Goal: Transaction & Acquisition: Purchase product/service

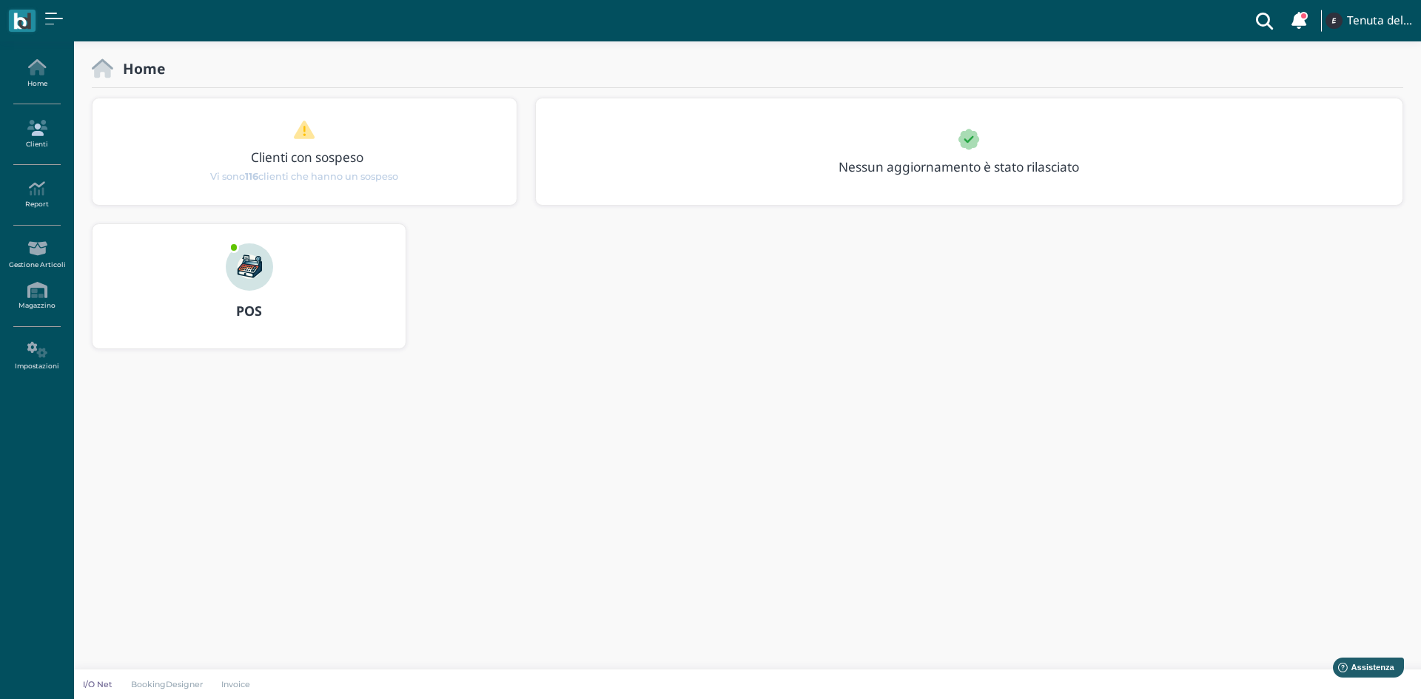
click at [38, 137] on link "Clienti" at bounding box center [36, 134] width 64 height 41
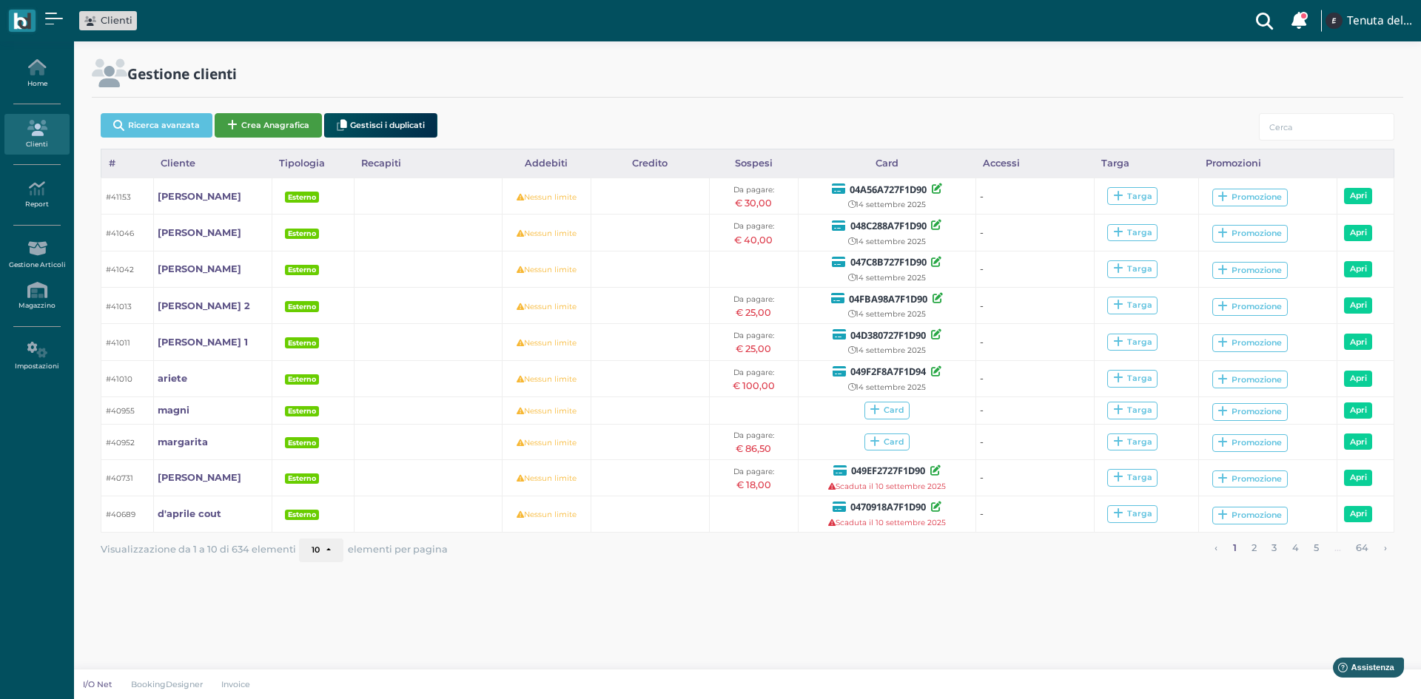
click at [286, 132] on button "Crea Anagrafica" at bounding box center [268, 125] width 107 height 24
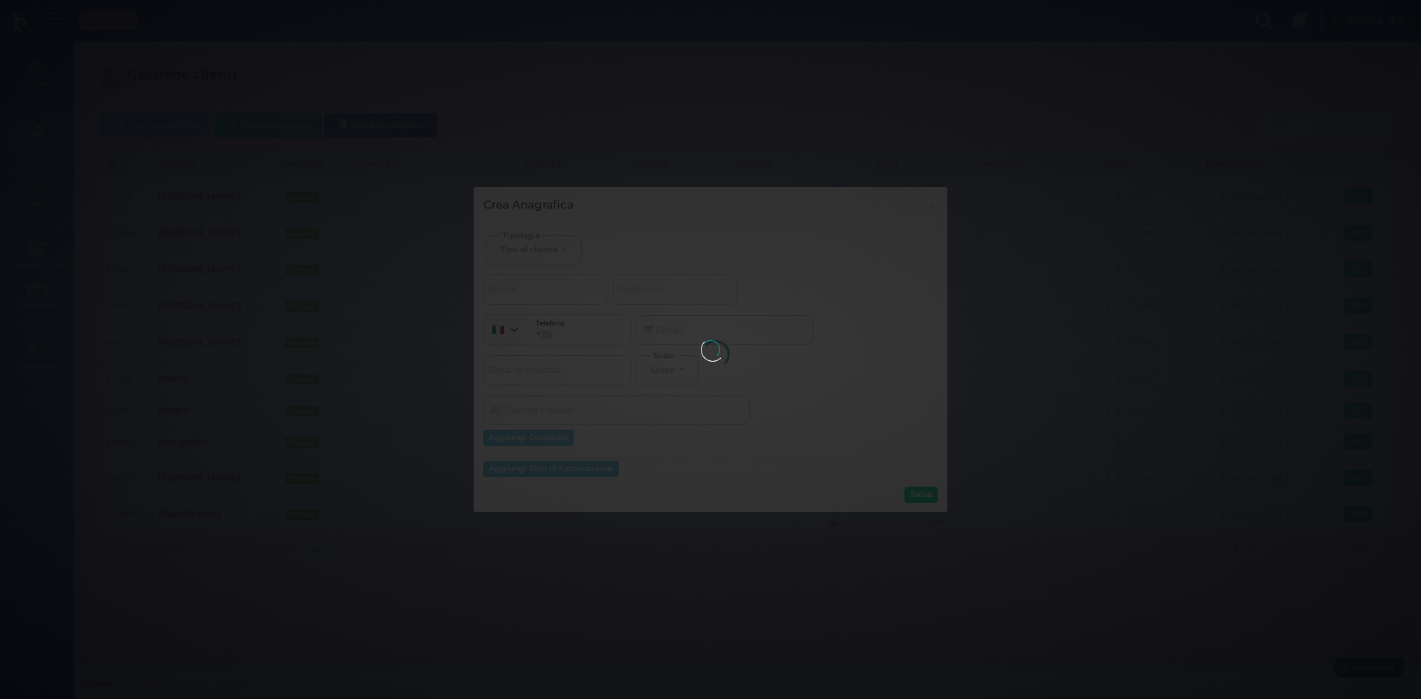
select select
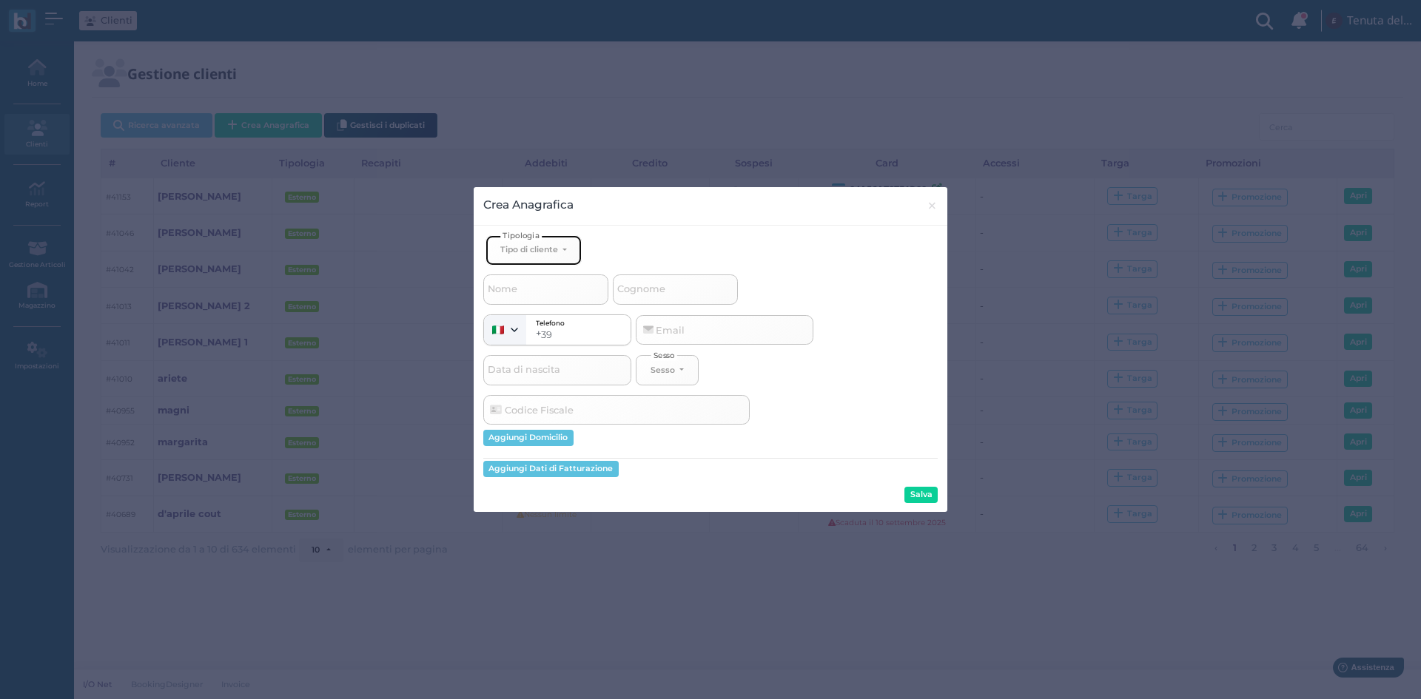
click at [554, 254] on div "Tipo di cliente" at bounding box center [529, 249] width 58 height 10
click at [528, 295] on span "Esterno" at bounding box center [518, 299] width 37 height 12
select select "[object Object]"
select select
click at [523, 291] on input "Nome" at bounding box center [545, 290] width 125 height 30
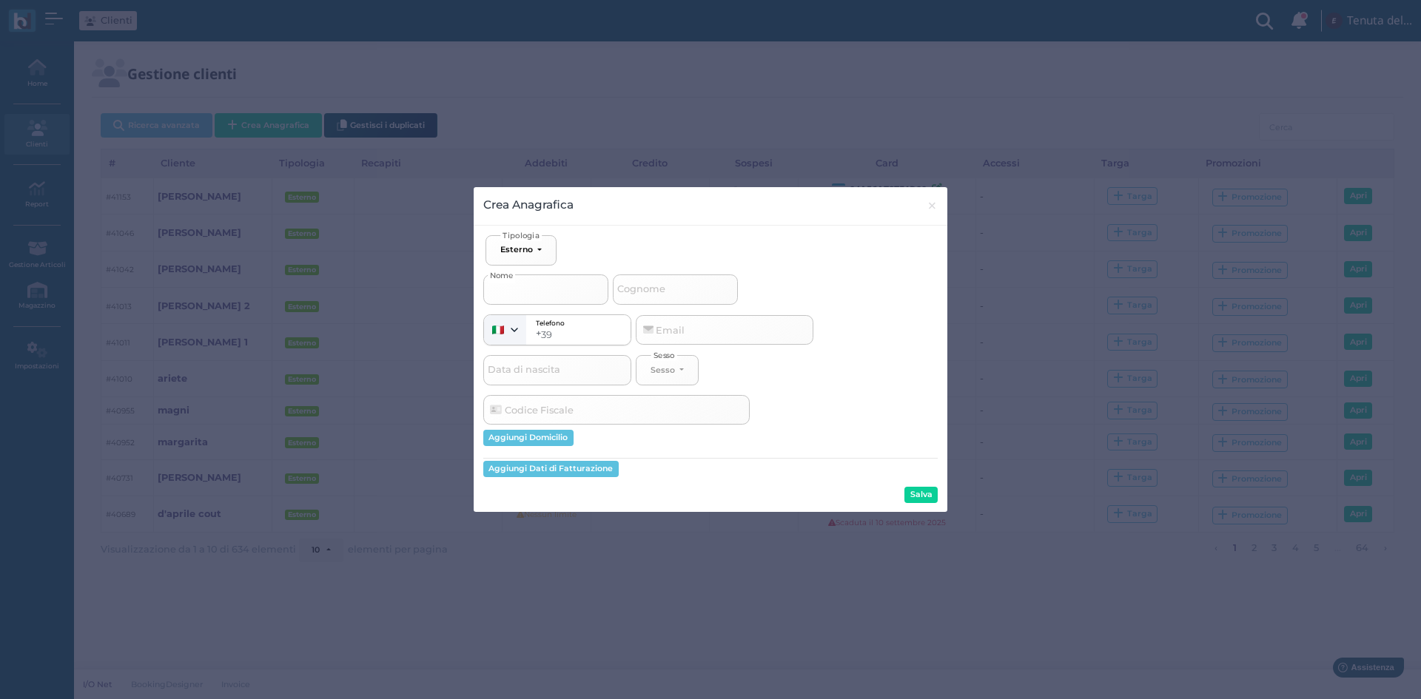
type input "s"
select select
type input "sp"
select select
type input "spi"
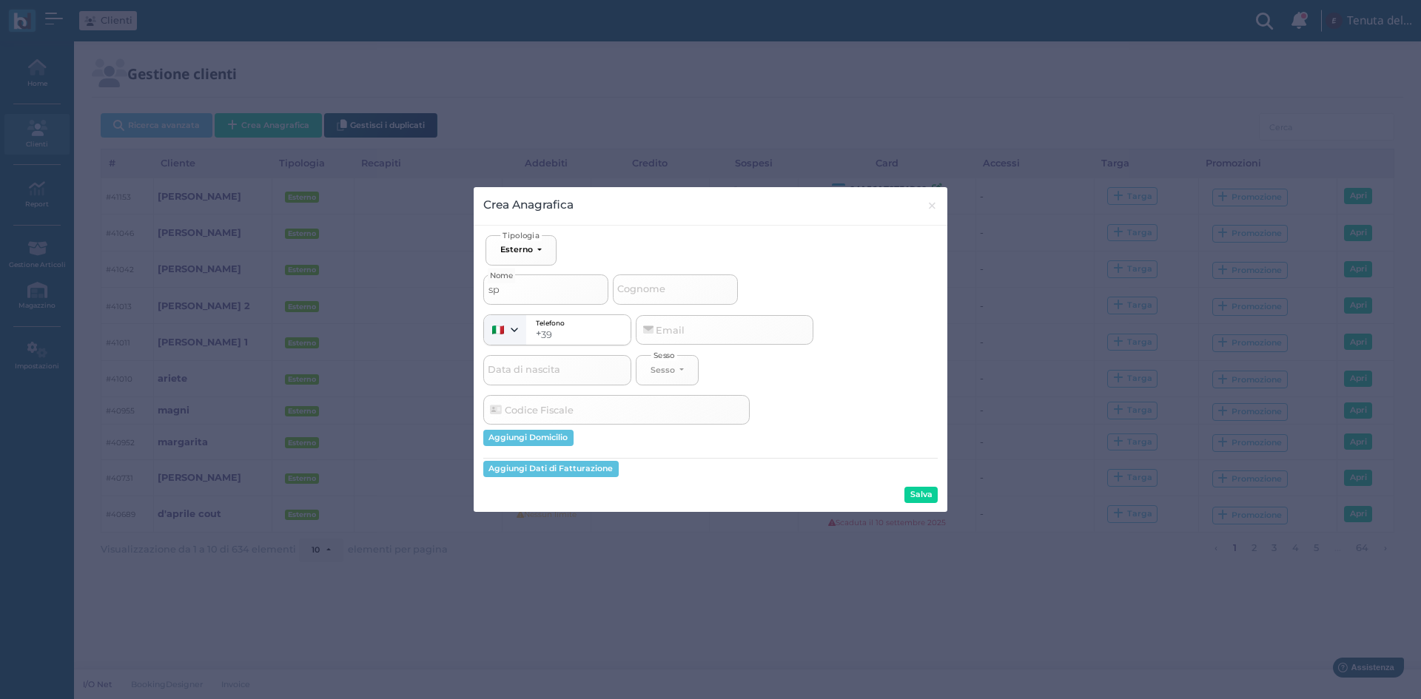
select select
type input "spin"
select select
type input "spinz"
select select
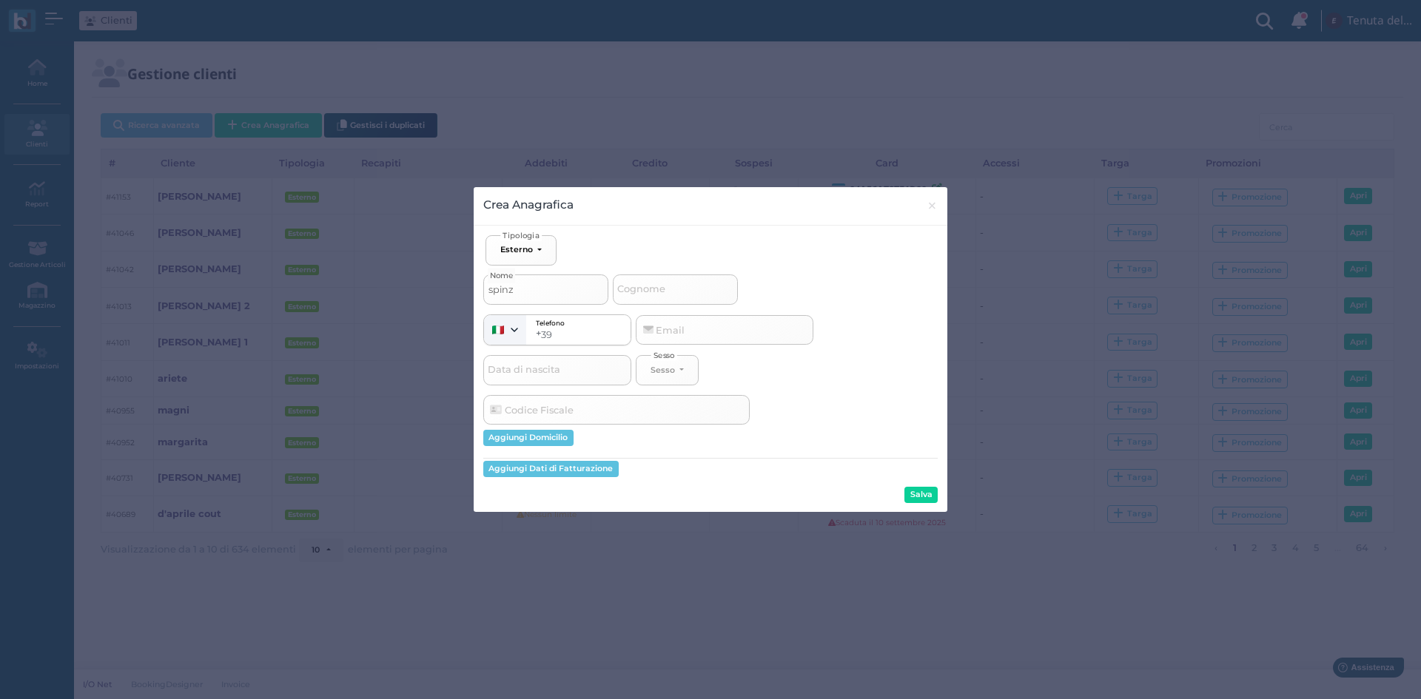
type input "spinzi"
select select
type input "spinzi"
click at [678, 279] on input "Cognome" at bounding box center [675, 290] width 125 height 30
click at [922, 496] on button "Salva" at bounding box center [920, 495] width 33 height 16
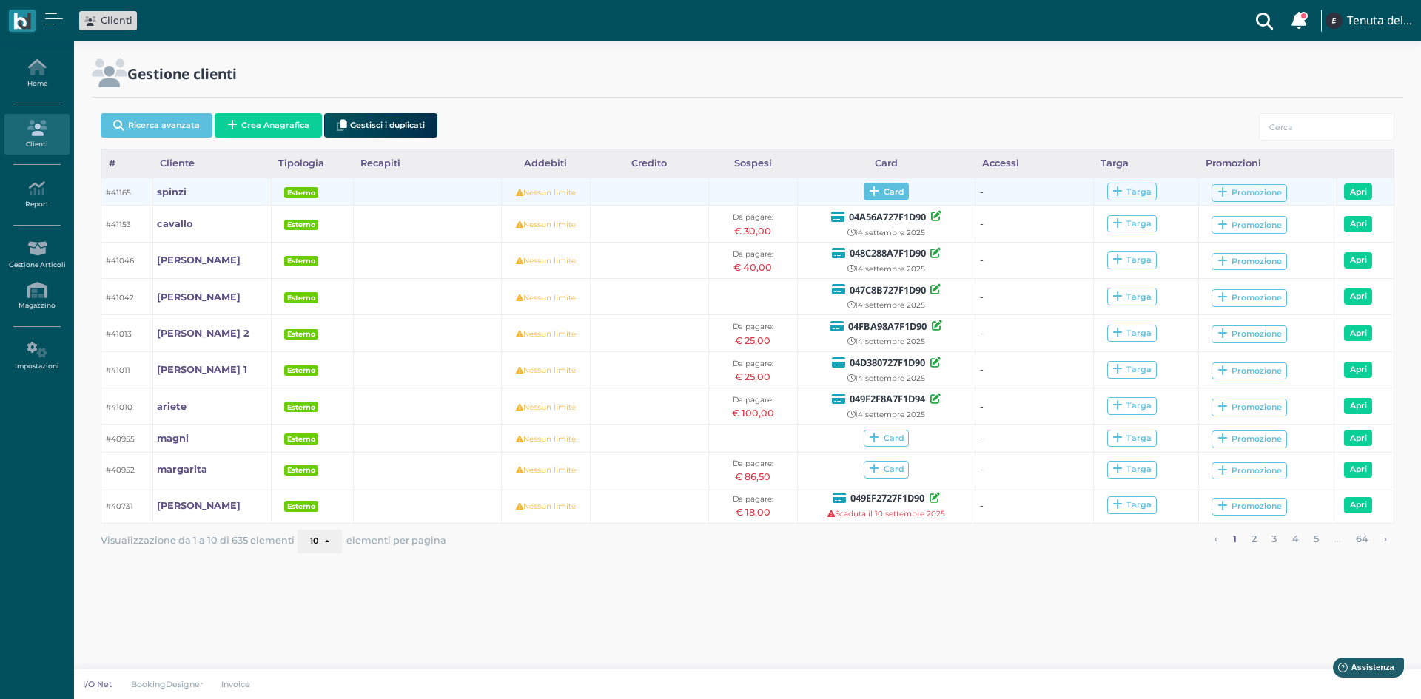
click at [879, 195] on span "Card" at bounding box center [886, 192] width 45 height 18
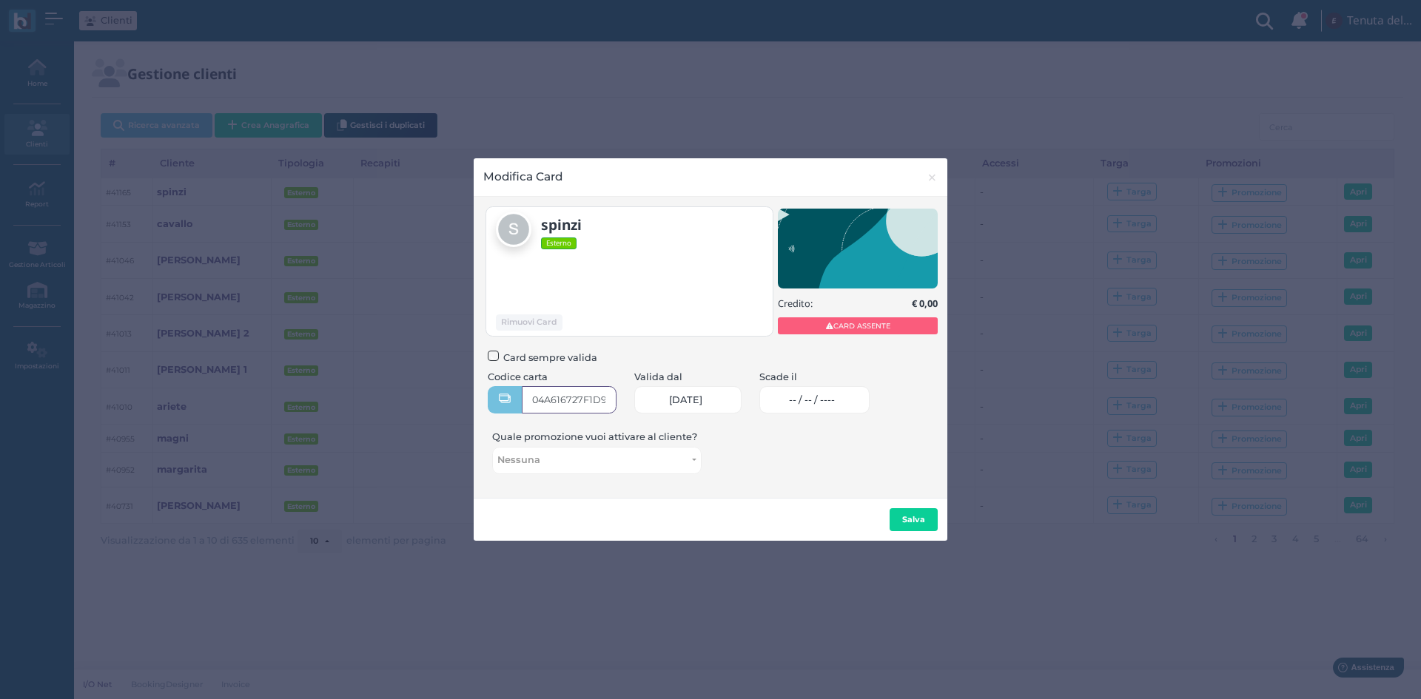
type input "04A616727F1D90"
click at [829, 405] on span "-- / -- / ----" at bounding box center [812, 401] width 46 height 12
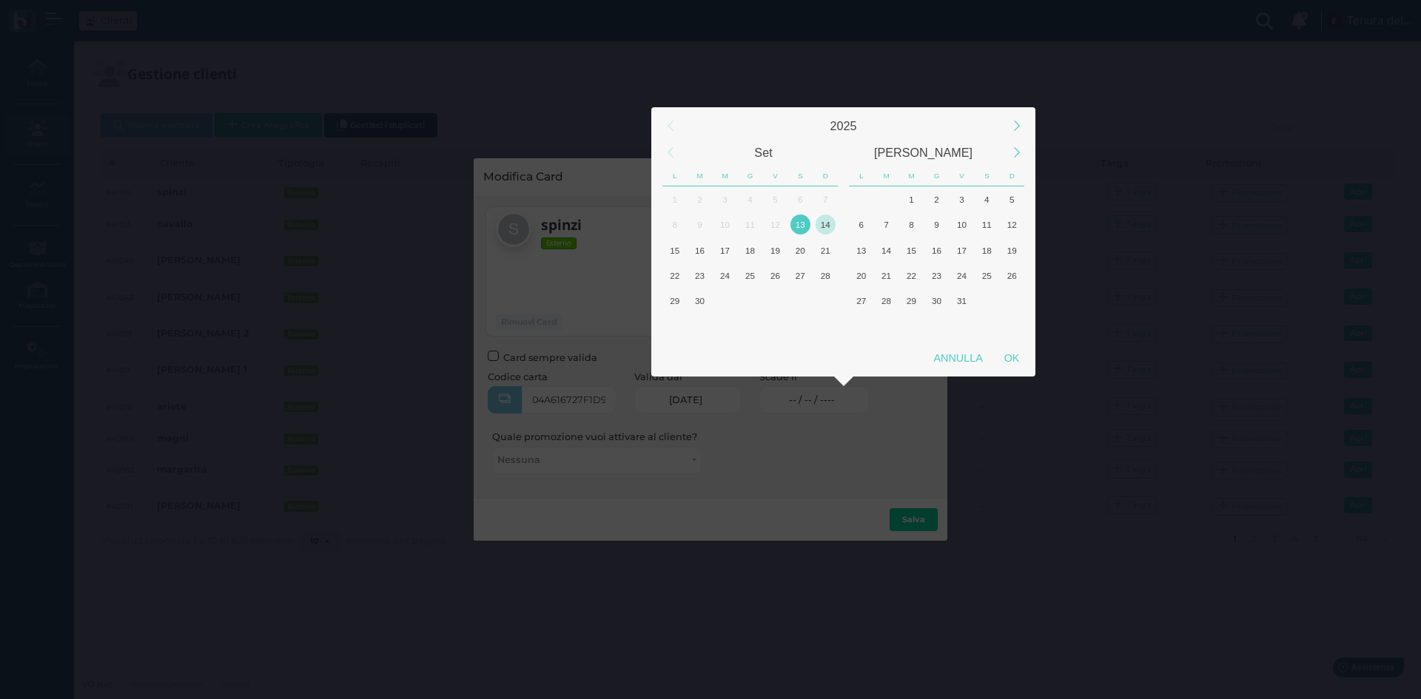
click at [827, 223] on div "14" at bounding box center [826, 225] width 20 height 20
click at [679, 249] on div "15" at bounding box center [675, 251] width 20 height 20
click at [1017, 356] on div "OK" at bounding box center [1011, 358] width 37 height 27
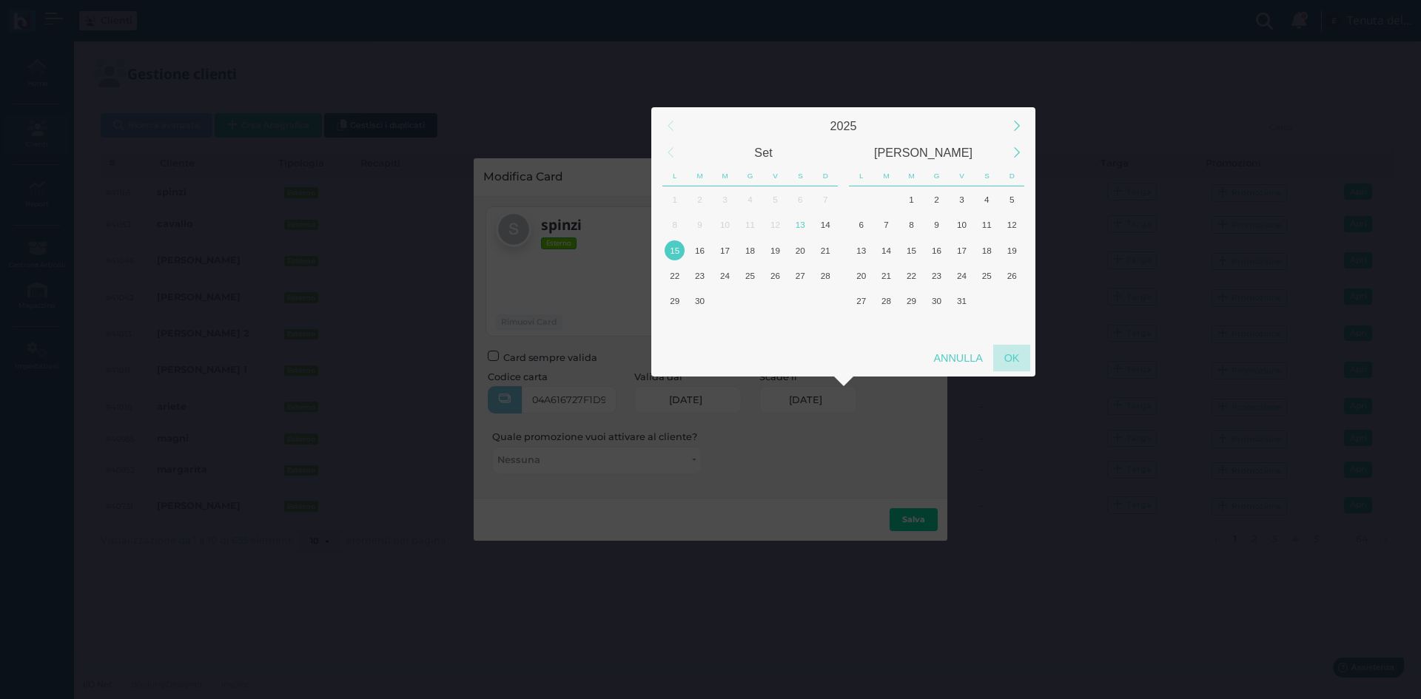
type input "15/09/2025"
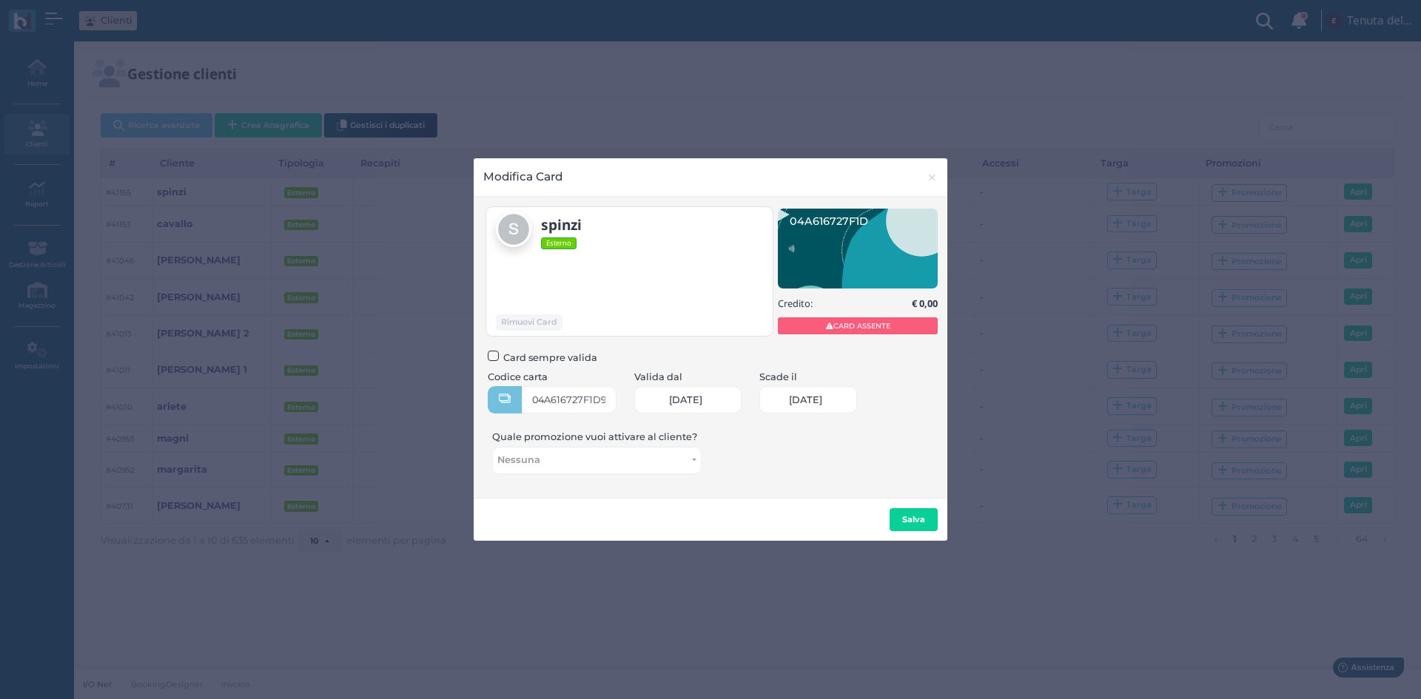
scroll to position [0, 61]
click at [922, 520] on b "Salva" at bounding box center [913, 519] width 23 height 10
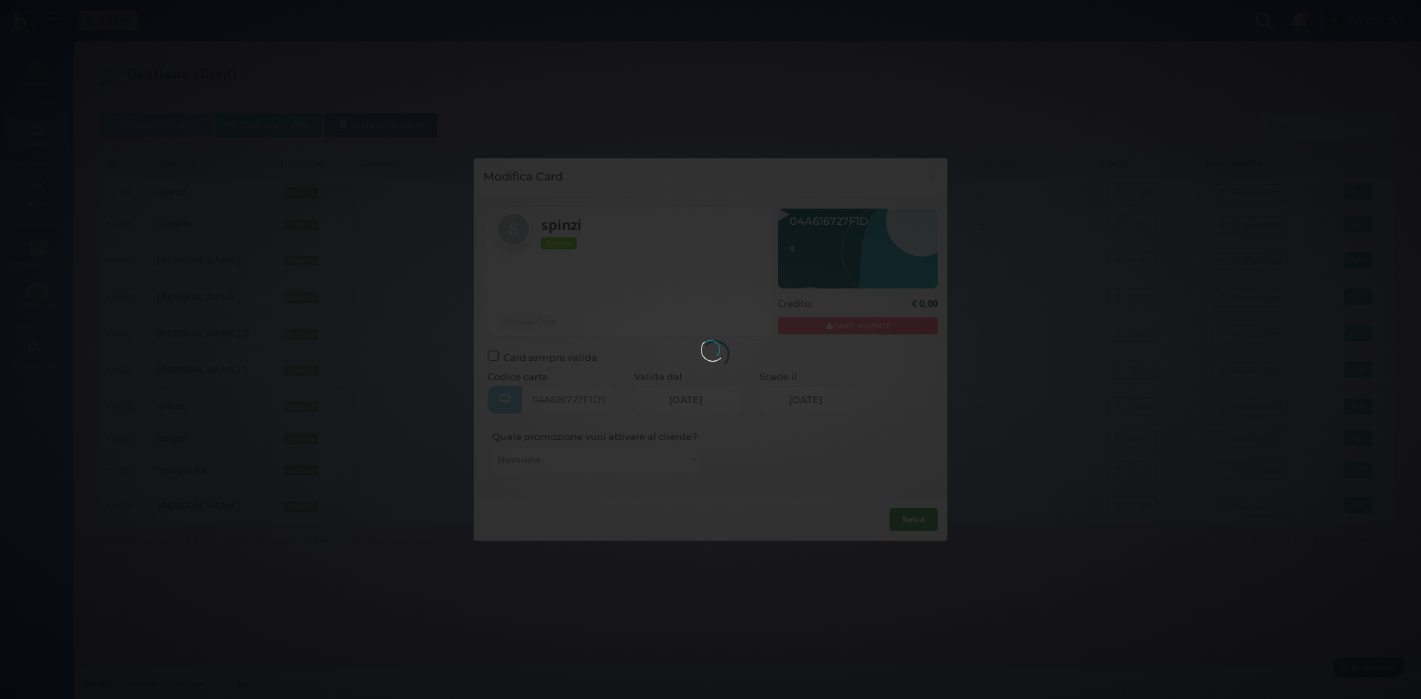
scroll to position [0, 0]
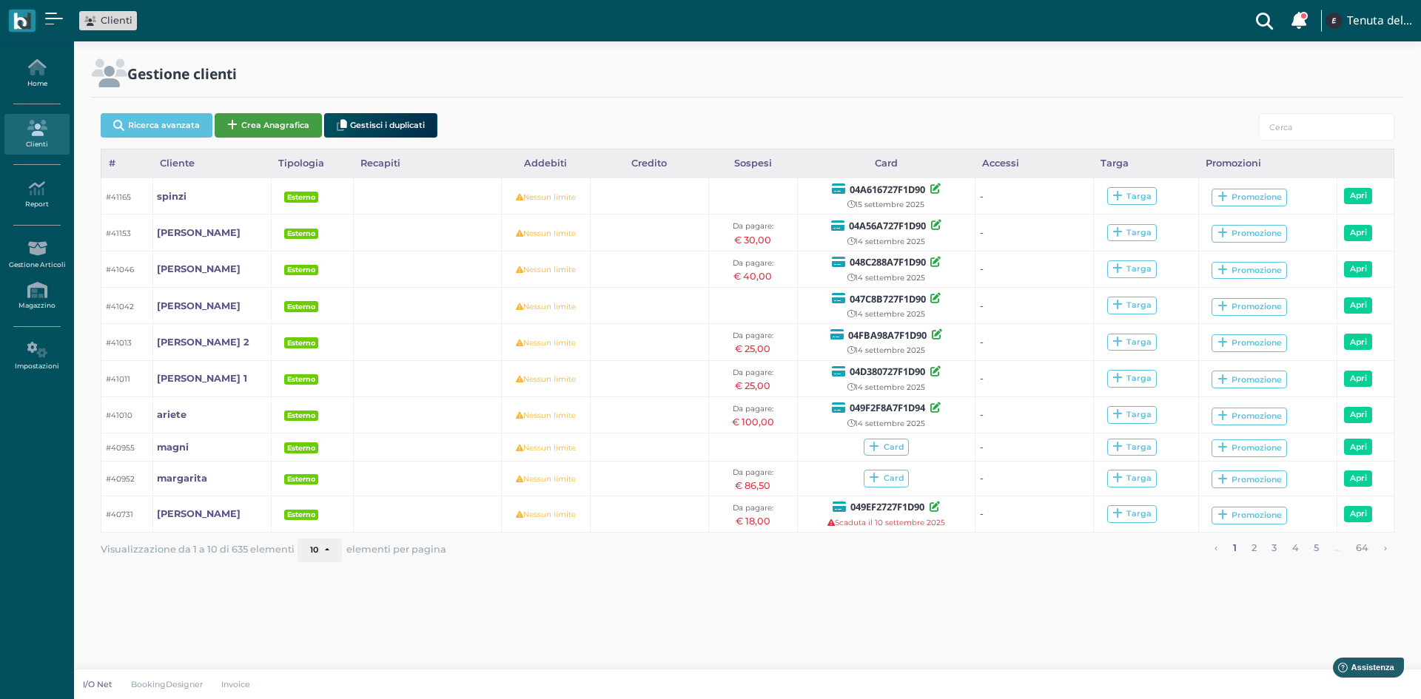
click at [276, 124] on button "Crea Anagrafica" at bounding box center [268, 125] width 107 height 24
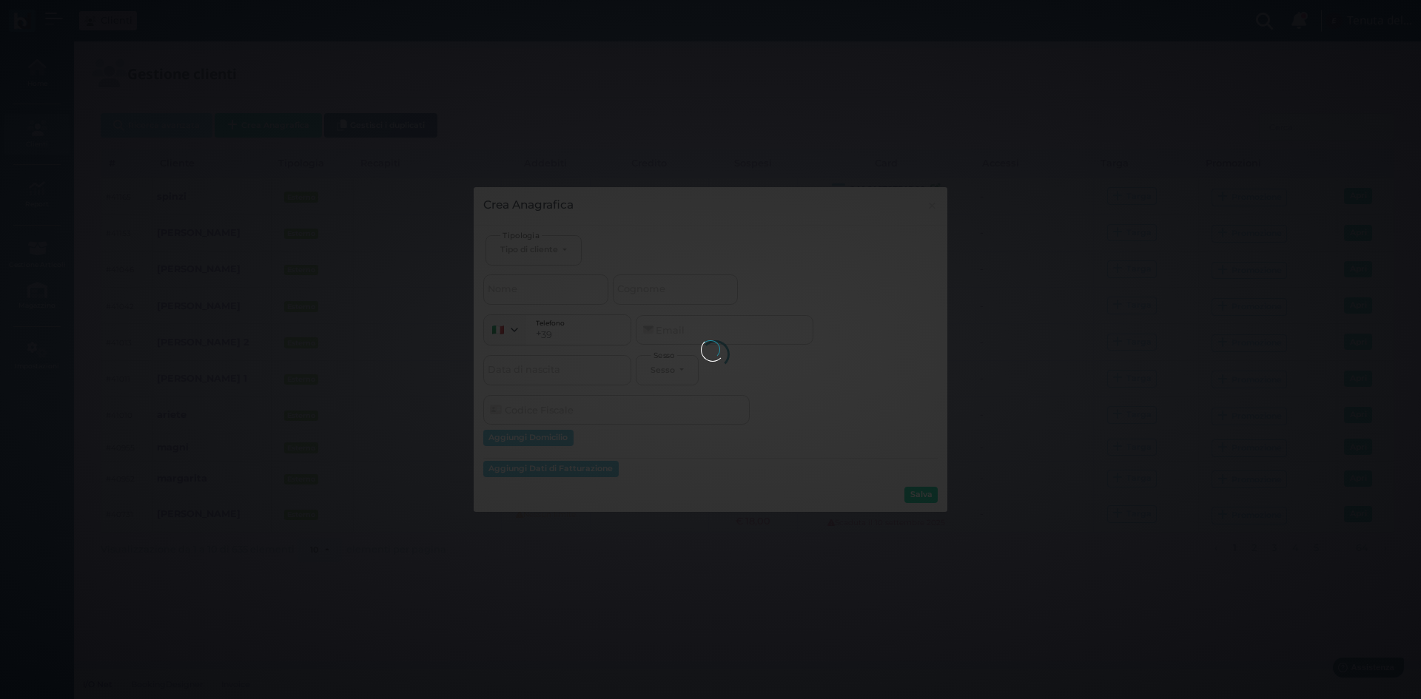
select select
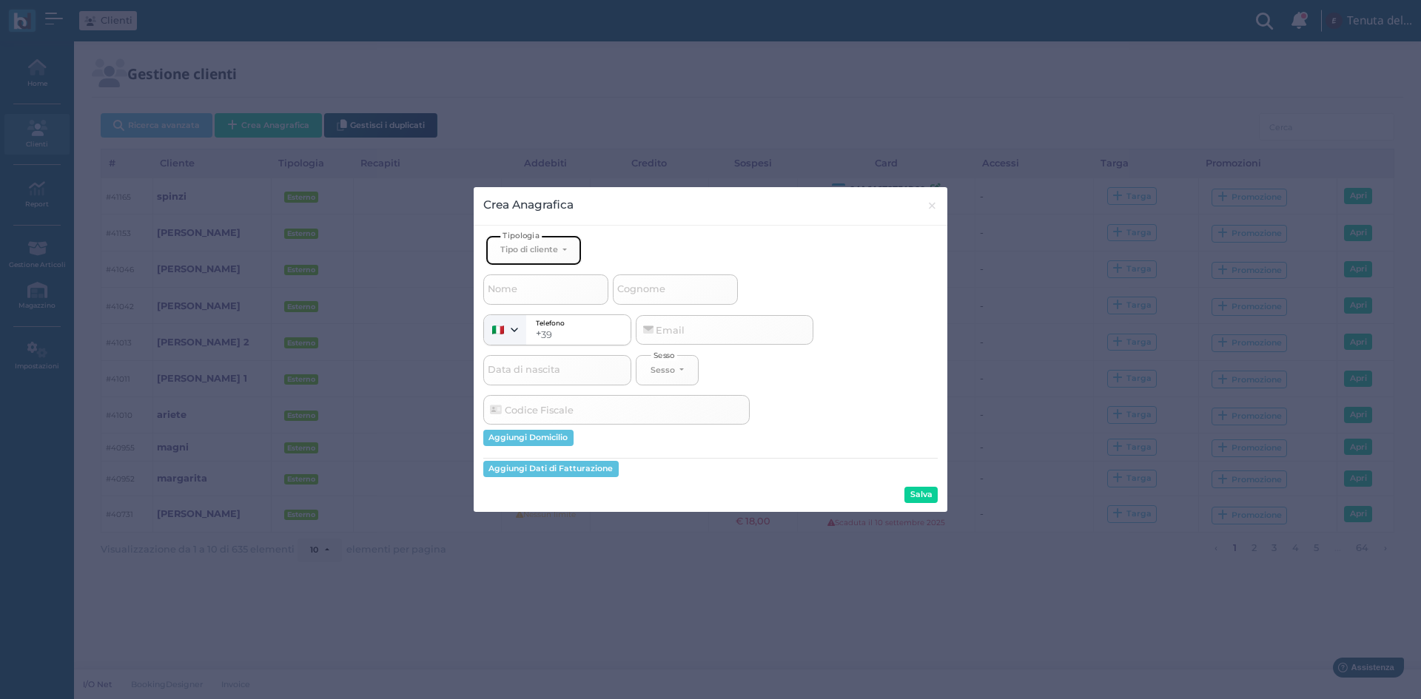
click at [545, 249] on div "Tipo di cliente" at bounding box center [529, 249] width 58 height 10
click at [537, 301] on span "Esterno" at bounding box center [518, 299] width 37 height 12
select select "[object Object]"
select select
click at [530, 293] on input "Nome" at bounding box center [545, 290] width 125 height 30
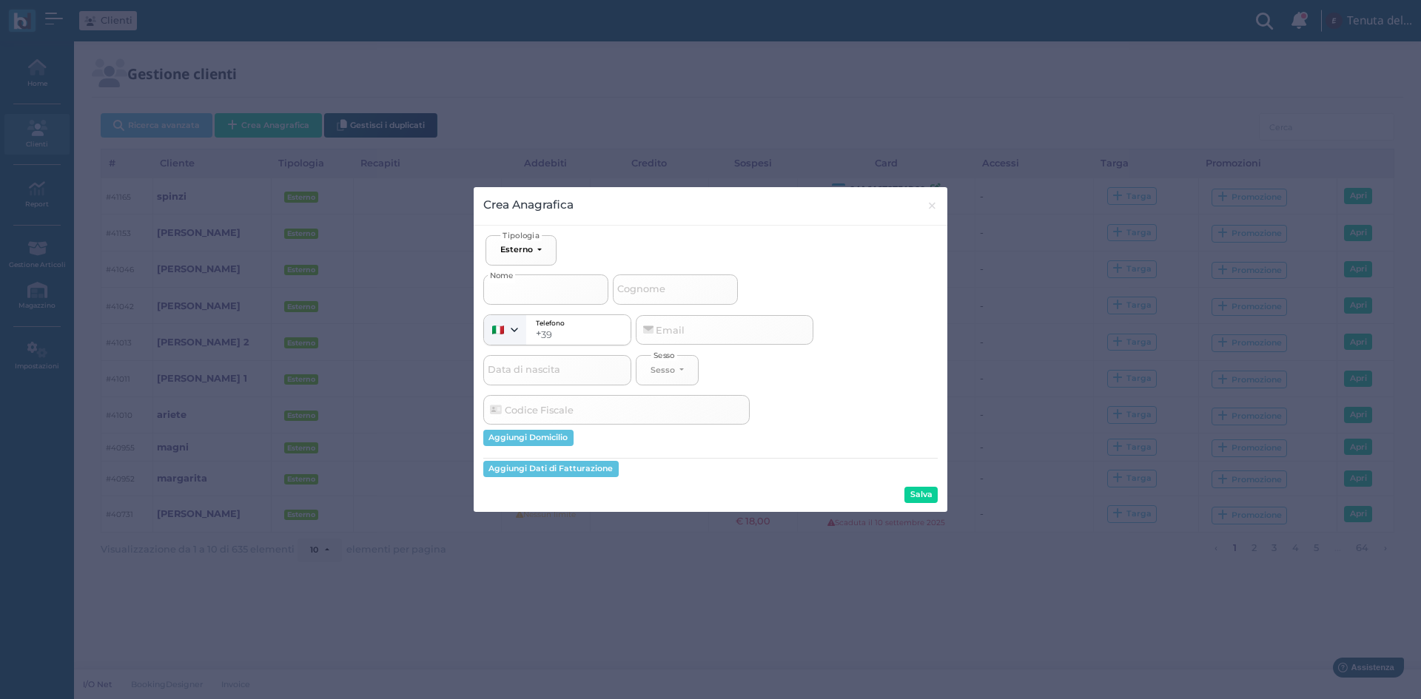
type input "v"
select select
type input "ve"
select select
type input "ver"
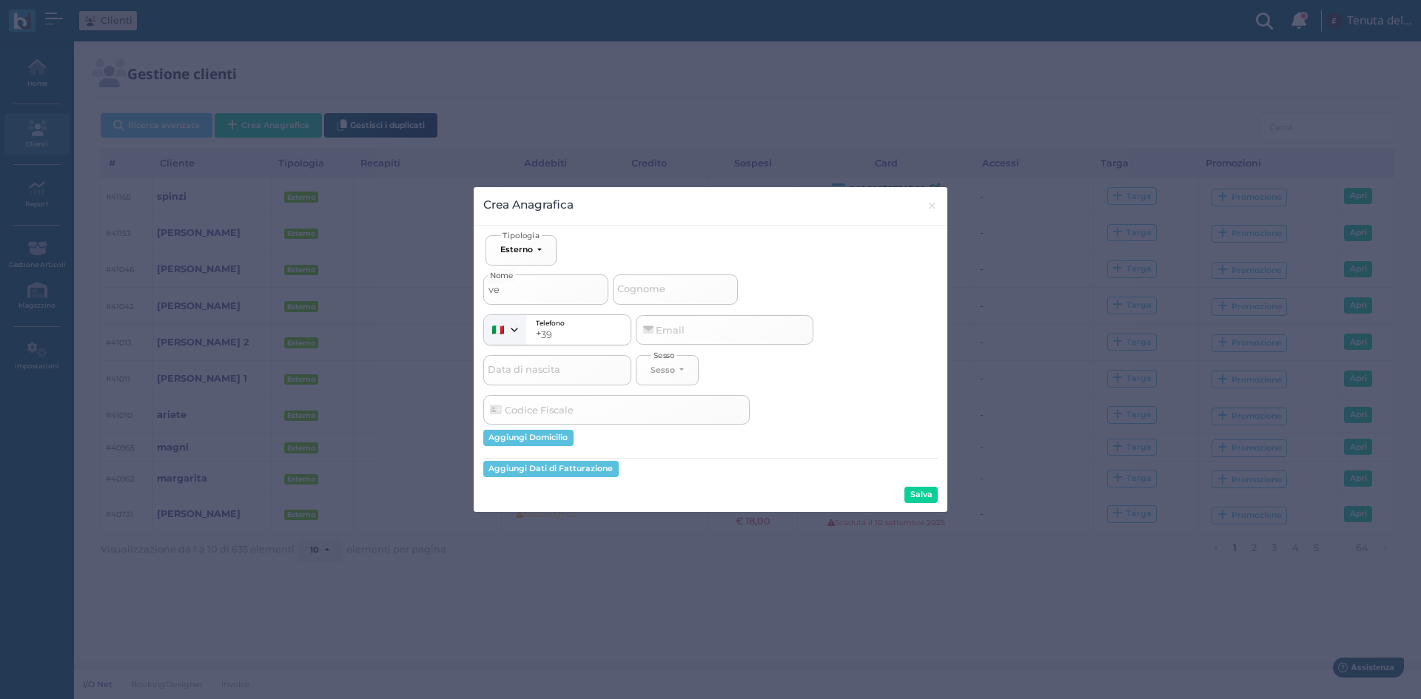
select select
type input "verg"
select select
type input "verga"
select select
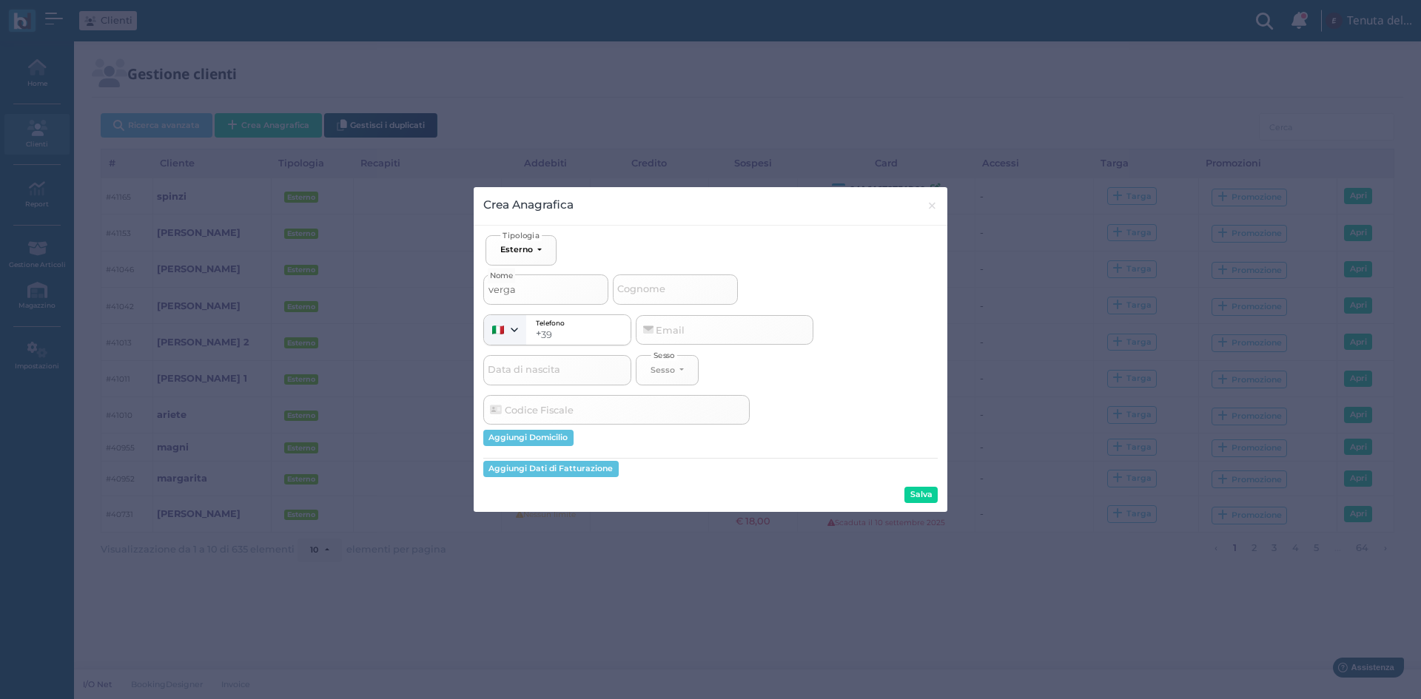
type input "vergal"
select select
type input "vergalo"
select select
type input "vergal"
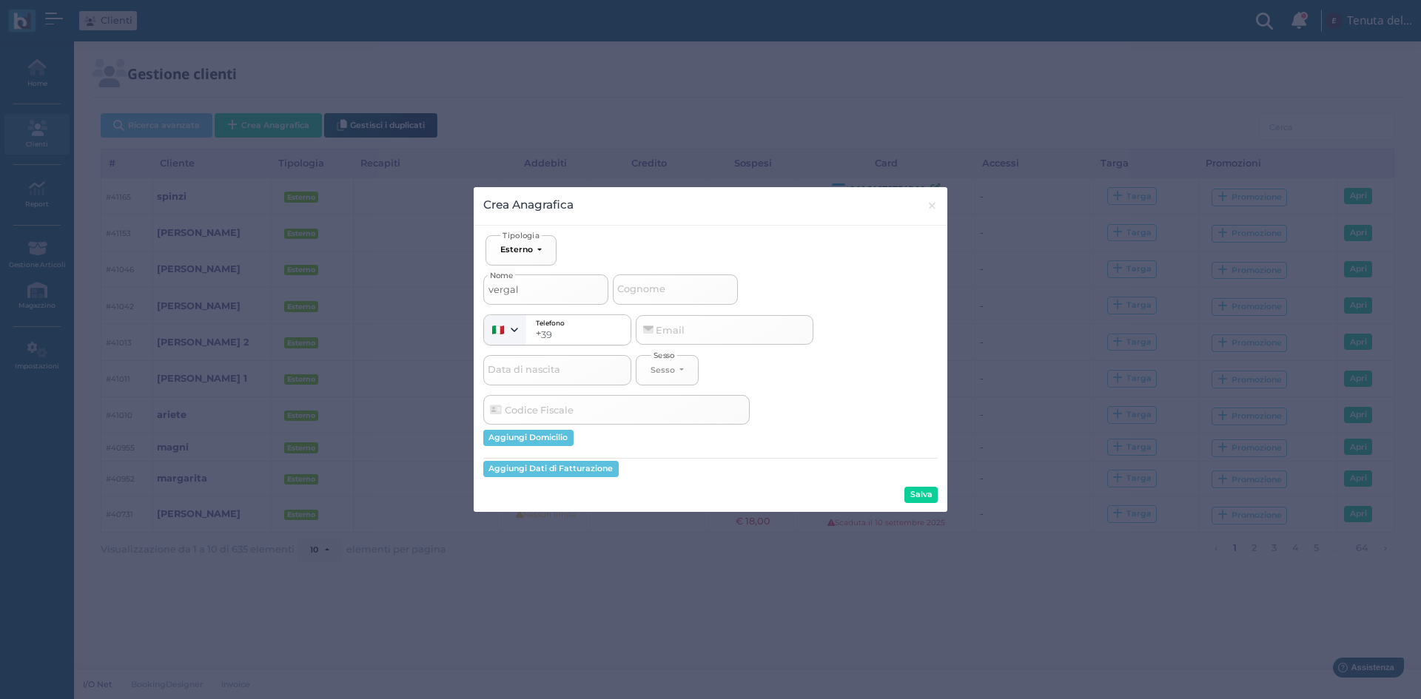
select select
type input "vergall"
select select
type input "vergallo"
select select
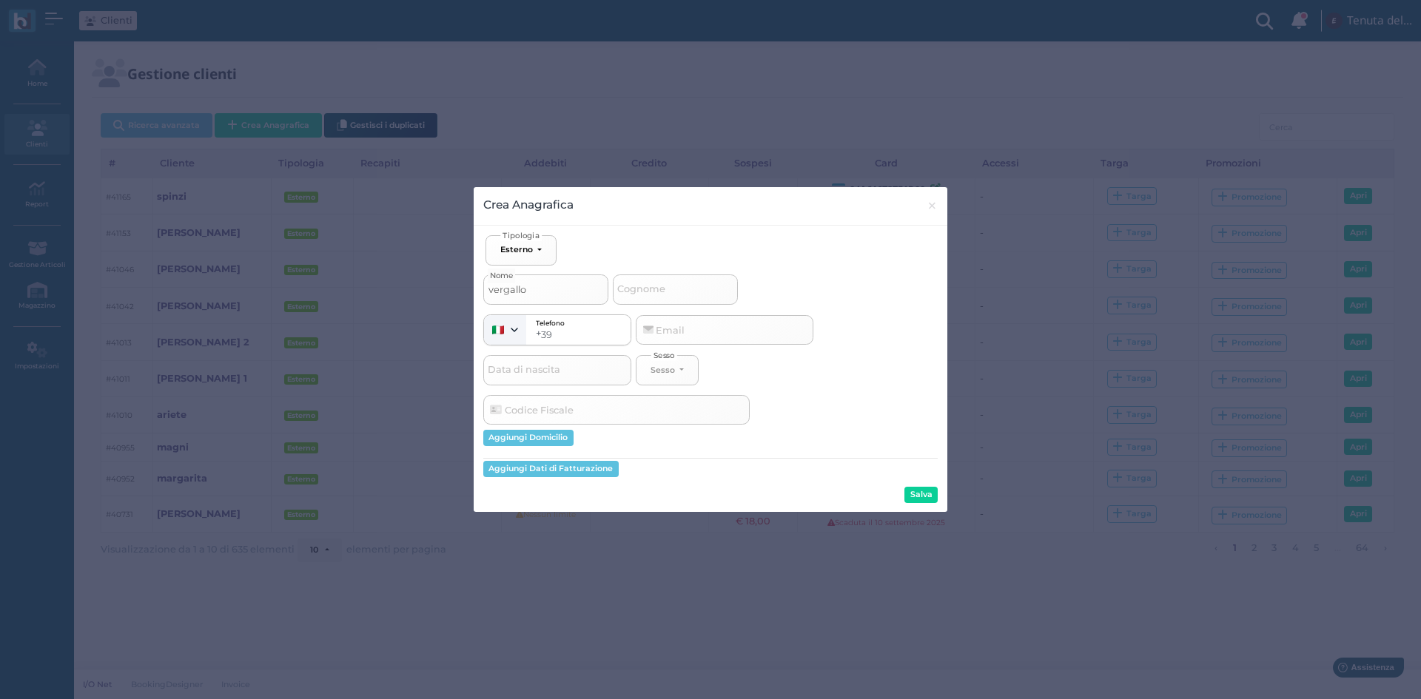
type input "vergallo"
select select
type input "vergallo 1"
select select
type input "vergallo 1"
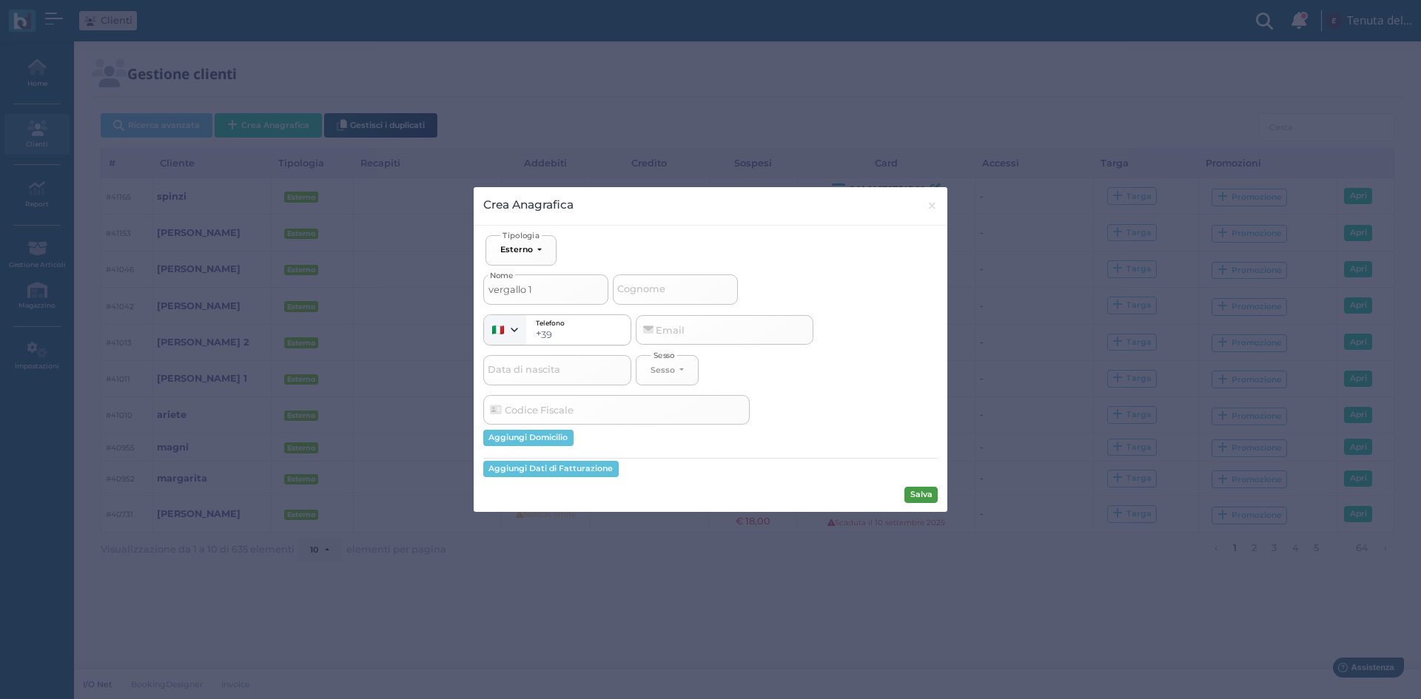
click at [923, 500] on button "Salva" at bounding box center [920, 495] width 33 height 16
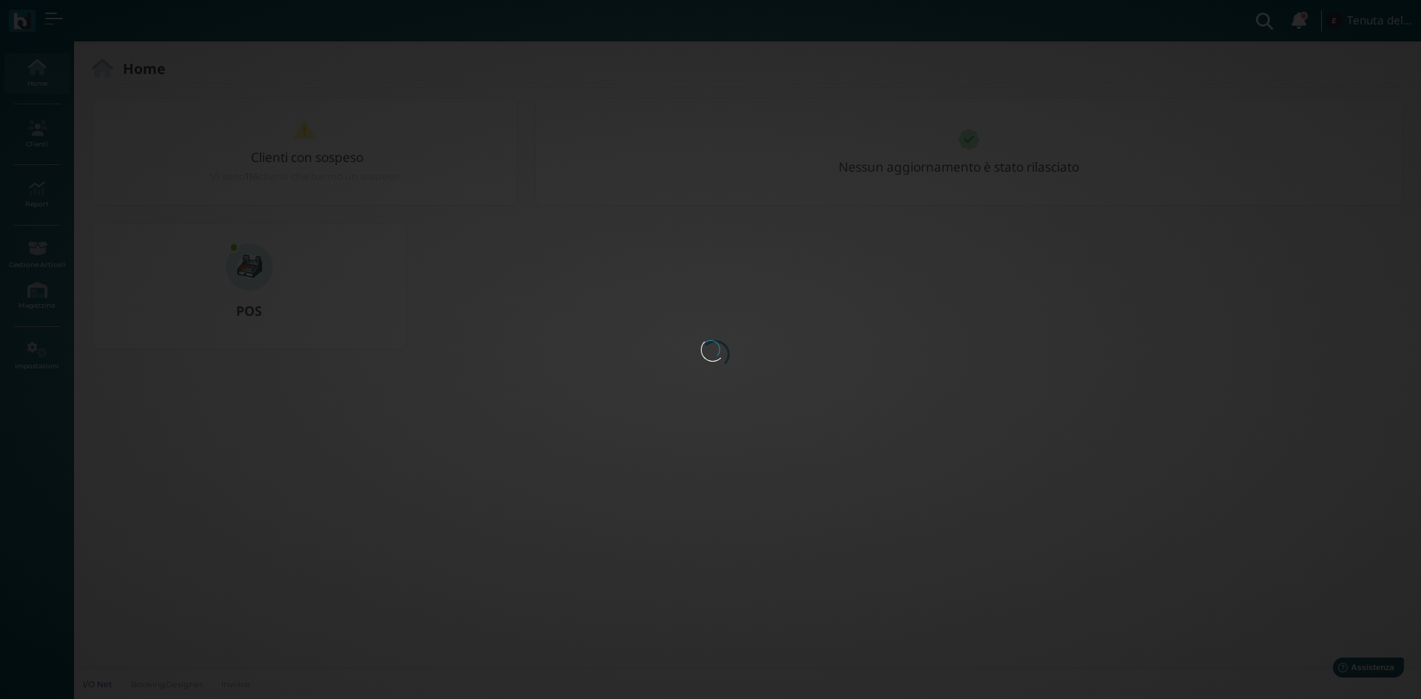
drag, startPoint x: 185, startPoint y: 462, endPoint x: 108, endPoint y: 432, distance: 82.5
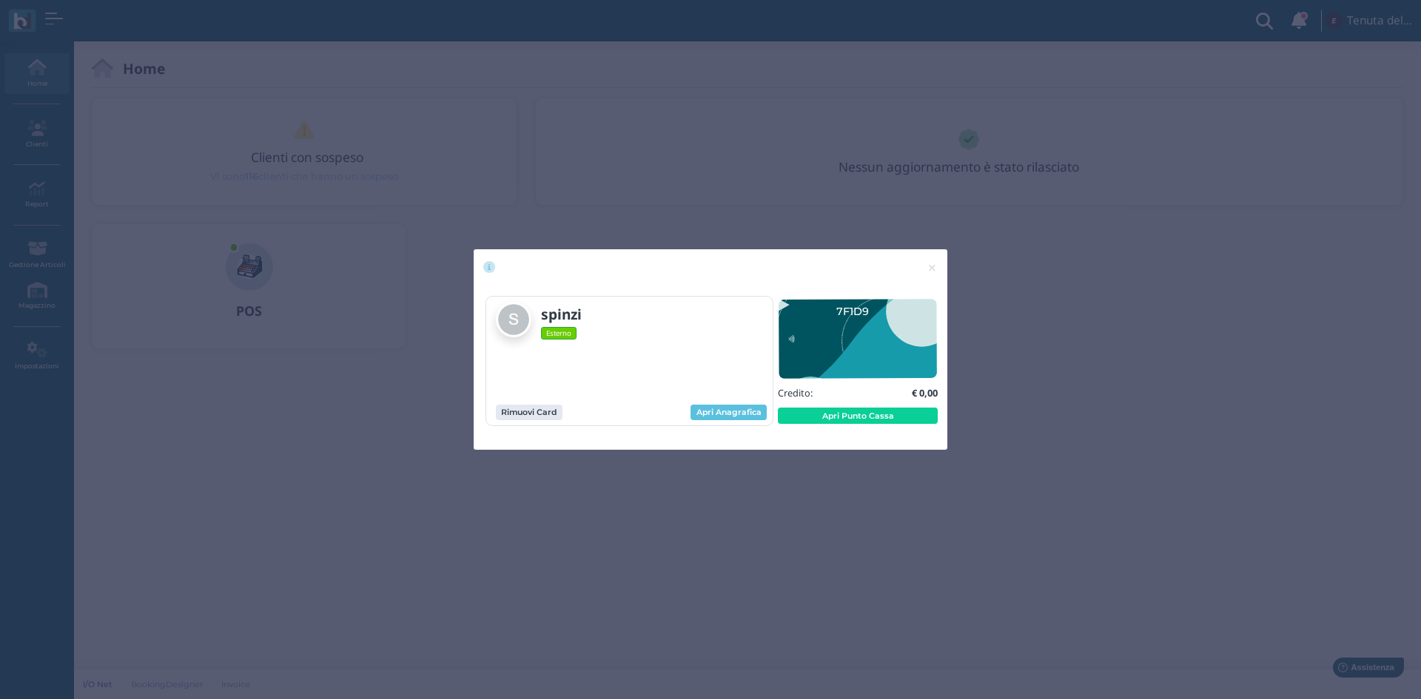
drag, startPoint x: 108, startPoint y: 432, endPoint x: 847, endPoint y: 413, distance: 739.7
click at [847, 413] on button "Apri Punto Cassa" at bounding box center [858, 416] width 160 height 16
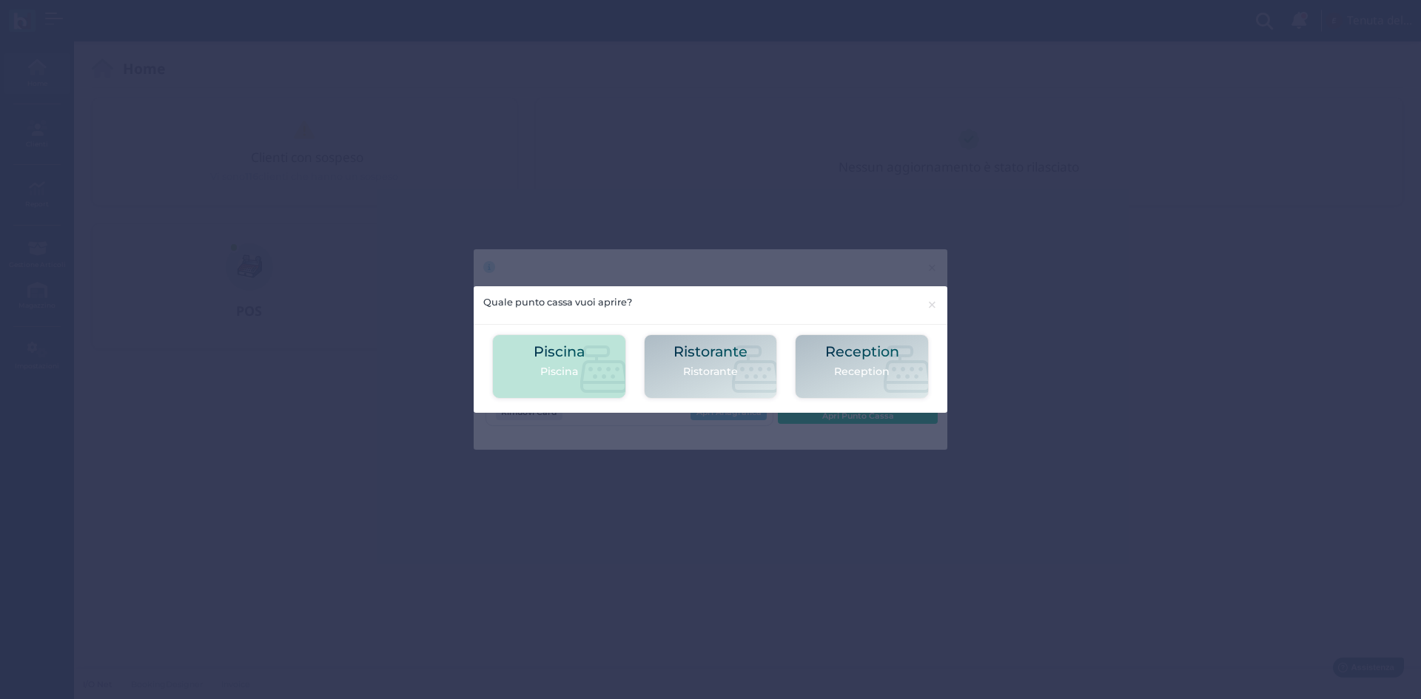
click at [605, 353] on icon at bounding box center [603, 369] width 47 height 47
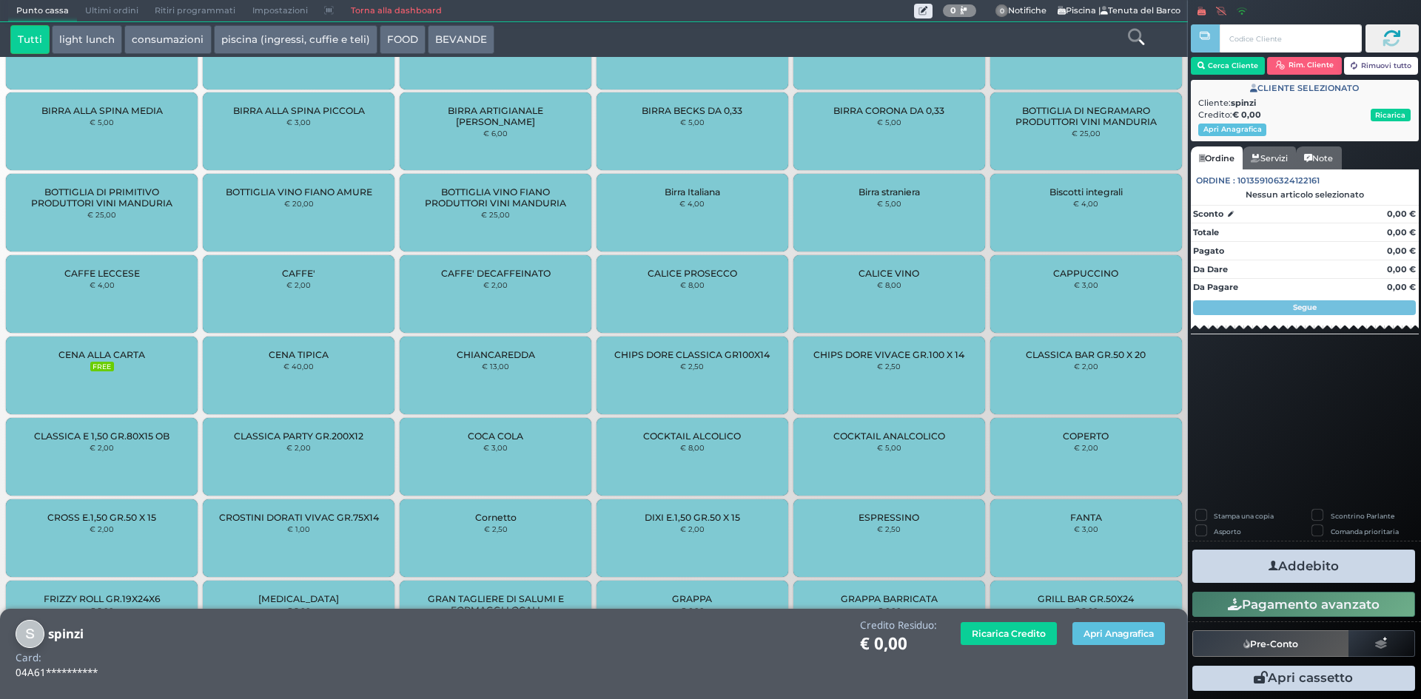
scroll to position [845, 0]
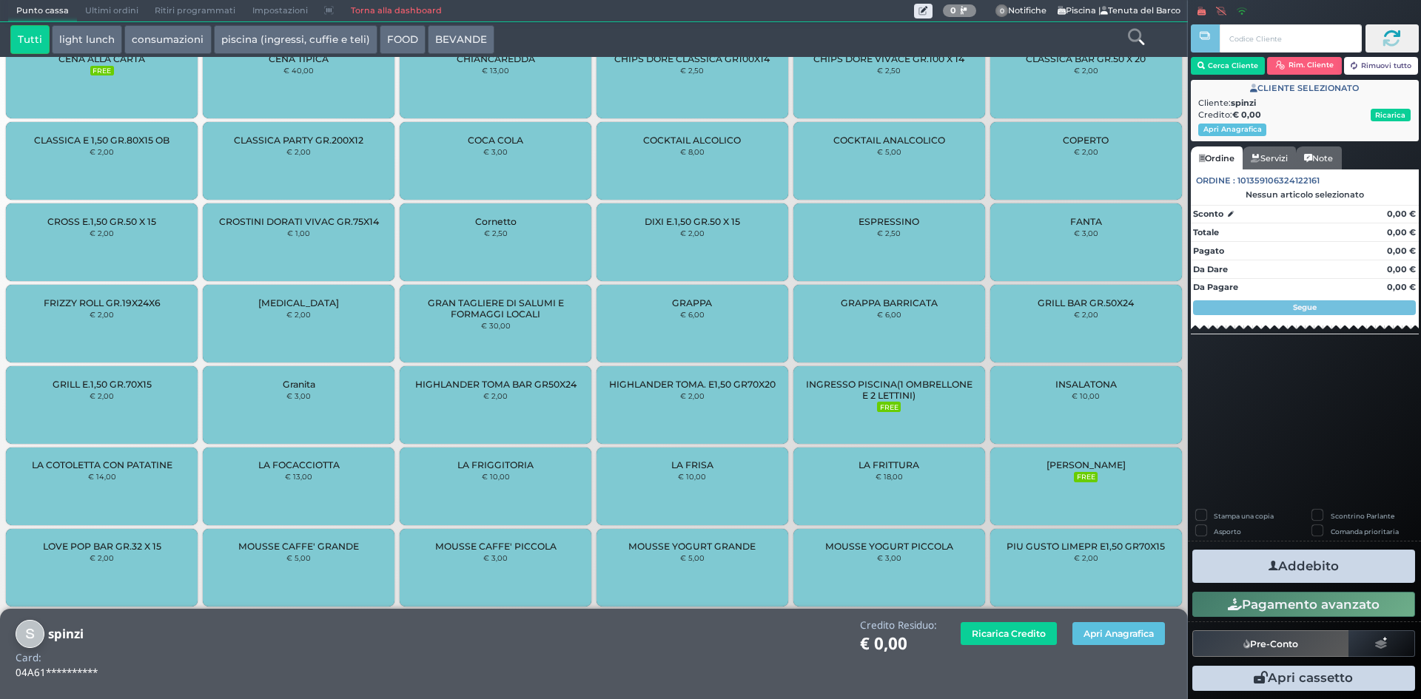
click at [859, 400] on span "INGRESSO PISCINA(1 OMBRELLONE E 2 LETTINI)" at bounding box center [889, 390] width 167 height 22
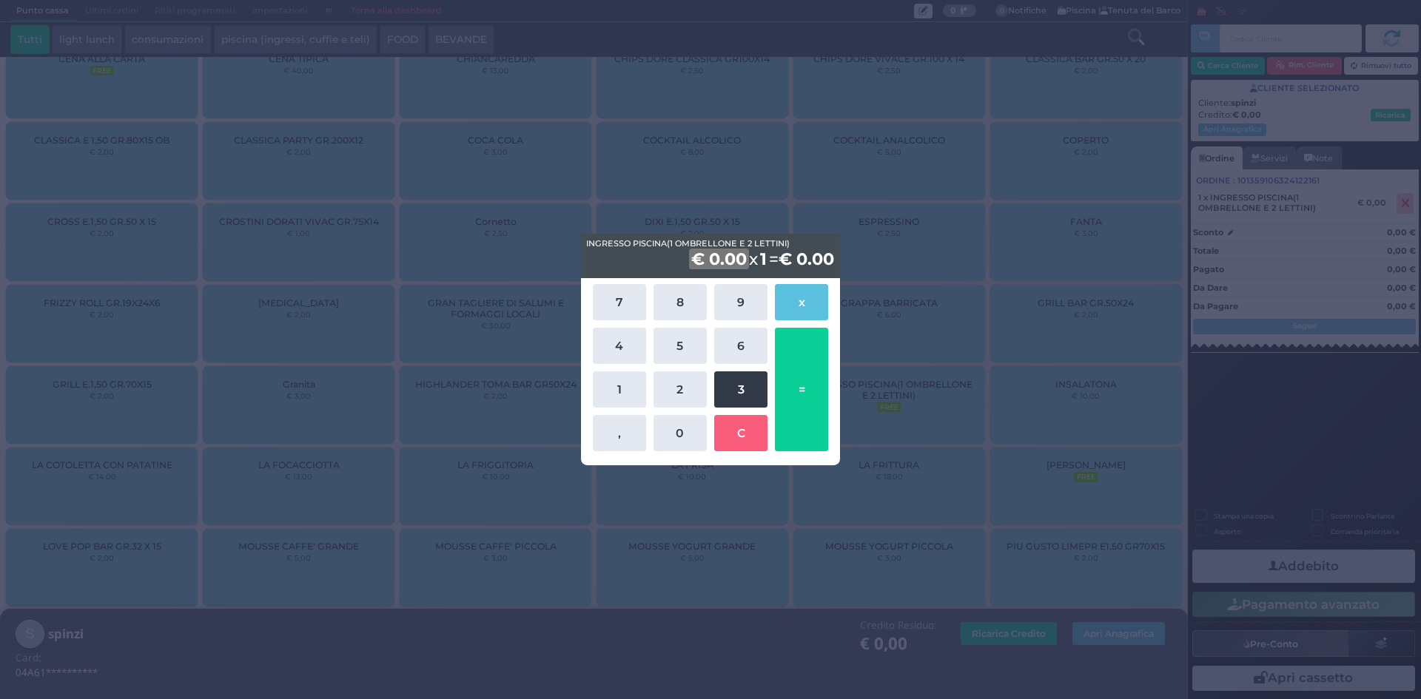
click at [731, 390] on button "3" at bounding box center [740, 390] width 53 height 36
click at [734, 428] on button "C" at bounding box center [740, 433] width 53 height 36
click at [691, 393] on button "2" at bounding box center [680, 390] width 53 height 36
click at [691, 423] on button "0" at bounding box center [680, 433] width 53 height 36
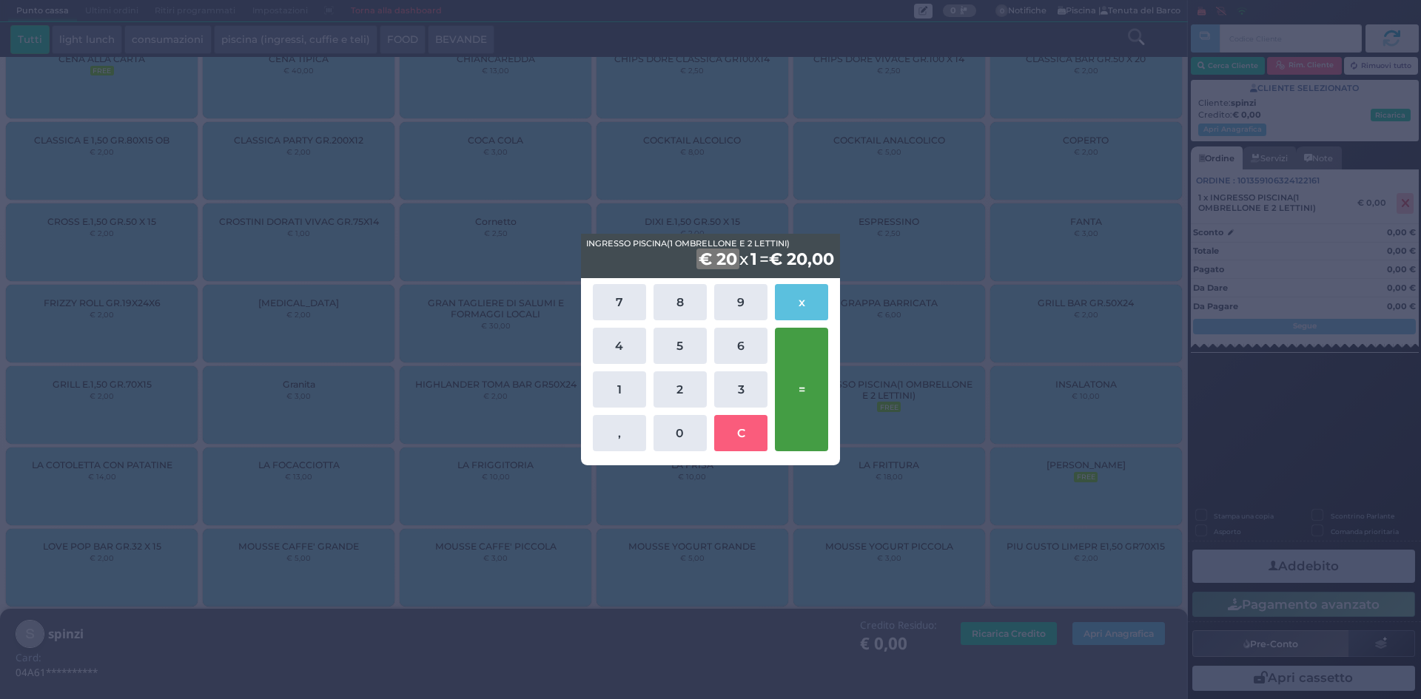
click at [789, 393] on button "=" at bounding box center [801, 390] width 53 height 124
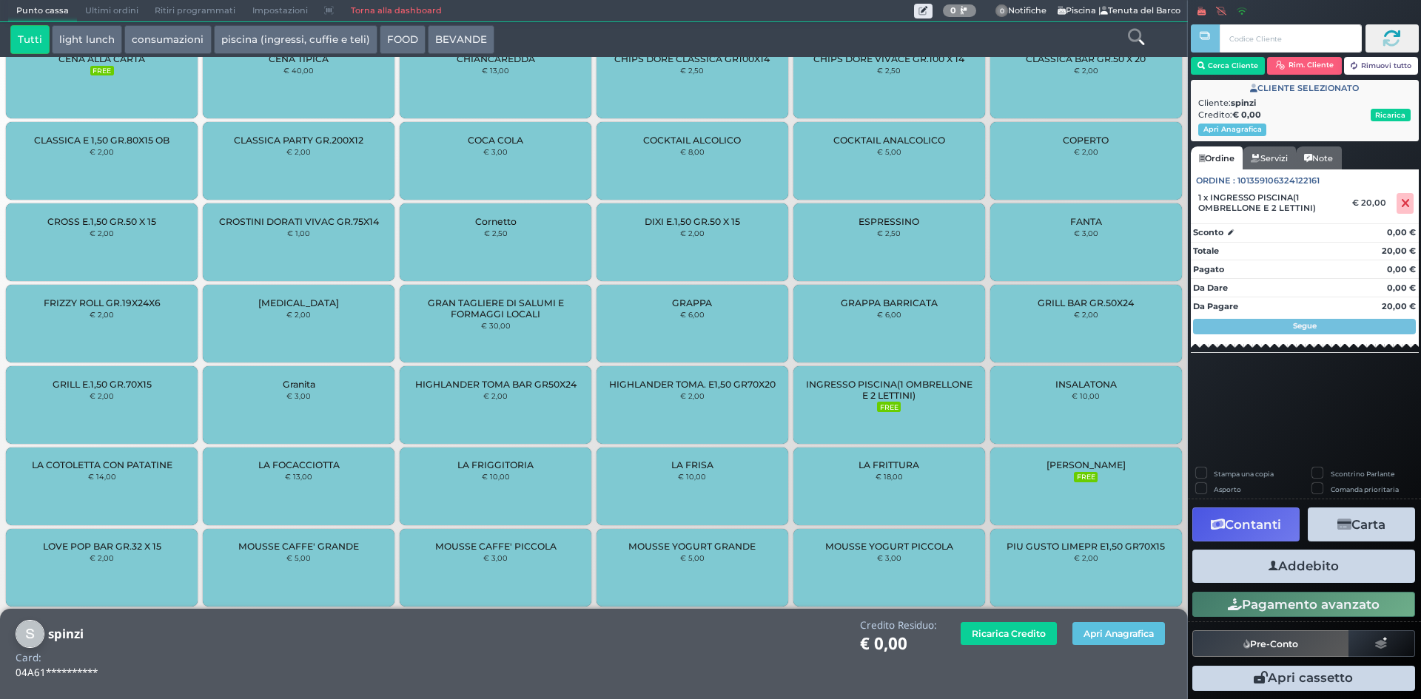
click at [1261, 571] on button "Addebito" at bounding box center [1303, 566] width 223 height 33
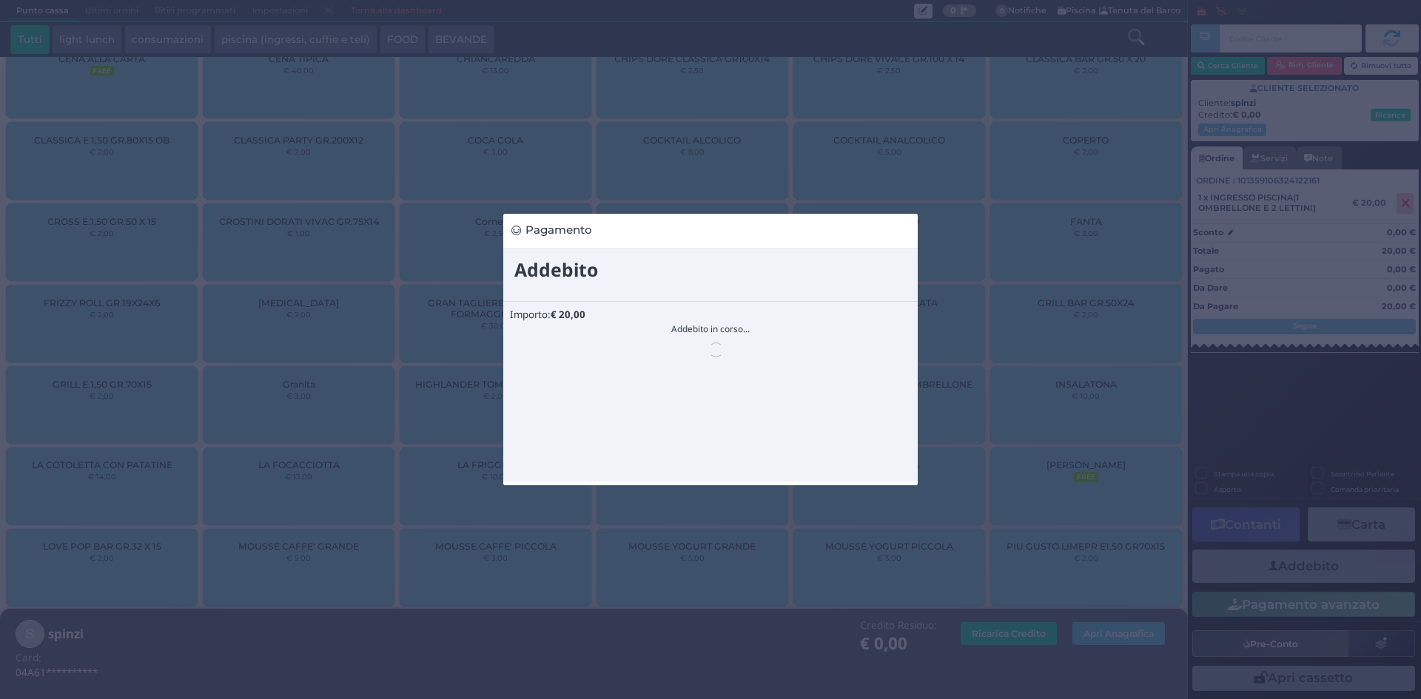
scroll to position [0, 0]
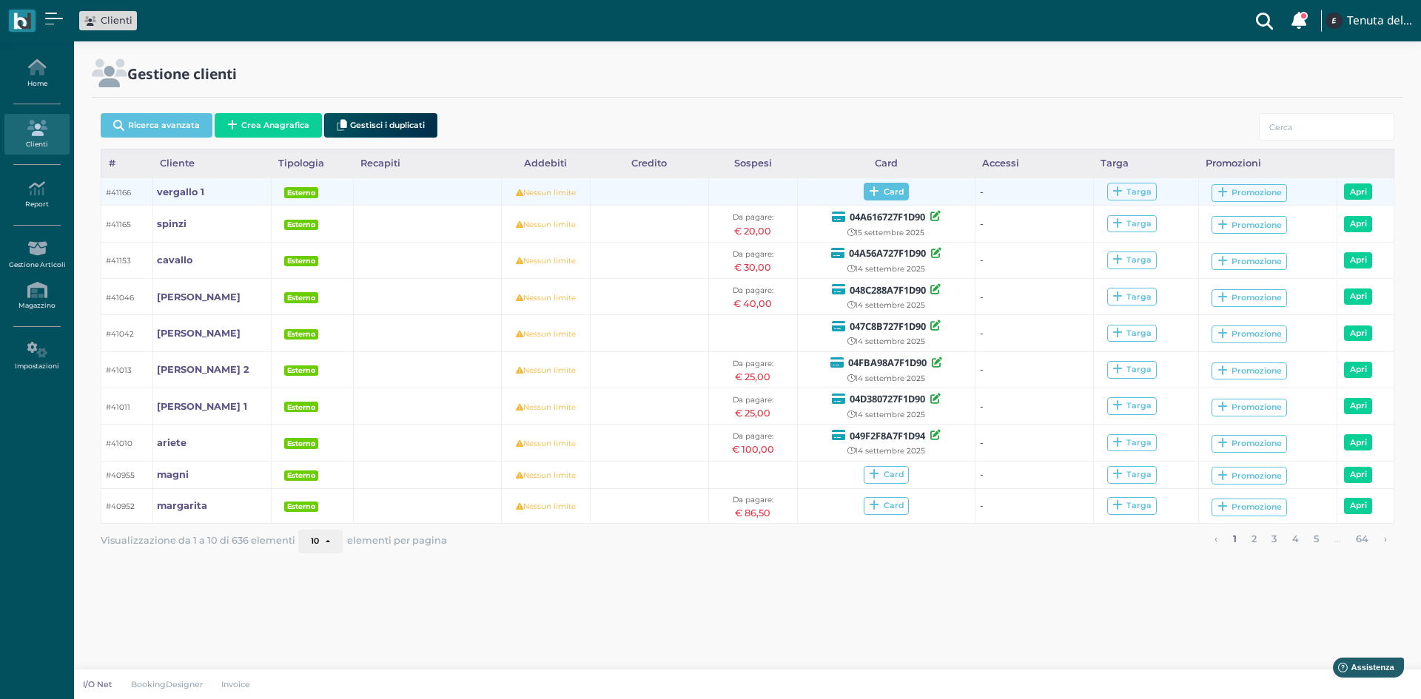
click at [897, 190] on span "Card" at bounding box center [886, 192] width 45 height 18
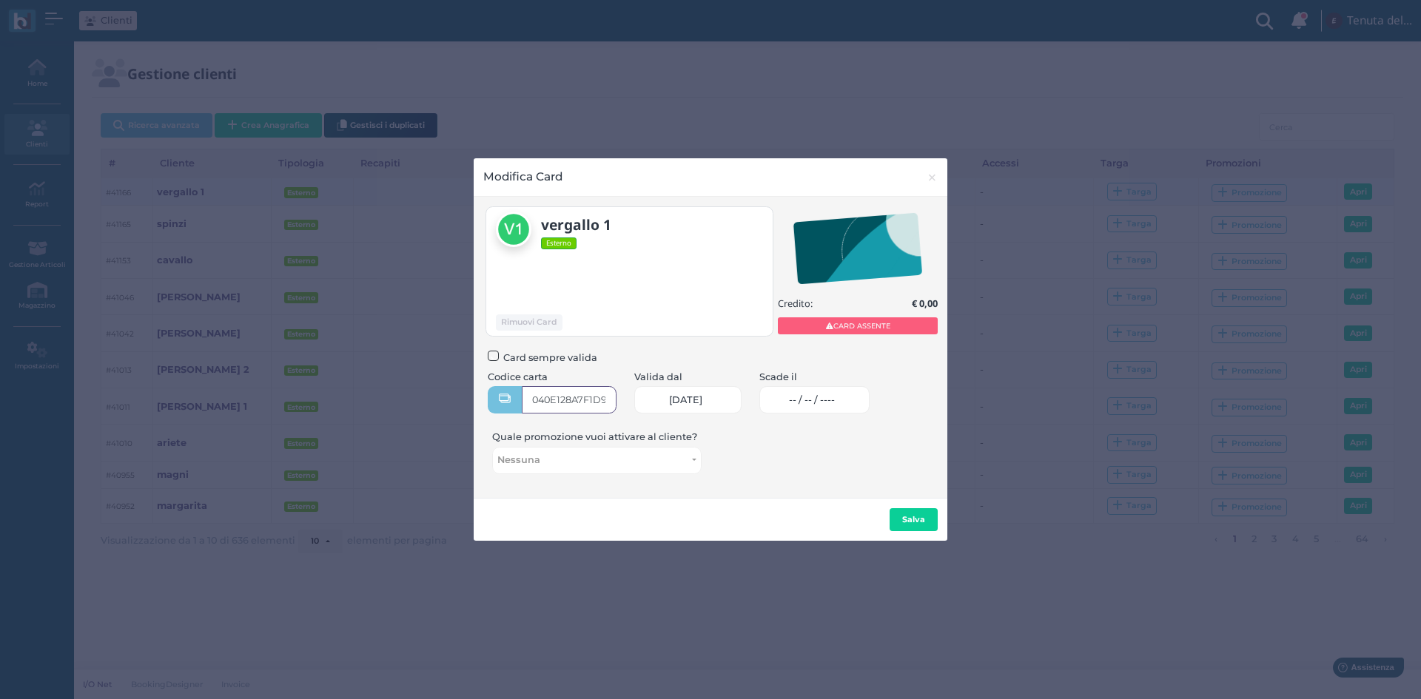
type input "040E128A7F1D95"
click at [835, 398] on span "-- / -- / ----" at bounding box center [812, 401] width 46 height 12
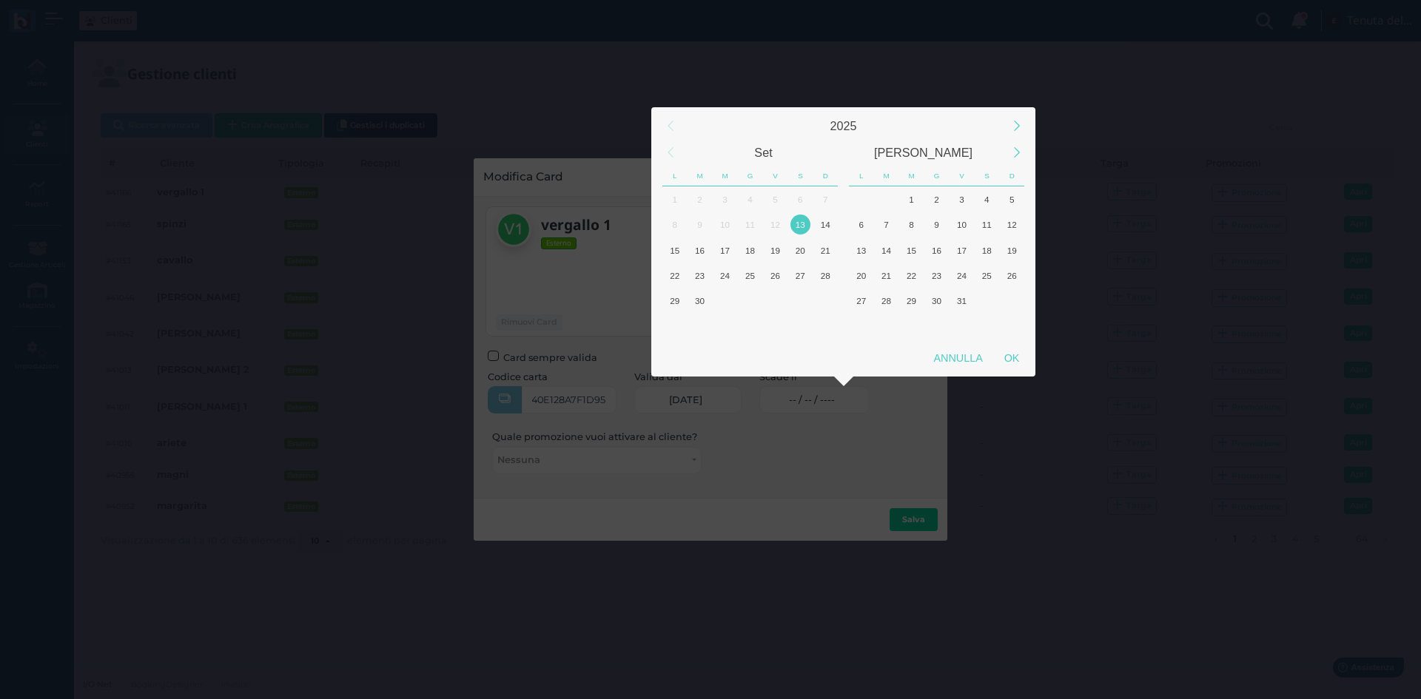
scroll to position [0, 0]
click at [665, 254] on div "15" at bounding box center [675, 251] width 20 height 20
click at [1016, 355] on div "OK" at bounding box center [1011, 358] width 37 height 27
type input "15/09/2025"
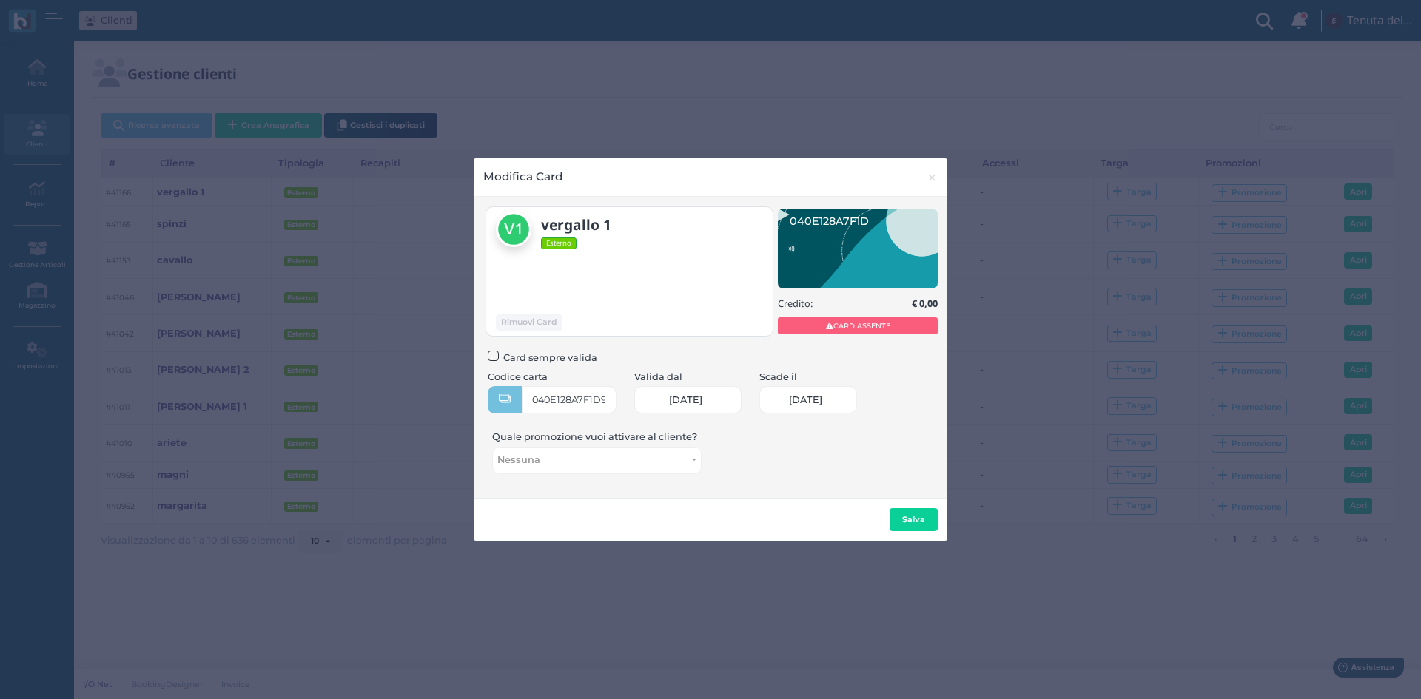
scroll to position [0, 61]
click at [912, 523] on b "Salva" at bounding box center [913, 519] width 23 height 10
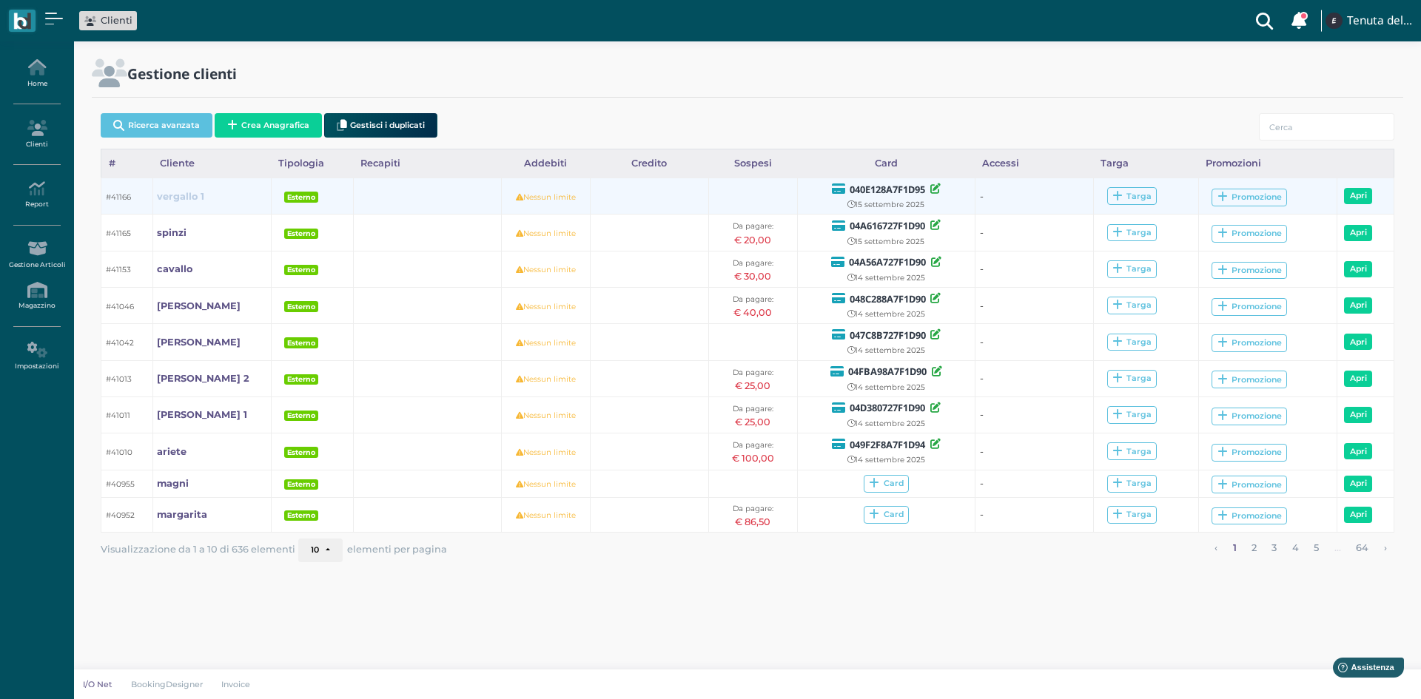
click at [178, 198] on b "vergallo 1" at bounding box center [180, 196] width 47 height 11
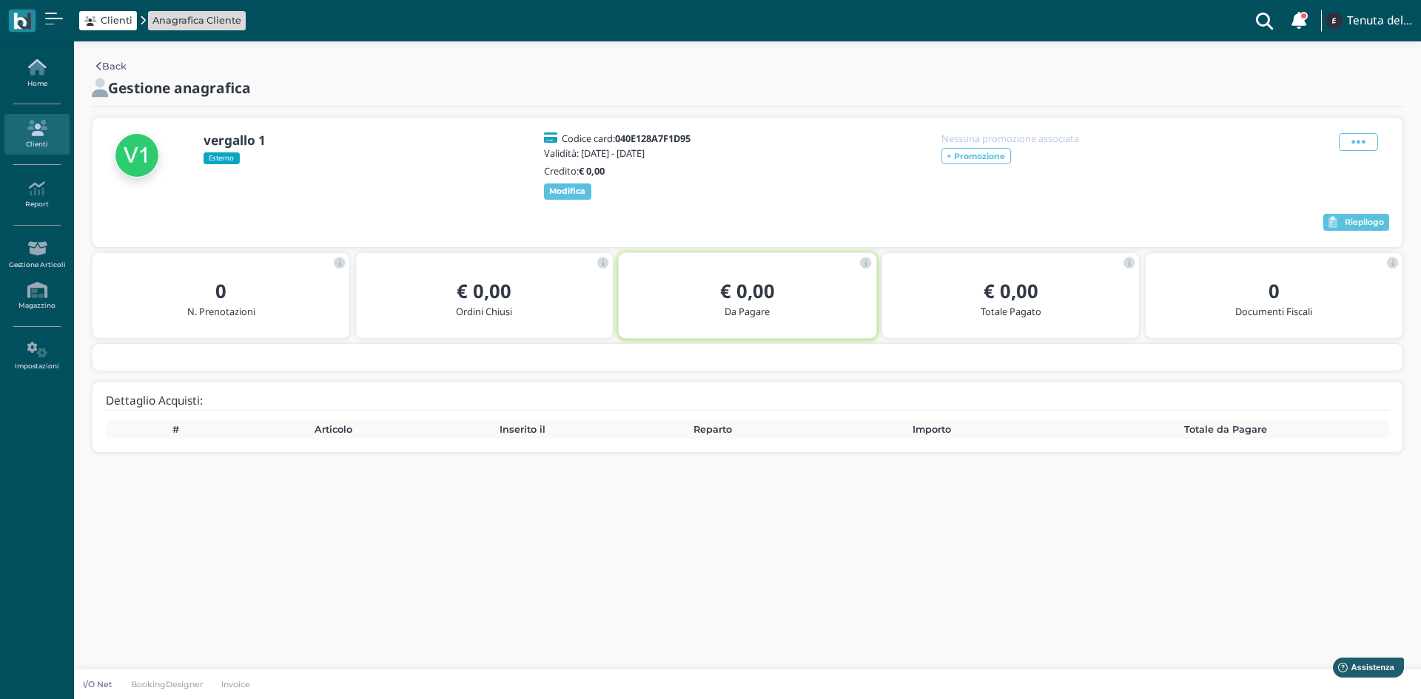
click at [40, 63] on icon at bounding box center [36, 67] width 64 height 16
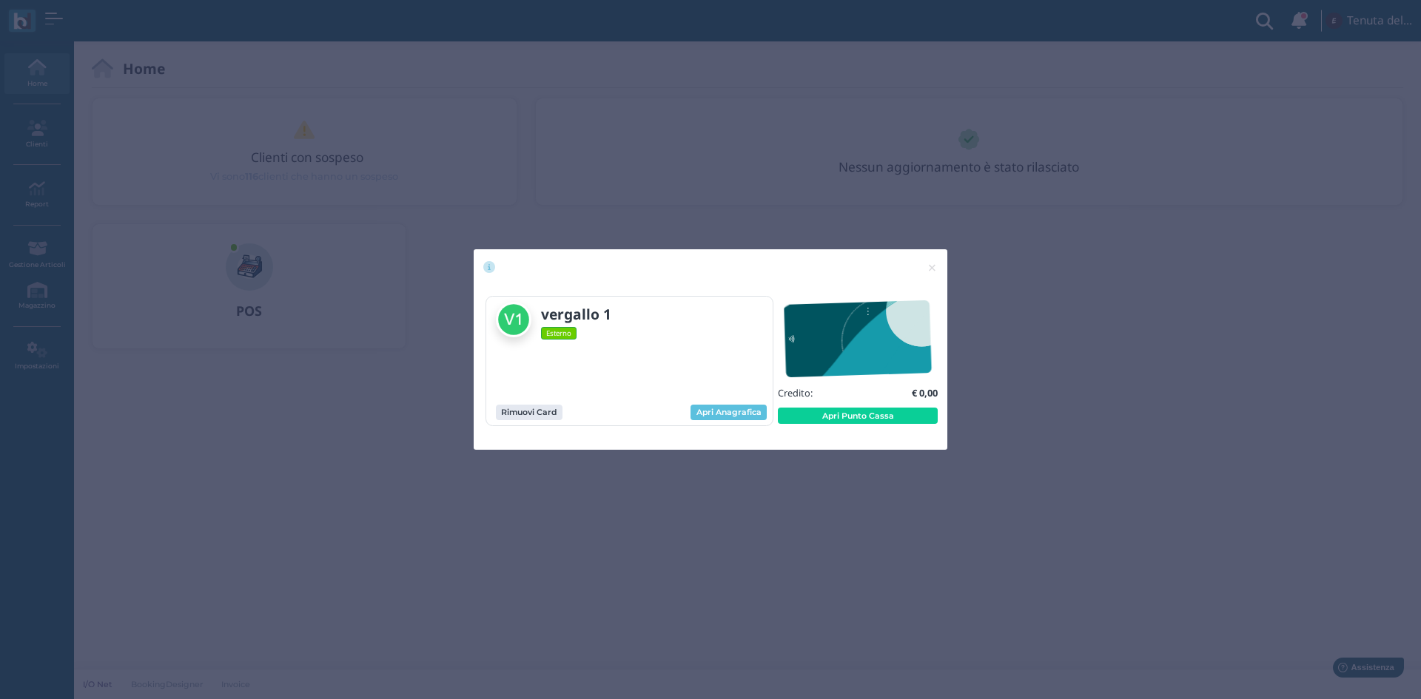
click at [870, 426] on div "040E128A7F1D95 Credito: € 0,00 Apri Punto Cassa" at bounding box center [858, 361] width 150 height 130
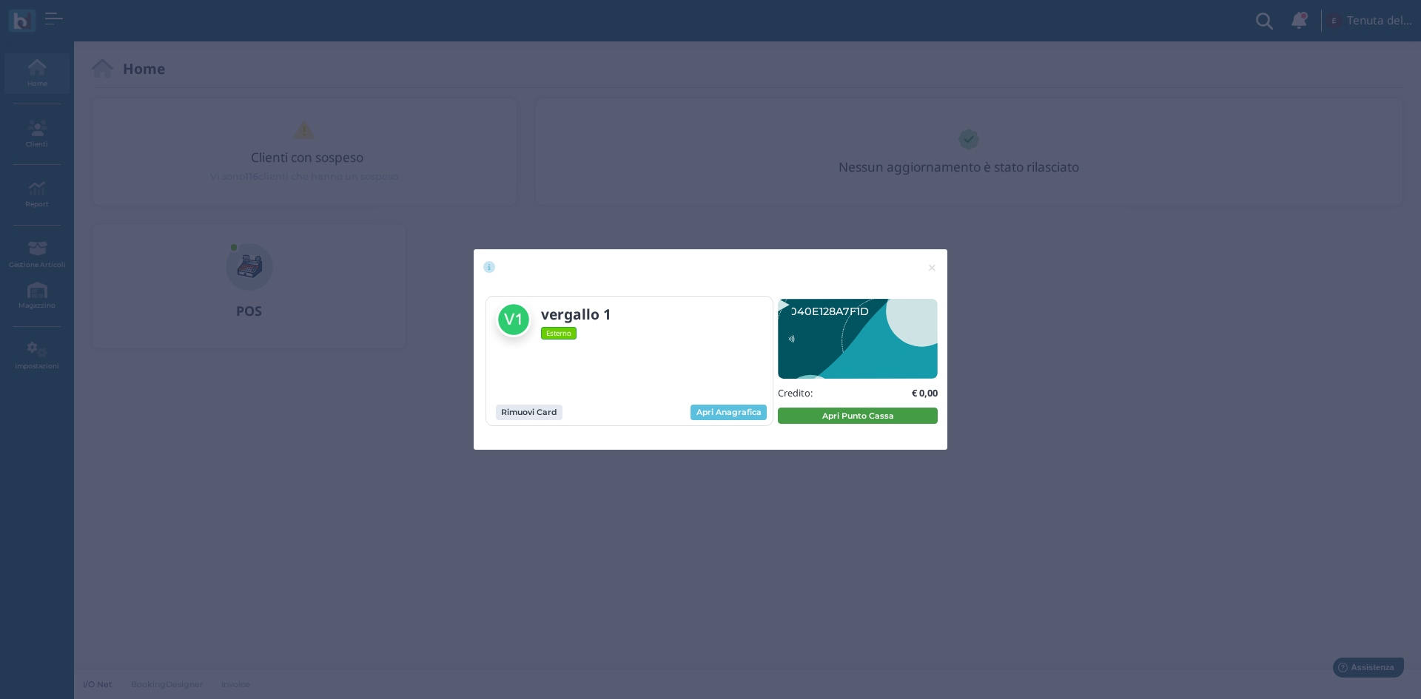
click at [859, 421] on button "Apri Punto Cassa" at bounding box center [858, 416] width 160 height 16
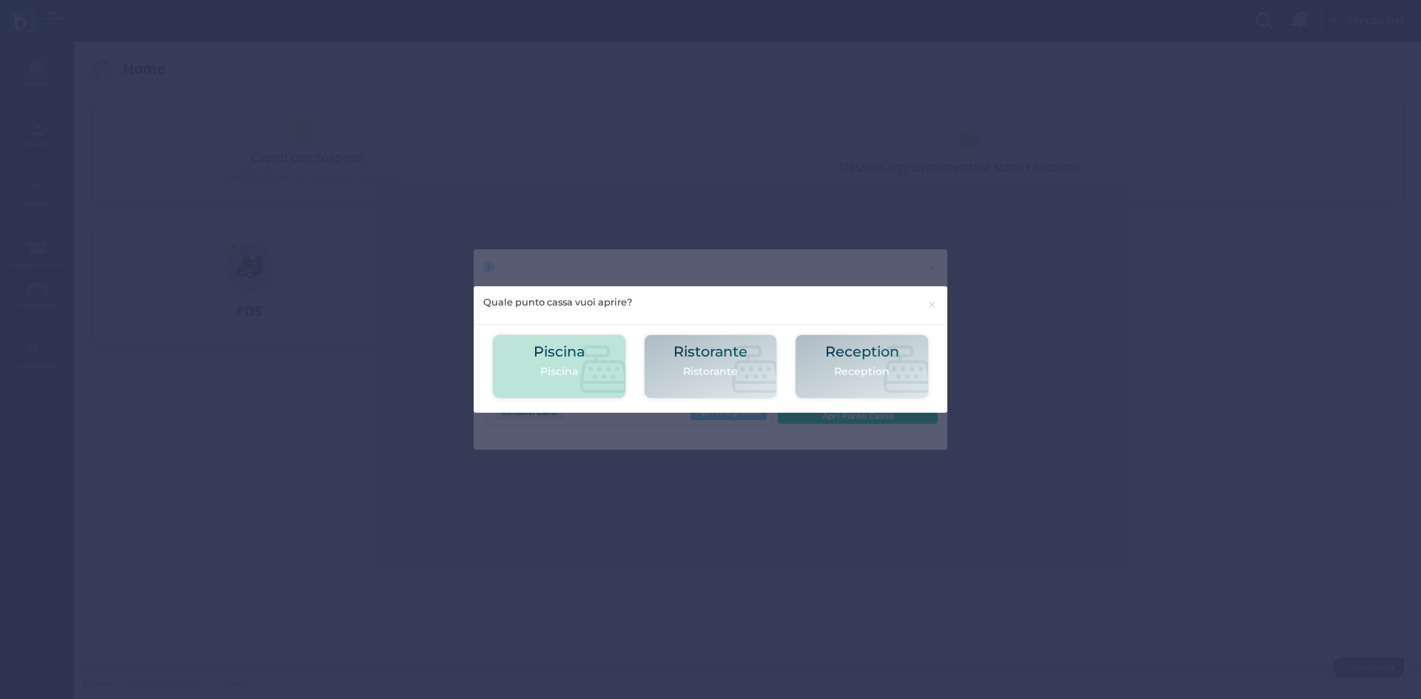
click at [608, 355] on icon at bounding box center [603, 369] width 47 height 47
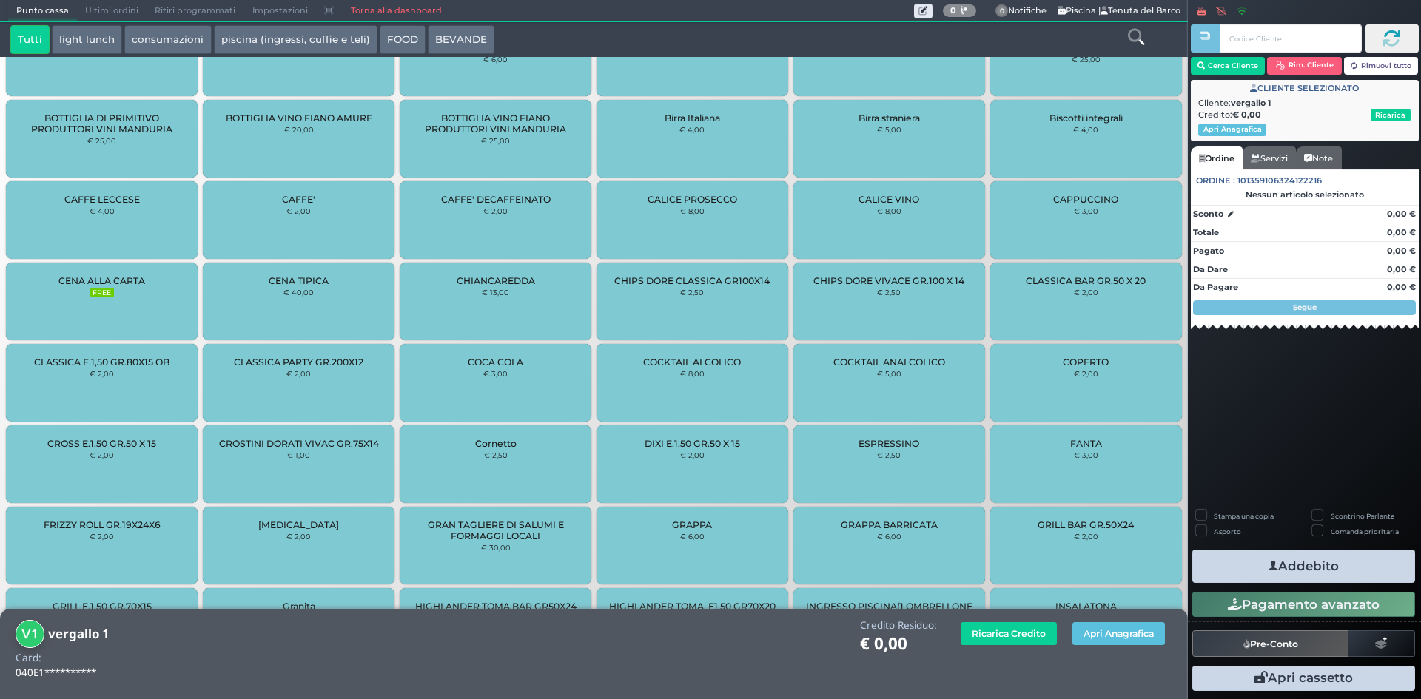
scroll to position [740, 0]
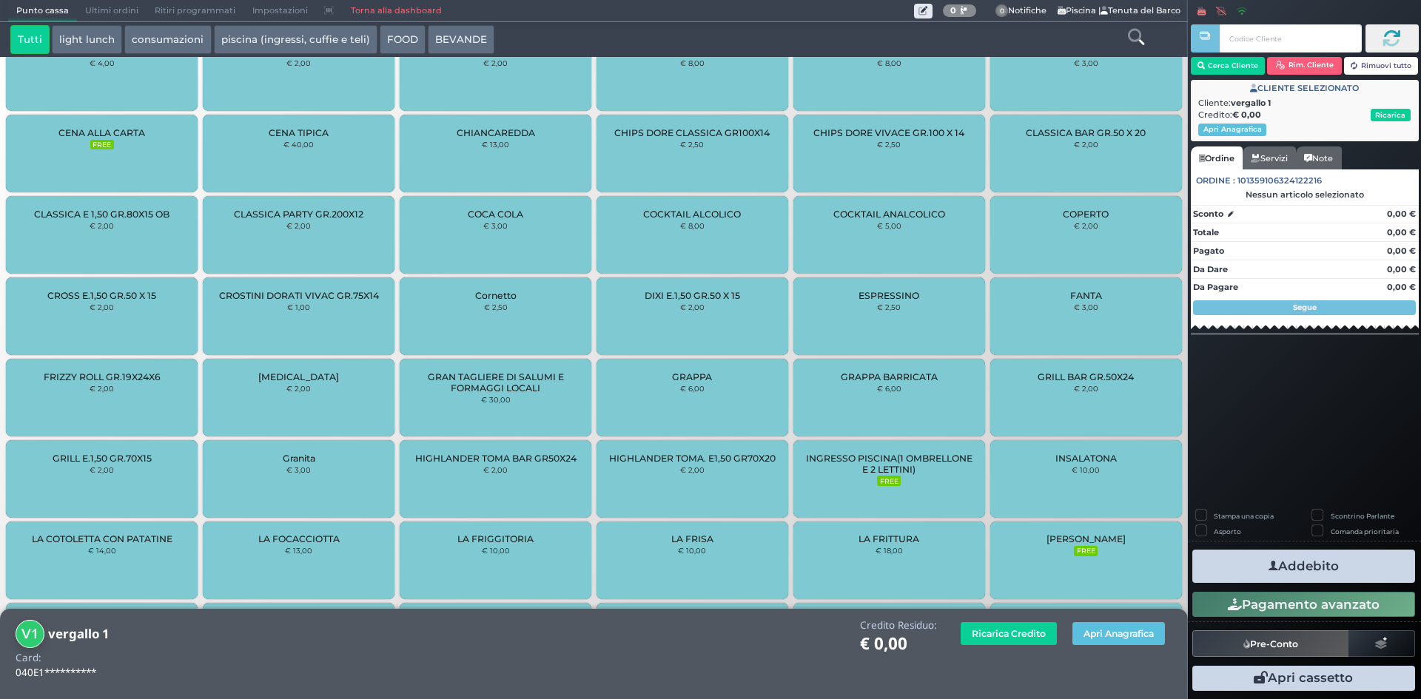
click at [897, 457] on span "INGRESSO PISCINA(1 OMBRELLONE E 2 LETTINI)" at bounding box center [889, 464] width 167 height 22
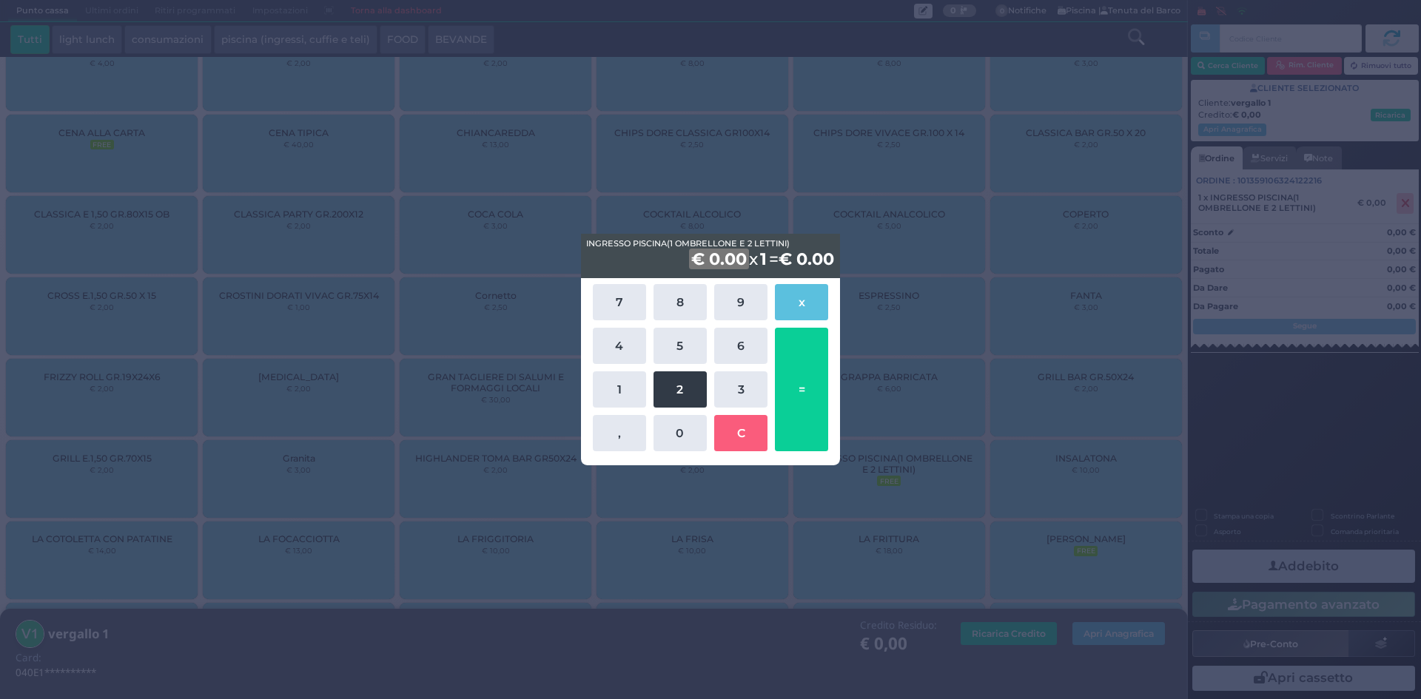
click at [674, 380] on button "2" at bounding box center [680, 390] width 53 height 36
click at [676, 350] on button "5" at bounding box center [680, 346] width 53 height 36
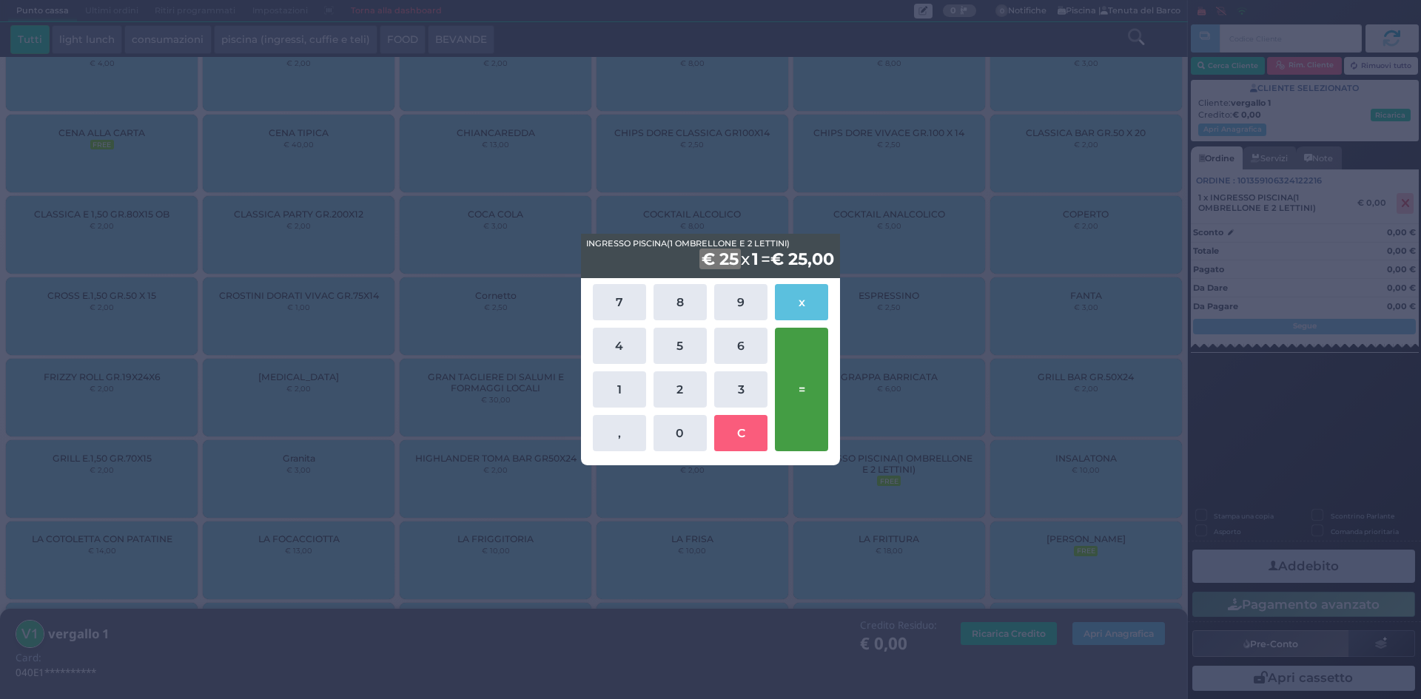
click at [816, 396] on button "=" at bounding box center [801, 390] width 53 height 124
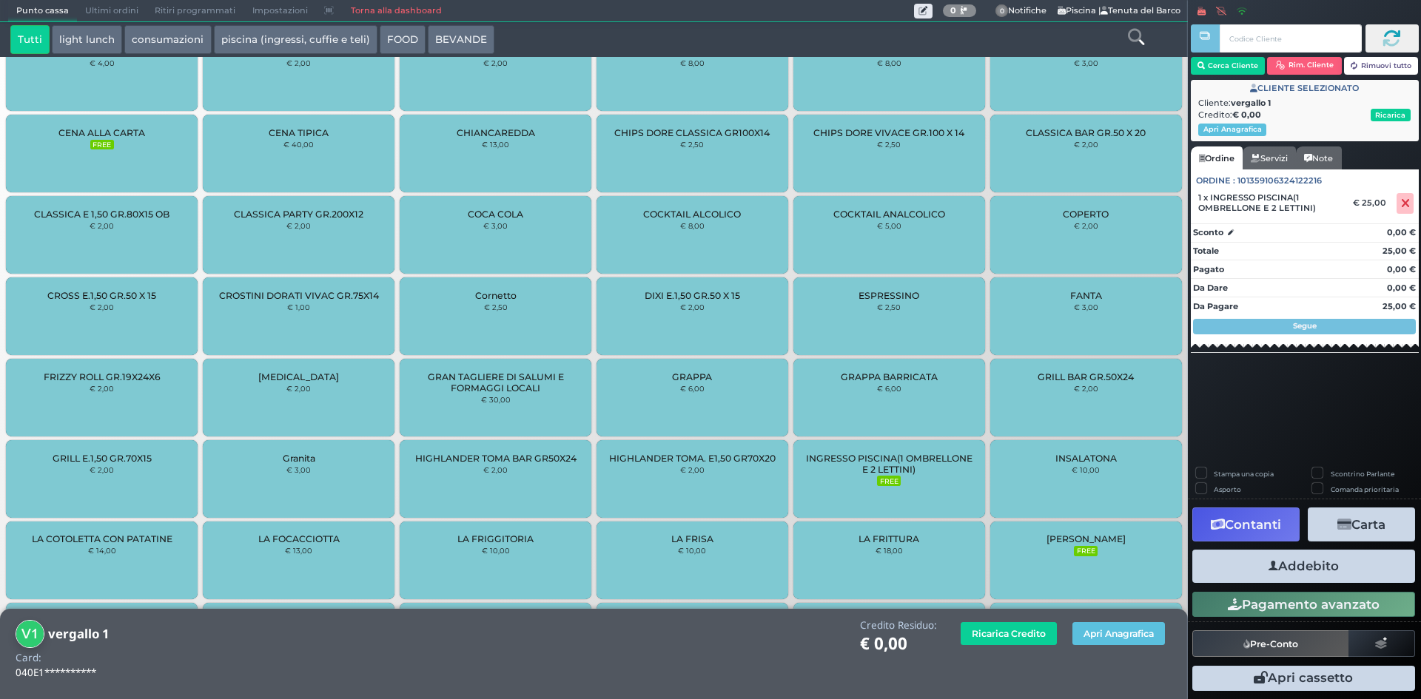
click at [1271, 568] on icon "button" at bounding box center [1274, 567] width 10 height 16
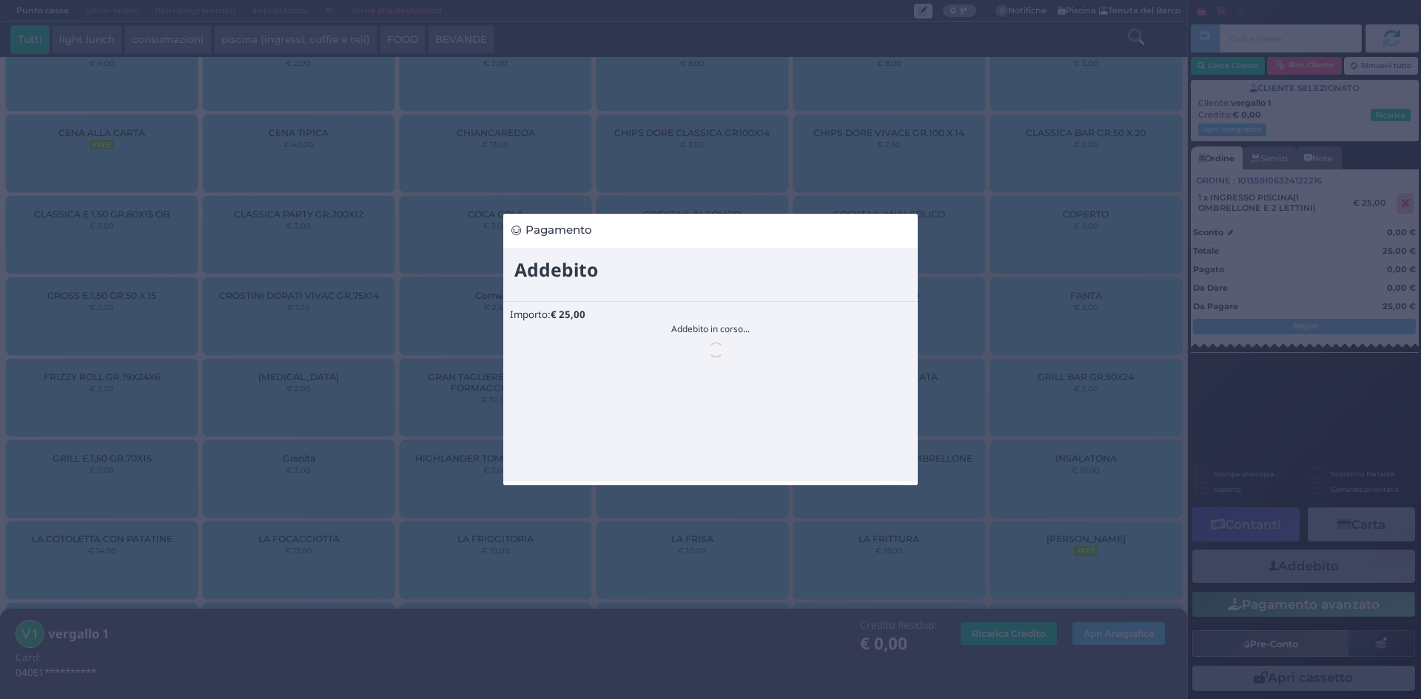
scroll to position [0, 0]
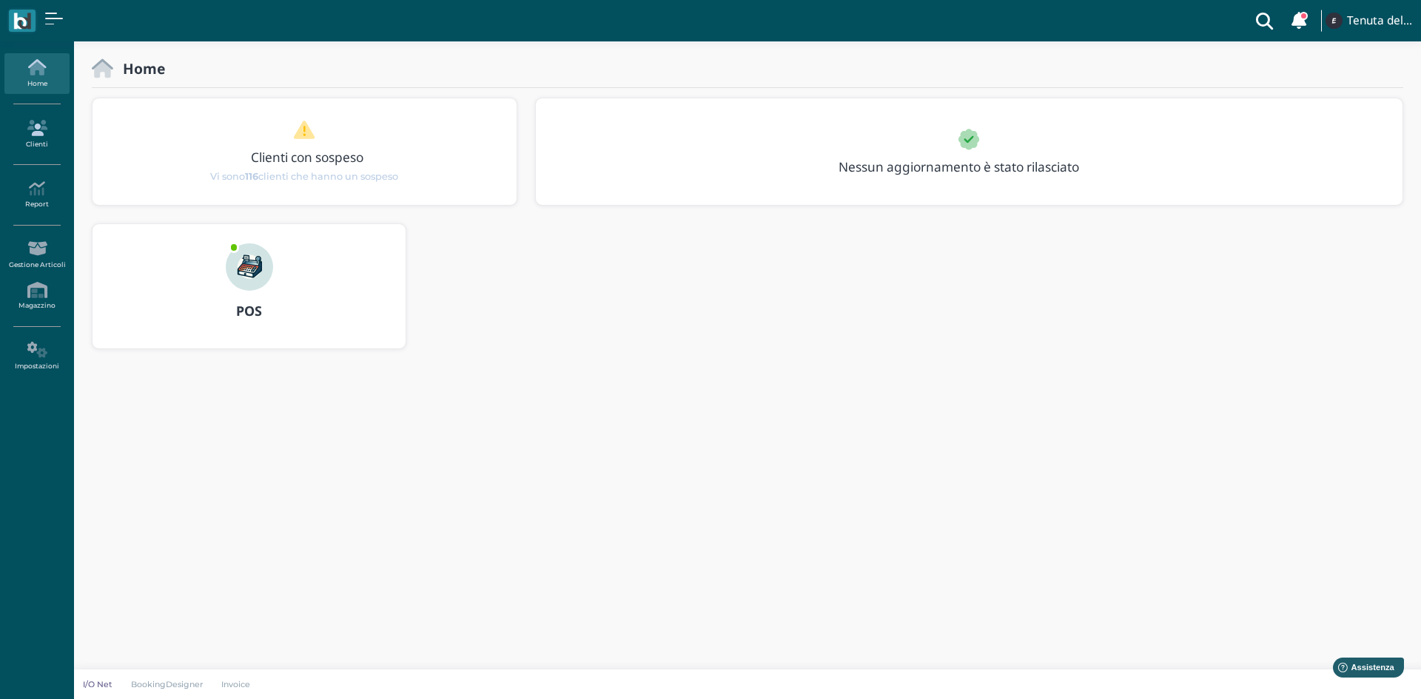
click at [47, 129] on icon at bounding box center [36, 128] width 64 height 16
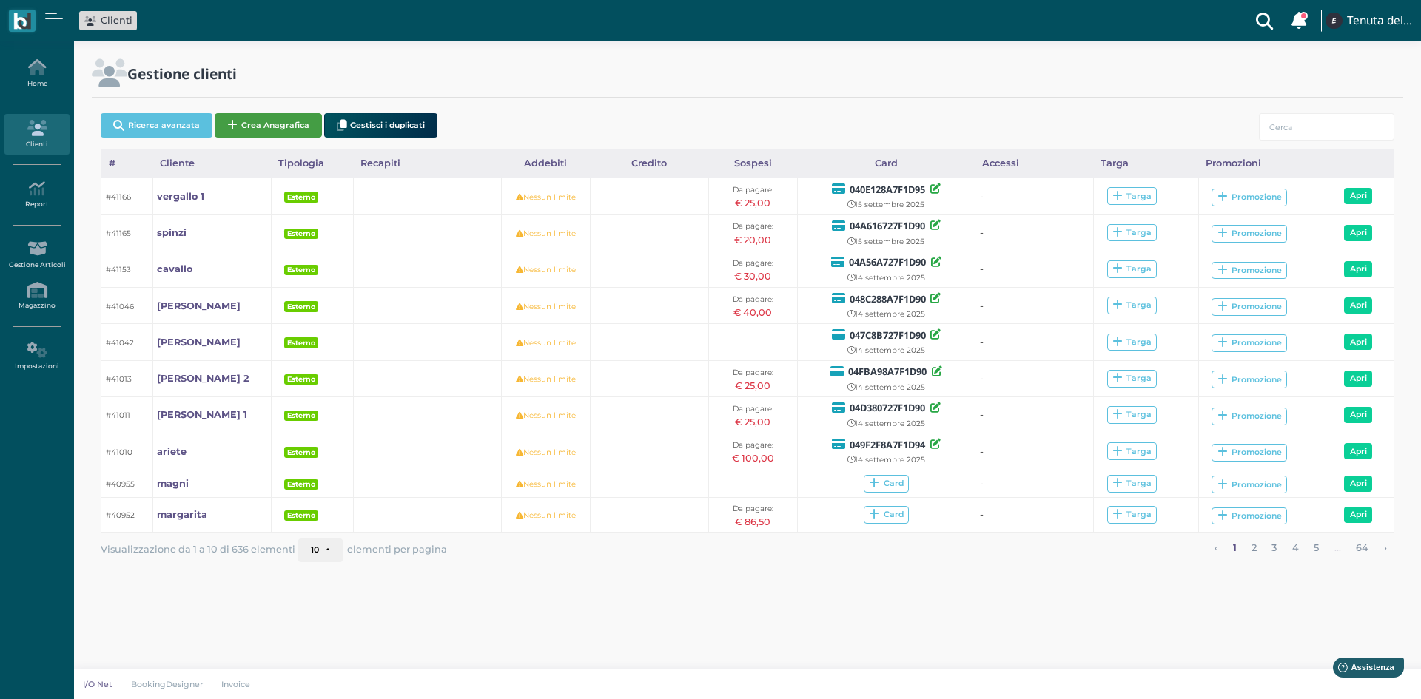
click at [257, 120] on button "Crea Anagrafica" at bounding box center [268, 125] width 107 height 24
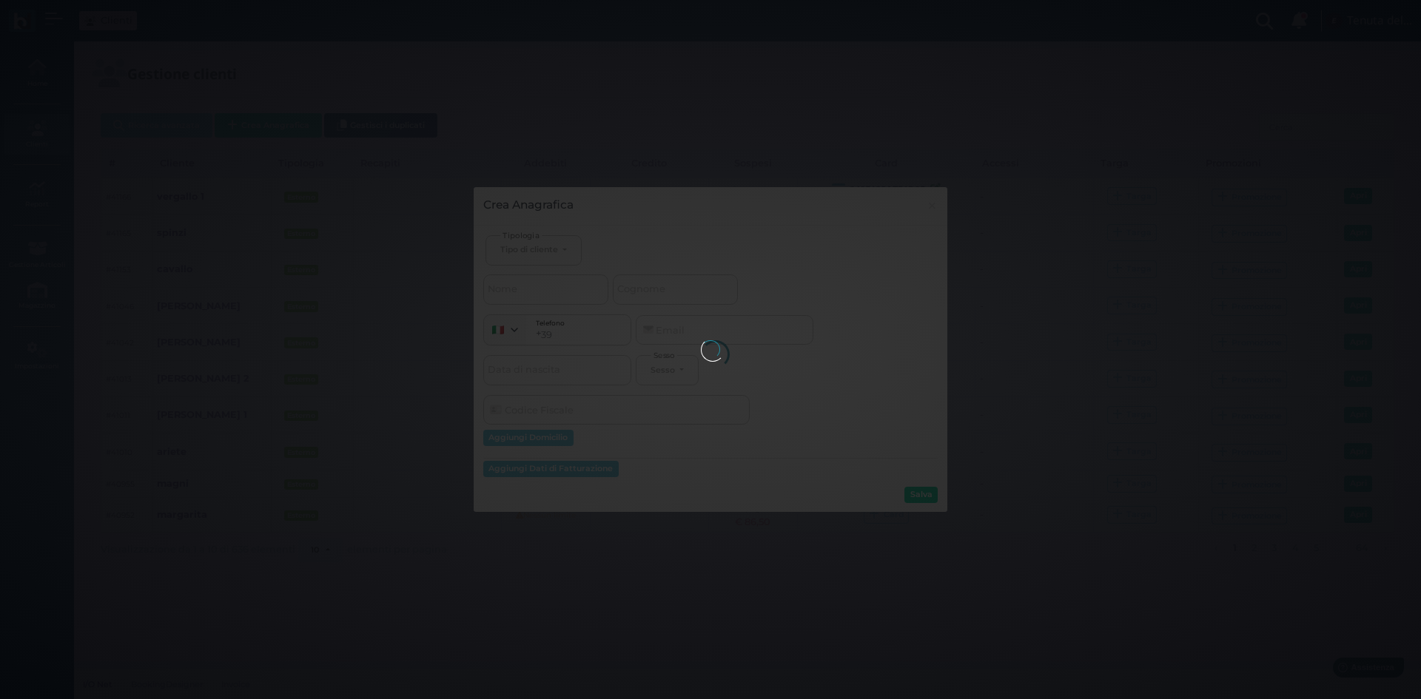
select select
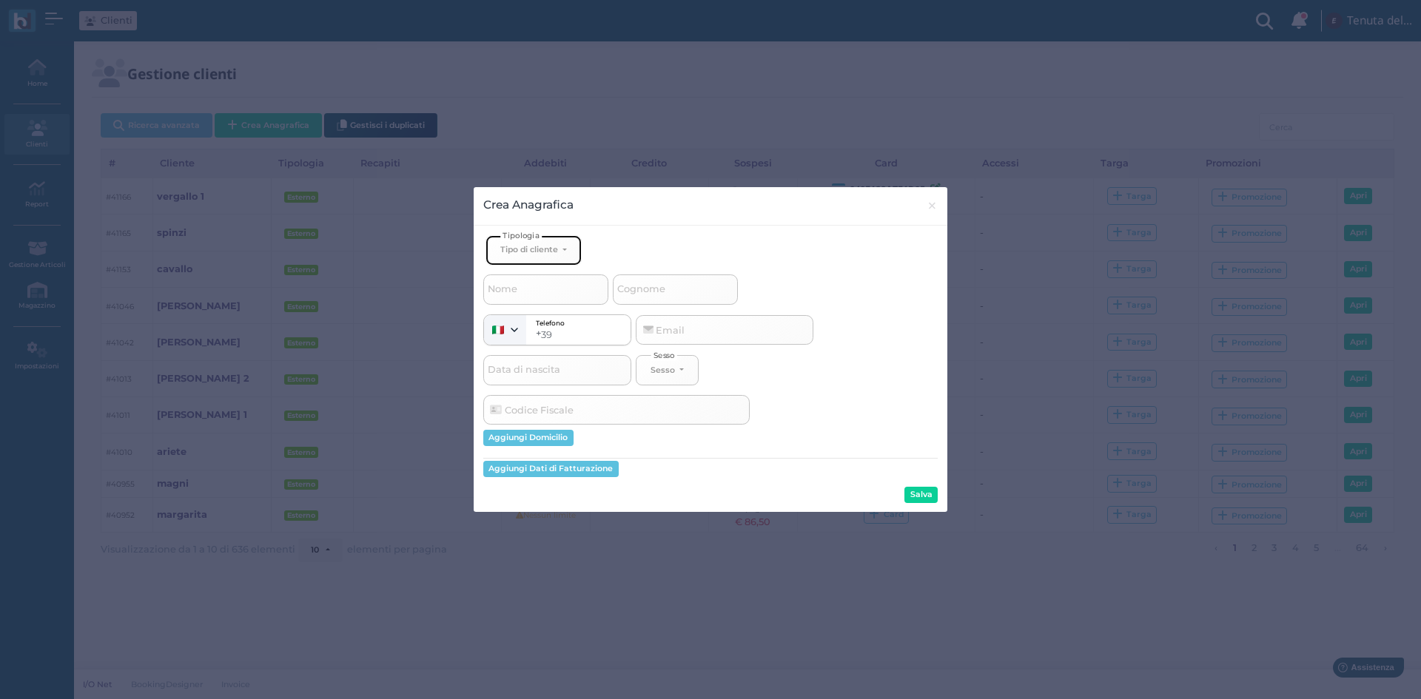
click at [524, 251] on div "Tipo di cliente" at bounding box center [529, 249] width 58 height 10
click at [527, 298] on span "Esterno" at bounding box center [518, 299] width 37 height 12
select select "[object Object]"
select select
click at [527, 287] on input "Nome" at bounding box center [545, 290] width 125 height 30
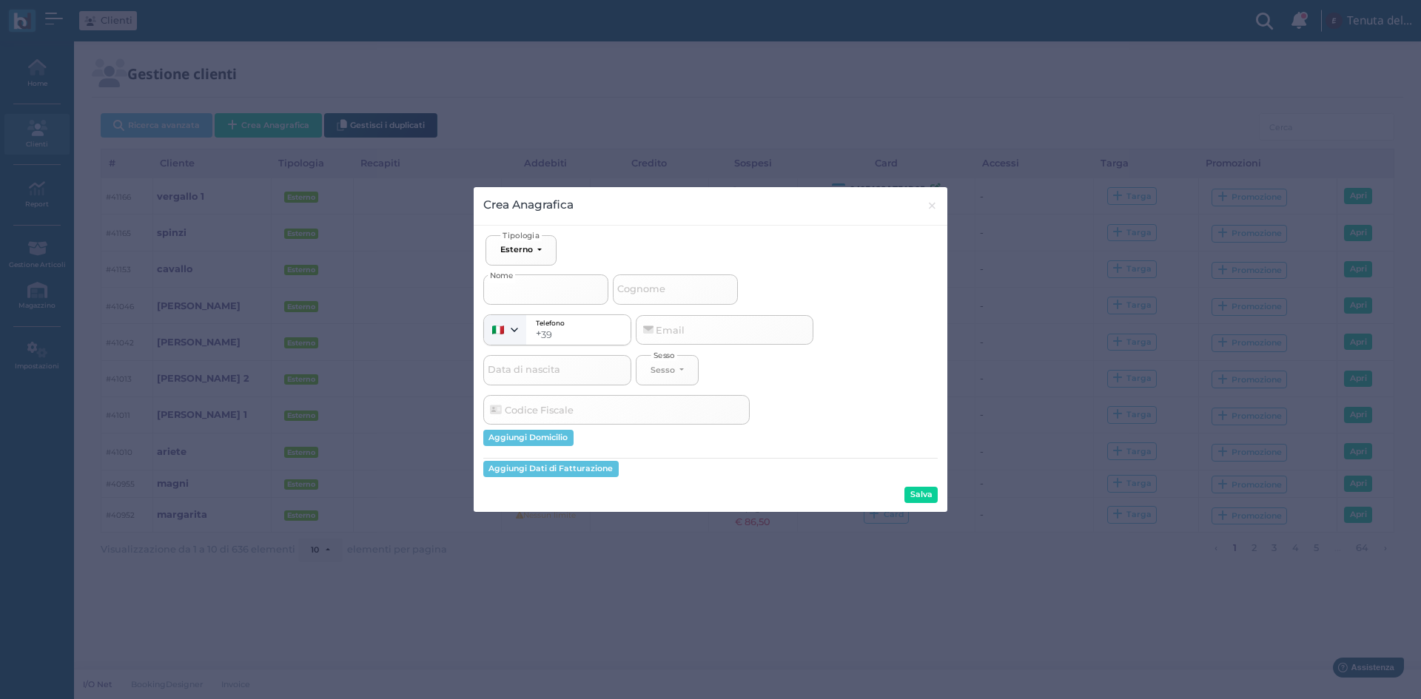
type input "v"
select select
type input "vE"
select select
type input "vEr"
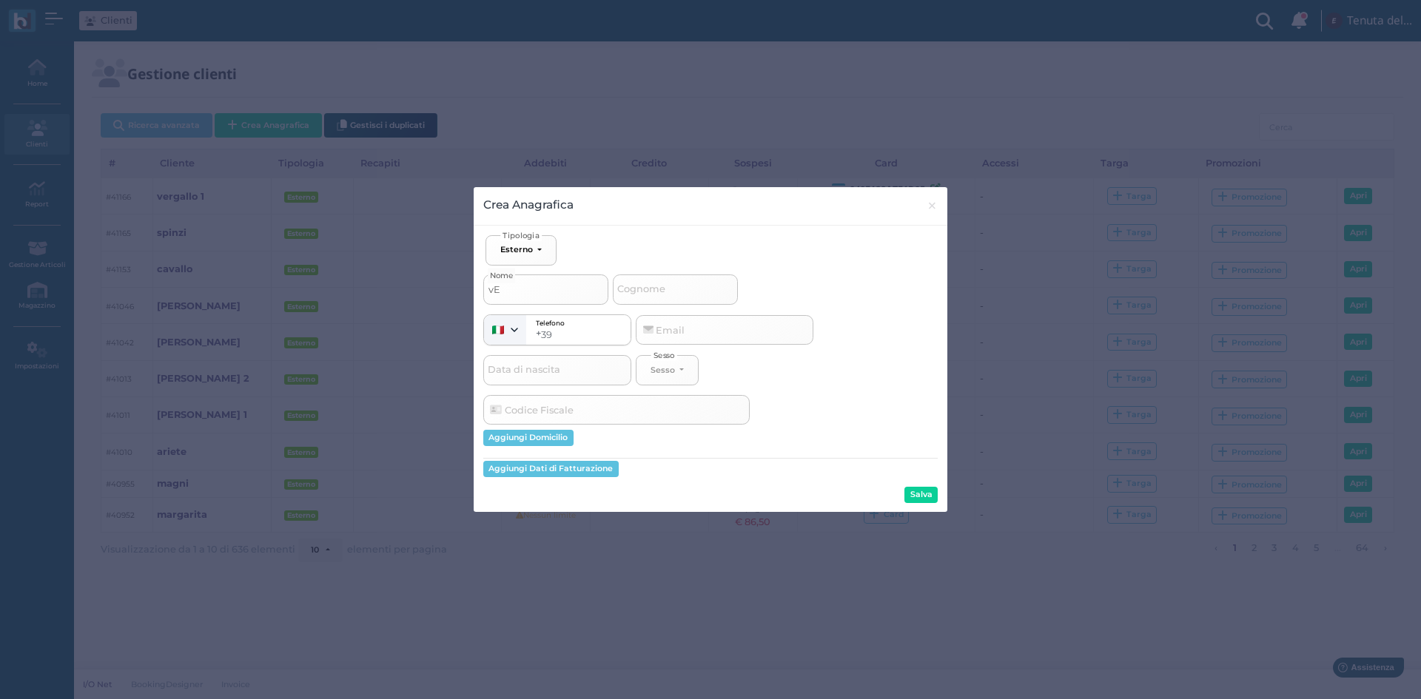
select select
type input "vErg"
select select
type input "vErga"
select select
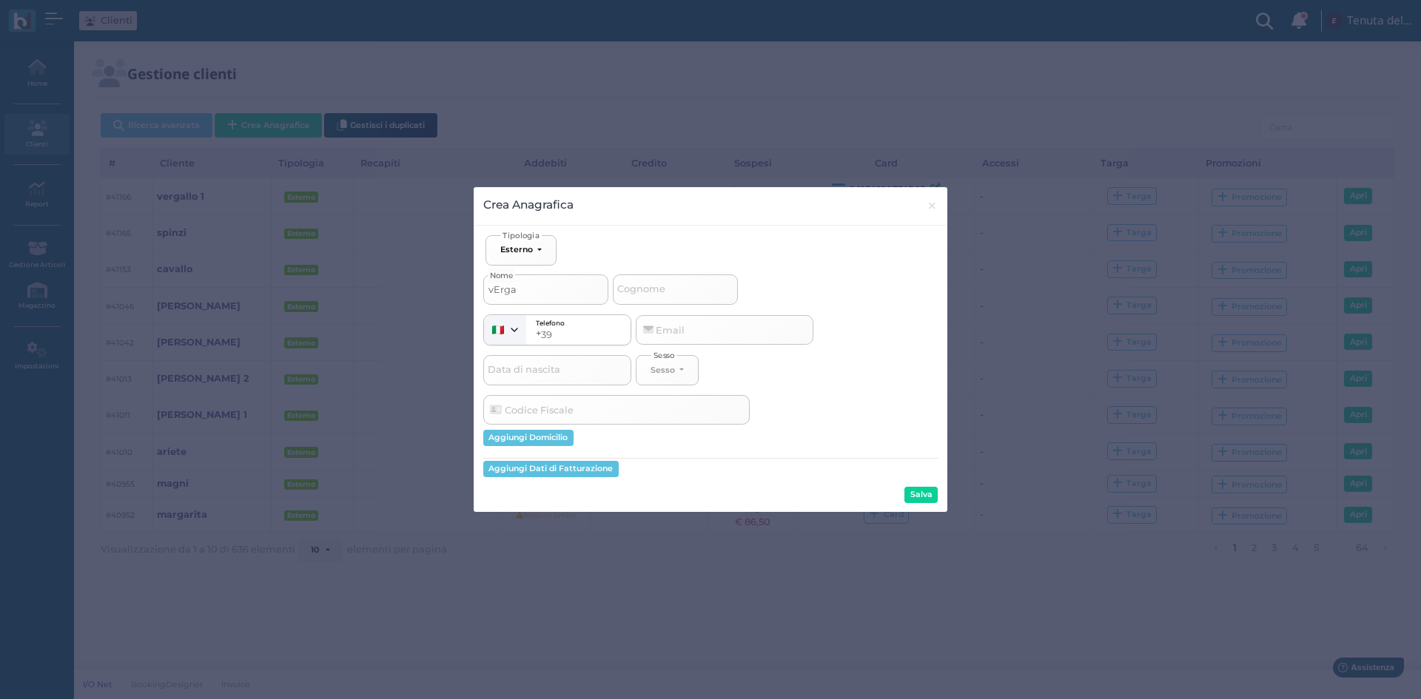
type input "vErgal"
select select
type input "vErgall"
select select
type input "vErgallo"
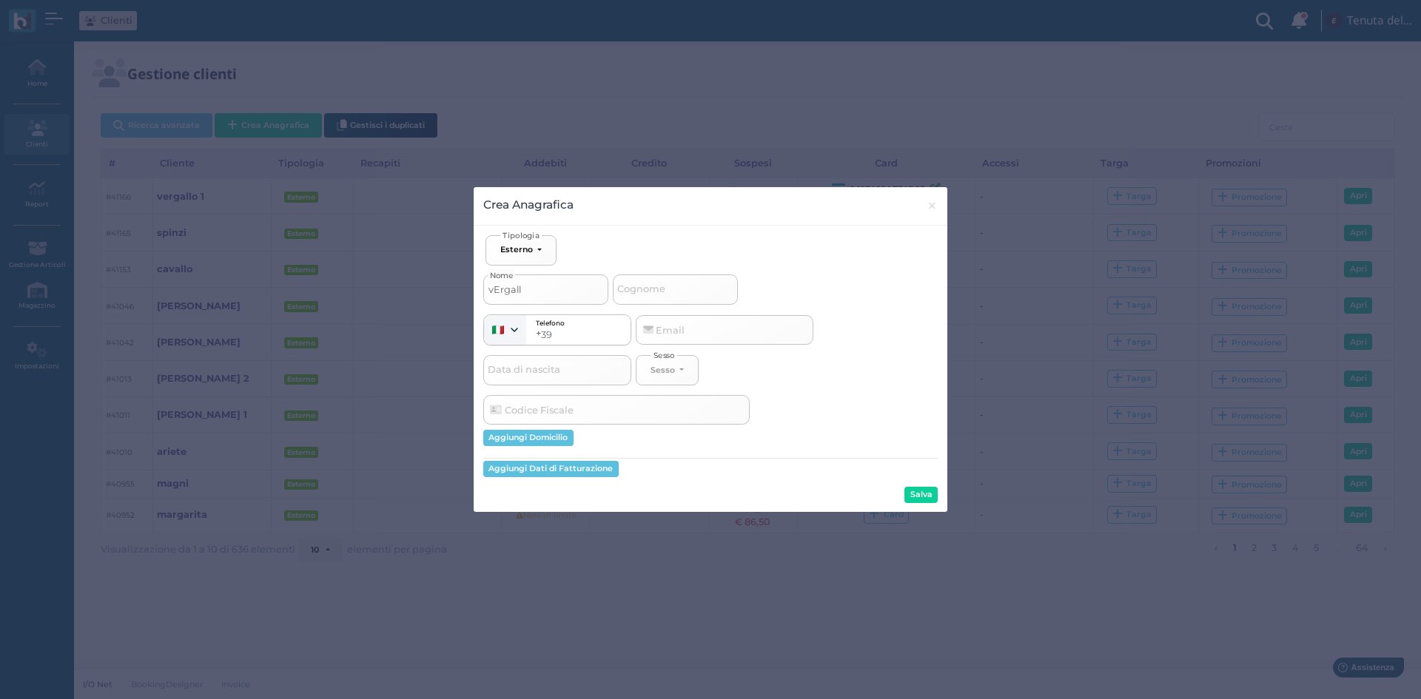
select select
type input "vErgallo"
select select
type input "vErgallo"
select select
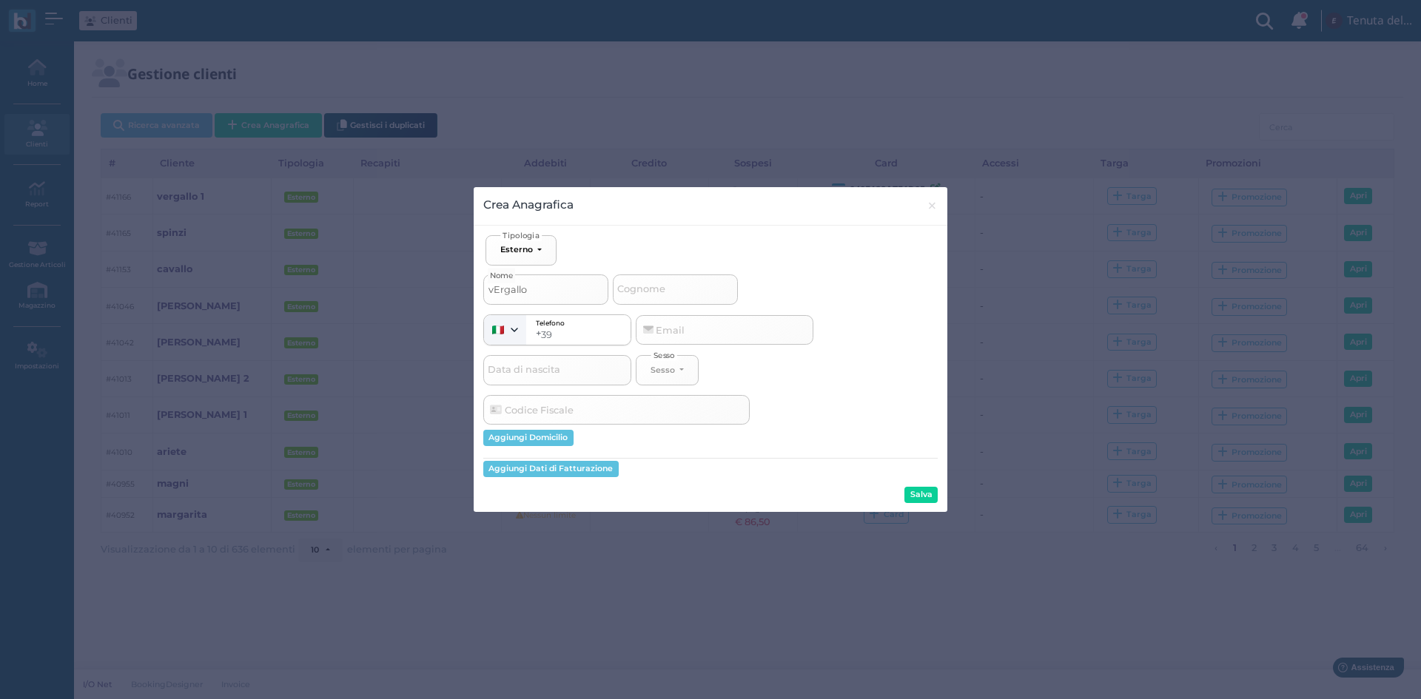
type input "vErgall"
select select
type input "vErgal"
select select
type input "vErga"
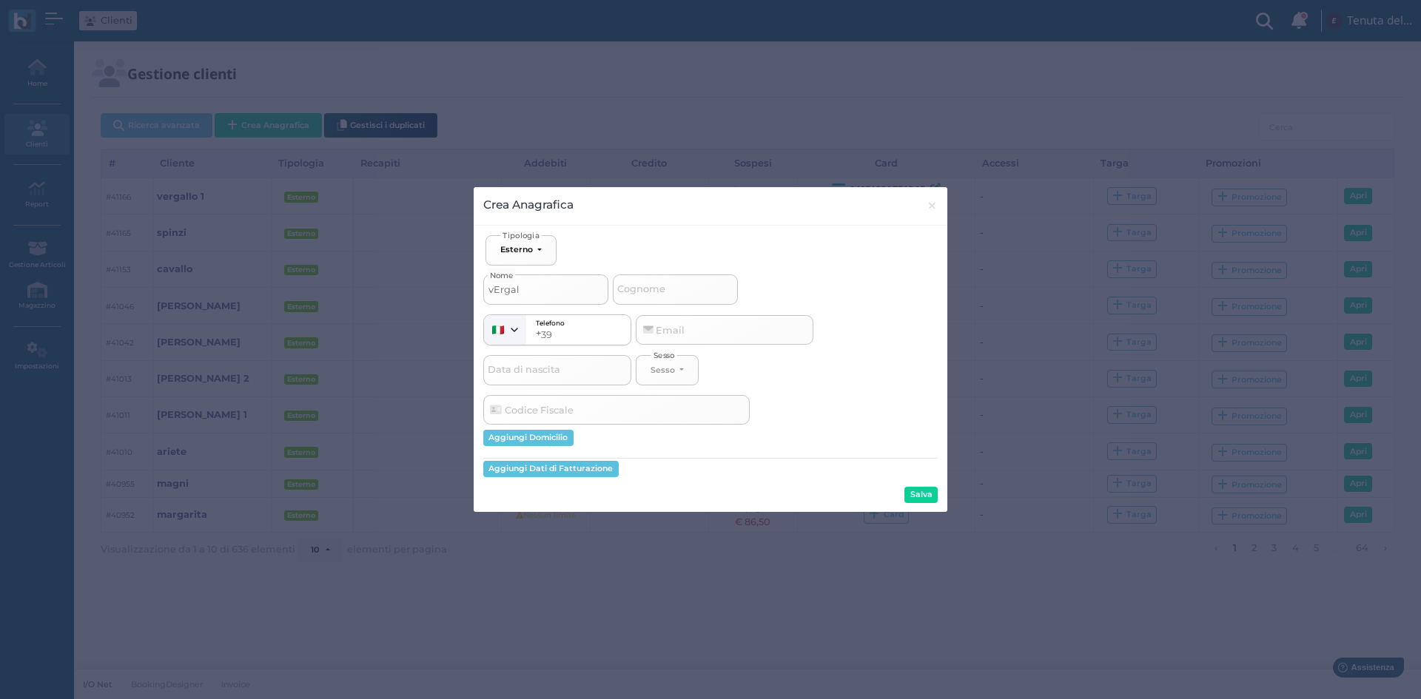
select select
type input "vErg"
select select
type input "vEr"
select select
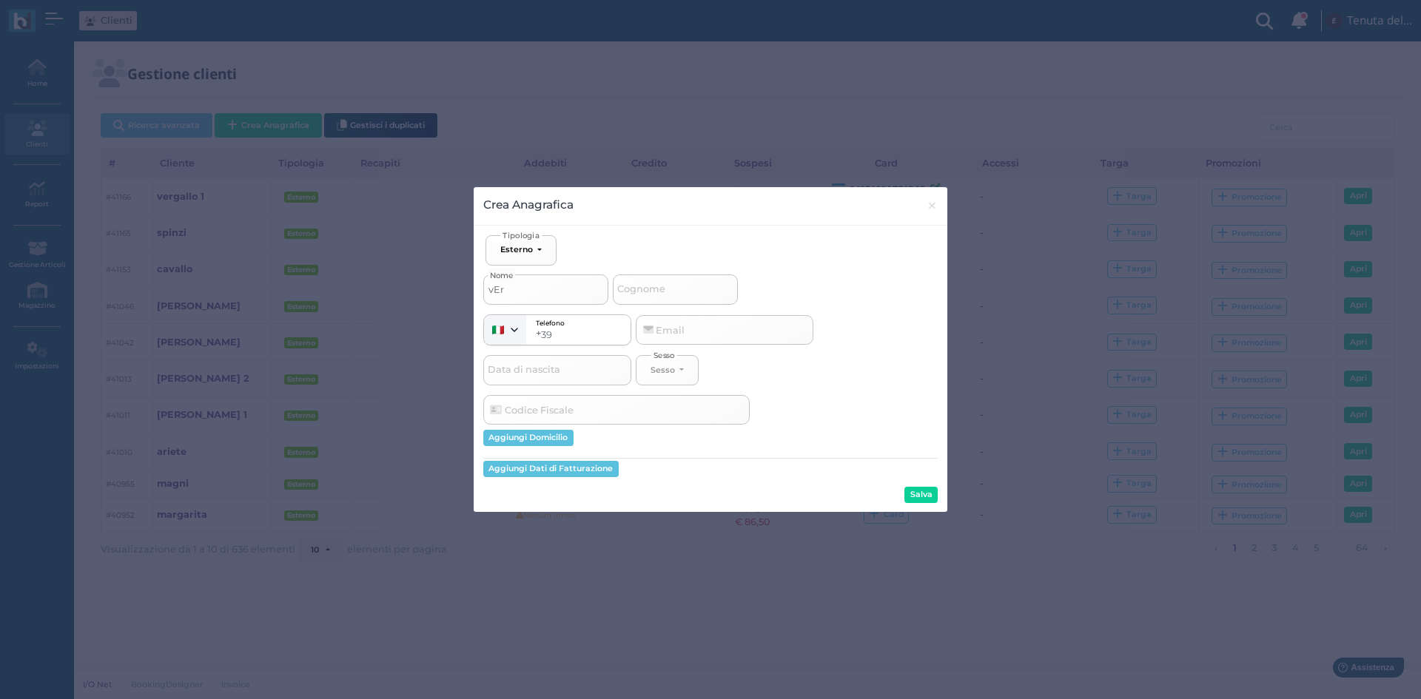
type input "vE"
select select
type input "v"
select select
type input "vE"
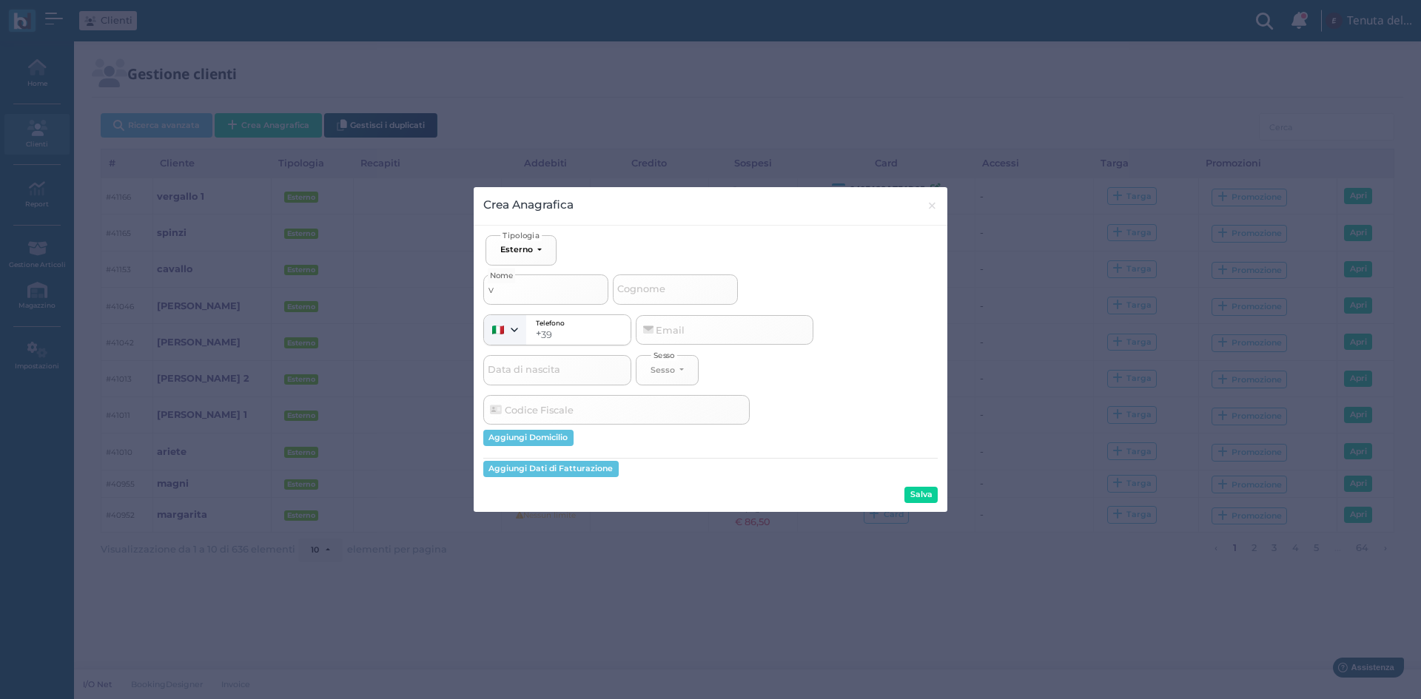
select select
type input "vER"
select select
type input "vERG"
select select
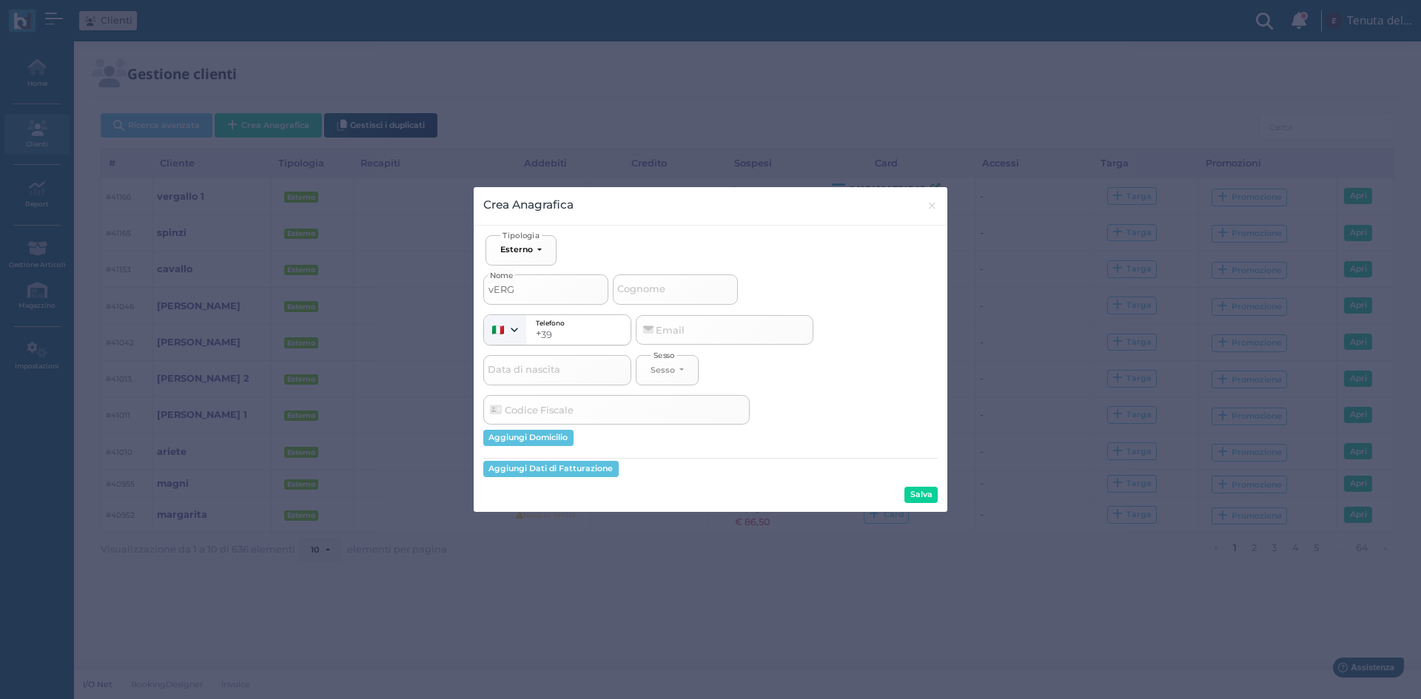
type input "vERGA"
select select
type input "vERGAL"
select select
type input "vERGALL"
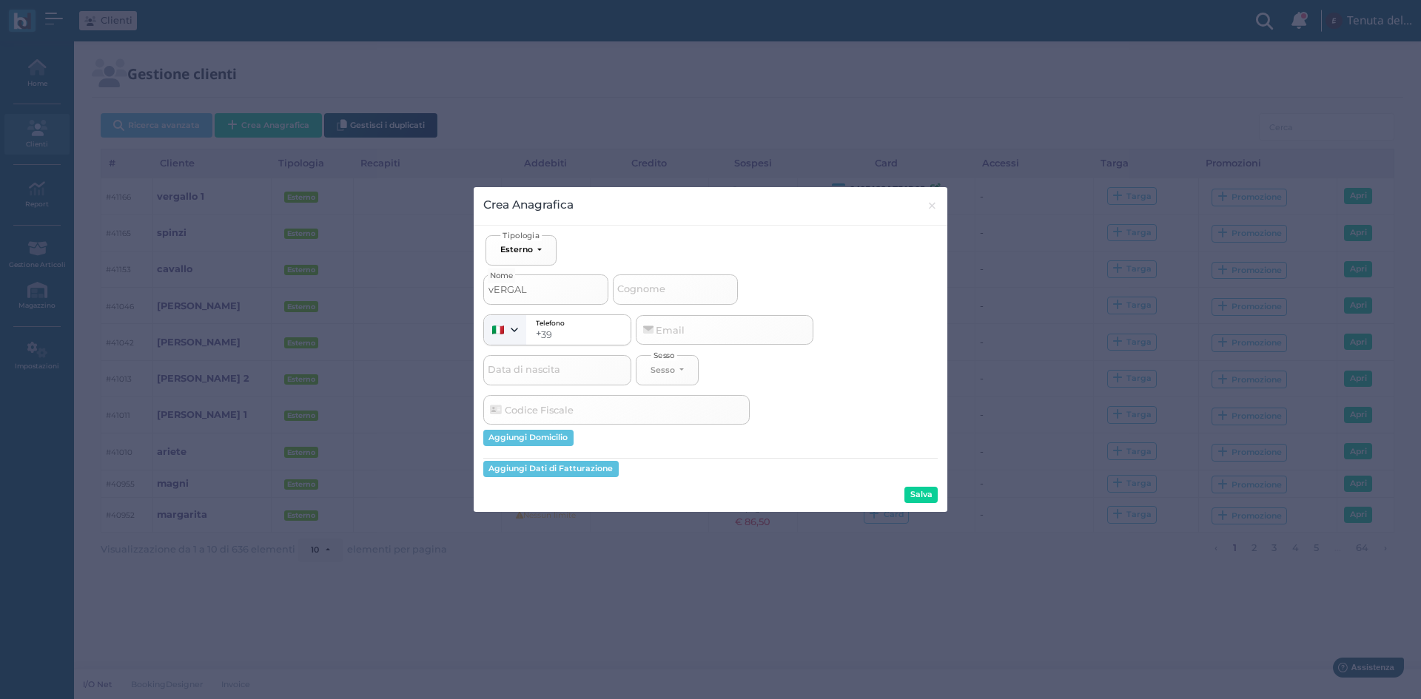
select select
type input "vERGALLO"
select select
type input "vERGALLO"
select select
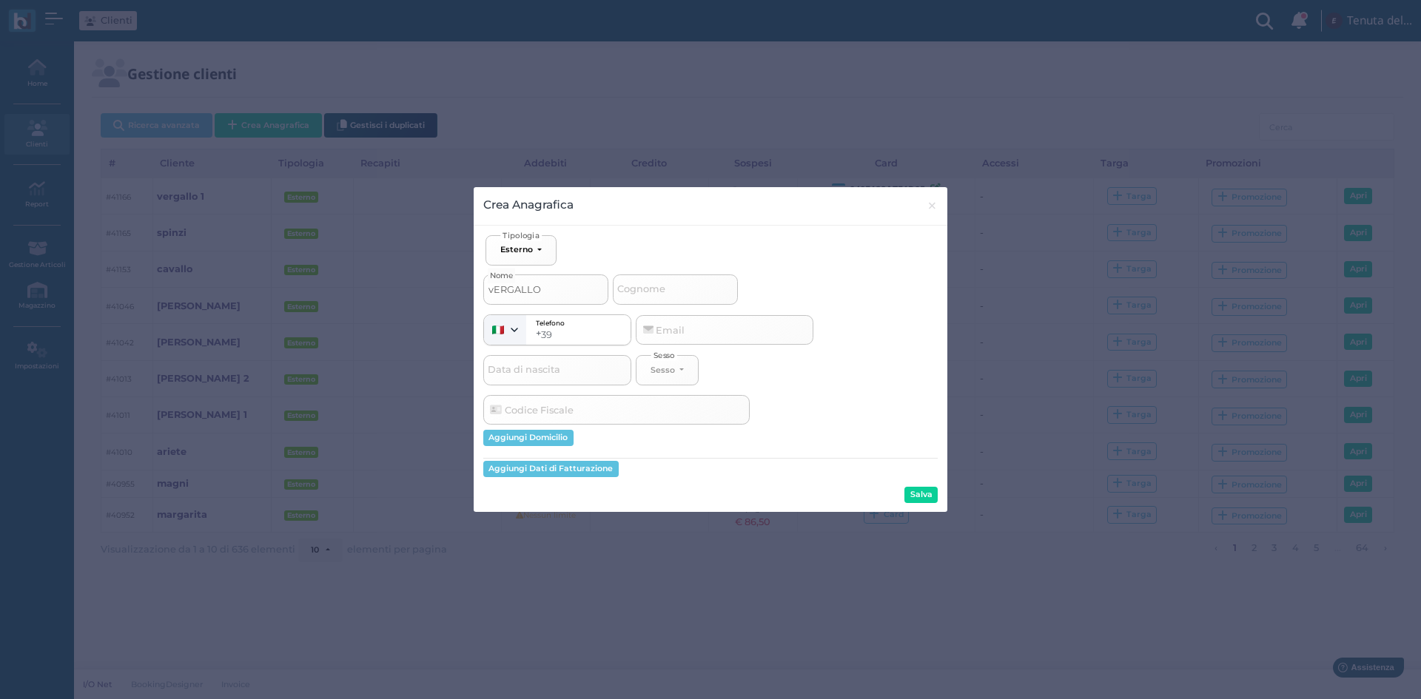
type input "ERGALLO"
select select
type input "VERGALLO"
select select
type input "VERGALLO 2"
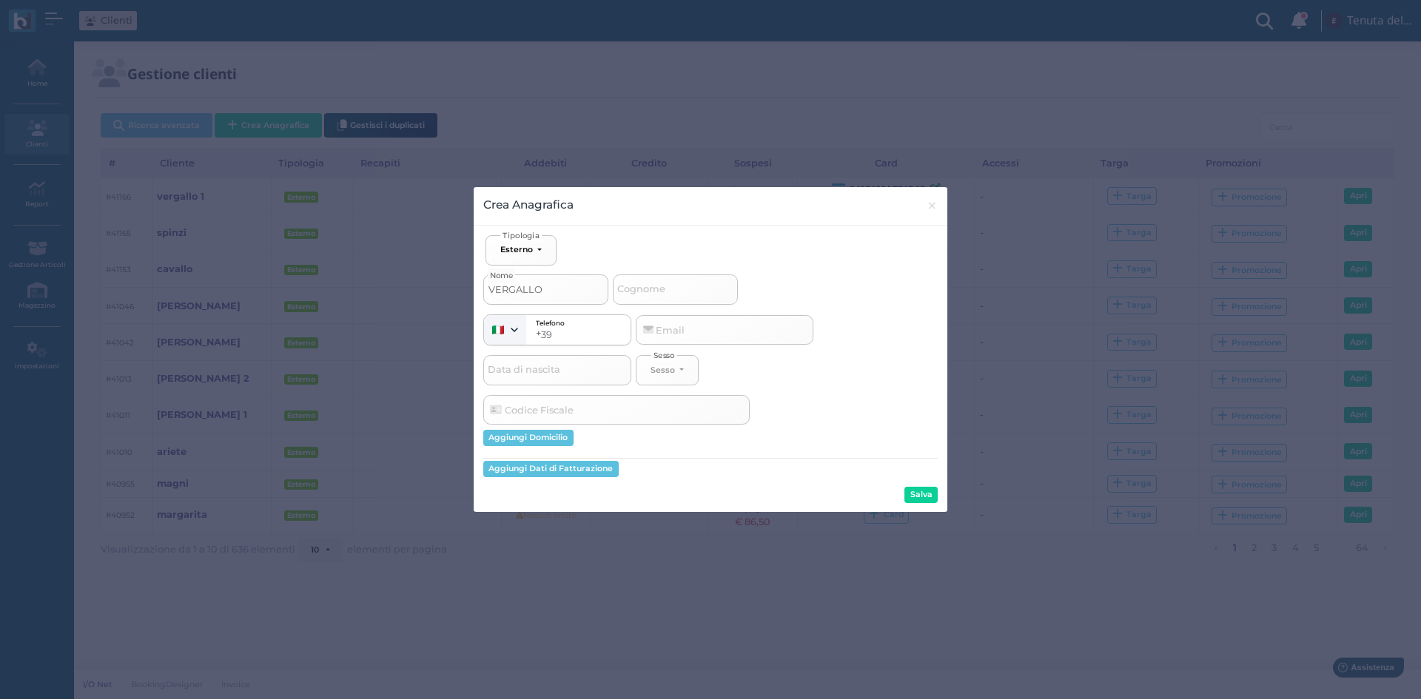
select select
type input "VERGALLO 2"
click at [927, 499] on button "Salva" at bounding box center [920, 495] width 33 height 16
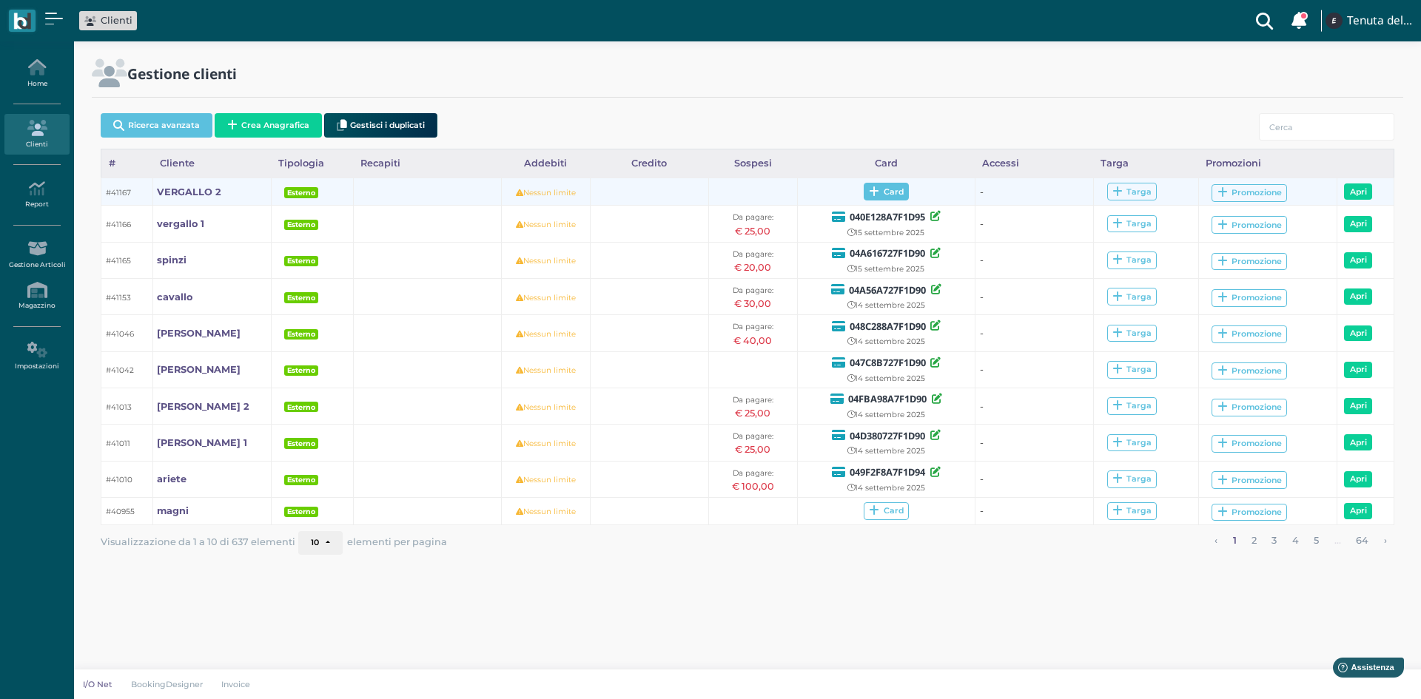
click at [893, 192] on span "Card" at bounding box center [886, 192] width 45 height 18
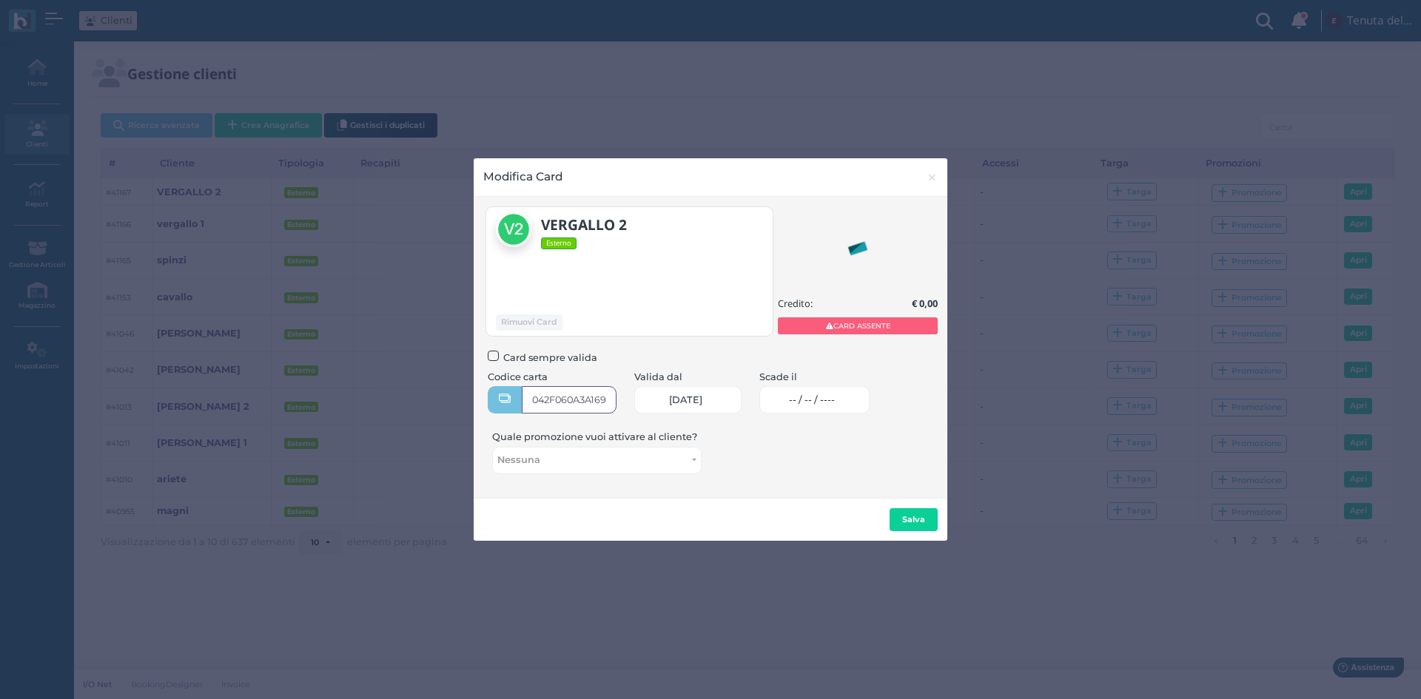
type input "042F060A3A1696"
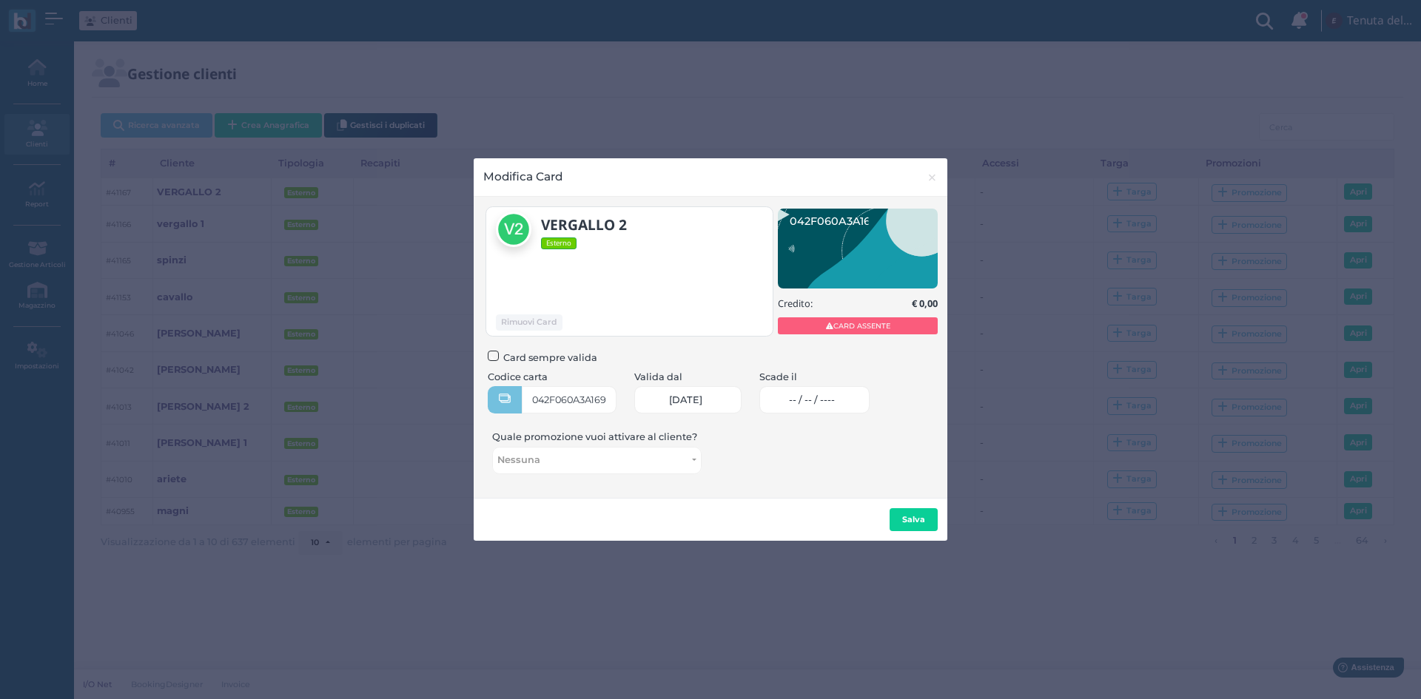
click at [863, 409] on link "-- / -- / ----" at bounding box center [814, 399] width 110 height 27
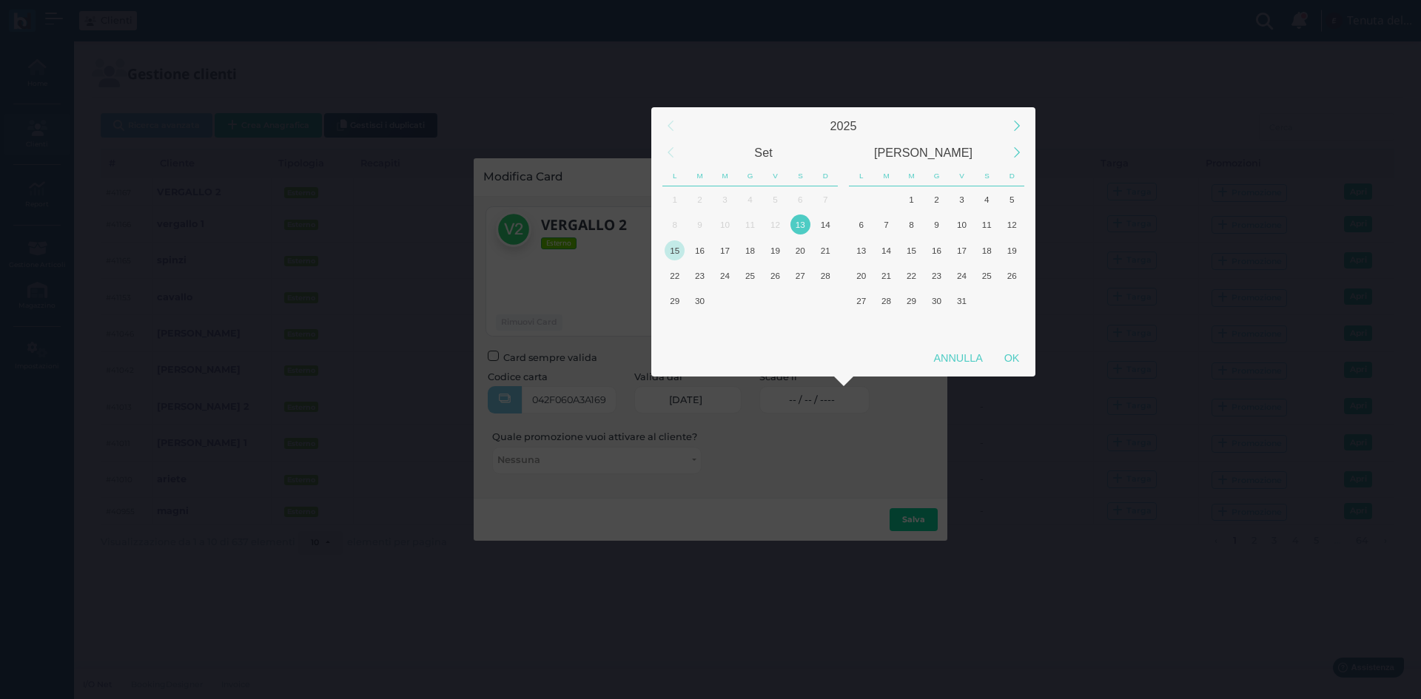
click at [685, 250] on div "15" at bounding box center [675, 251] width 20 height 20
click at [1013, 354] on div "OK" at bounding box center [1011, 358] width 37 height 27
type input "15/09/2025"
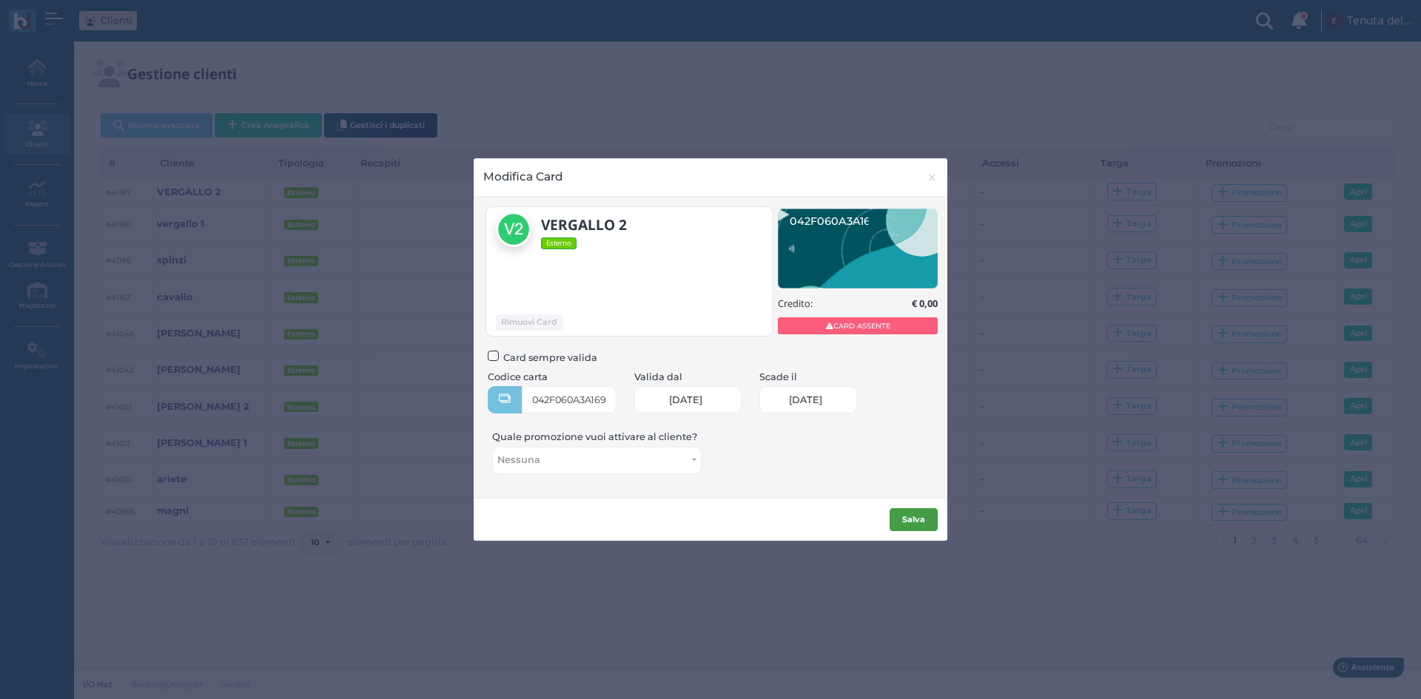
scroll to position [0, 61]
click at [935, 514] on button "Salva" at bounding box center [914, 520] width 48 height 24
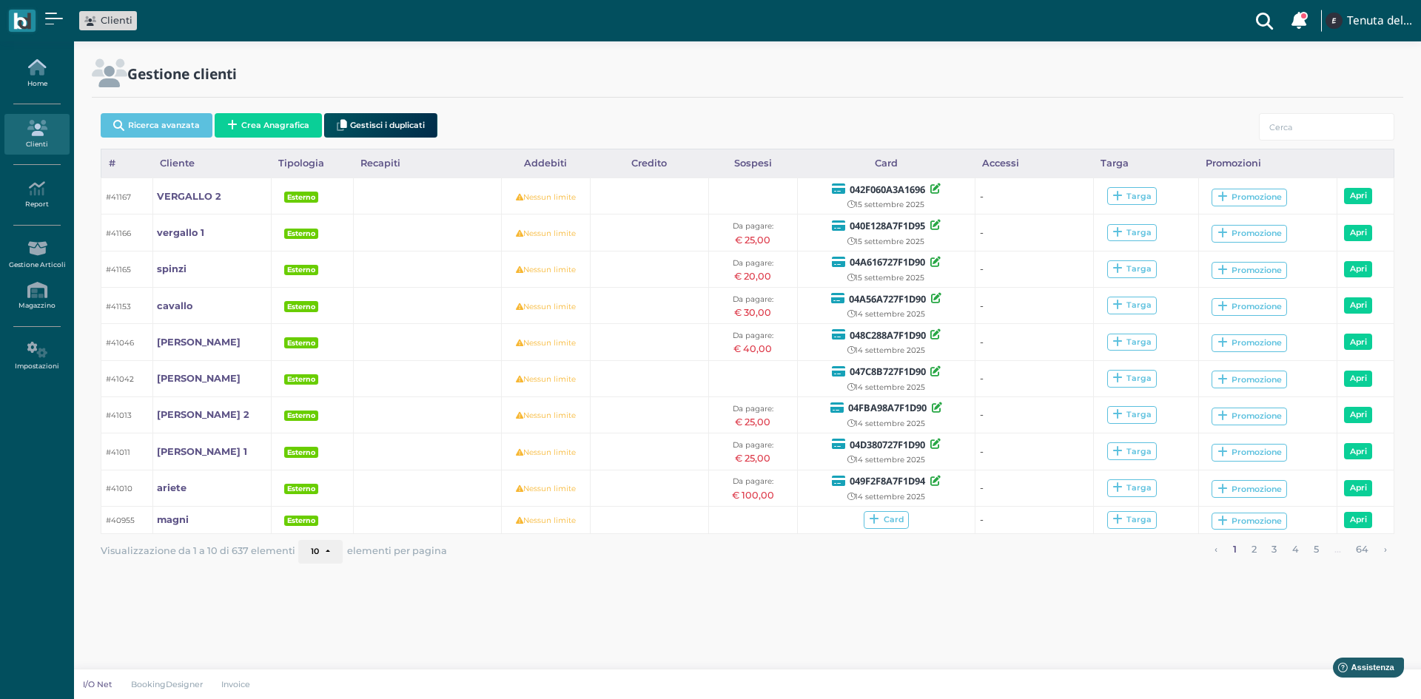
click at [30, 73] on icon at bounding box center [36, 67] width 64 height 16
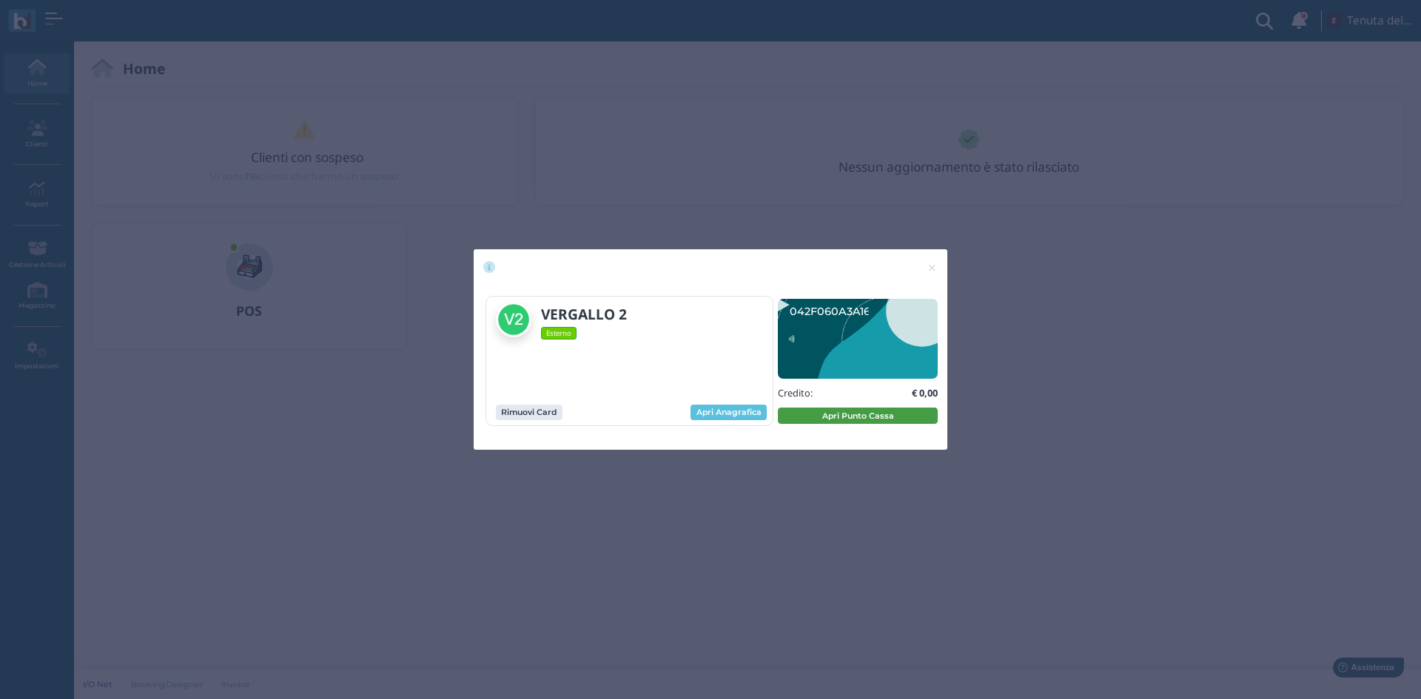
click at [822, 421] on button "Apri Punto Cassa" at bounding box center [858, 416] width 160 height 16
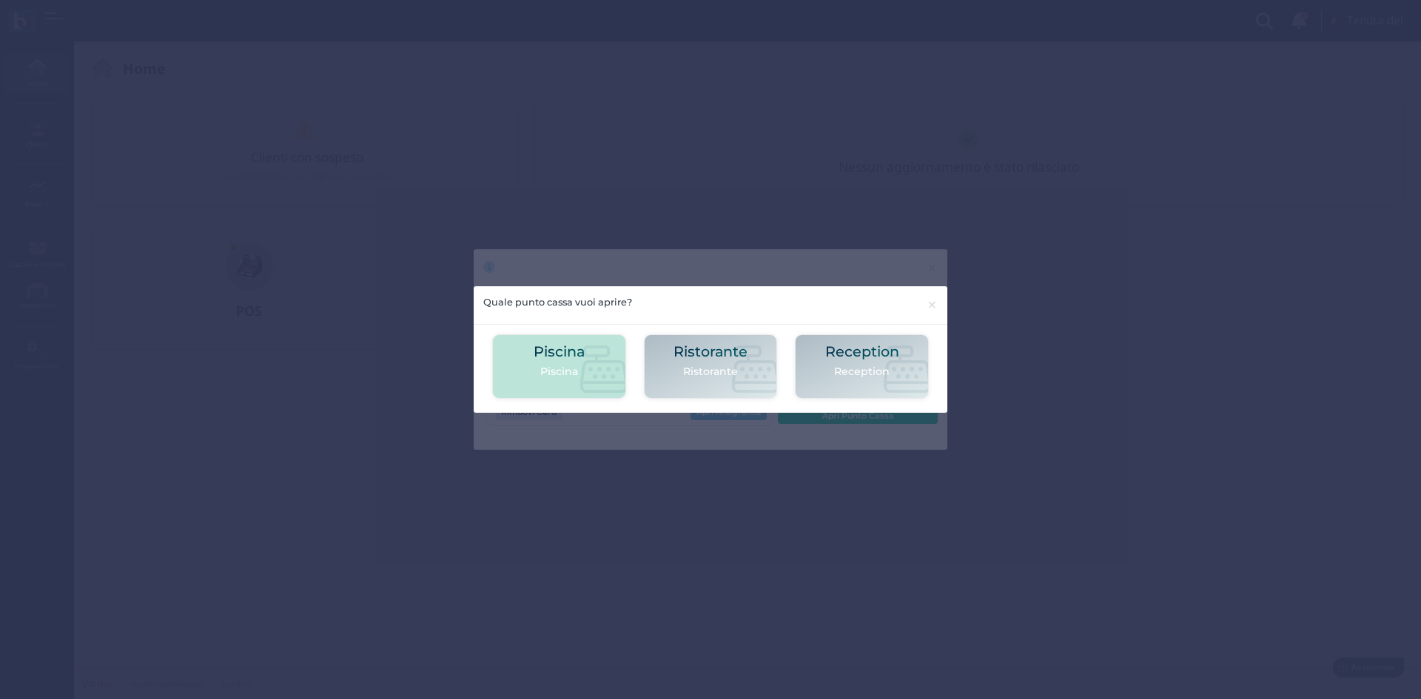
click at [550, 362] on div "Piscina [GEOGRAPHIC_DATA]" at bounding box center [559, 366] width 51 height 45
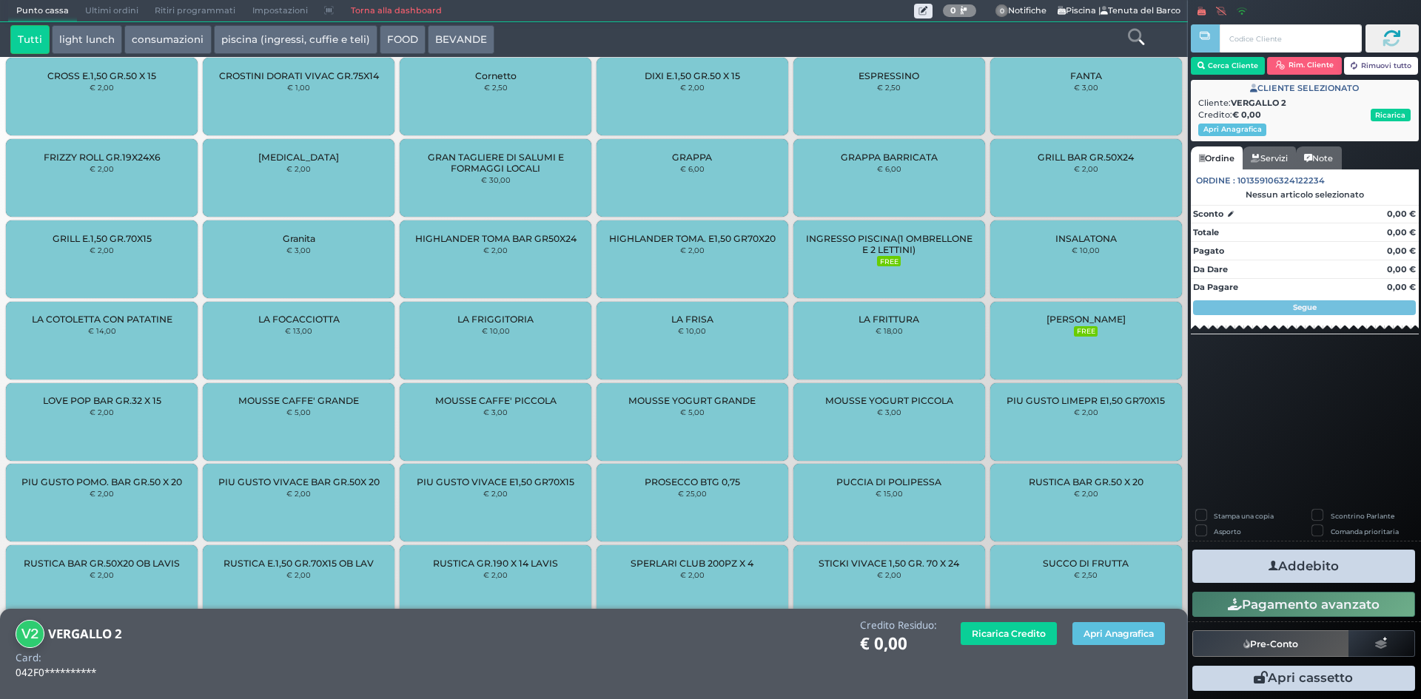
scroll to position [1057, 0]
click at [899, 256] on div "INGRESSO PISCINA(1 OMBRELLONE E 2 LETTINI) FREE" at bounding box center [889, 257] width 192 height 78
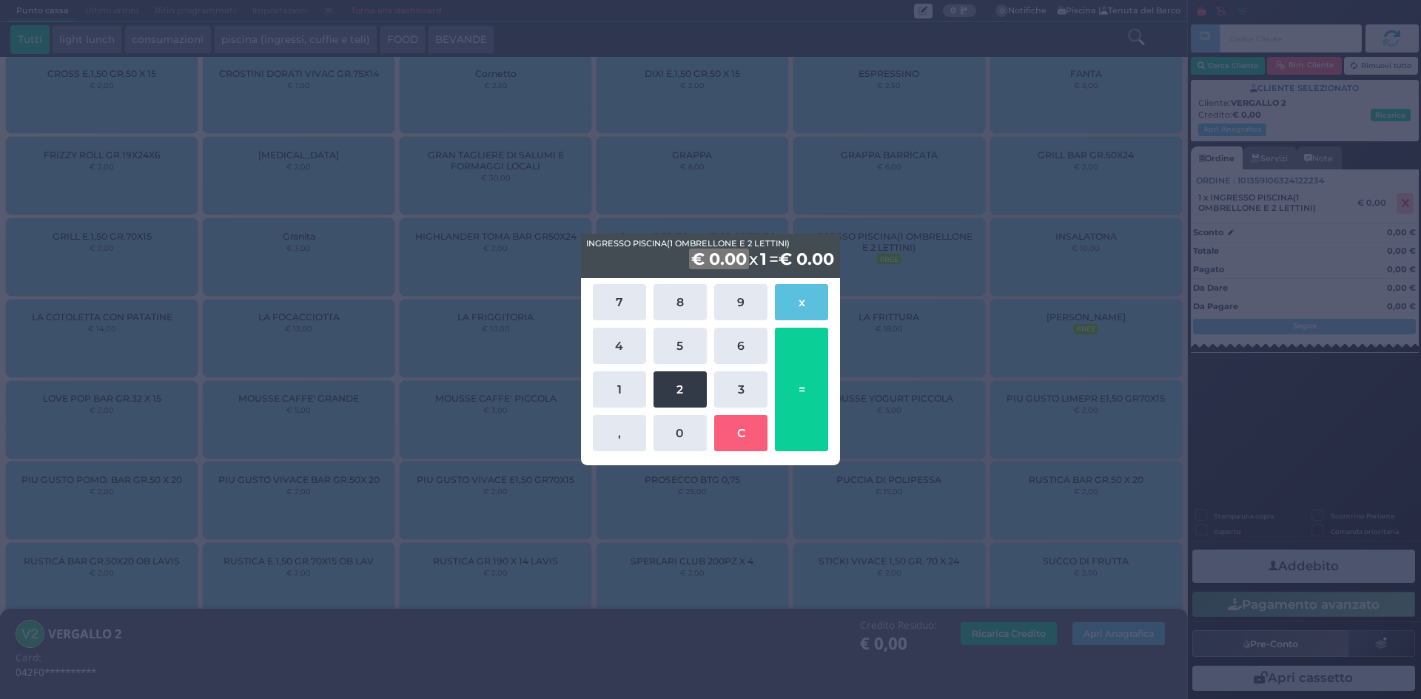
click at [688, 382] on button "2" at bounding box center [680, 390] width 53 height 36
click at [683, 342] on button "5" at bounding box center [680, 346] width 53 height 36
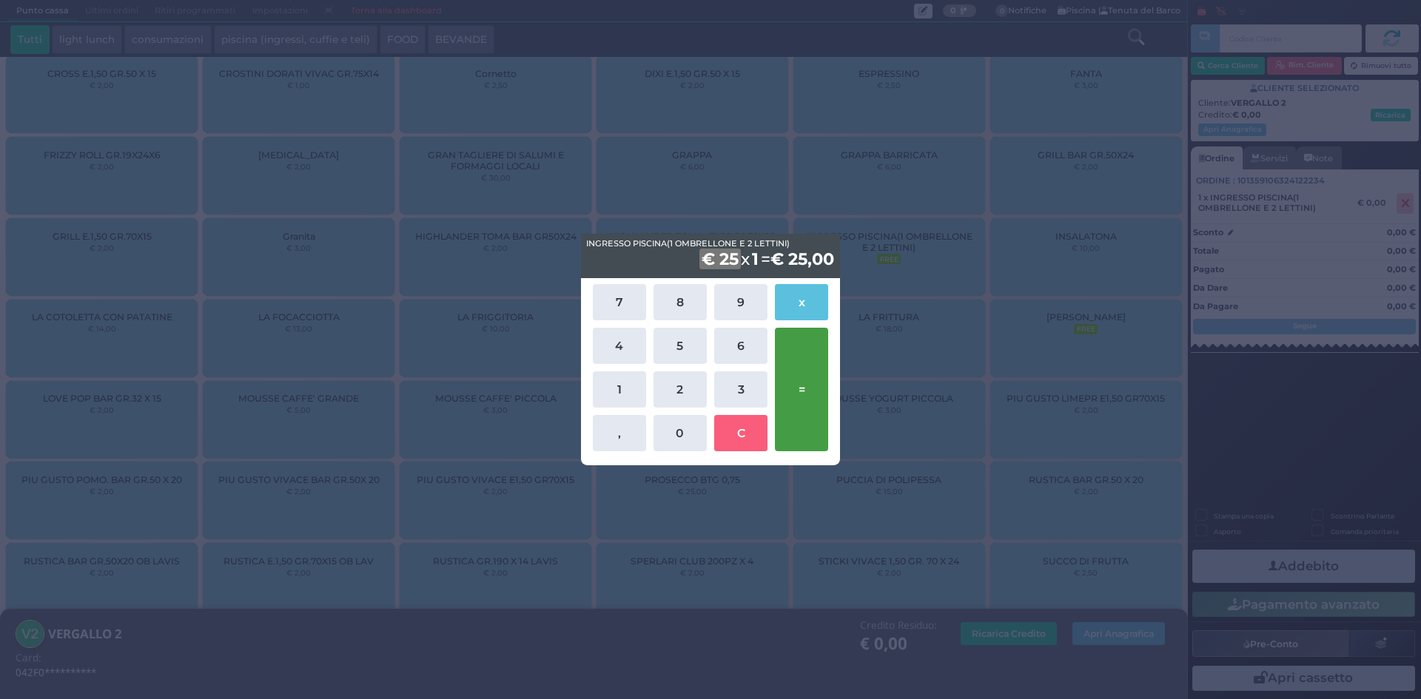
click at [799, 365] on button "=" at bounding box center [801, 390] width 53 height 124
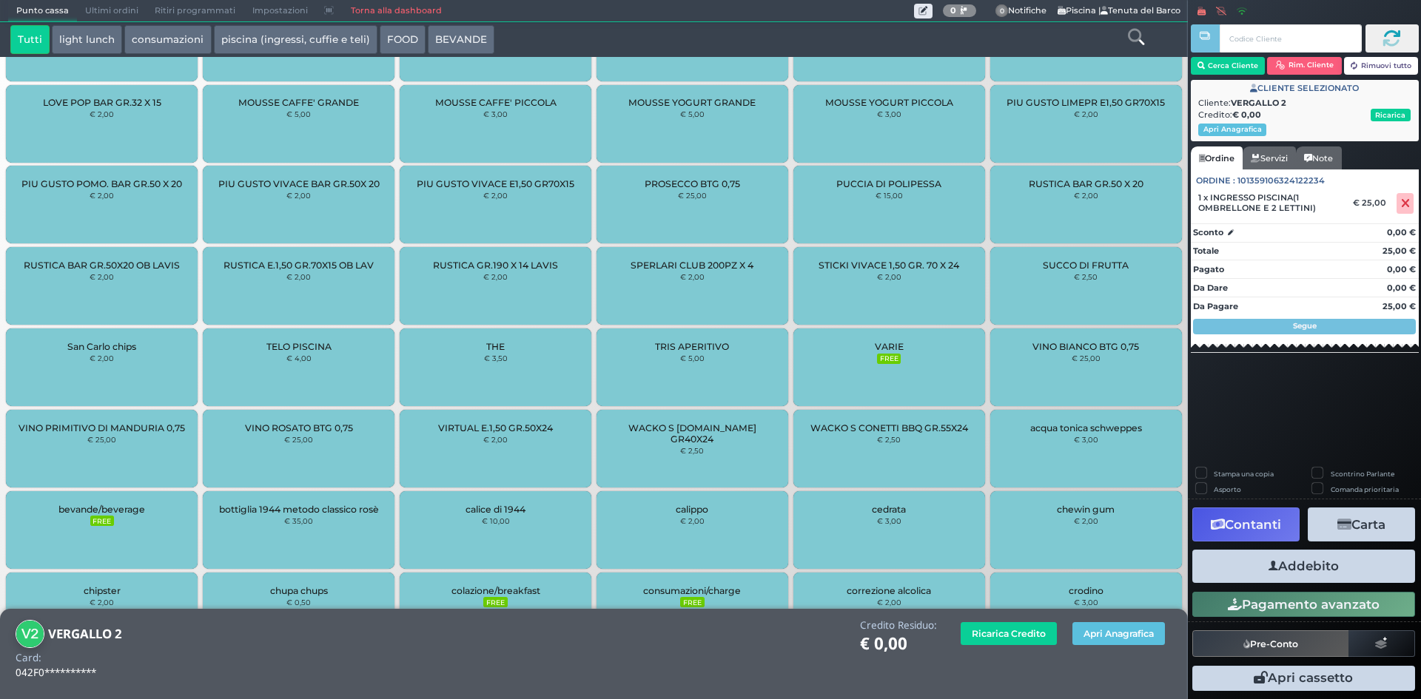
scroll to position [1691, 0]
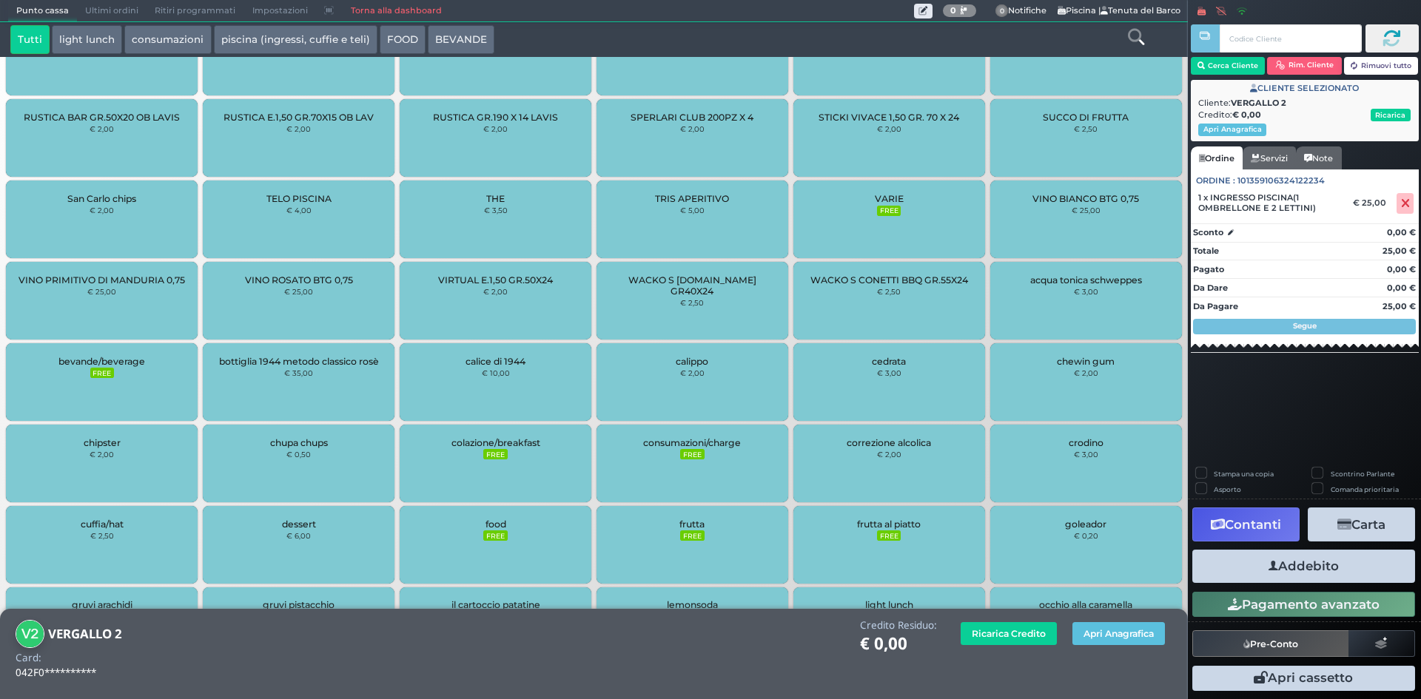
click at [1269, 563] on icon "button" at bounding box center [1274, 567] width 10 height 16
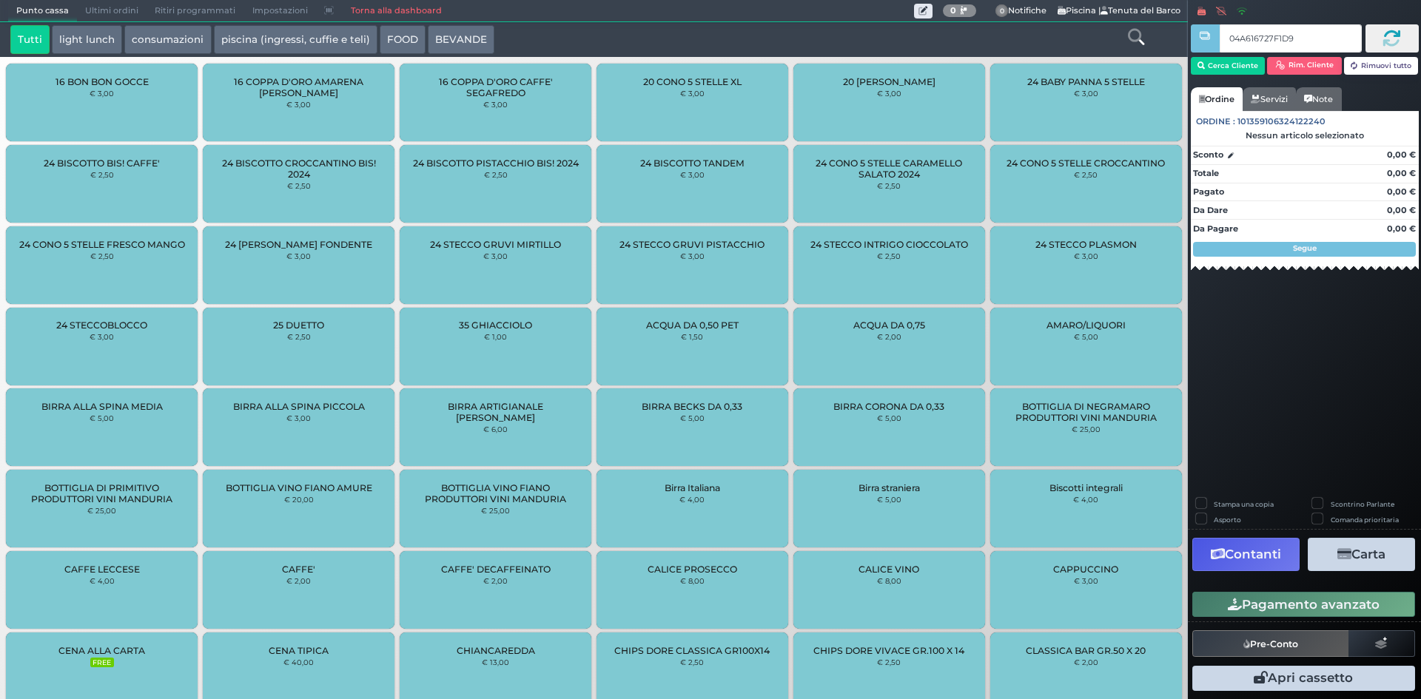
type input "04A616727F1D90"
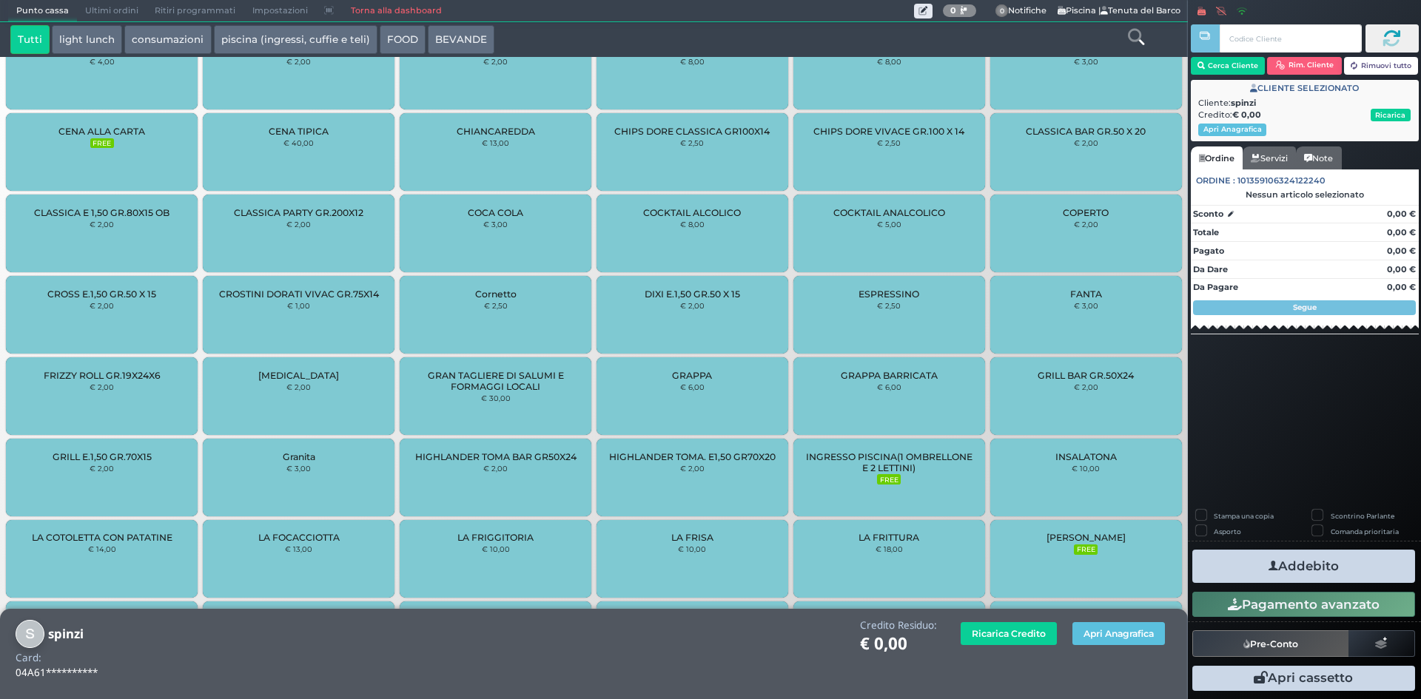
scroll to position [845, 0]
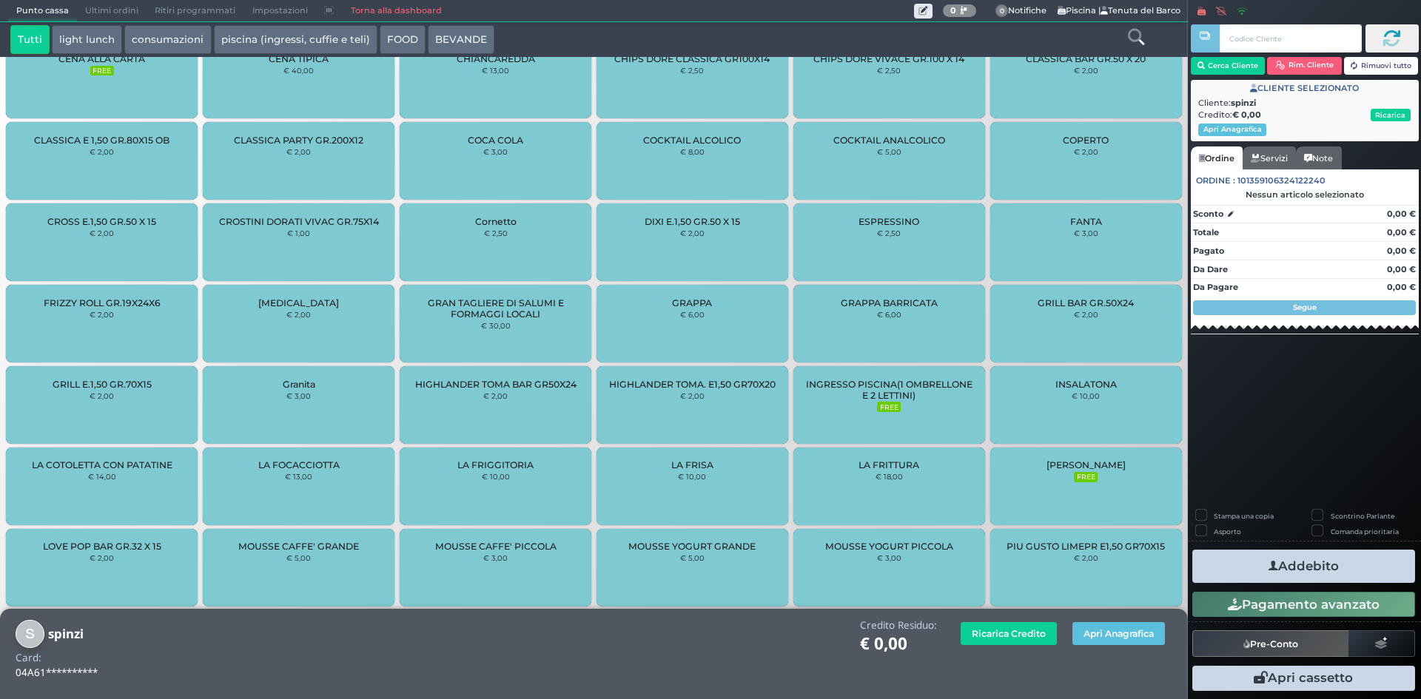
click at [899, 388] on span "INGRESSO PISCINA(1 OMBRELLONE E 2 LETTINI)" at bounding box center [889, 390] width 167 height 22
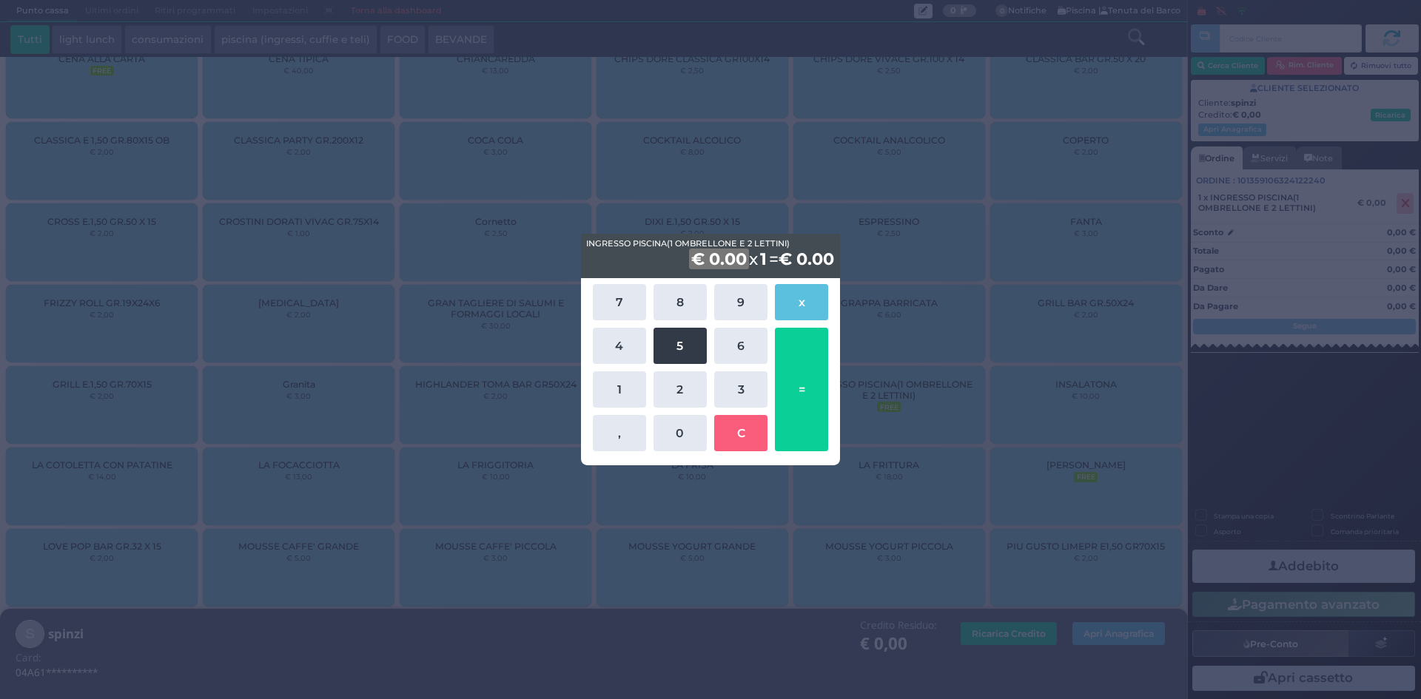
click at [691, 356] on button "5" at bounding box center [680, 346] width 53 height 36
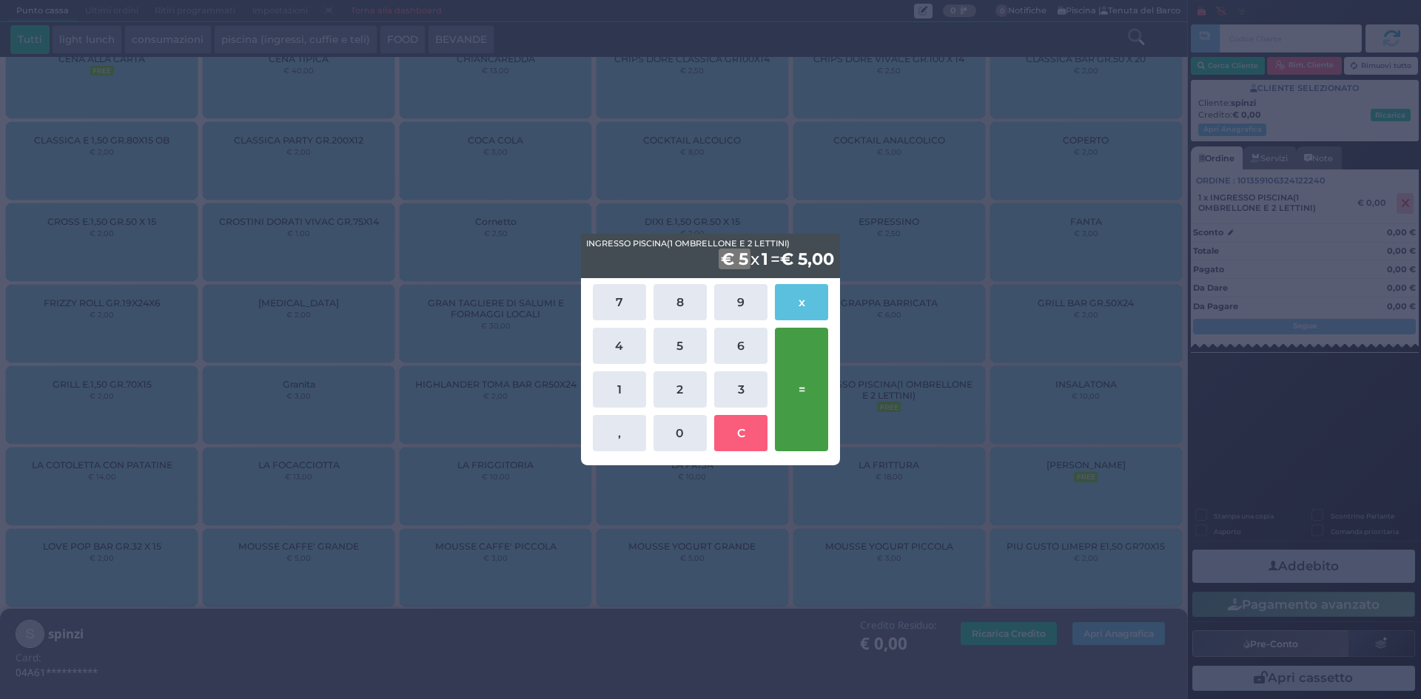
click at [810, 412] on button "=" at bounding box center [801, 390] width 53 height 124
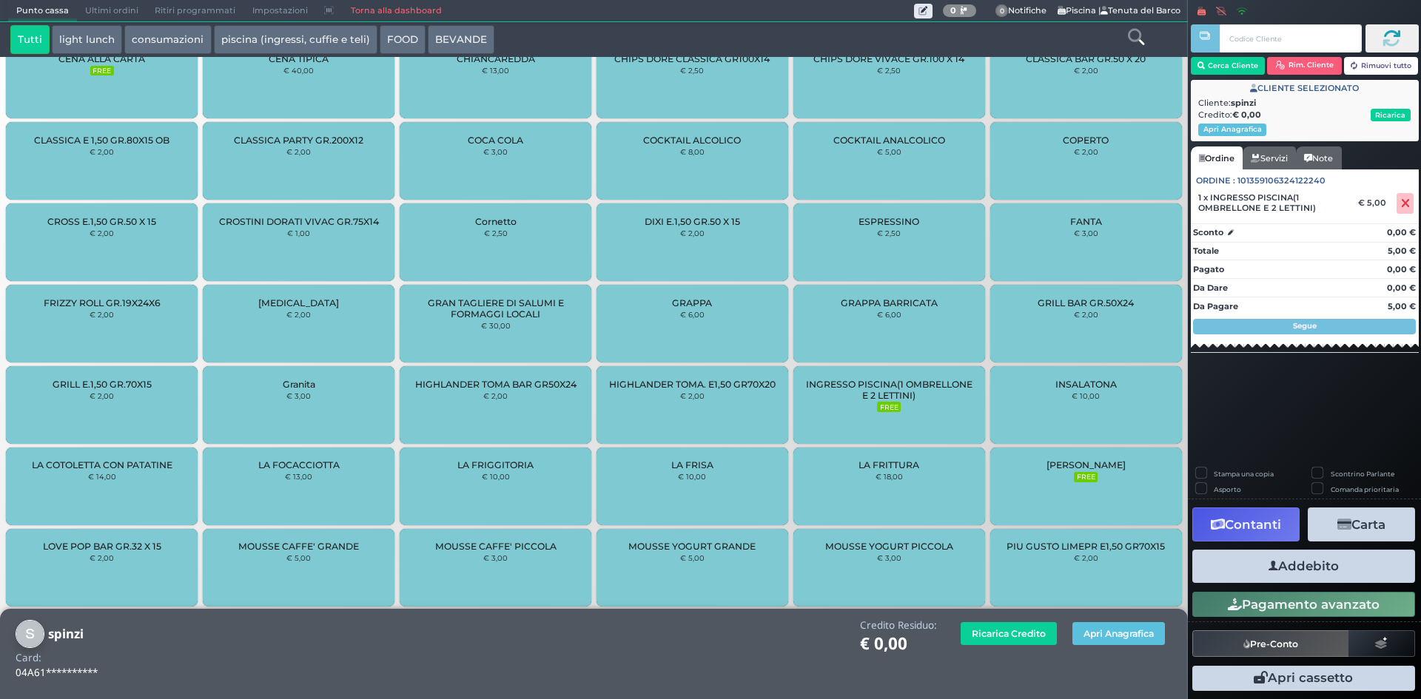
click at [1304, 570] on button "Addebito" at bounding box center [1303, 566] width 223 height 33
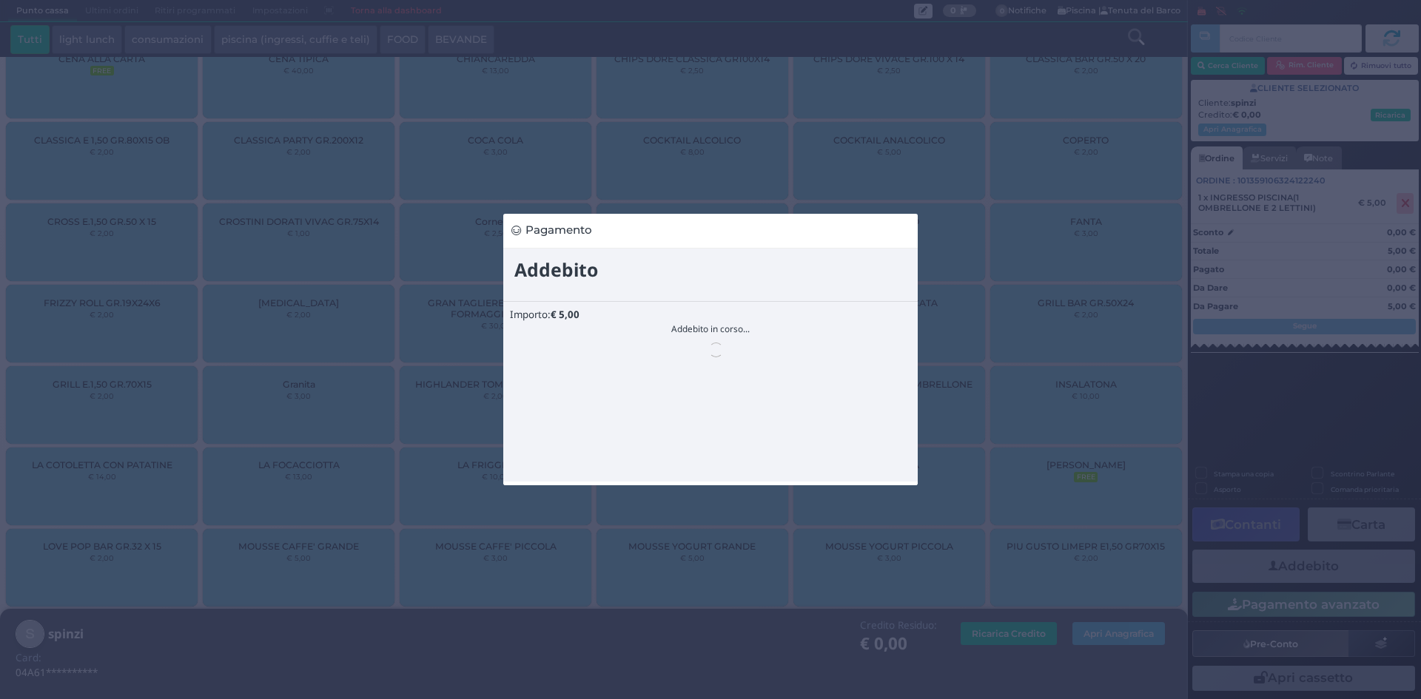
scroll to position [0, 0]
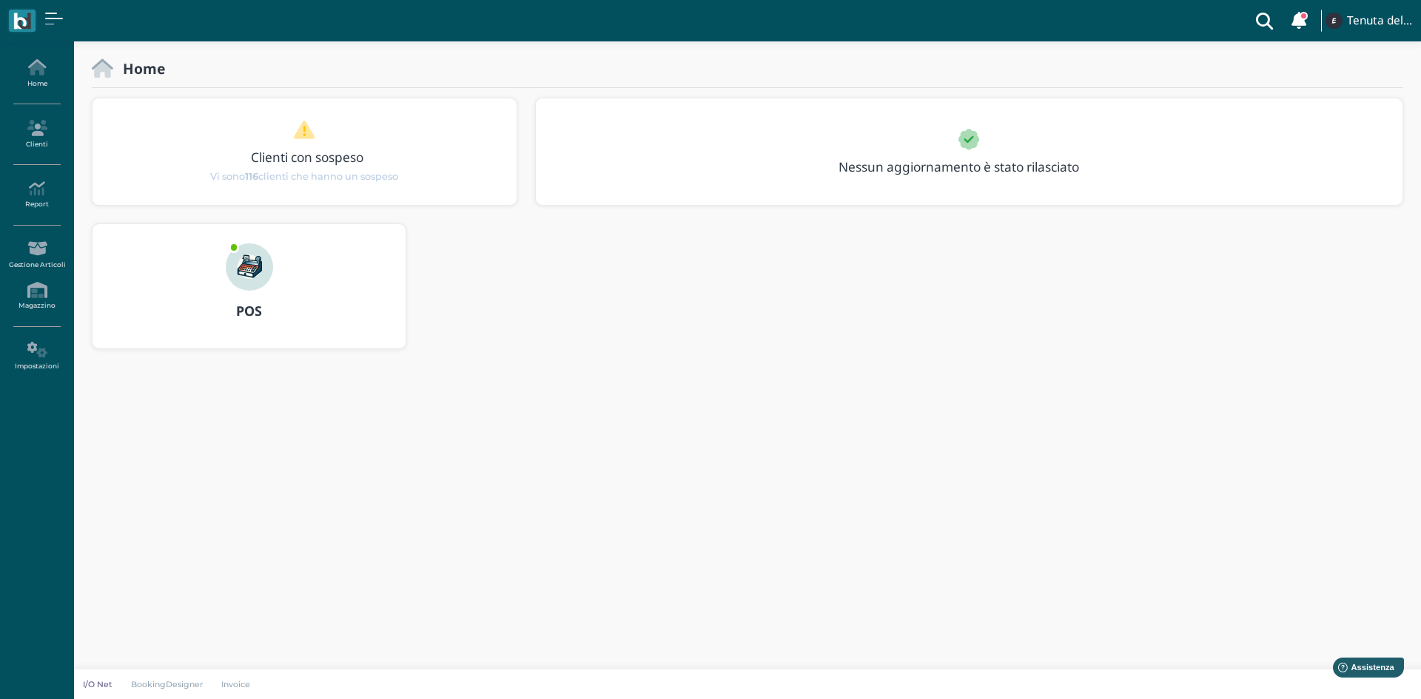
click at [38, 112] on ul "Home Clienti Report Report Ordini Report Prelievi Report Doc. Fiscali Report Tr…" at bounding box center [37, 215] width 74 height 336
click at [41, 128] on icon at bounding box center [36, 128] width 64 height 16
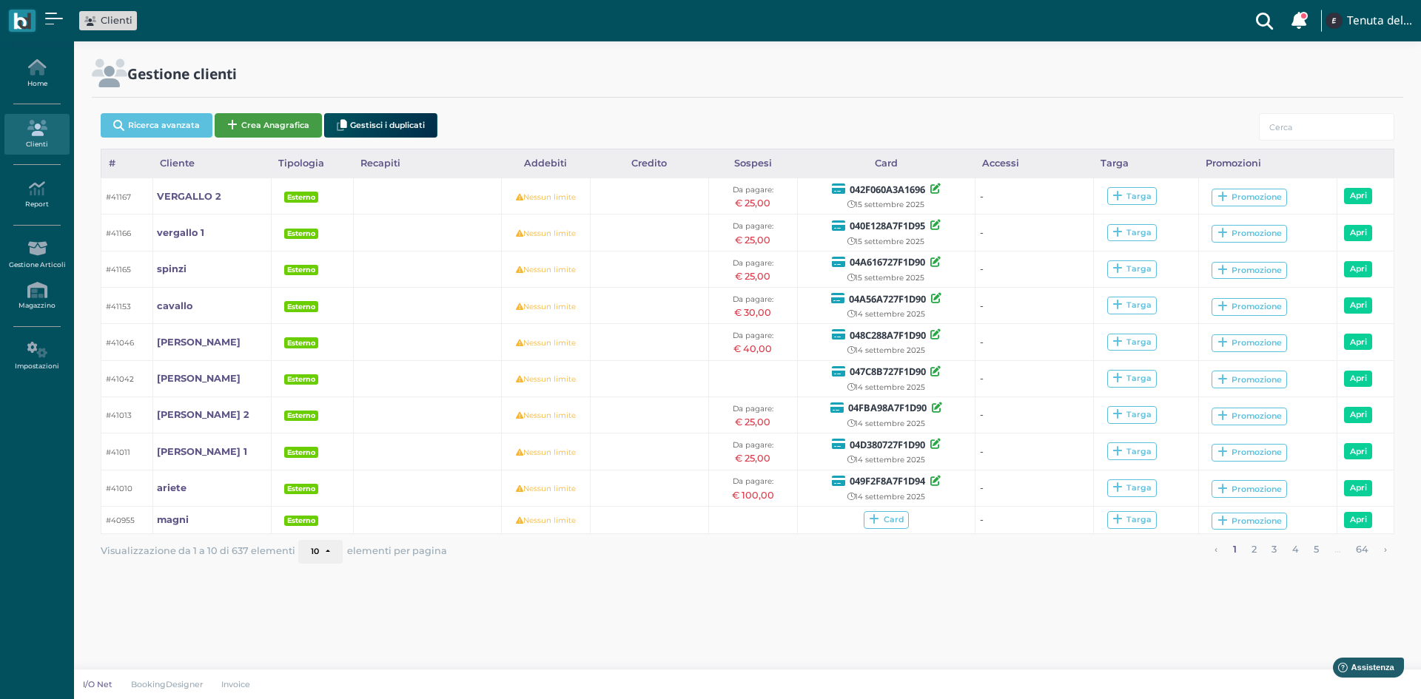
click at [278, 127] on button "Crea Anagrafica" at bounding box center [268, 125] width 107 height 24
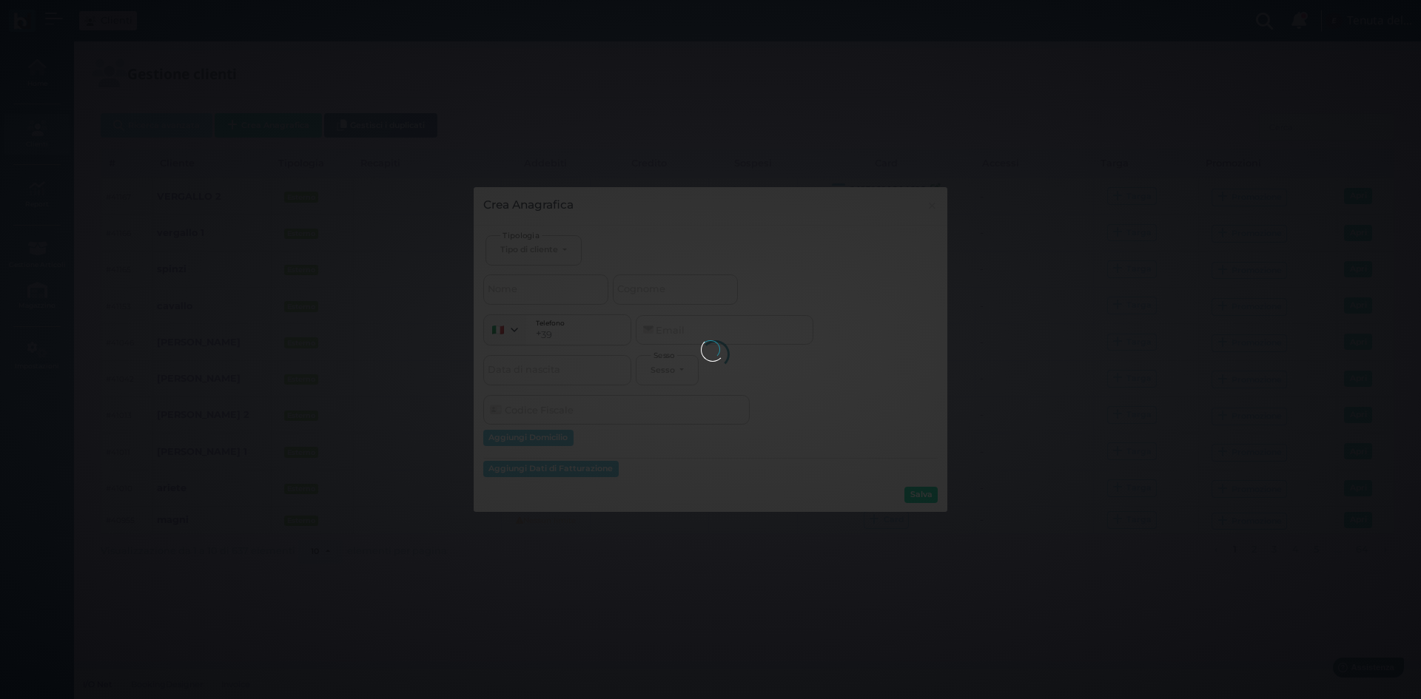
select select
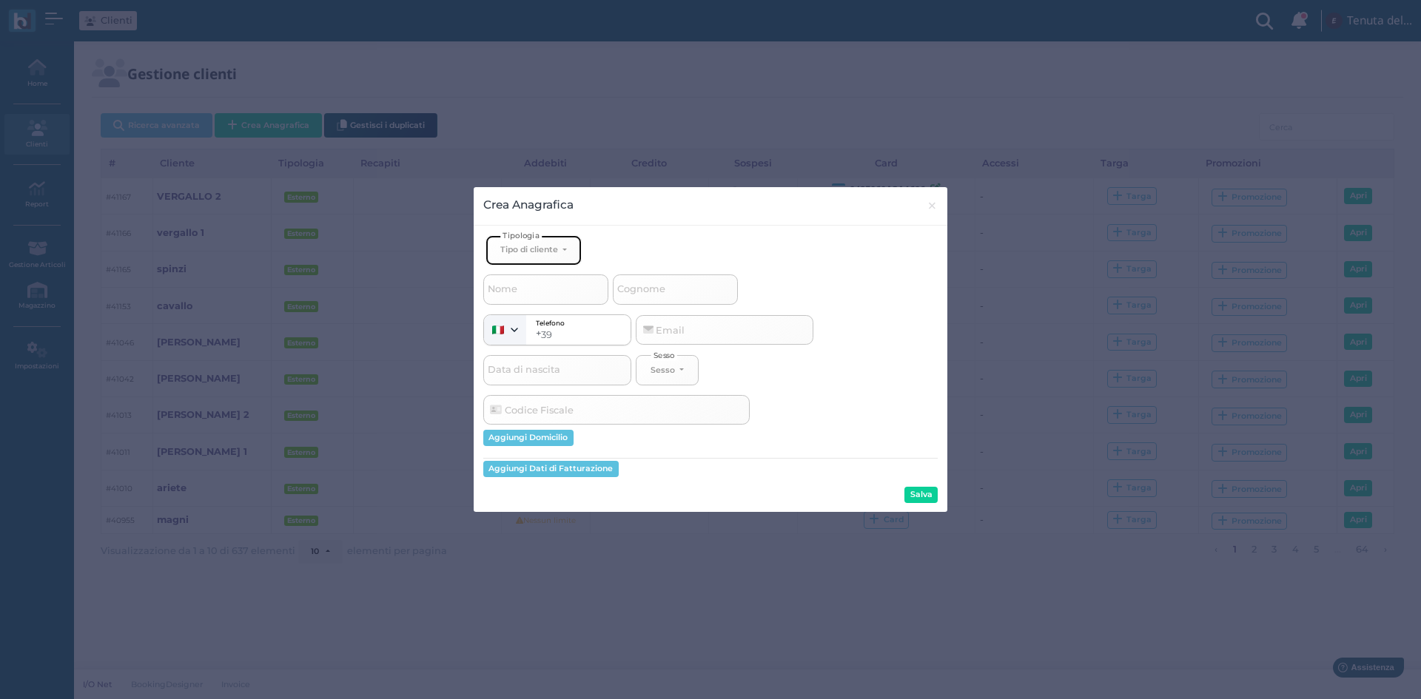
click at [533, 250] on div "Tipo di cliente" at bounding box center [529, 249] width 58 height 10
click at [523, 301] on span "Esterno" at bounding box center [518, 299] width 37 height 12
select select "[object Object]"
select select
click at [523, 301] on input "Nome" at bounding box center [545, 290] width 125 height 30
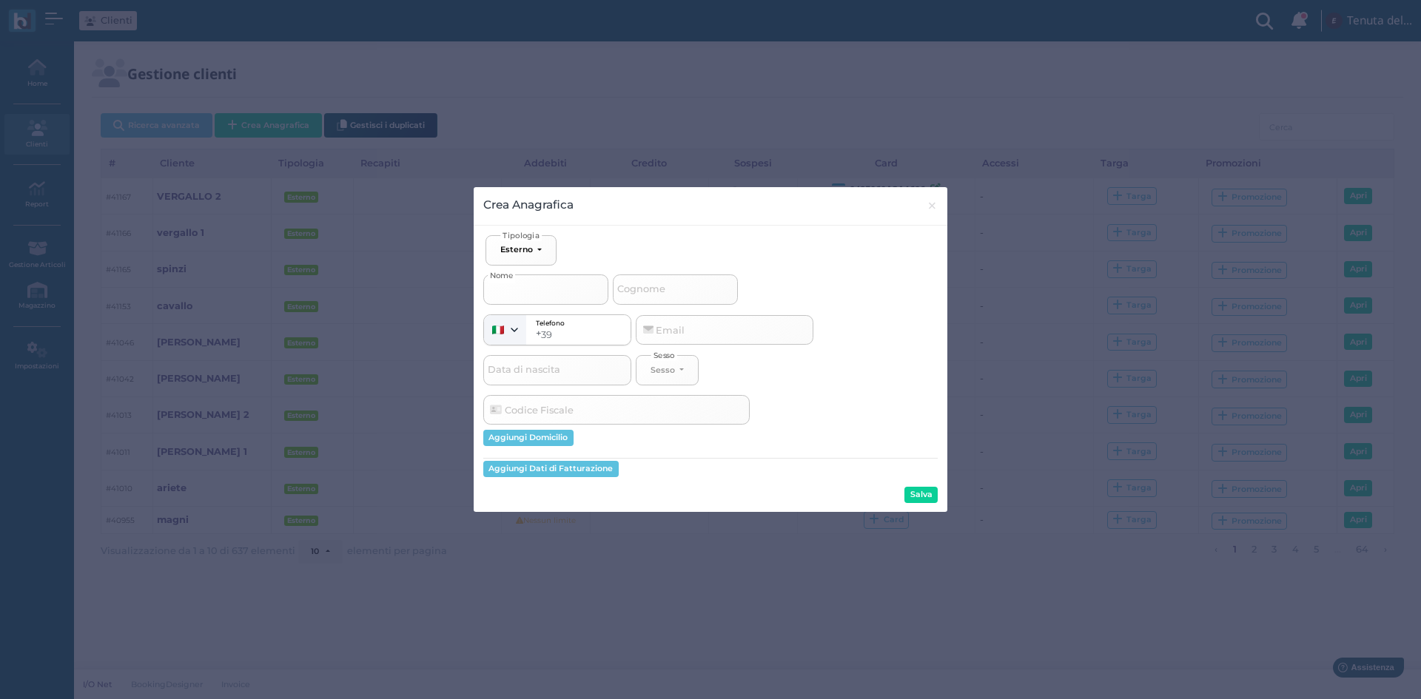
type input "D"
select select
type input "S"
select select
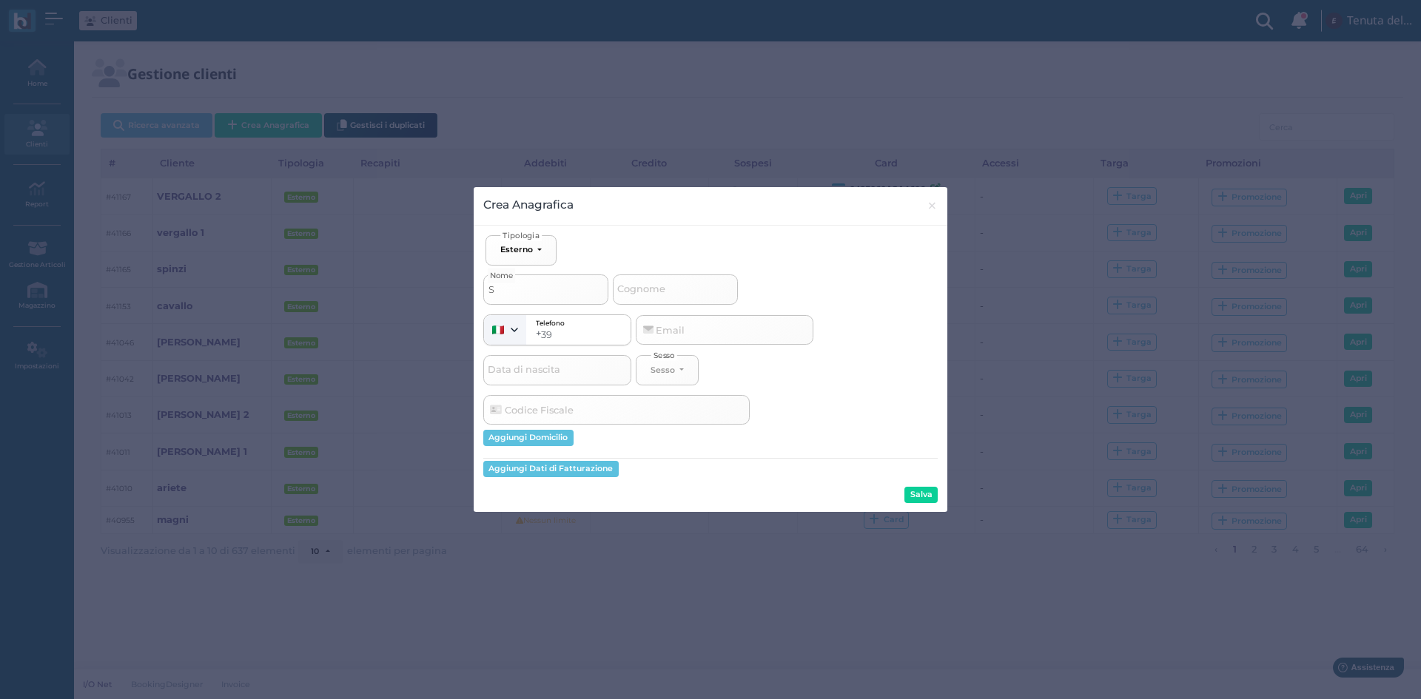
type input "SI"
select select
type input "SID"
select select
type input "SIDA"
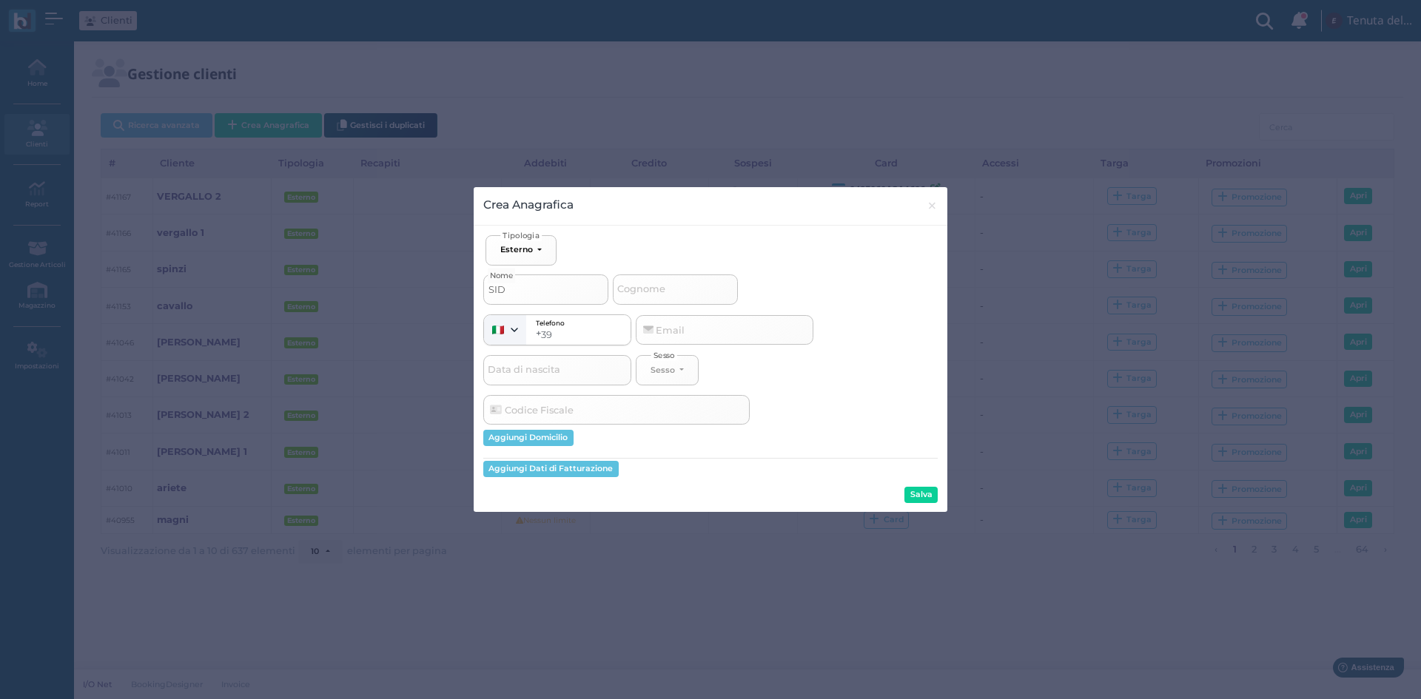
select select
type input "SIDAC"
select select
type input "SIDACO"
select select
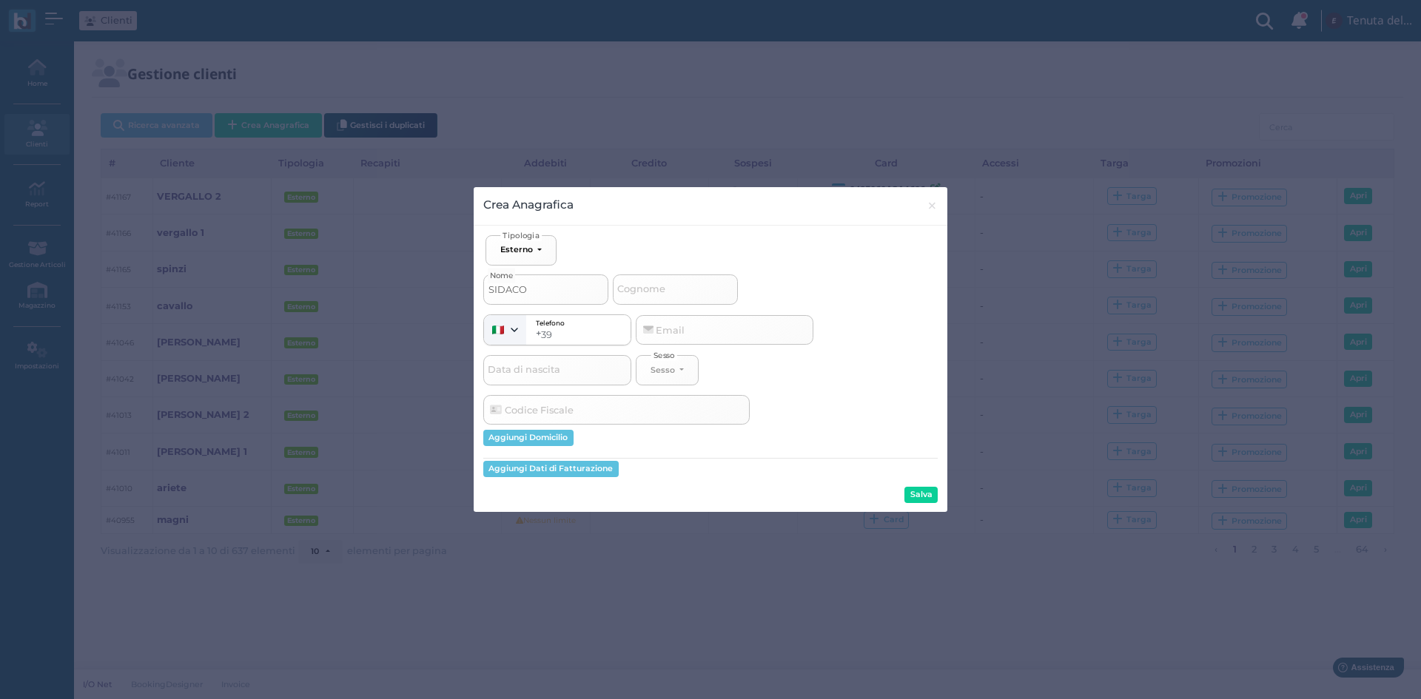
type input "SIDAC"
select select
type input "SIDA"
select select
type input "SID"
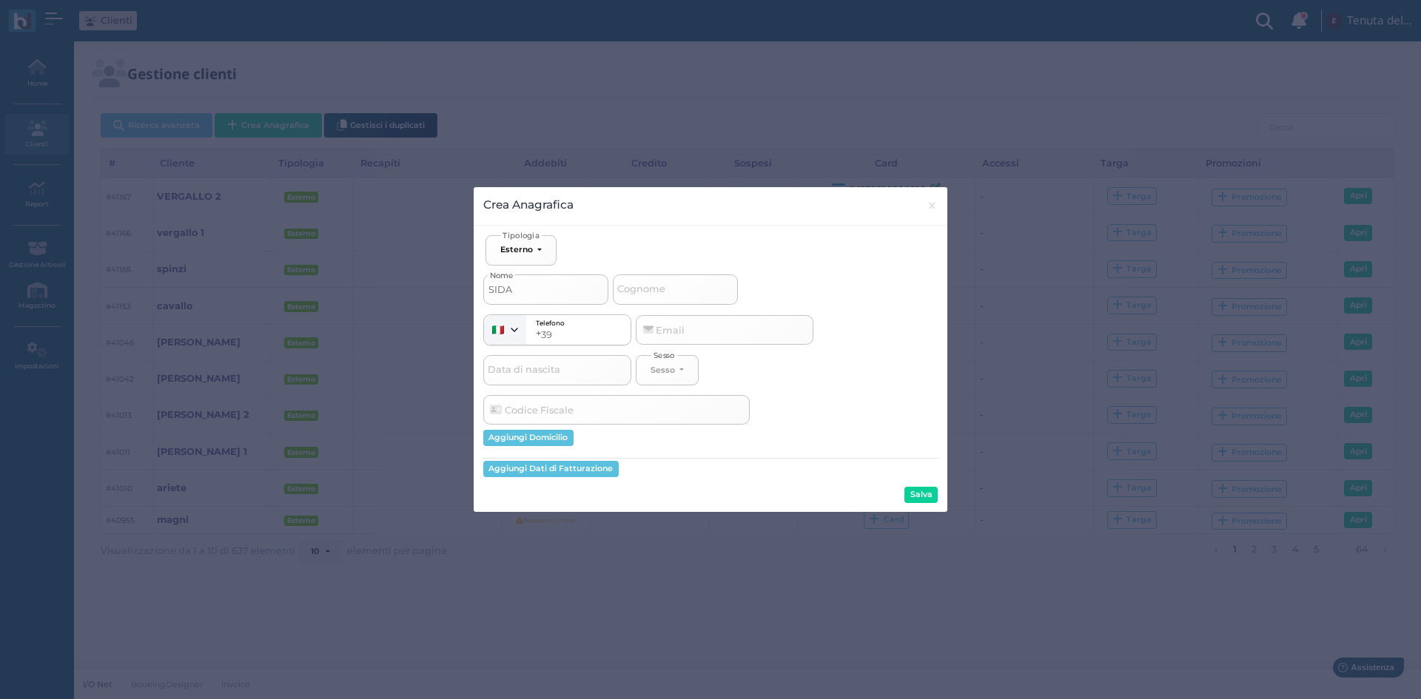
select select
type input "SI"
select select
type input "SIN"
select select
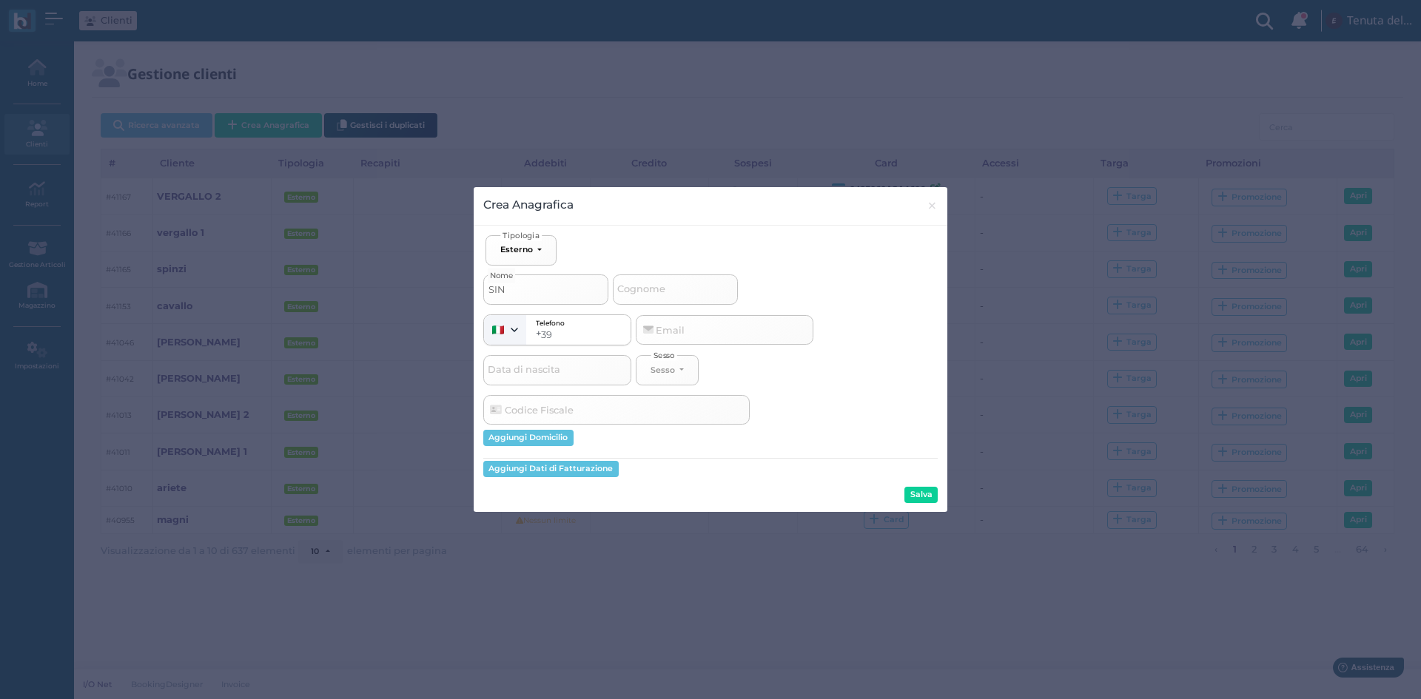
type input "SIND"
select select
type input "[PERSON_NAME]"
select select
type input "SINDAC"
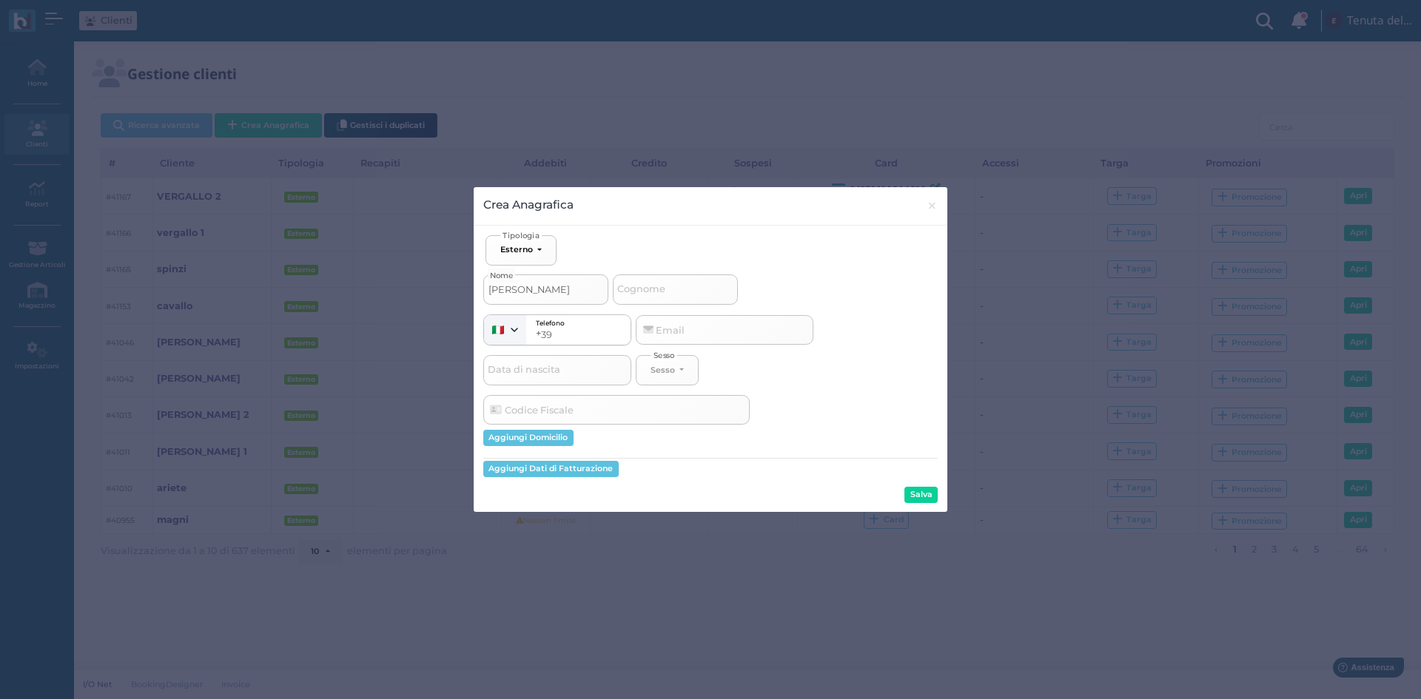
select select
type input "SINDACO"
select select
type input "SINDACO"
click at [926, 502] on button "Salva" at bounding box center [920, 495] width 33 height 16
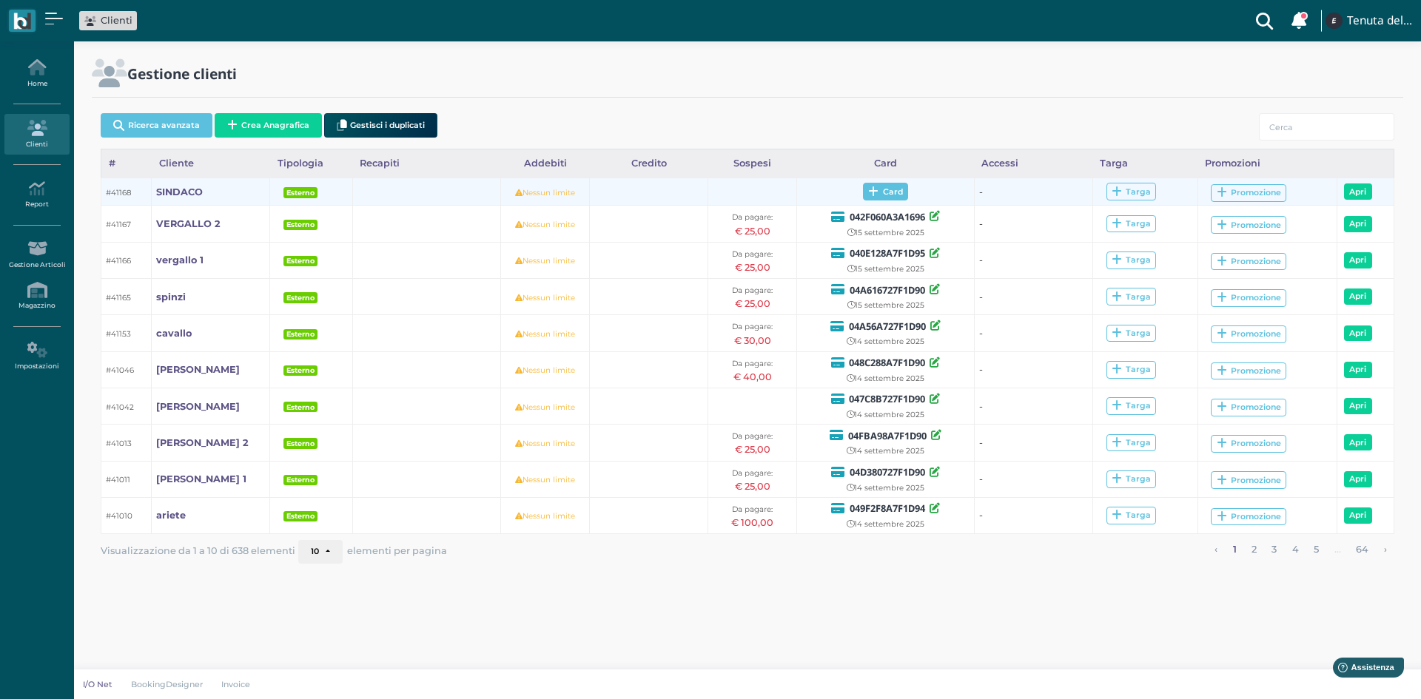
click at [873, 191] on icon at bounding box center [873, 192] width 10 height 11
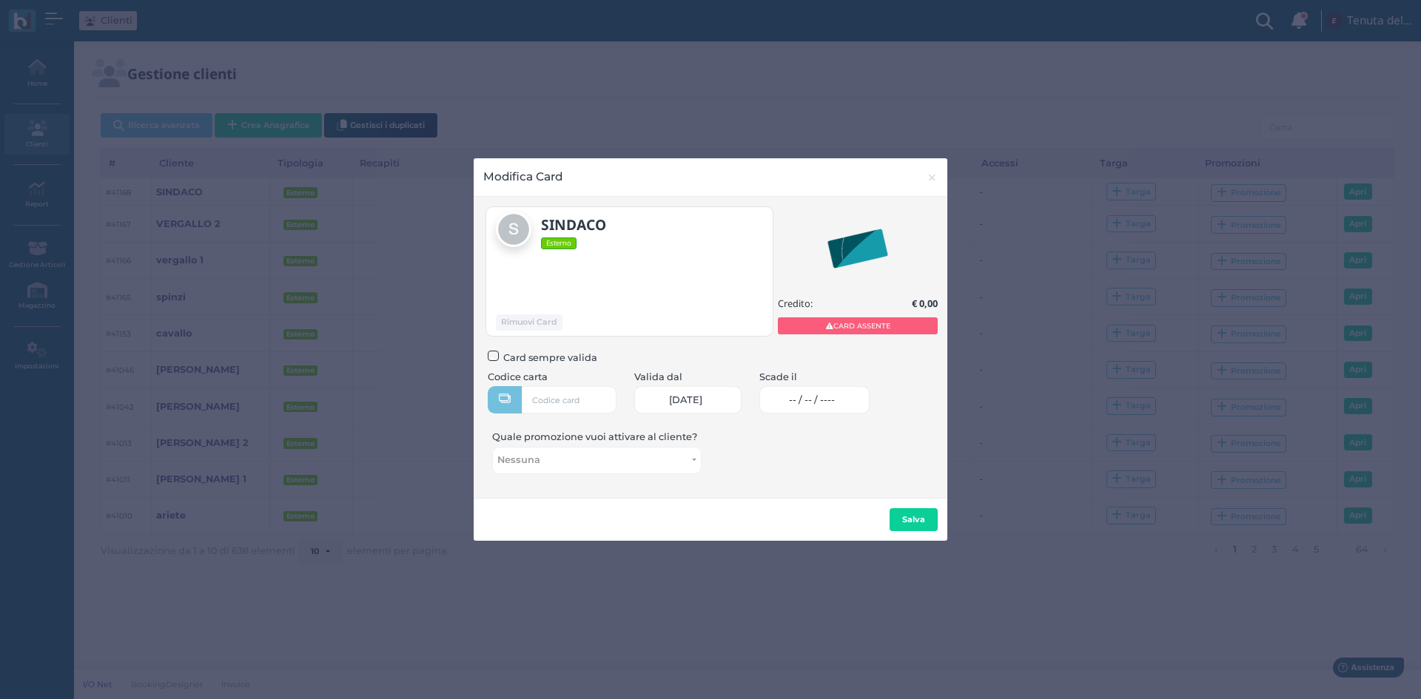
drag, startPoint x: 745, startPoint y: 168, endPoint x: 713, endPoint y: 140, distance: 42.5
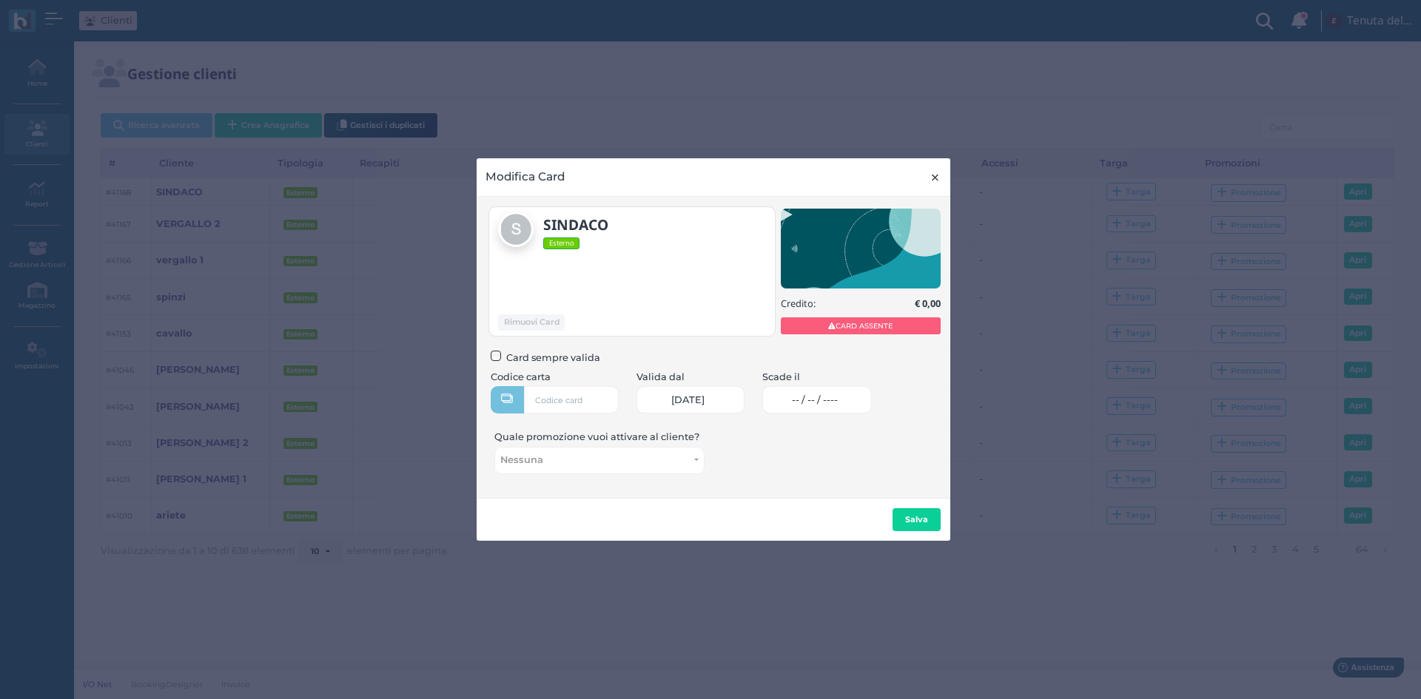
click at [934, 181] on span "×" at bounding box center [935, 177] width 11 height 19
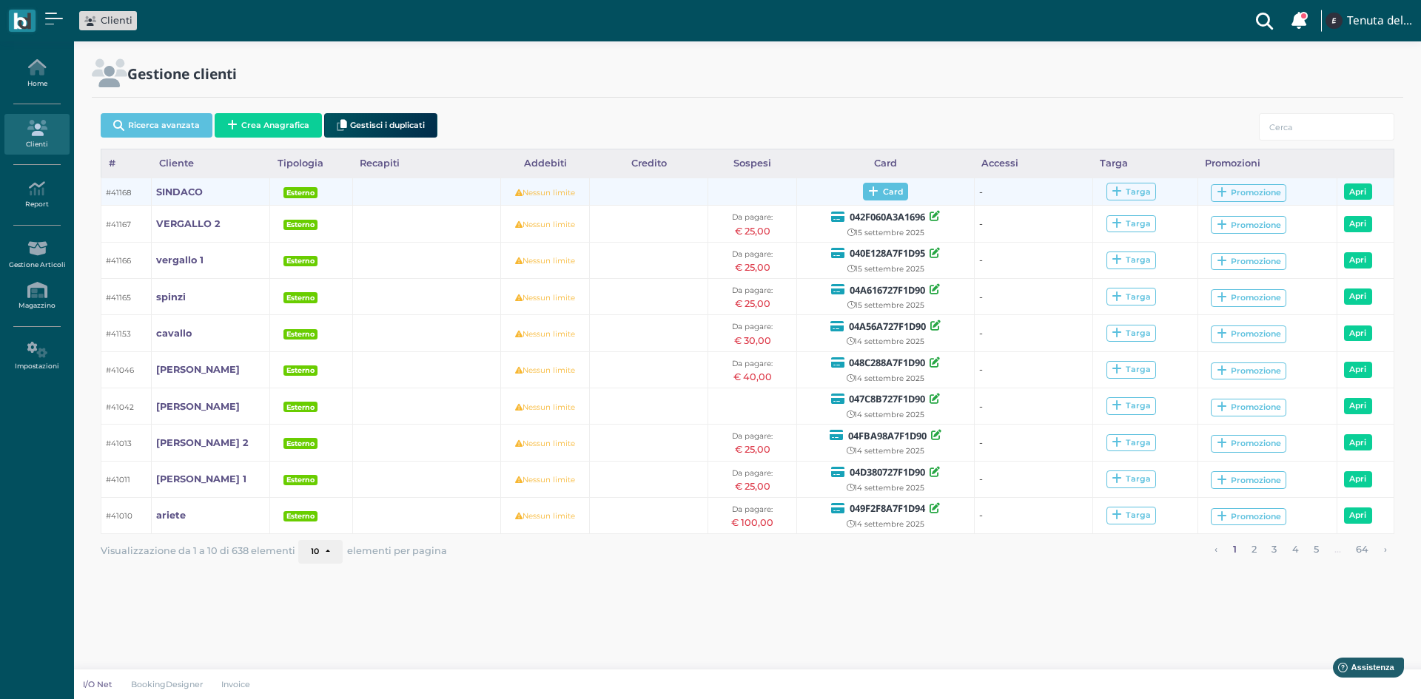
click at [881, 186] on span "Card" at bounding box center [885, 192] width 45 height 18
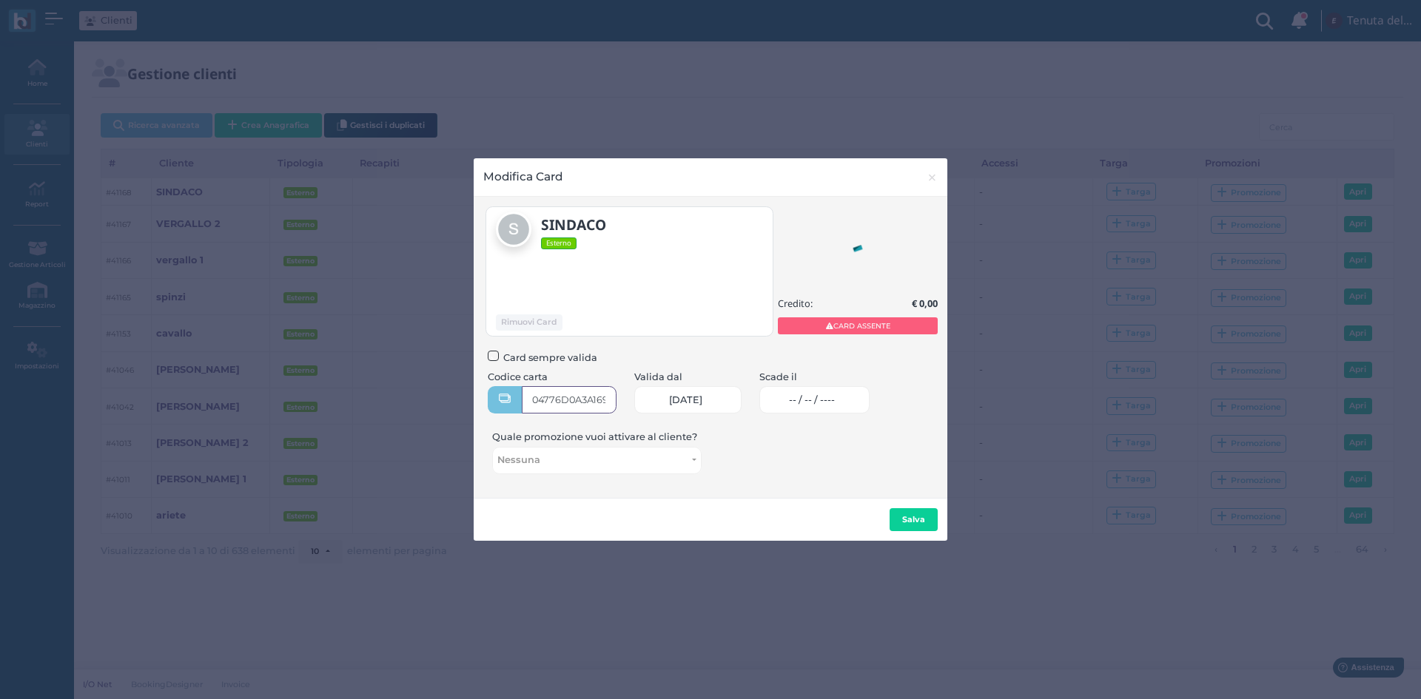
type input "04776D0A3A1695"
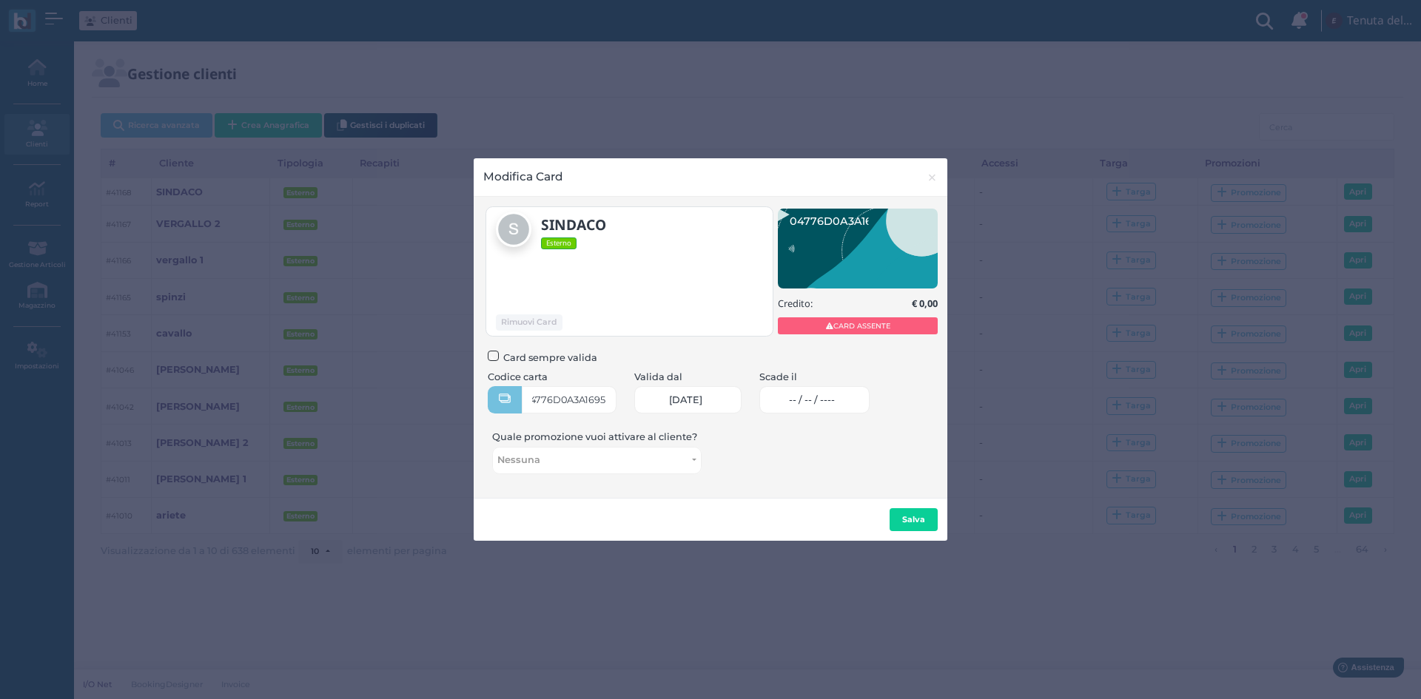
click at [835, 407] on link "-- / -- / ----" at bounding box center [814, 399] width 110 height 27
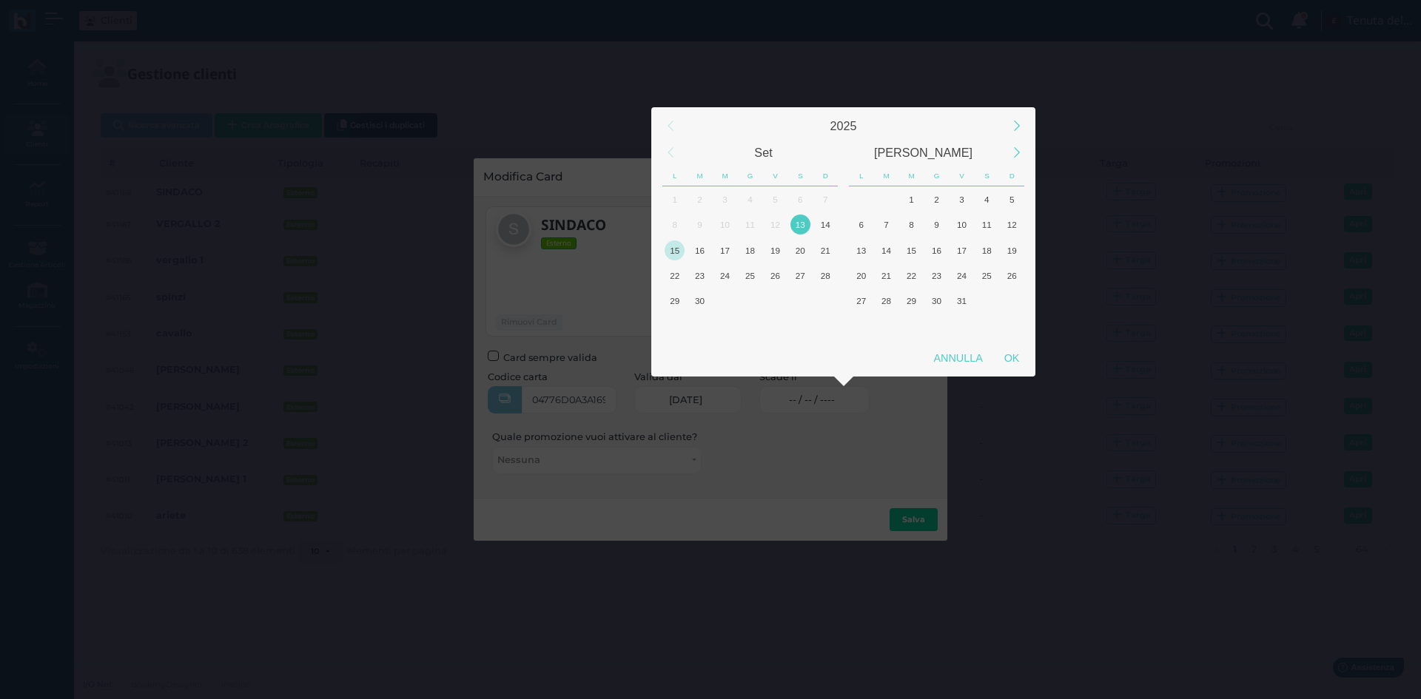
click at [681, 247] on div "15" at bounding box center [675, 251] width 20 height 20
click at [1012, 360] on div "OK" at bounding box center [1011, 358] width 37 height 27
type input "15/09/2025"
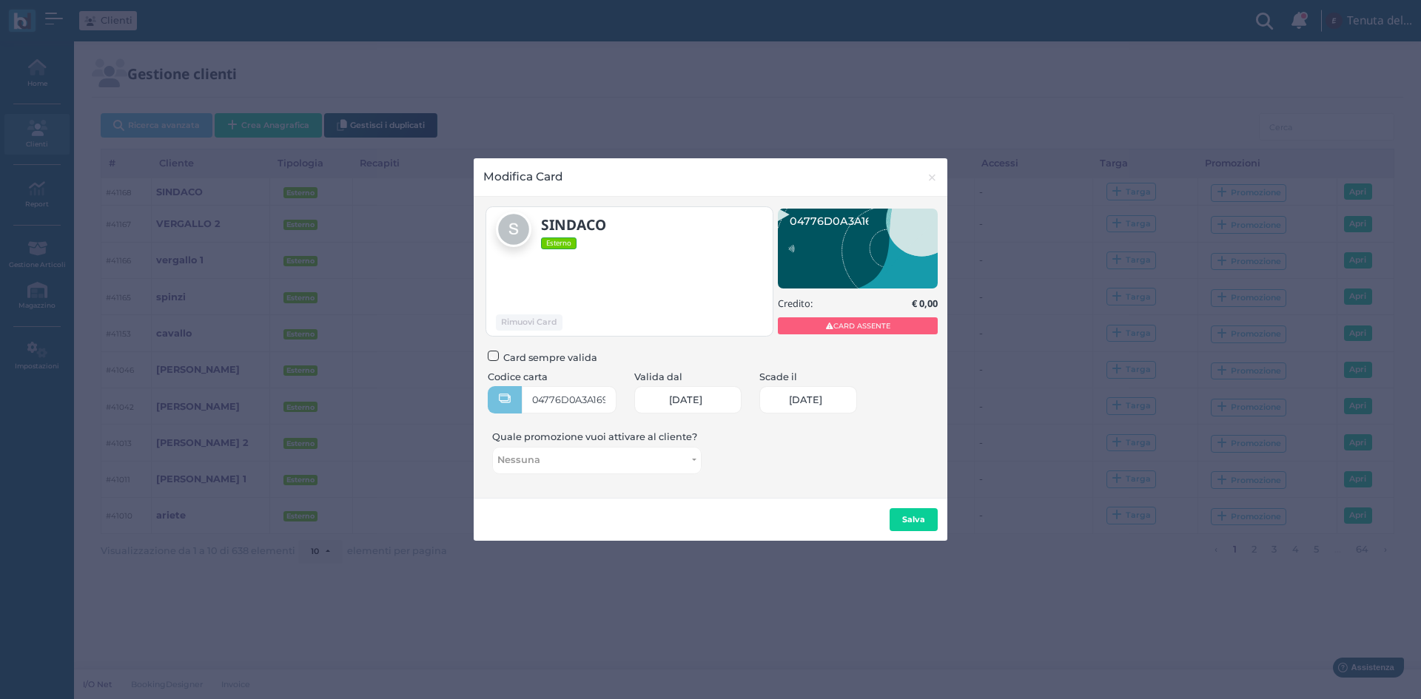
scroll to position [0, 61]
click at [905, 514] on b "Salva" at bounding box center [913, 519] width 23 height 10
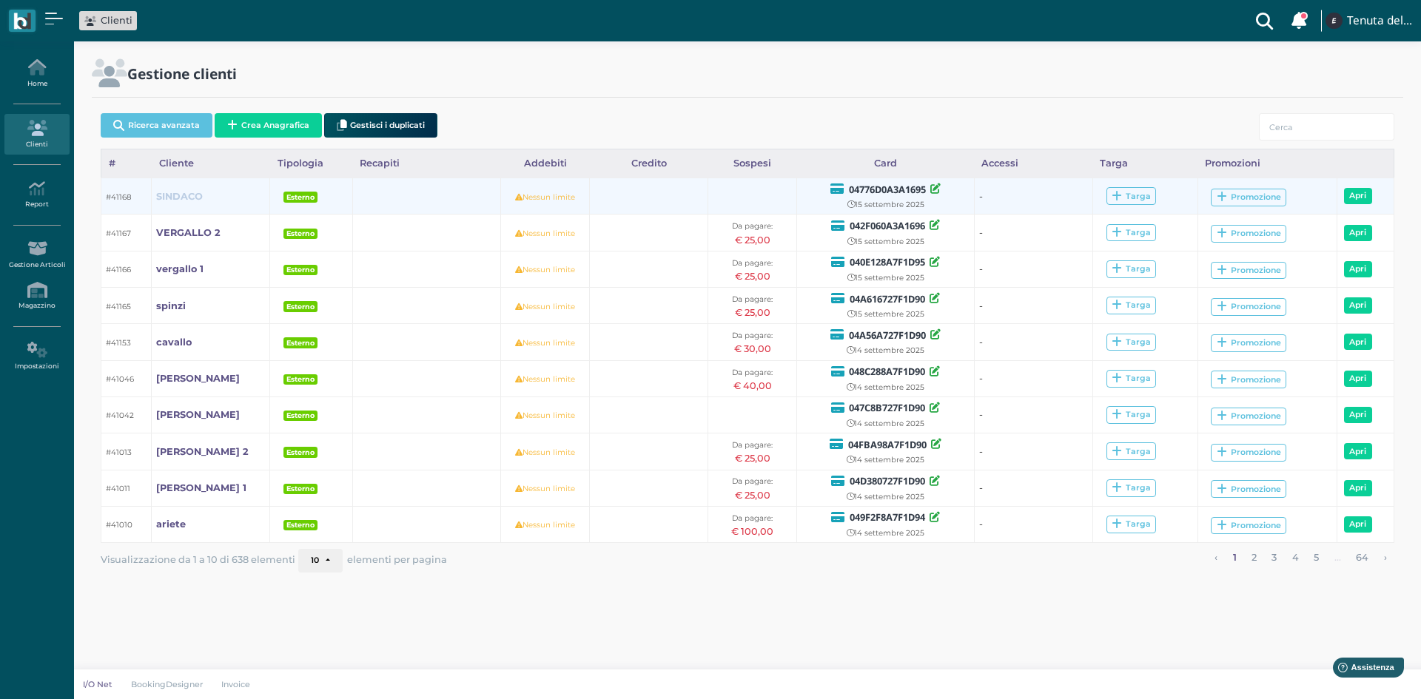
click at [184, 192] on b "SINDACO" at bounding box center [179, 196] width 47 height 11
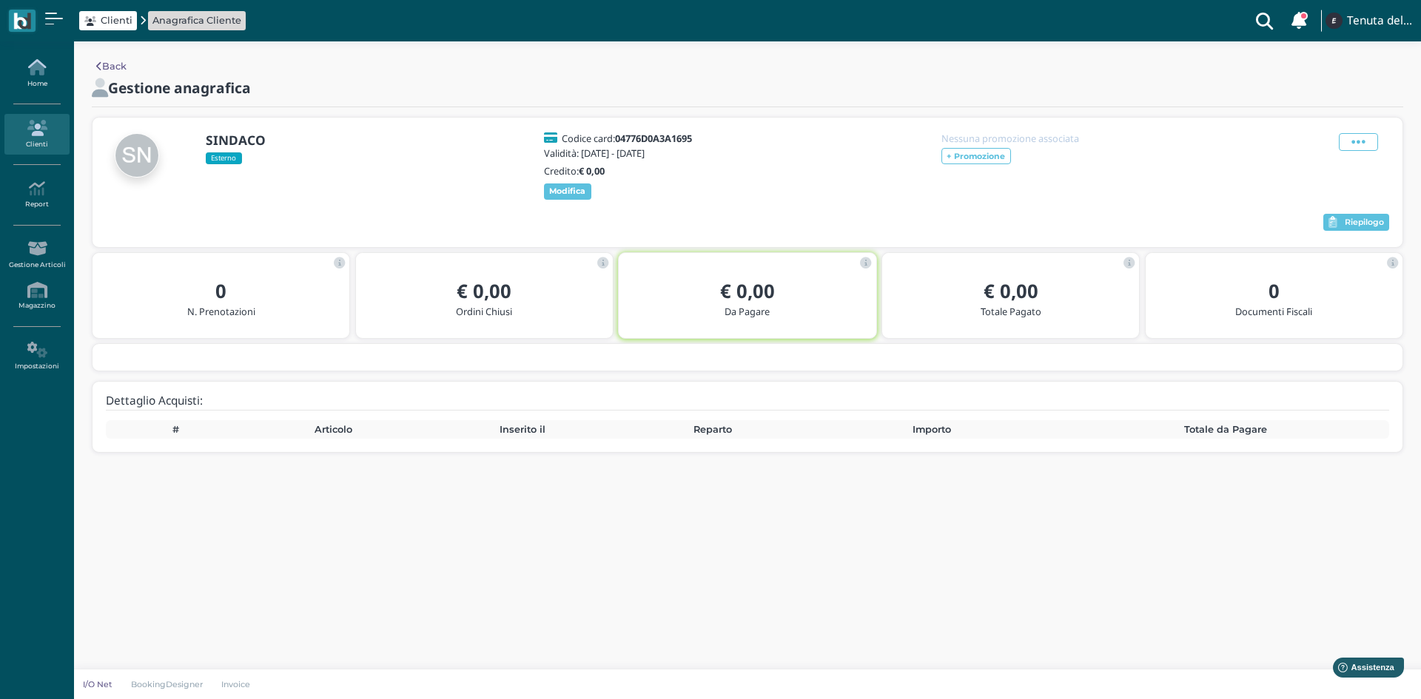
click at [46, 69] on icon at bounding box center [36, 67] width 64 height 16
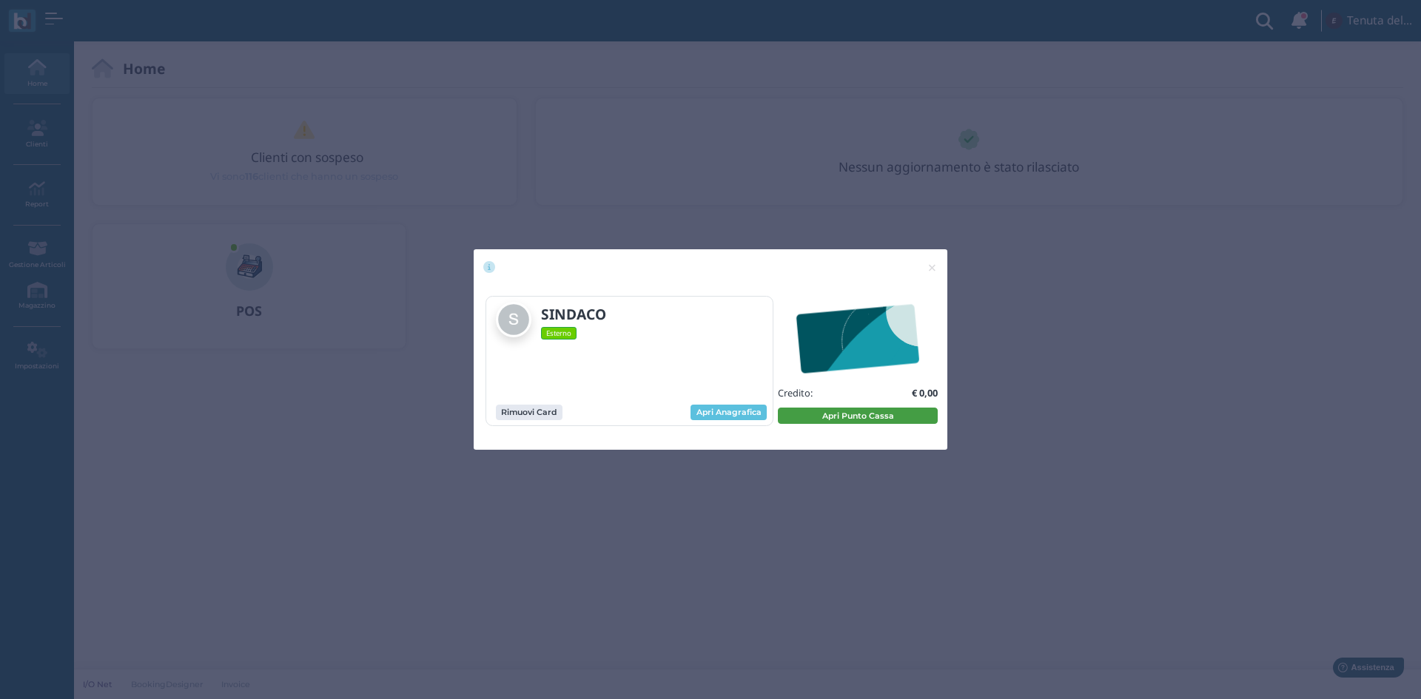
click at [811, 417] on button "Apri Punto Cassa" at bounding box center [858, 416] width 160 height 16
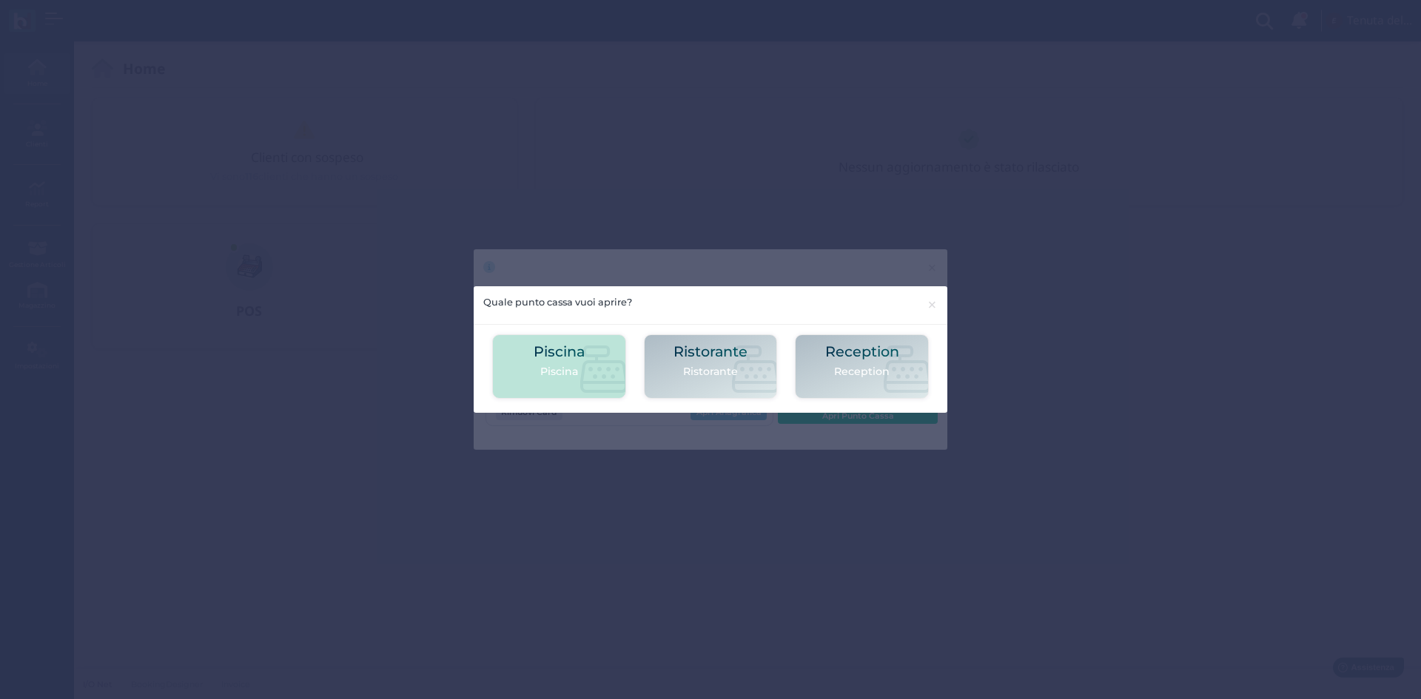
click at [583, 357] on h2 "Piscina" at bounding box center [559, 352] width 51 height 16
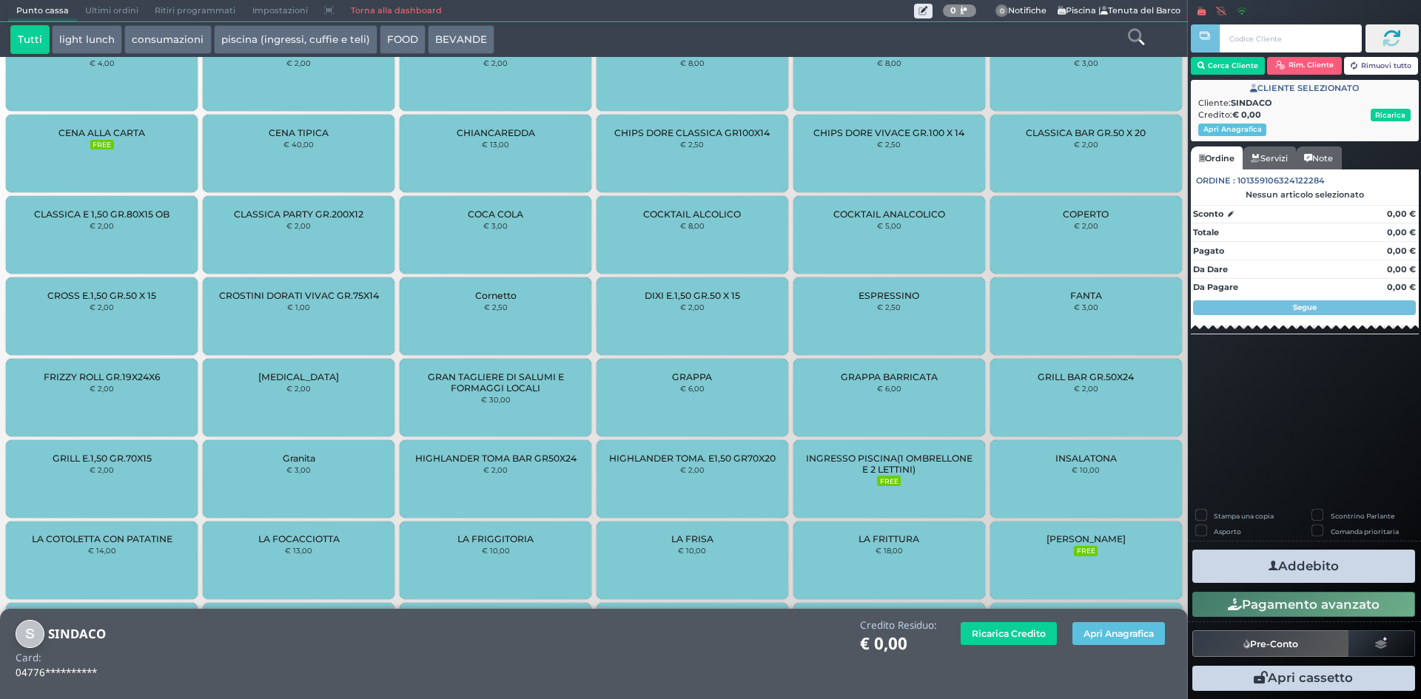
scroll to position [1163, 0]
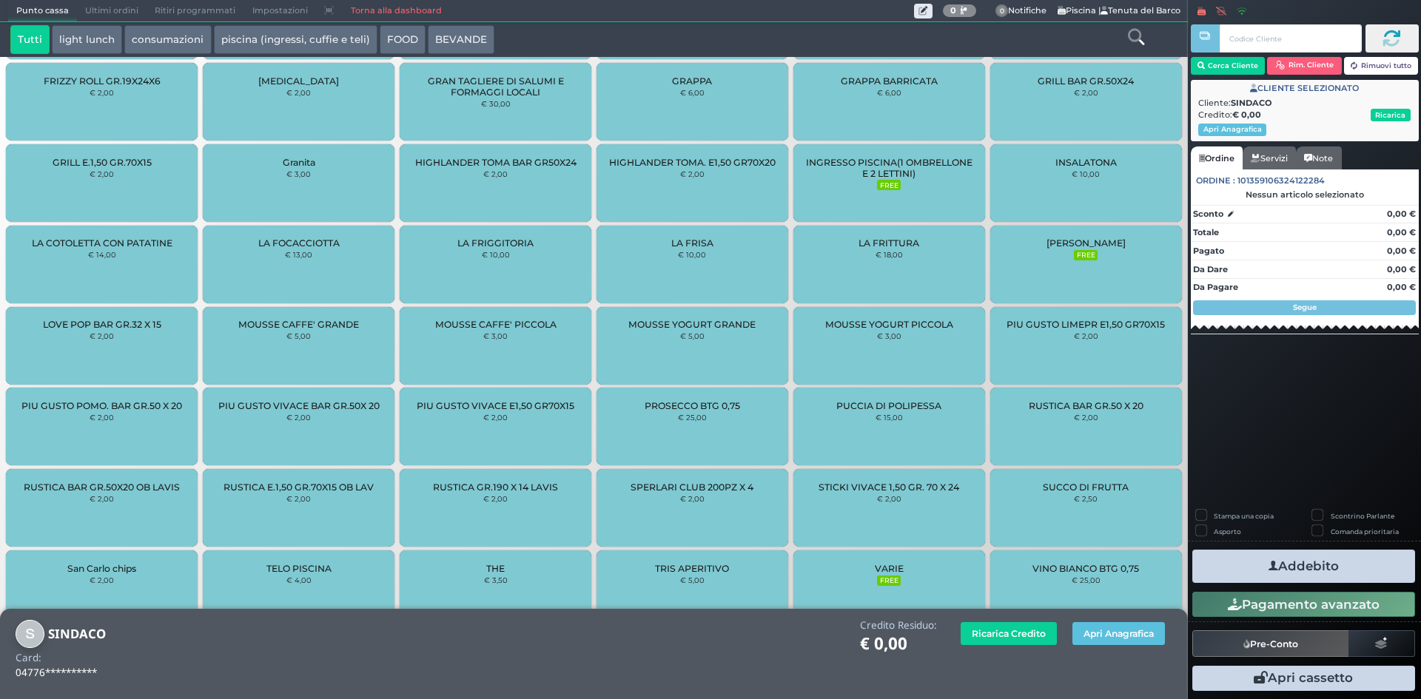
click at [859, 187] on div "INGRESSO PISCINA(1 OMBRELLONE E 2 LETTINI) FREE" at bounding box center [889, 183] width 192 height 78
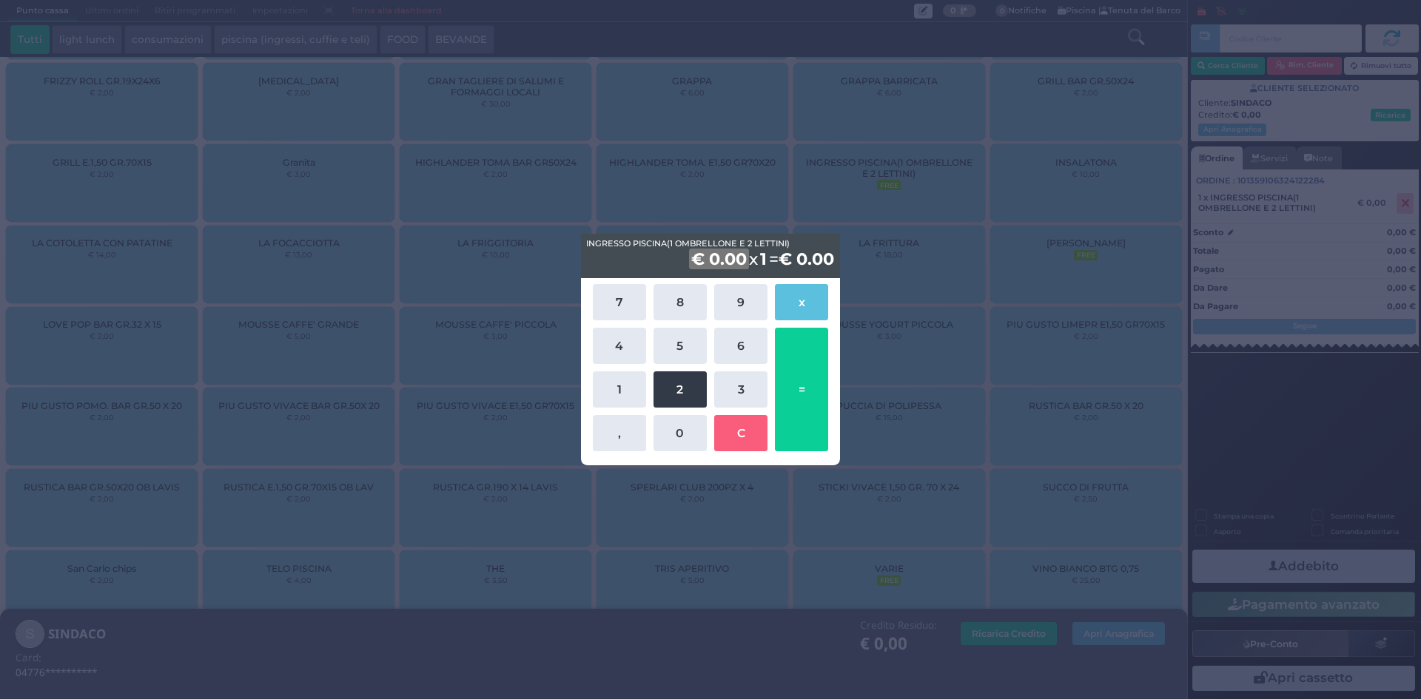
click at [684, 397] on button "2" at bounding box center [680, 390] width 53 height 36
click at [680, 343] on button "5" at bounding box center [680, 346] width 53 height 36
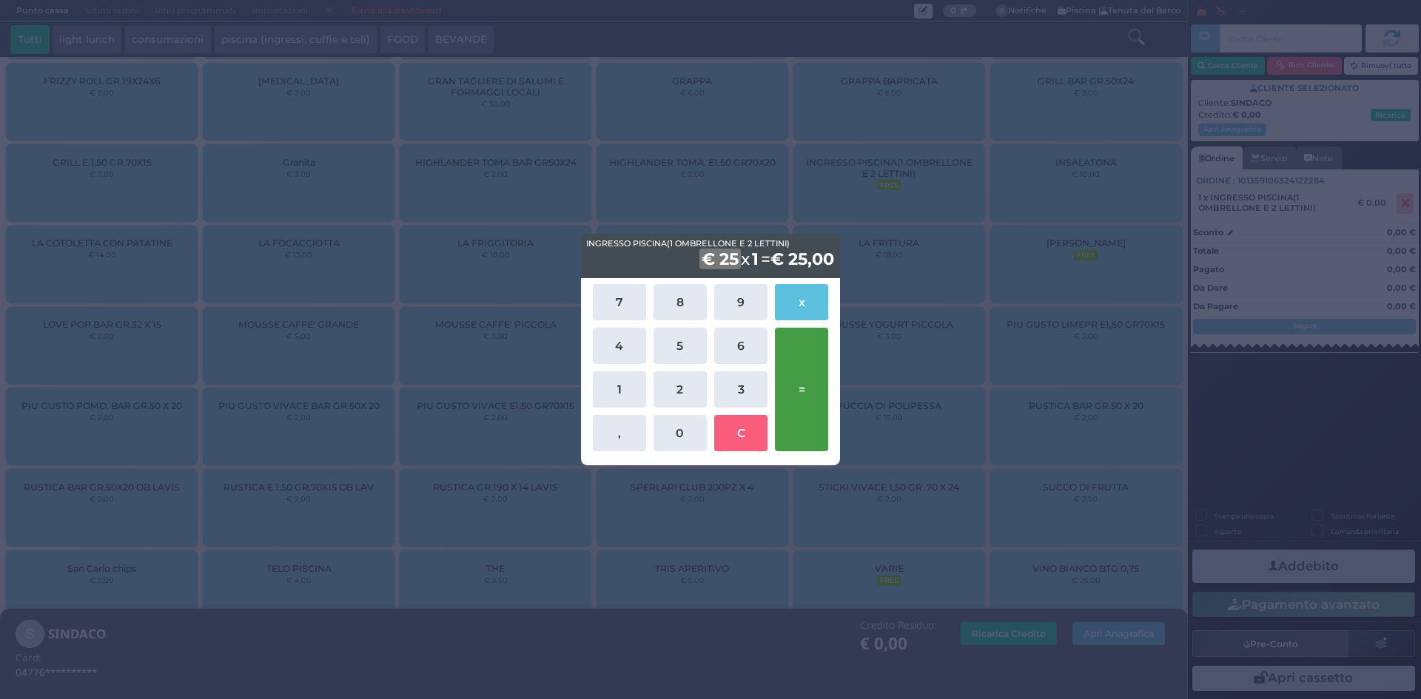
click at [791, 389] on button "=" at bounding box center [801, 390] width 53 height 124
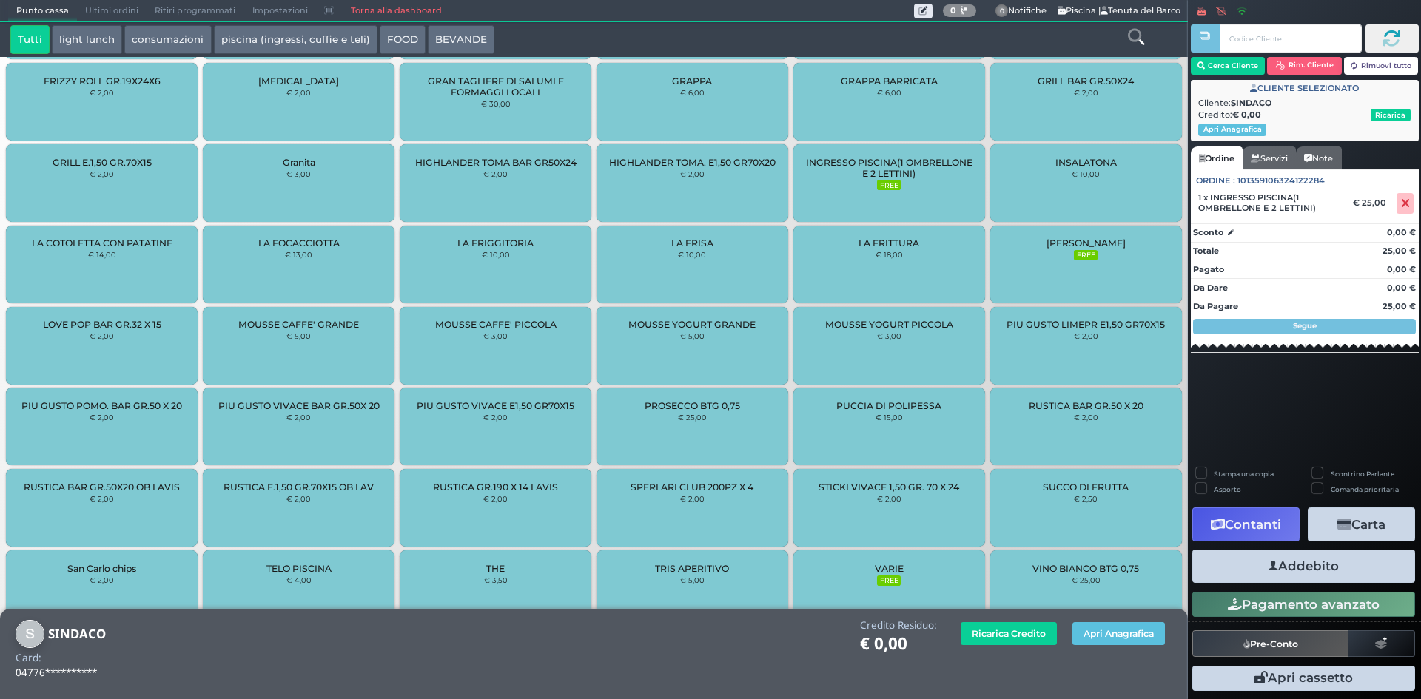
click at [1270, 564] on icon "button" at bounding box center [1274, 567] width 10 height 16
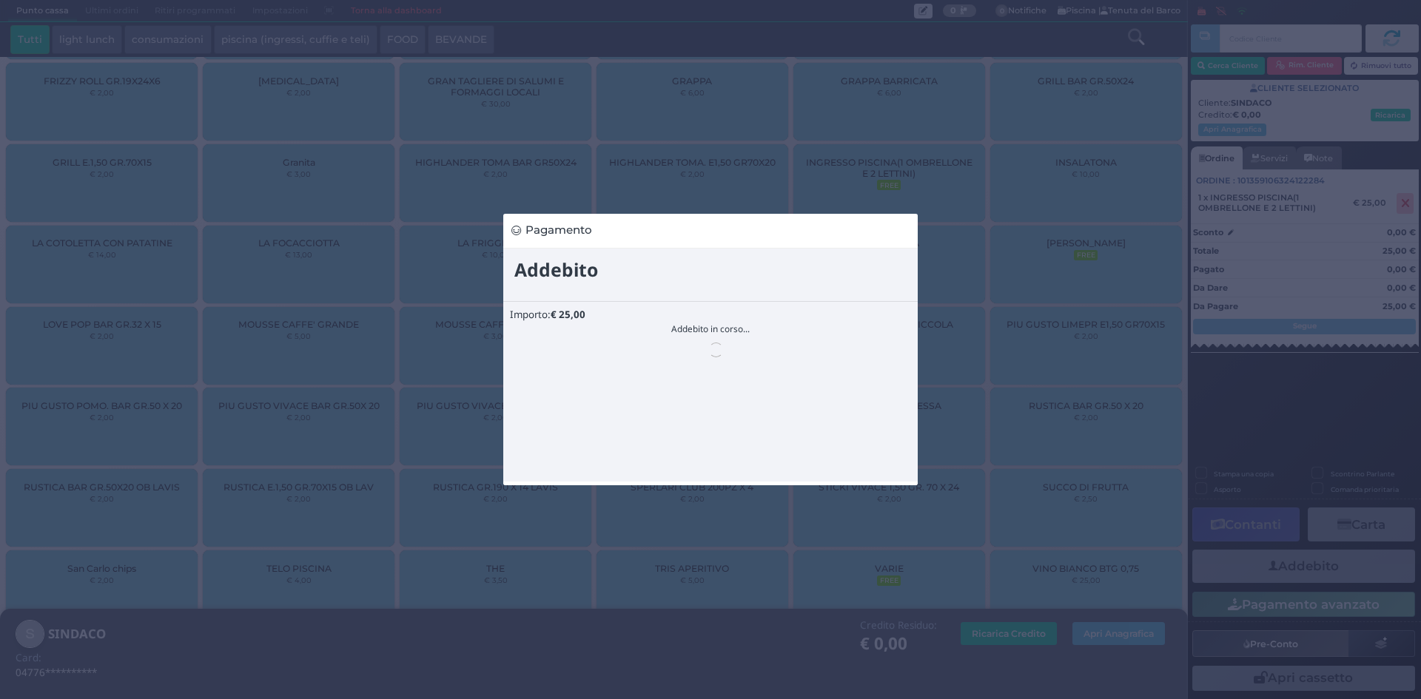
scroll to position [0, 0]
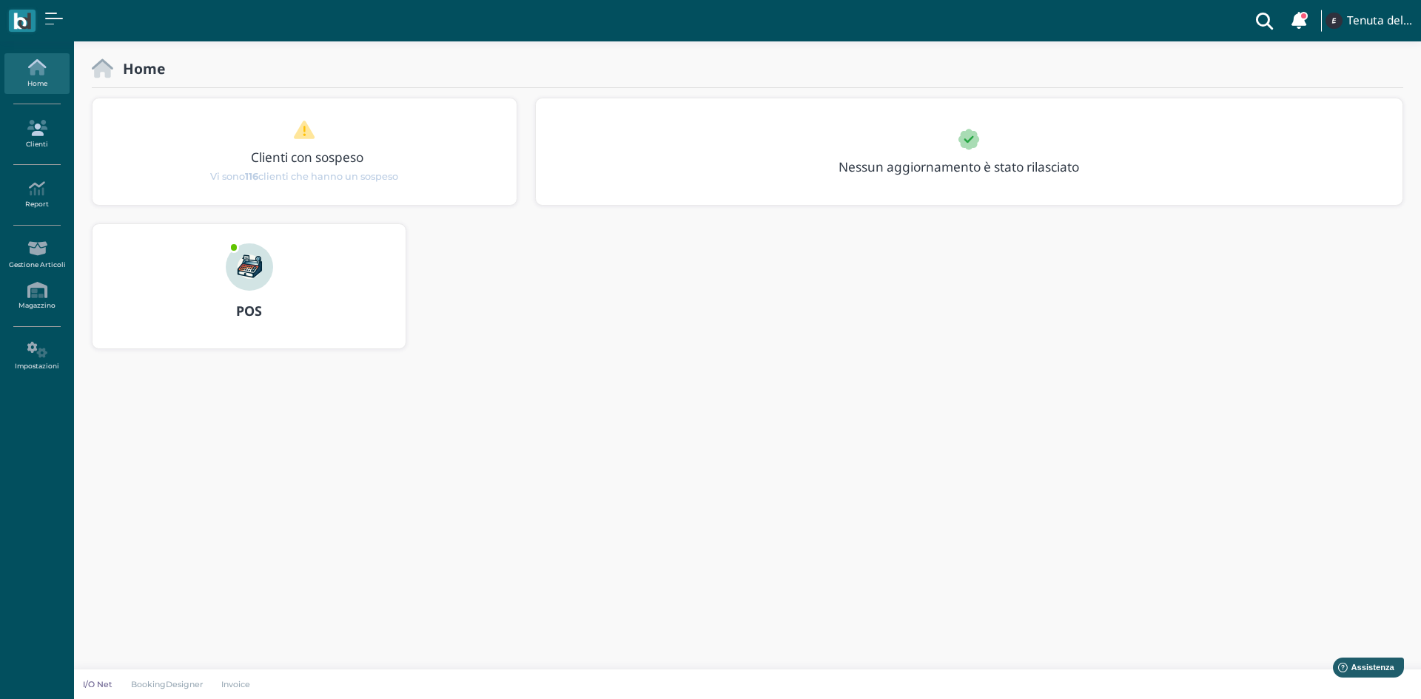
click at [25, 121] on icon at bounding box center [36, 128] width 64 height 16
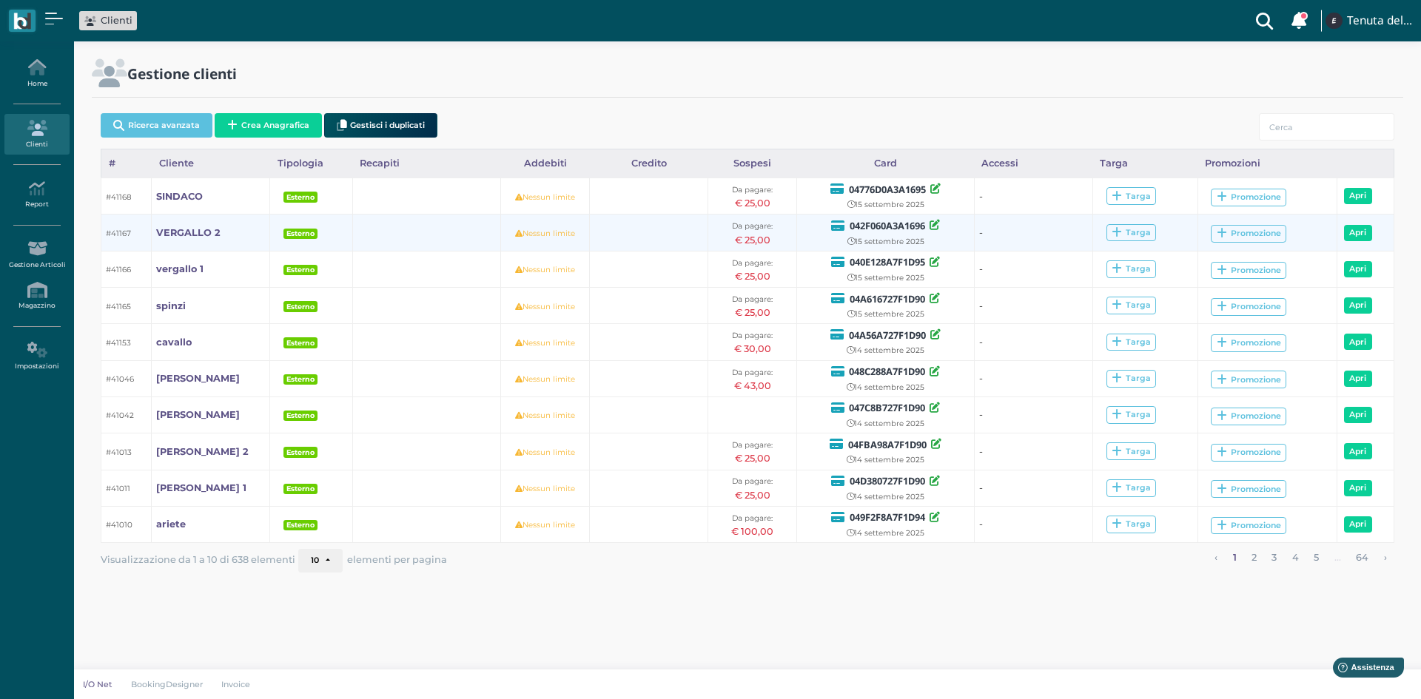
drag, startPoint x: 192, startPoint y: 211, endPoint x: 768, endPoint y: 229, distance: 575.4
click at [733, 251] on tbody "#41168 SINDACO [PERSON_NAME] Nessun limite Da pagare: € 25,00 04776D0A3A1695 [D…" at bounding box center [747, 360] width 1293 height 365
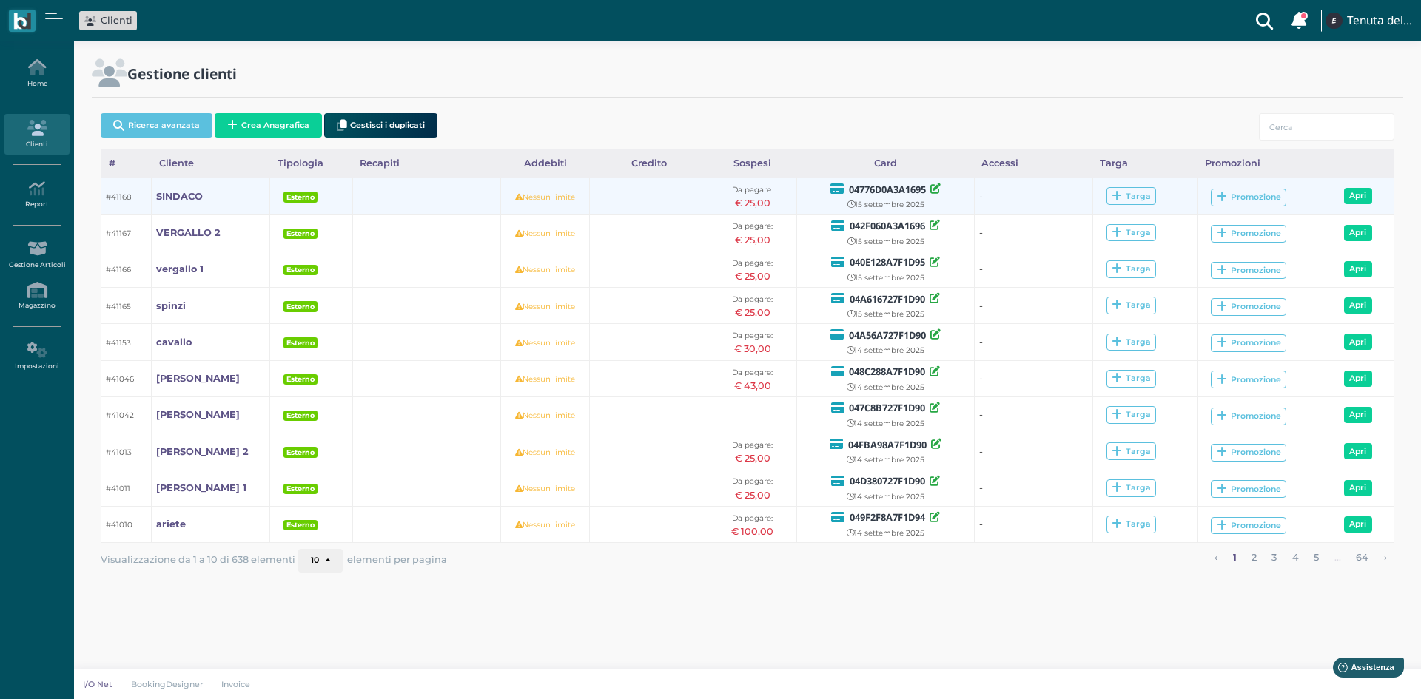
click at [825, 192] on div "04776D0A3A1695" at bounding box center [886, 189] width 169 height 16
click at [843, 186] on div "04776D0A3A1695" at bounding box center [886, 189] width 169 height 16
click at [931, 193] on icon at bounding box center [935, 189] width 10 height 10
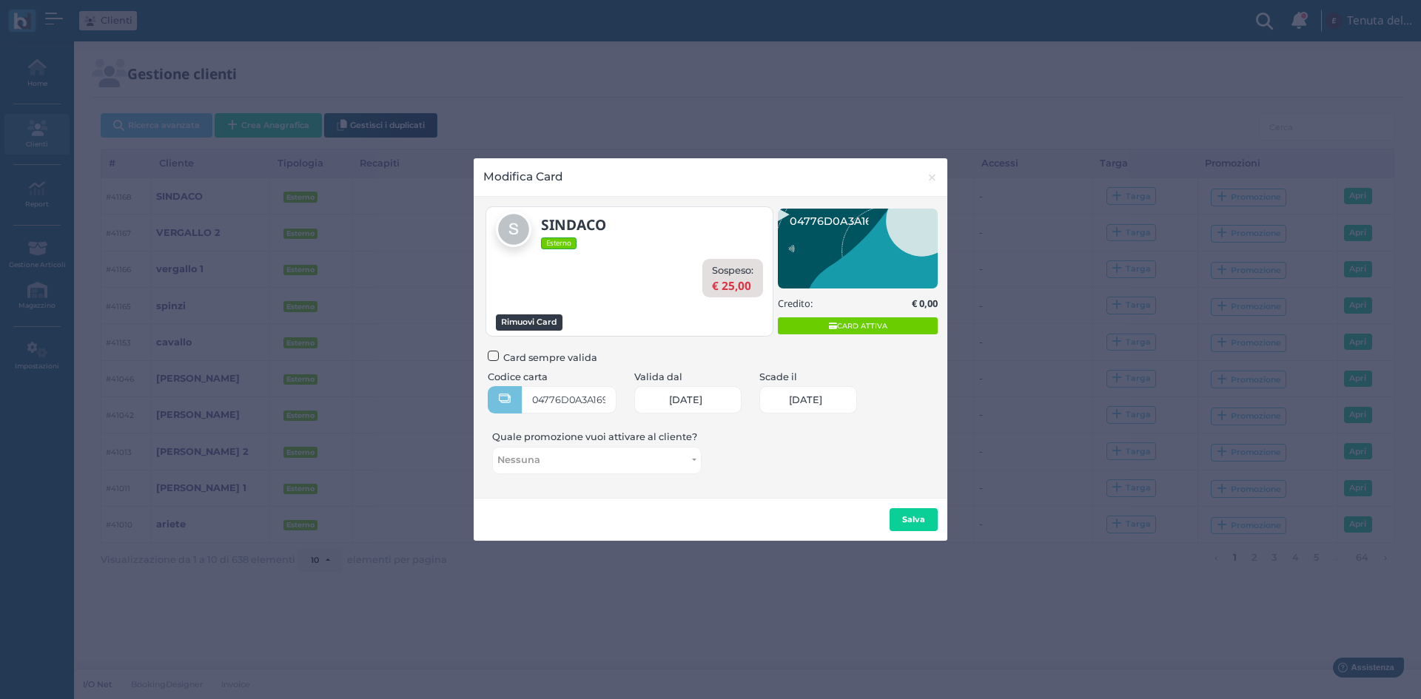
click at [537, 323] on button "Rimuovi Card" at bounding box center [529, 323] width 67 height 16
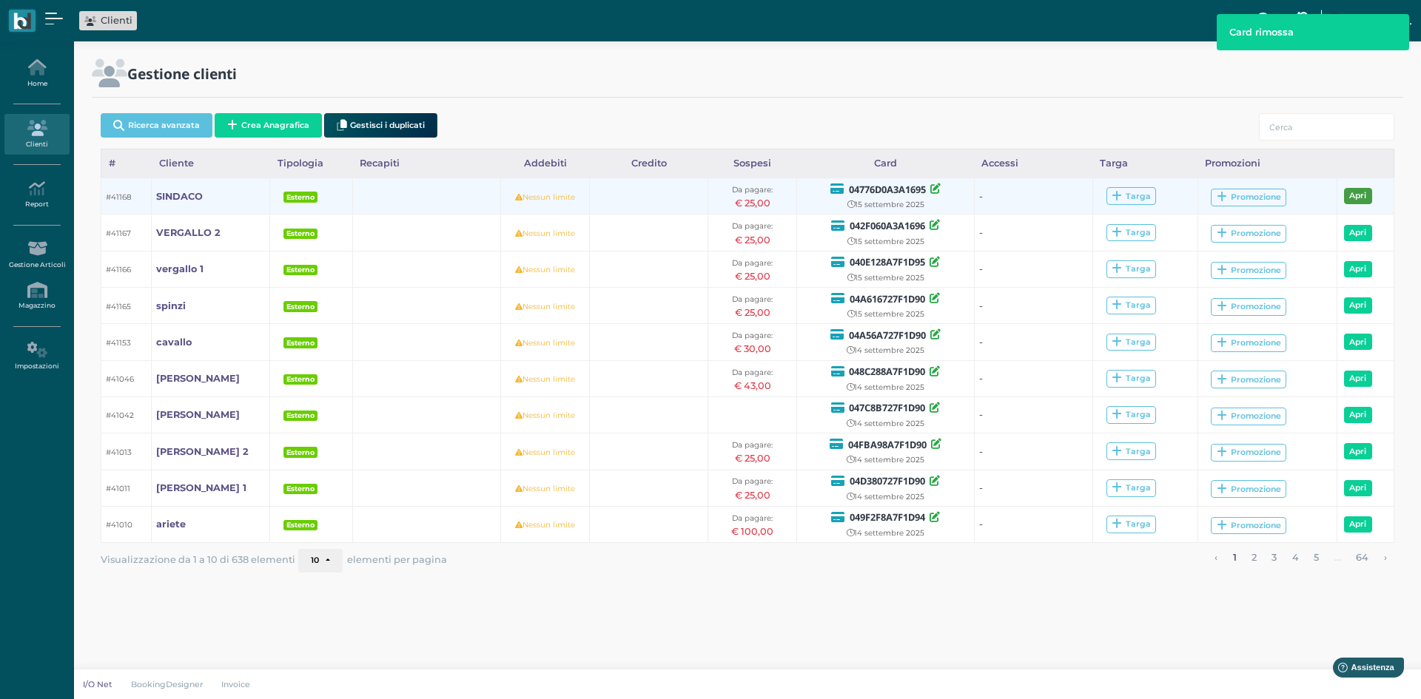
click at [1356, 200] on link "Apri" at bounding box center [1358, 196] width 28 height 16
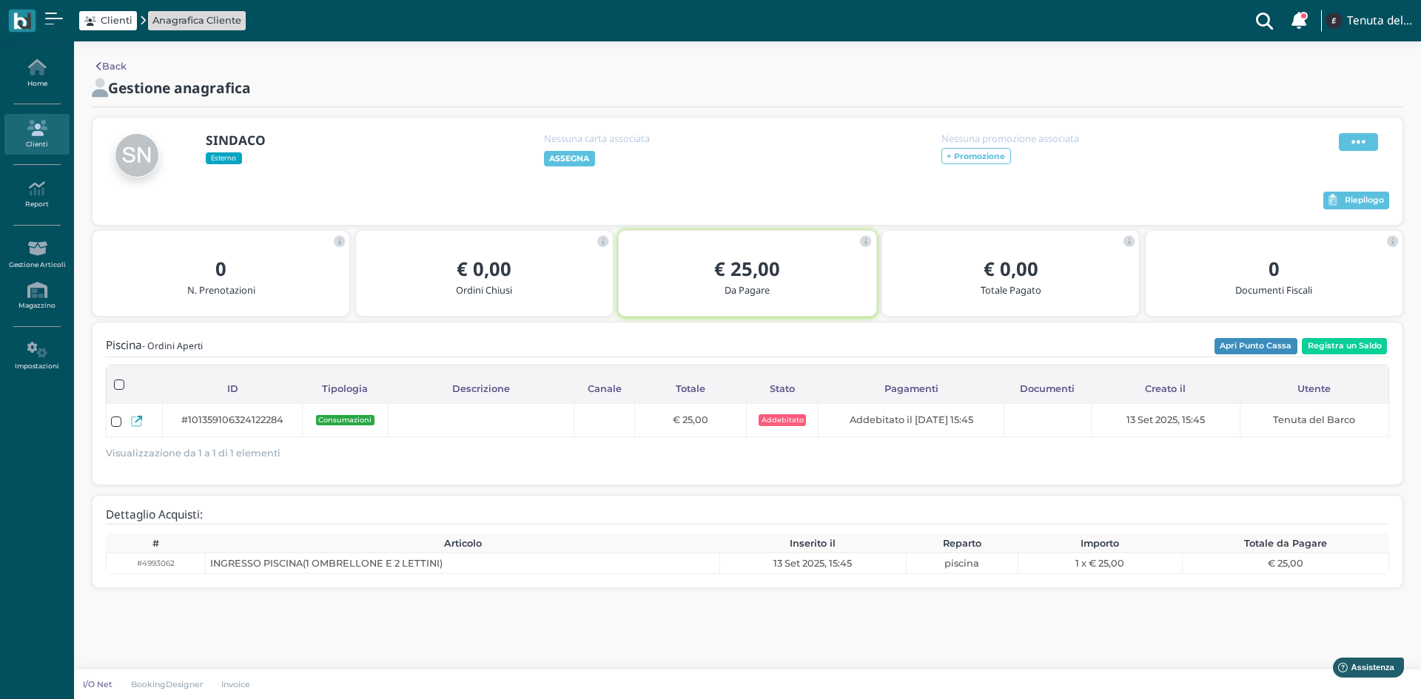
click at [1346, 137] on span at bounding box center [1358, 142] width 39 height 18
click at [1310, 220] on span "Elimina" at bounding box center [1311, 223] width 38 height 14
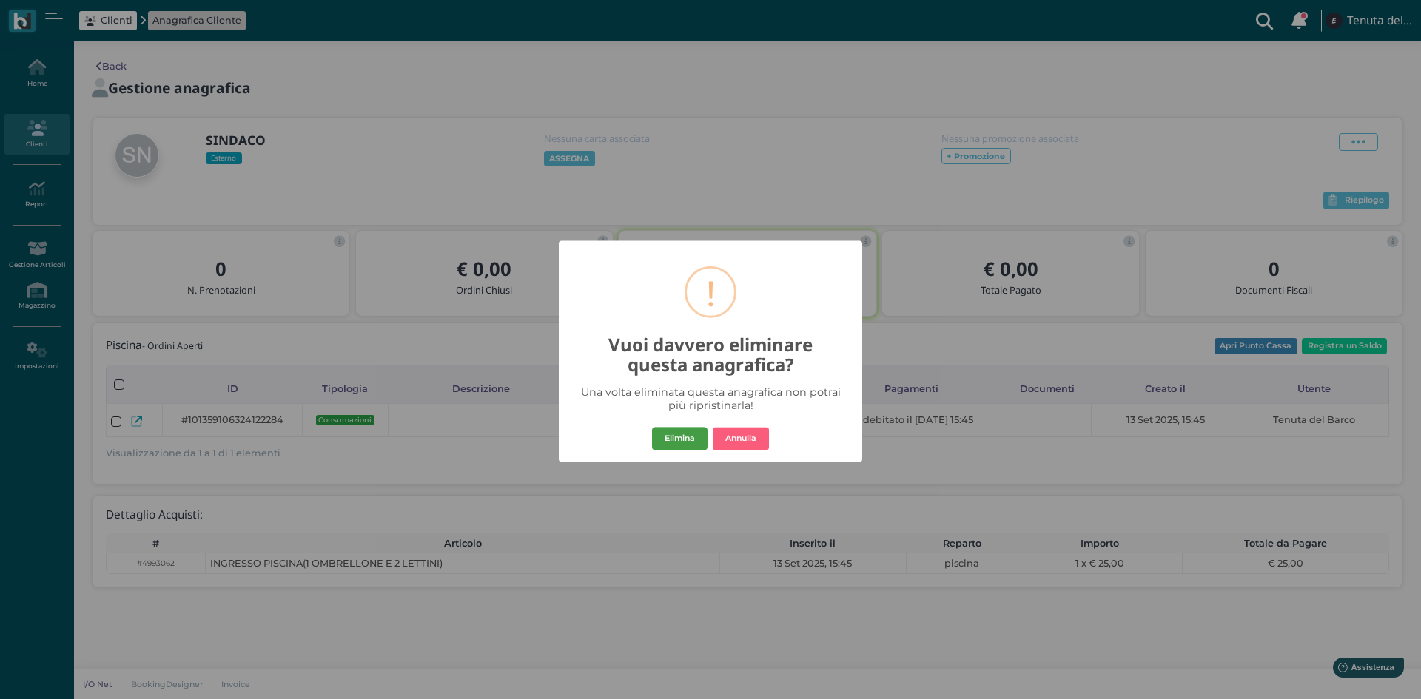
click at [685, 437] on button "Elimina" at bounding box center [680, 439] width 56 height 24
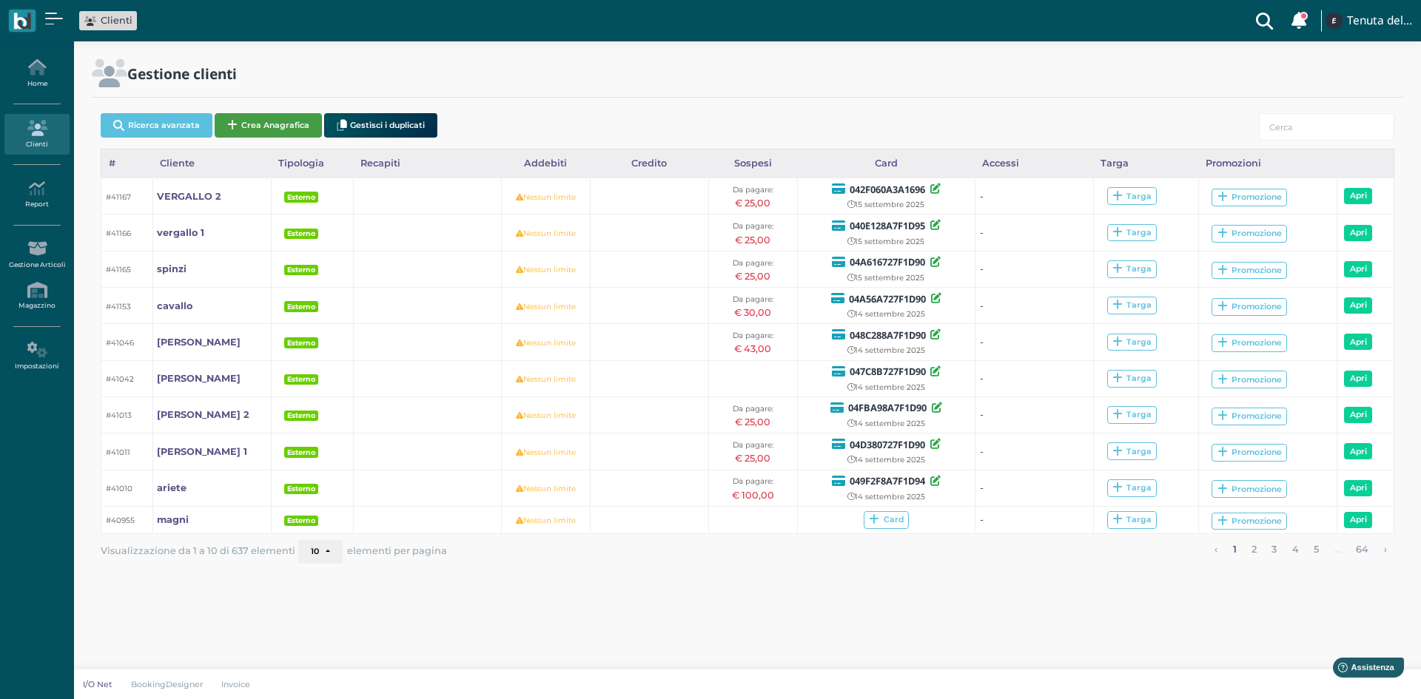
click at [293, 131] on button "Crea Anagrafica" at bounding box center [268, 125] width 107 height 24
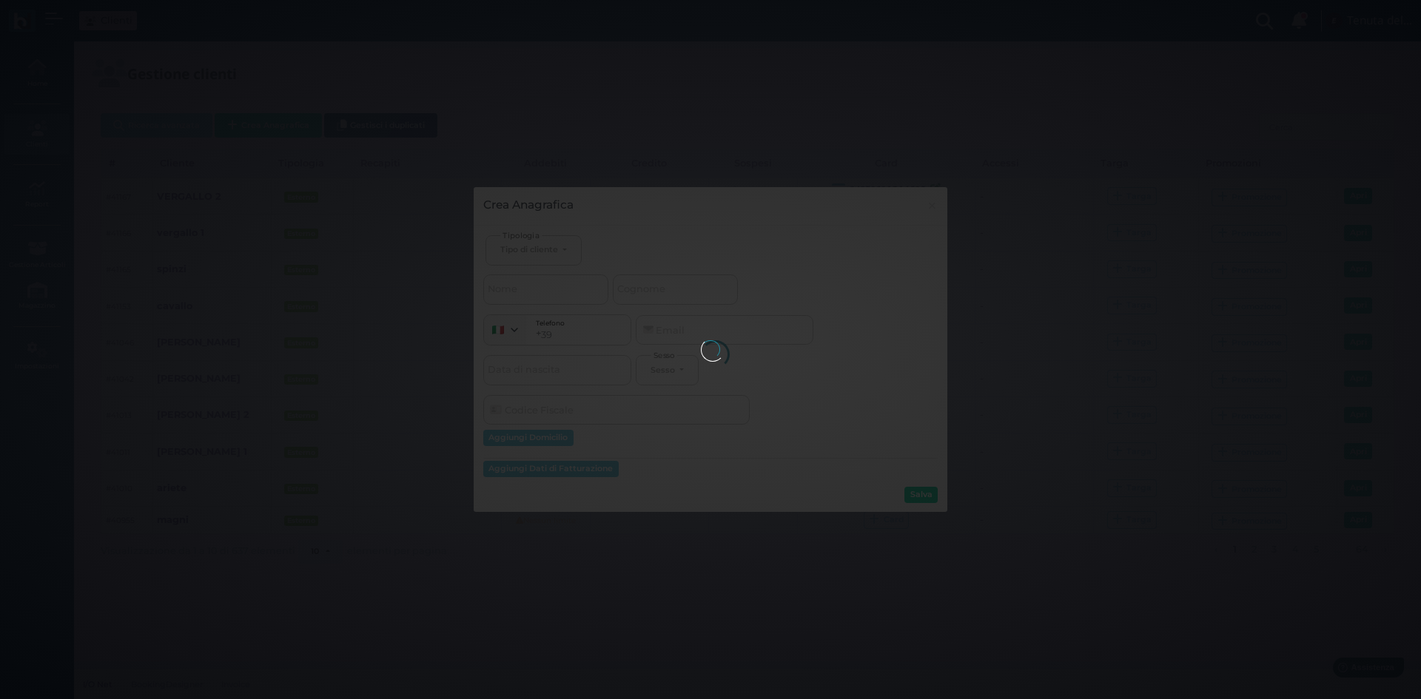
select select
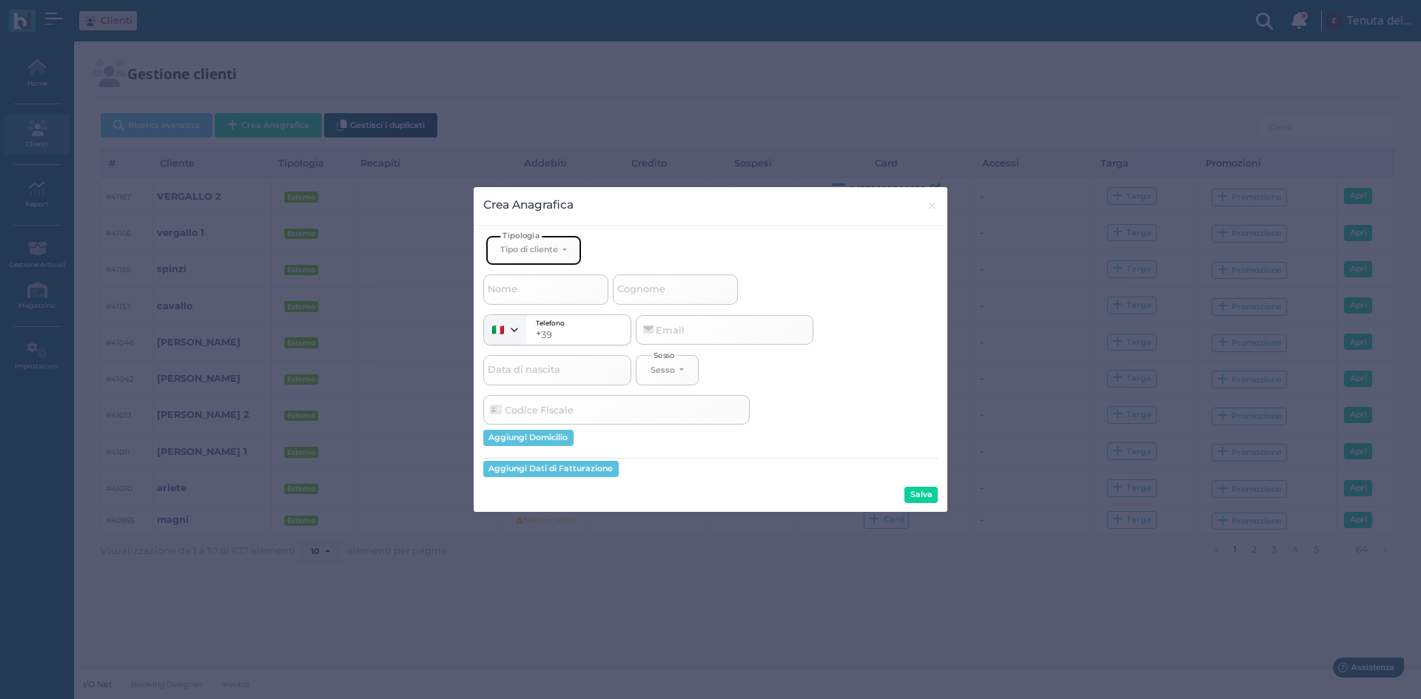
click at [554, 251] on div "Tipo di cliente" at bounding box center [529, 249] width 58 height 10
click at [548, 303] on link "Esterno" at bounding box center [558, 299] width 144 height 17
select select "[object Object]"
select select
click at [520, 296] on input "Nome" at bounding box center [545, 290] width 125 height 30
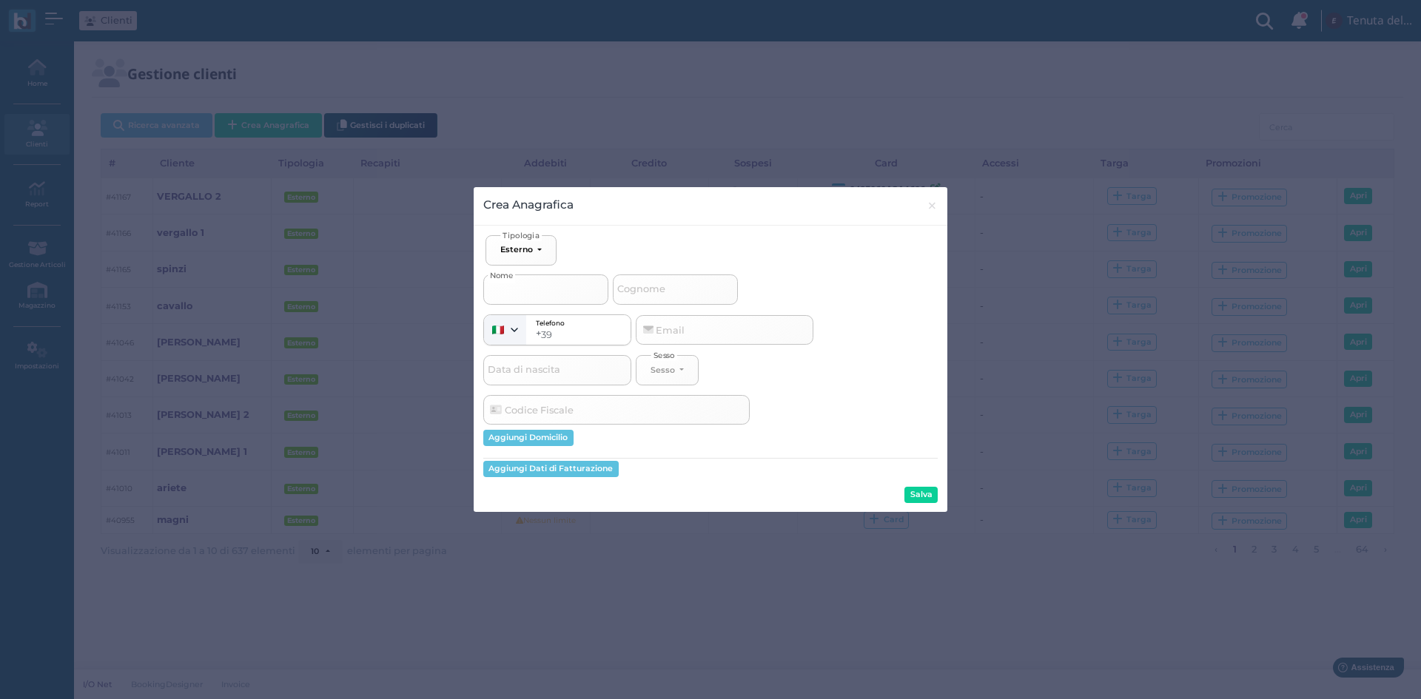
type input "S"
select select
type input "SI"
select select
type input "SIN"
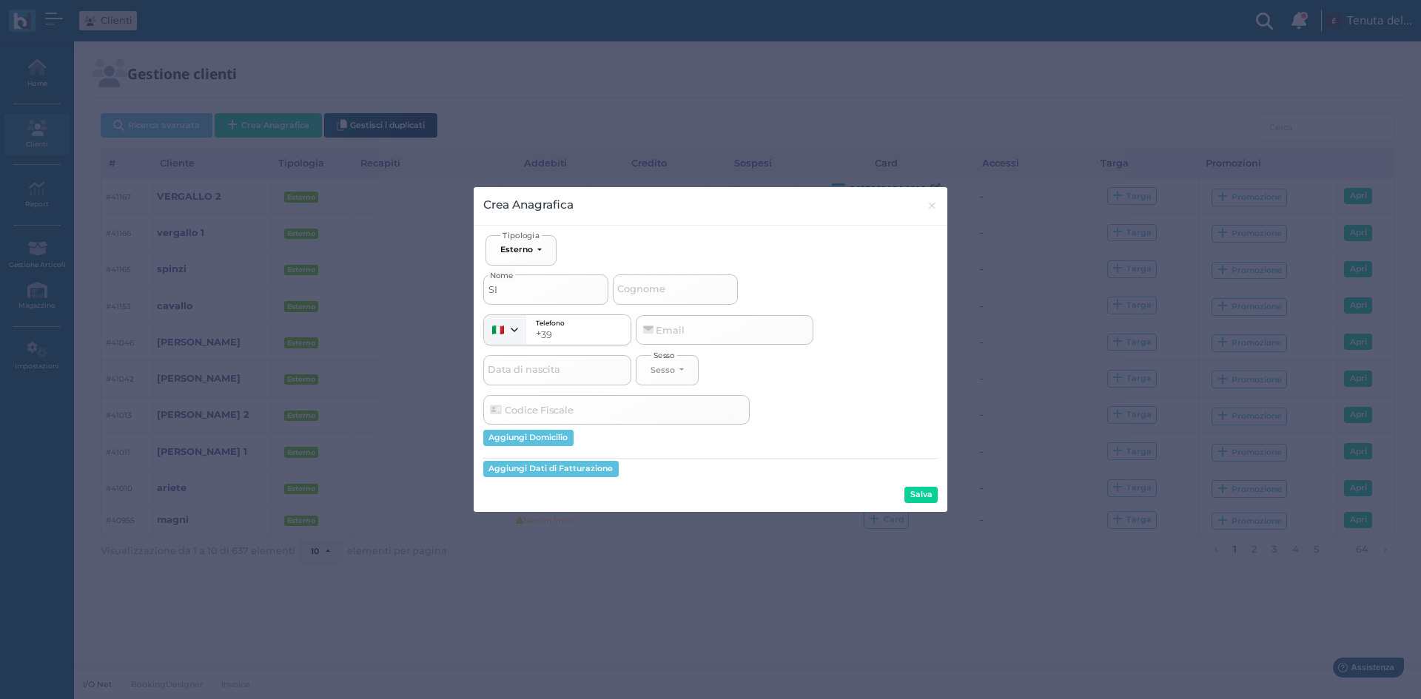
select select
type input "SIND"
select select
type input "SINDA"
select select
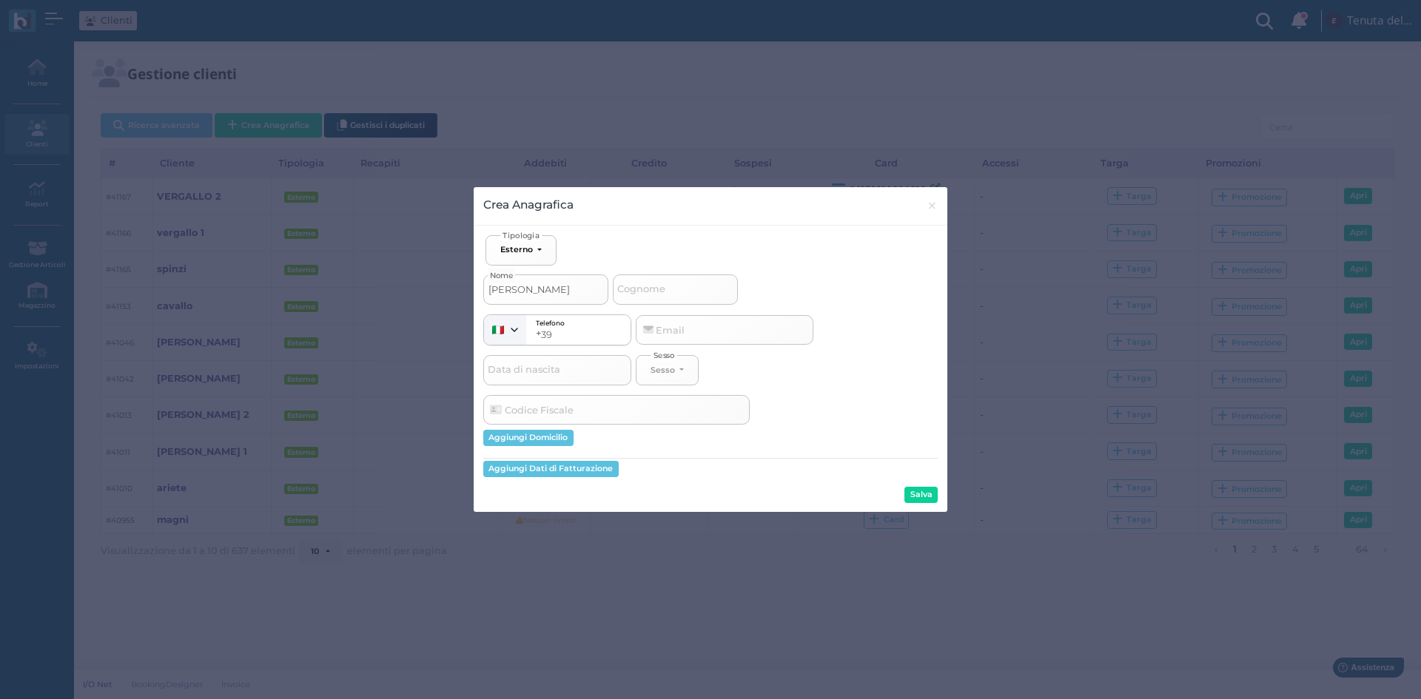
type input "SINDAC"
select select
type input "SINDACO"
select select
type input "SINDACO"
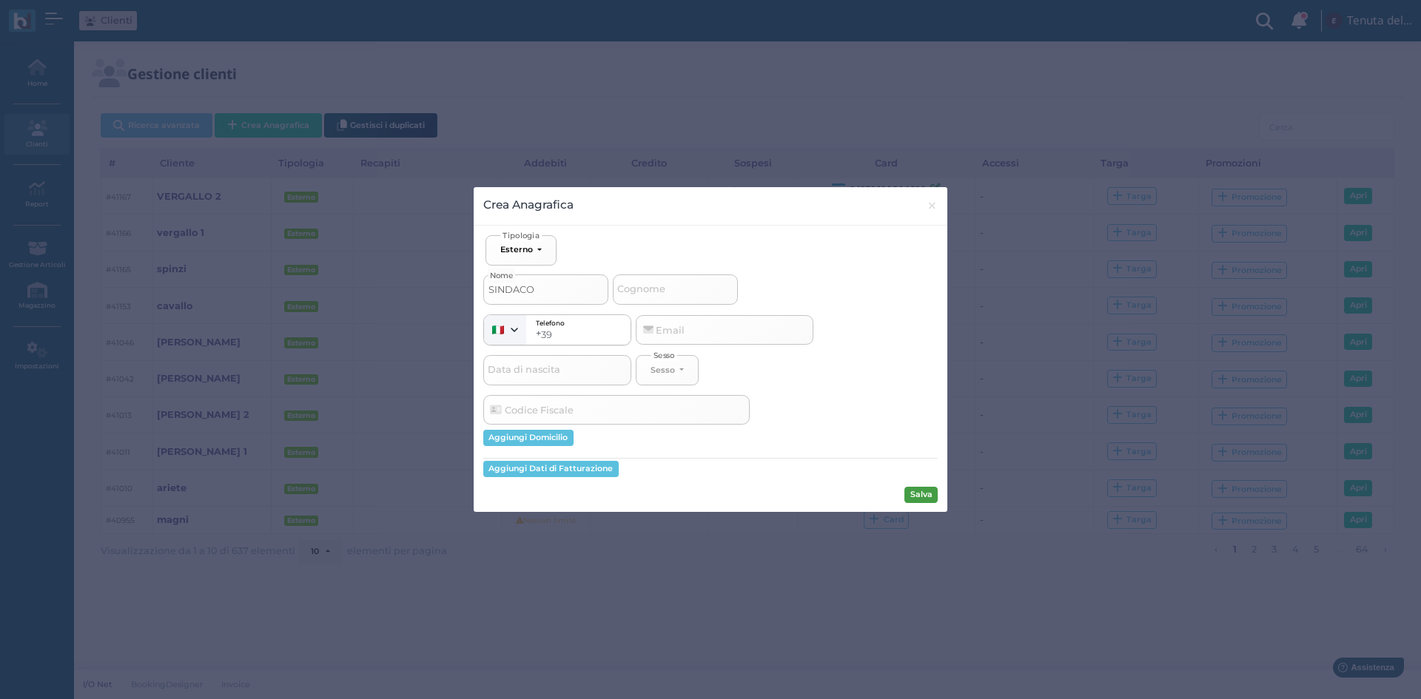
click at [908, 491] on button "Salva" at bounding box center [920, 495] width 33 height 16
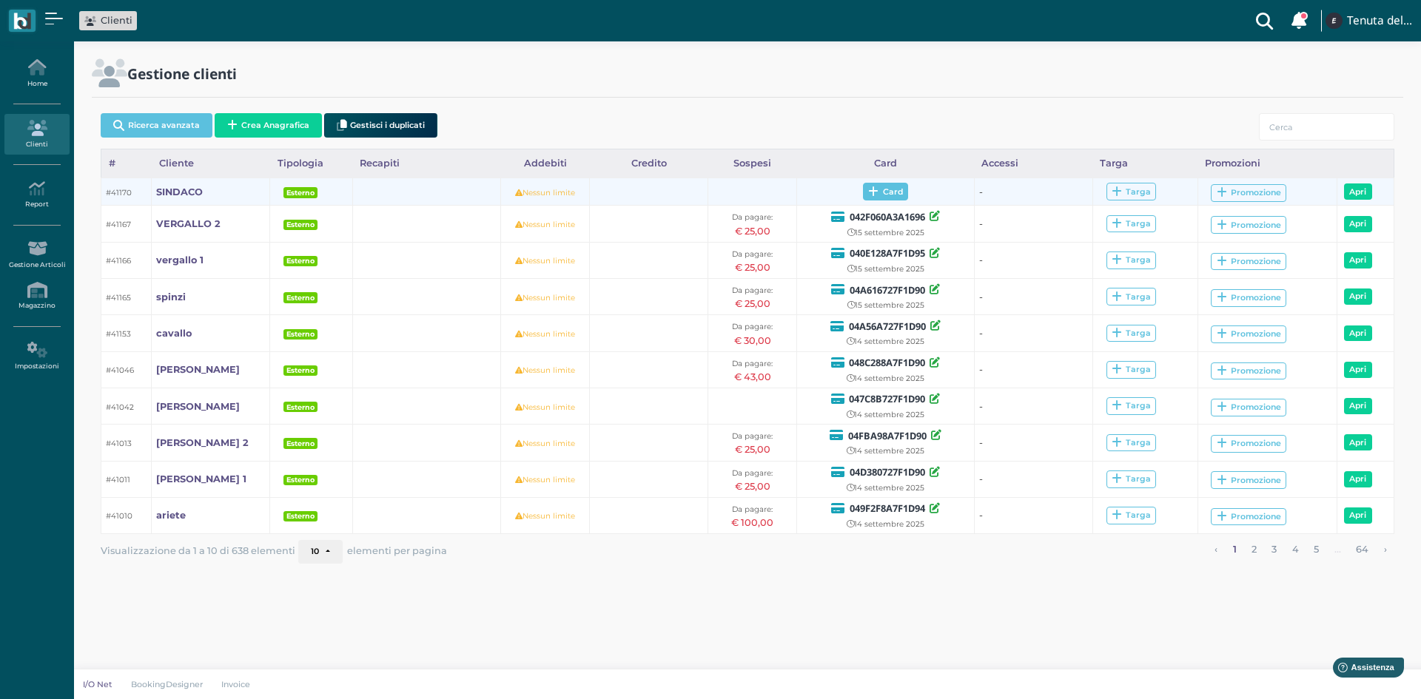
click at [879, 189] on span "Card" at bounding box center [885, 192] width 45 height 18
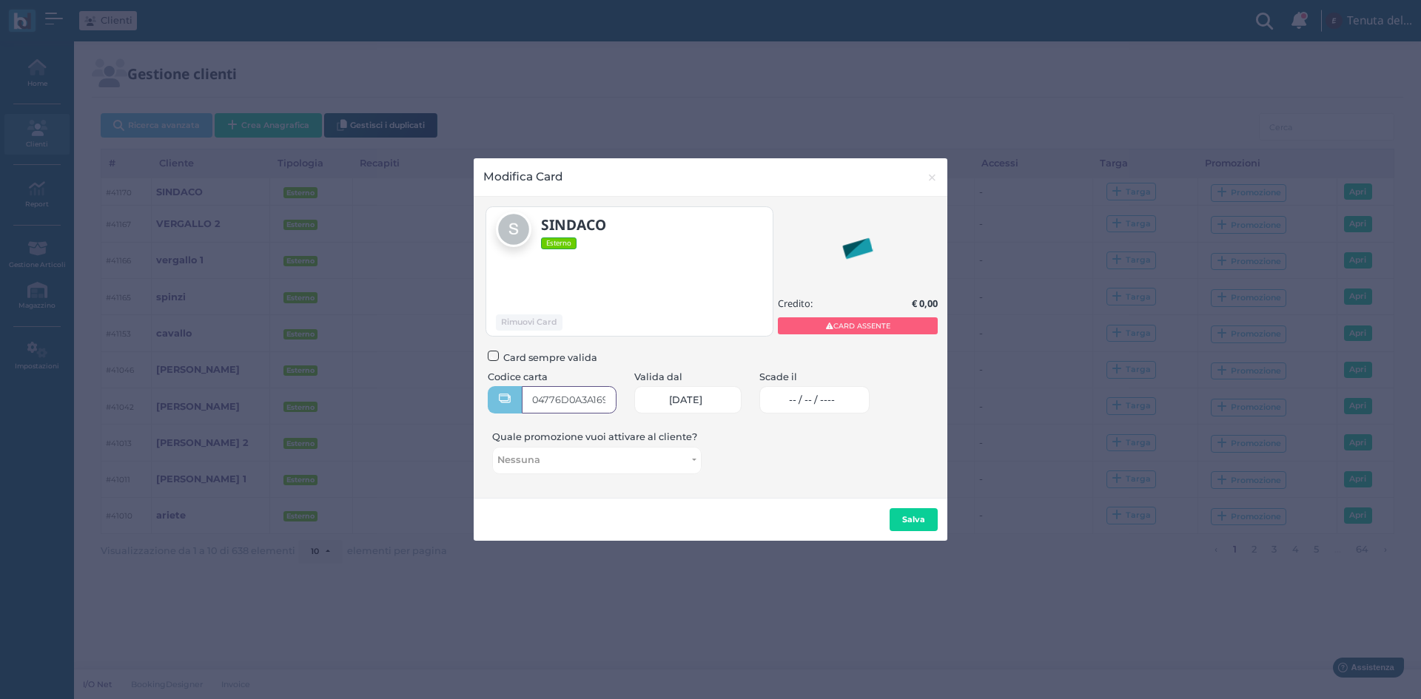
type input "04776D0A3A1695"
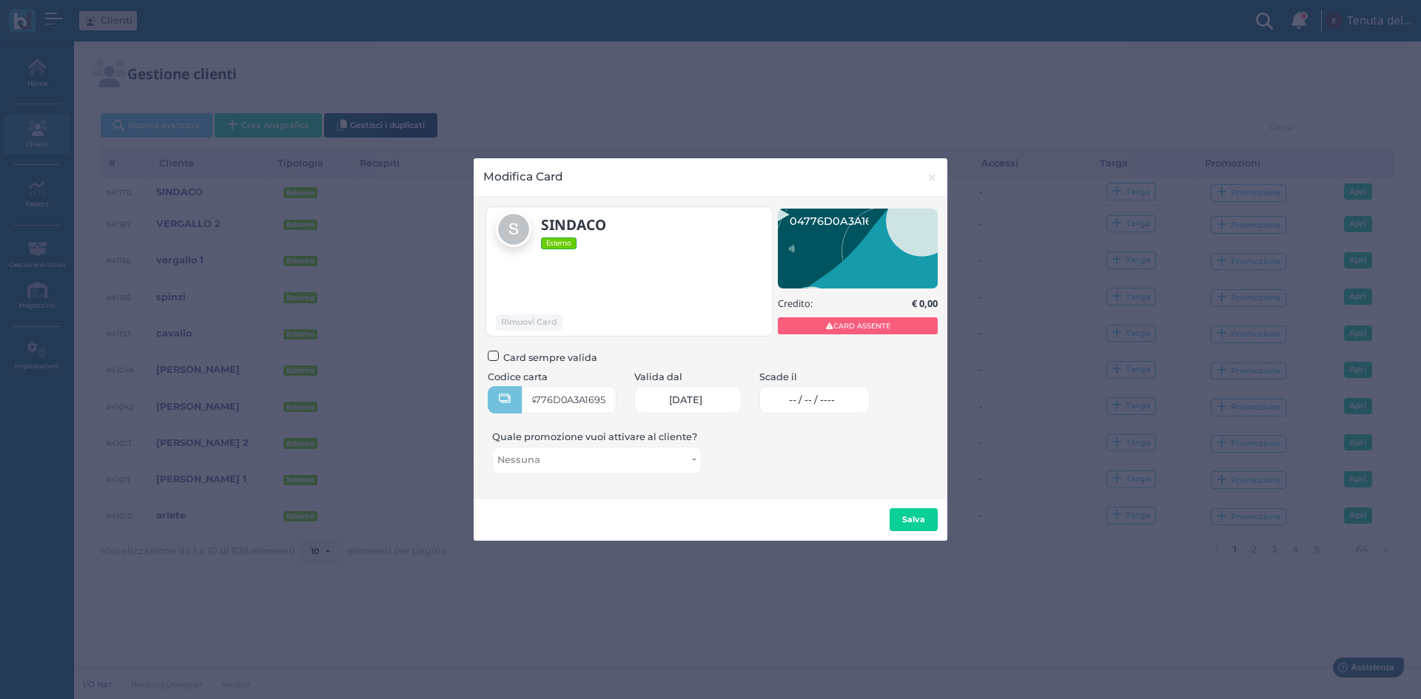
click at [835, 399] on span "-- / -- / ----" at bounding box center [812, 401] width 46 height 12
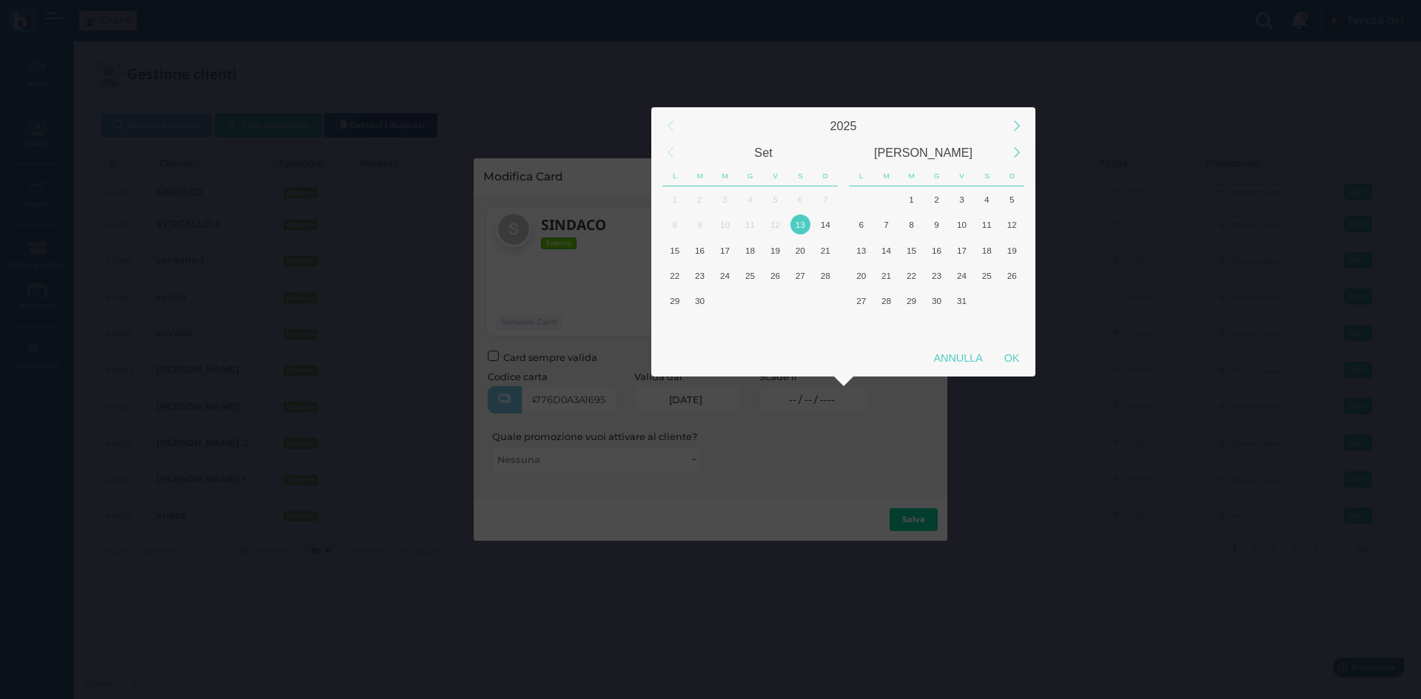
scroll to position [0, 0]
click at [671, 246] on div "15" at bounding box center [675, 251] width 20 height 20
click at [1016, 346] on div "OK" at bounding box center [1011, 358] width 37 height 27
type input "15/09/2025"
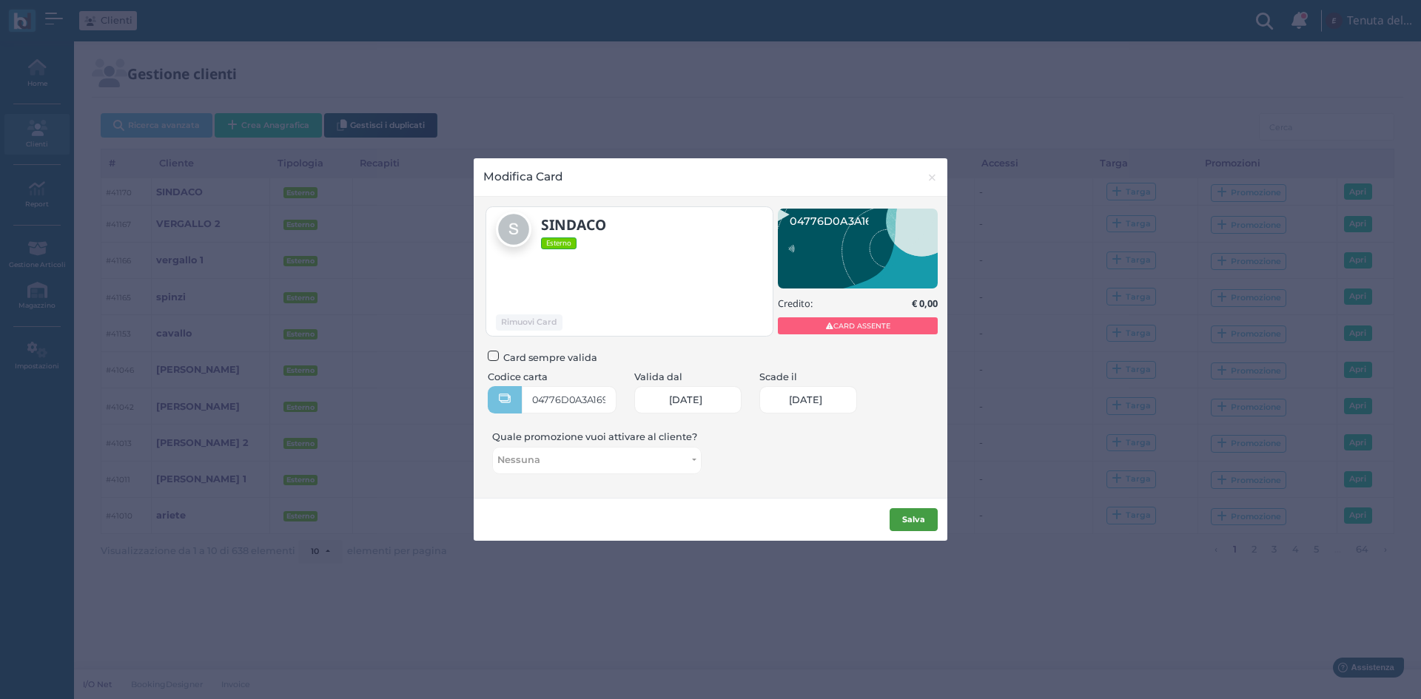
scroll to position [0, 61]
click at [916, 517] on b "Salva" at bounding box center [913, 519] width 23 height 10
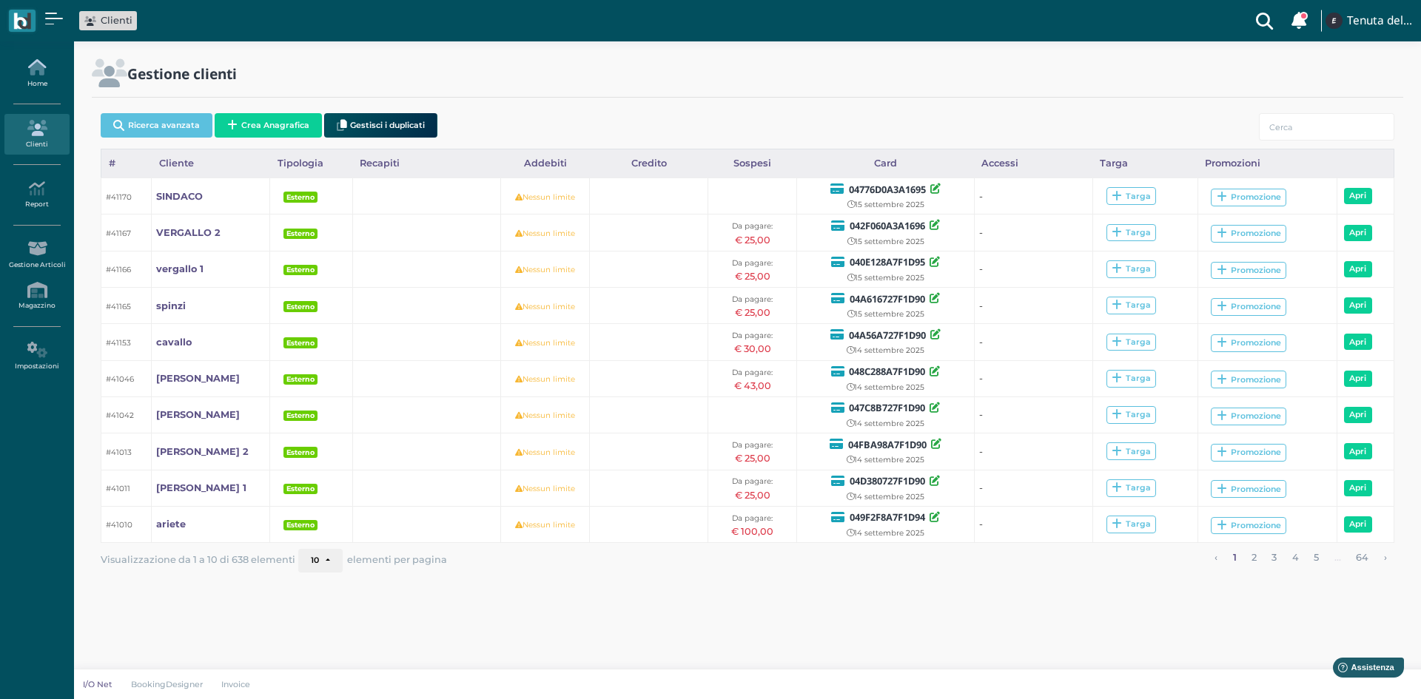
click at [30, 67] on icon at bounding box center [36, 67] width 64 height 16
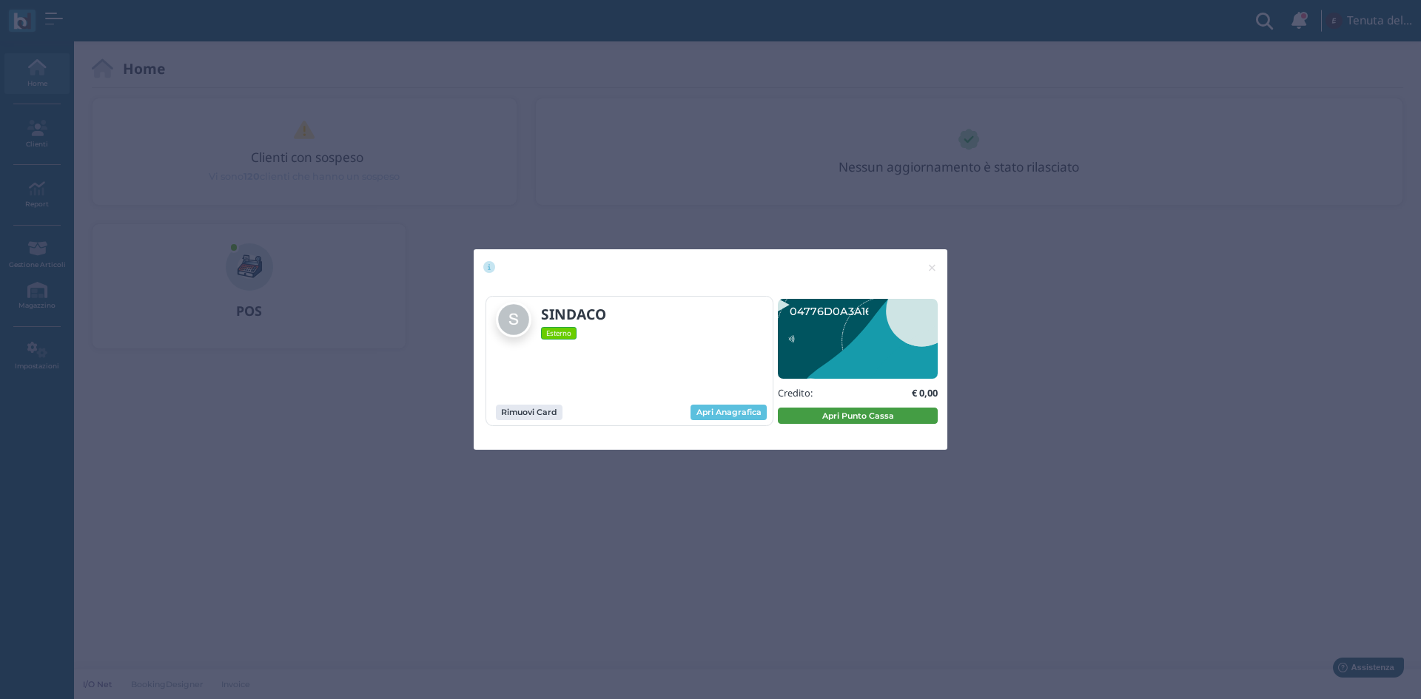
click at [805, 413] on button "Apri Punto Cassa" at bounding box center [858, 416] width 160 height 16
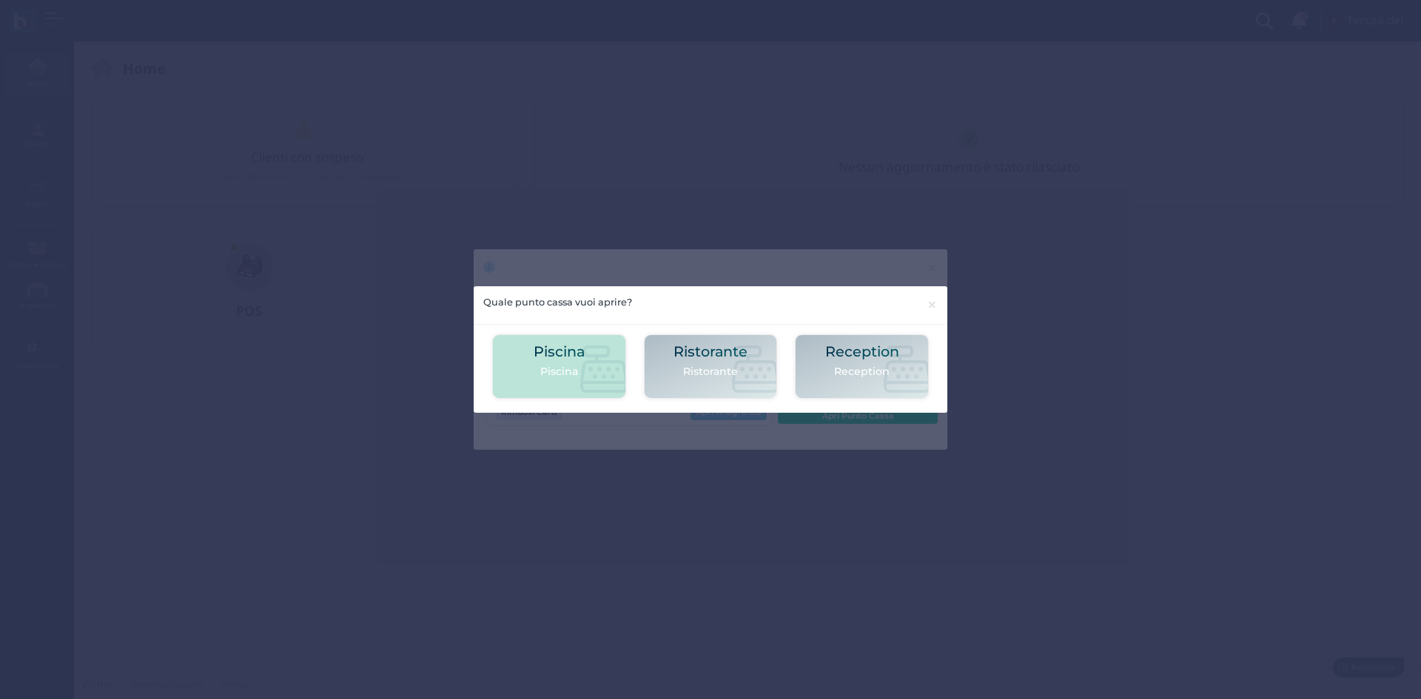
click at [584, 359] on h2 "Piscina" at bounding box center [559, 352] width 51 height 16
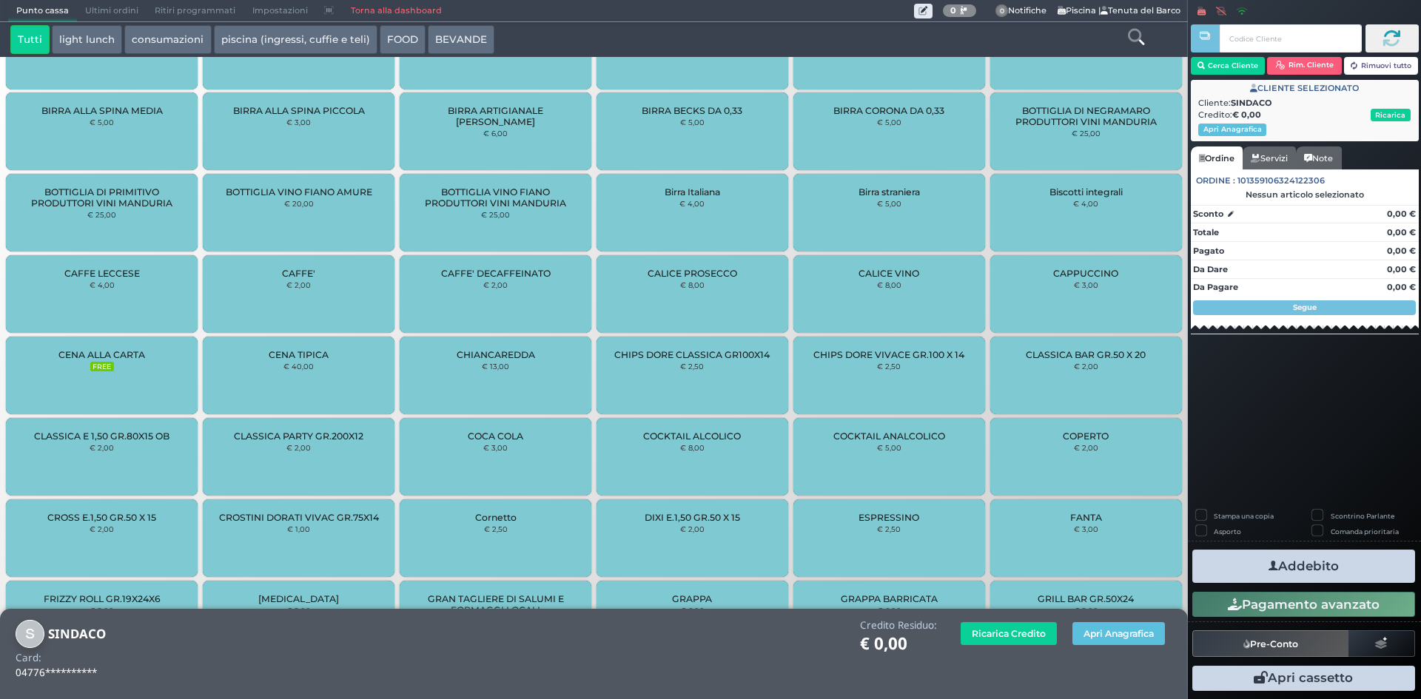
scroll to position [740, 0]
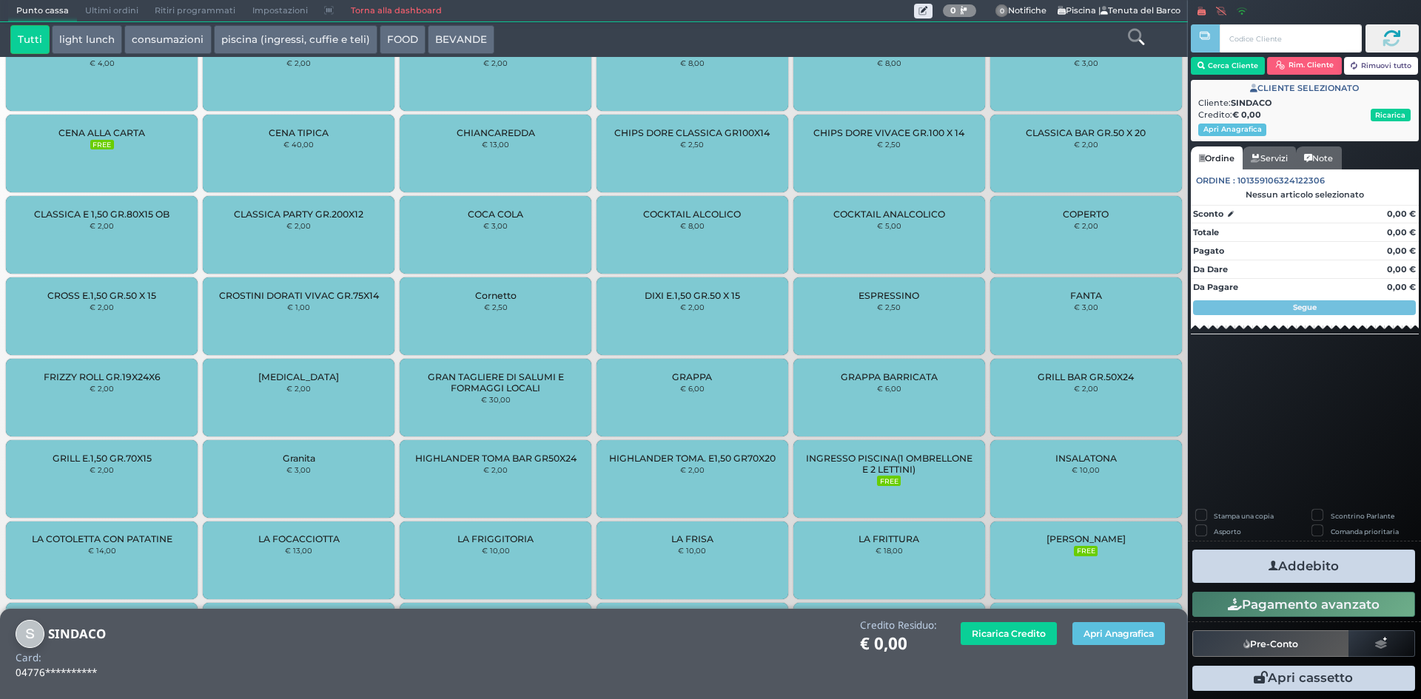
click at [911, 479] on div "INGRESSO PISCINA(1 OMBRELLONE E 2 LETTINI) FREE" at bounding box center [889, 479] width 192 height 78
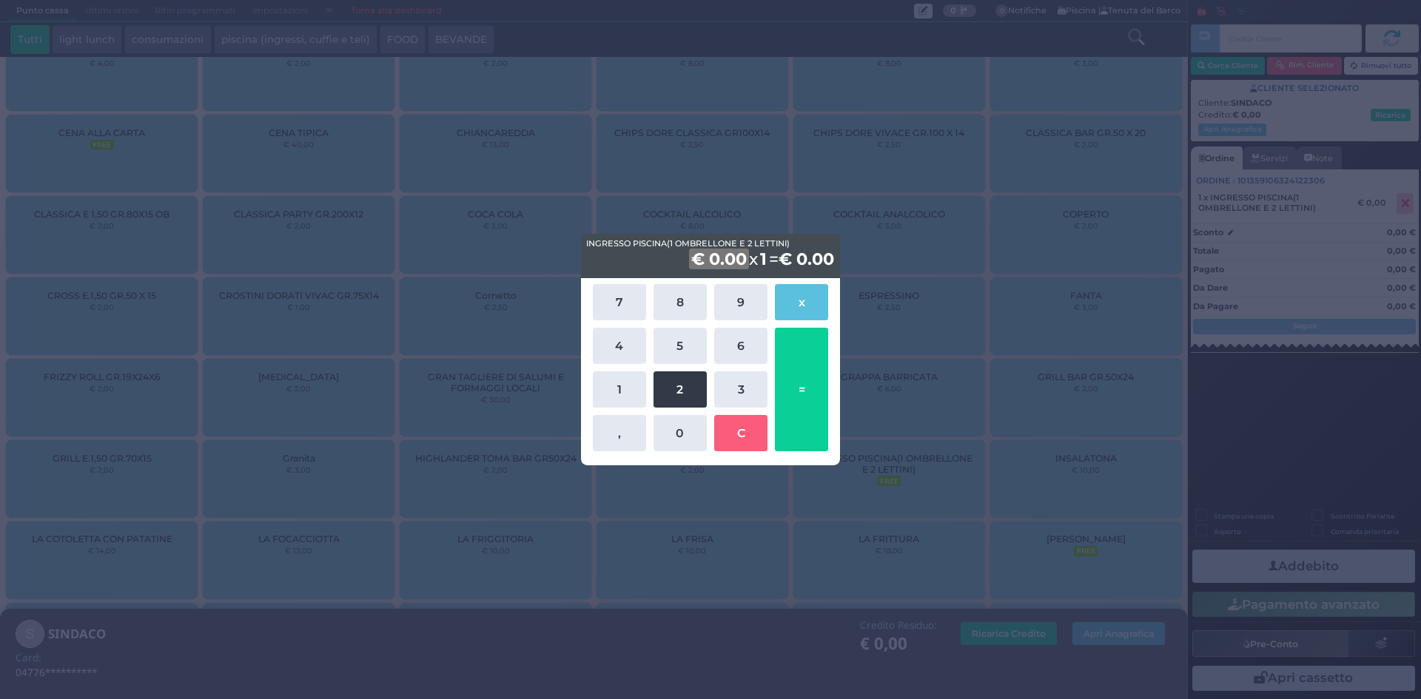
click at [674, 378] on button "2" at bounding box center [680, 390] width 53 height 36
click at [683, 414] on div "7 8 9 x 4 5 6 1 2 3 , 0 C =" at bounding box center [711, 368] width 244 height 175
click at [688, 434] on button "0" at bounding box center [680, 433] width 53 height 36
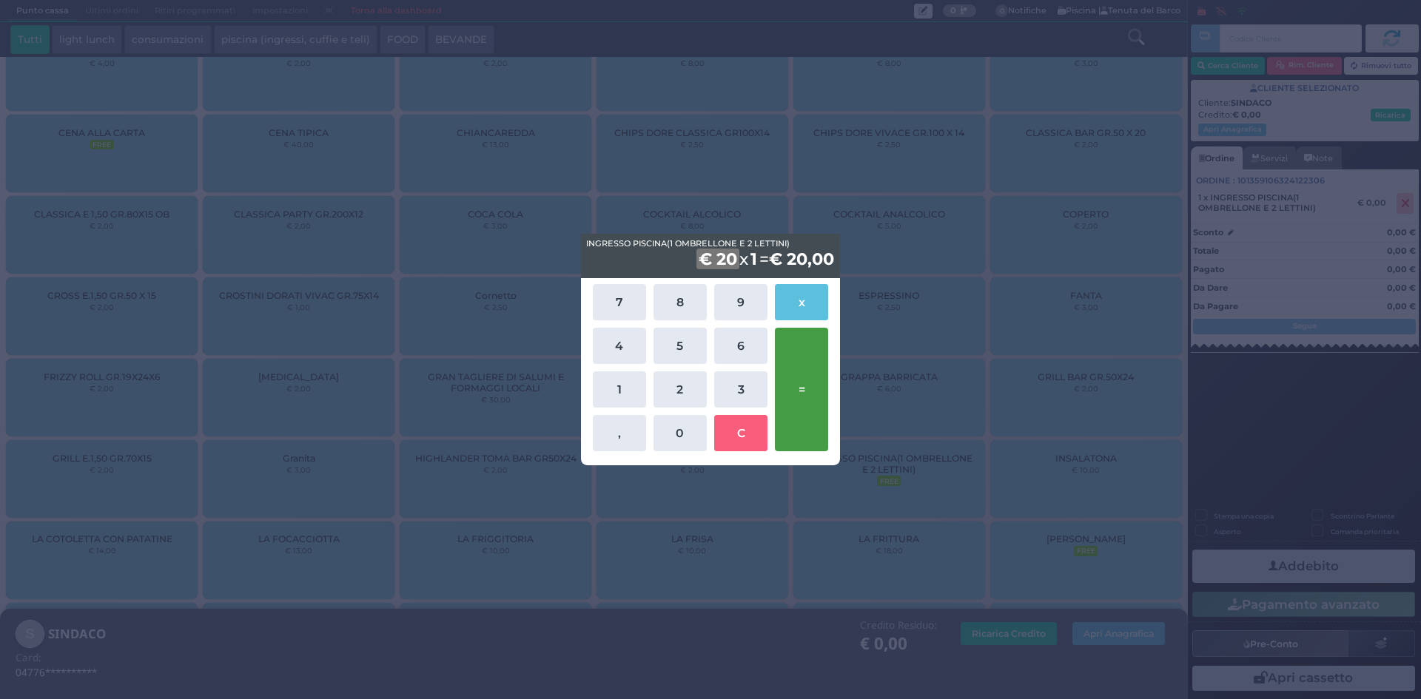
click at [793, 396] on button "=" at bounding box center [801, 390] width 53 height 124
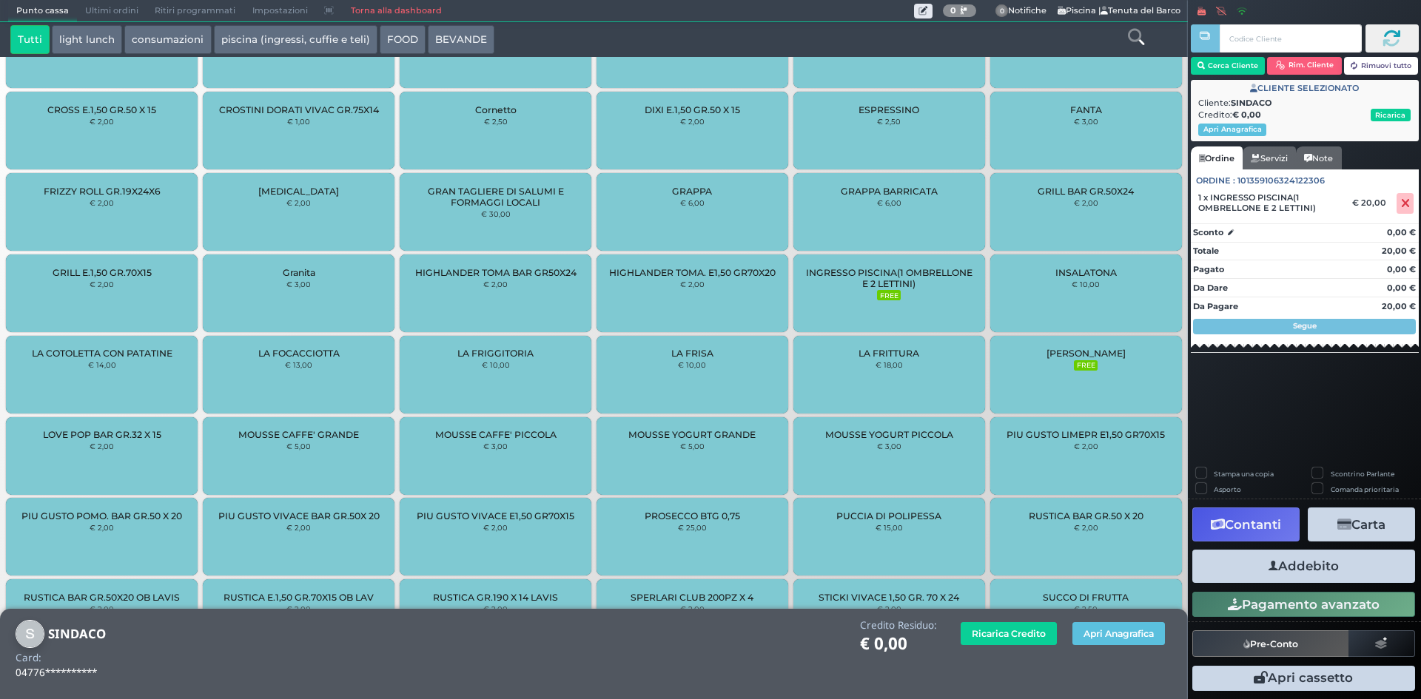
scroll to position [1057, 0]
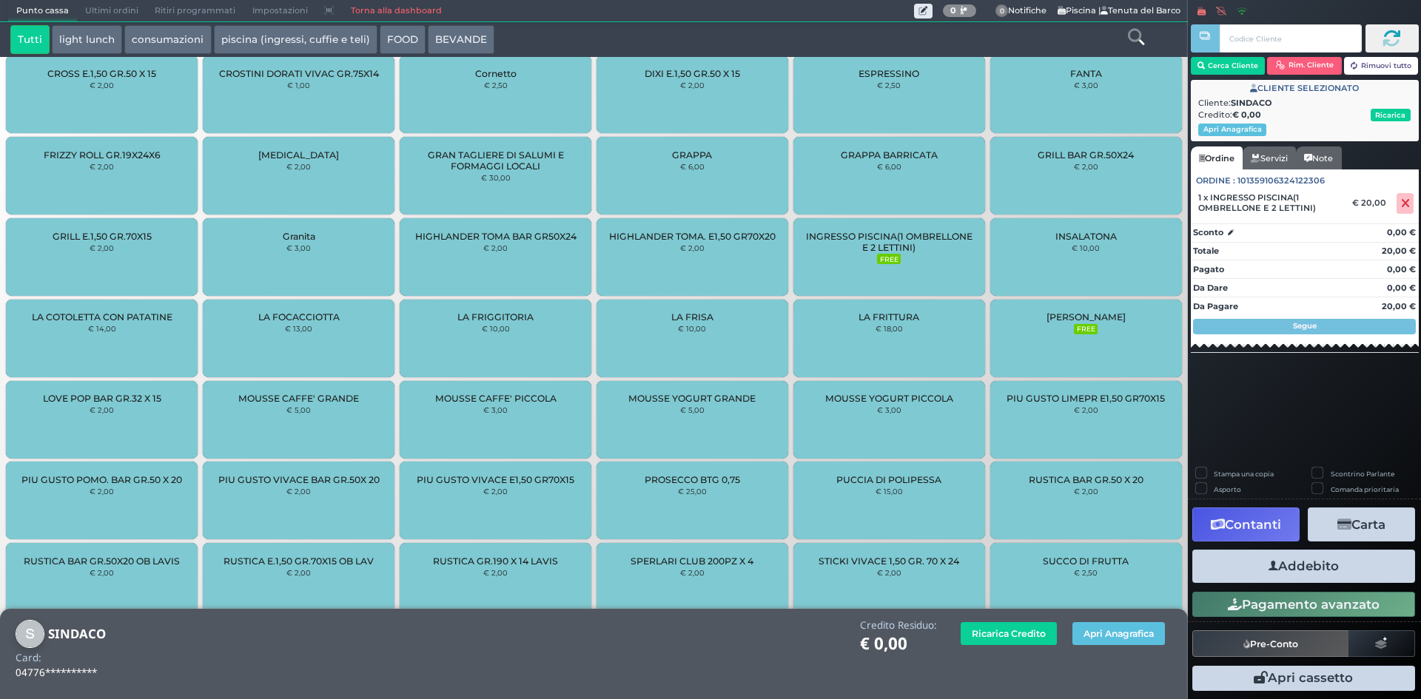
click at [1263, 563] on button "Addebito" at bounding box center [1303, 566] width 223 height 33
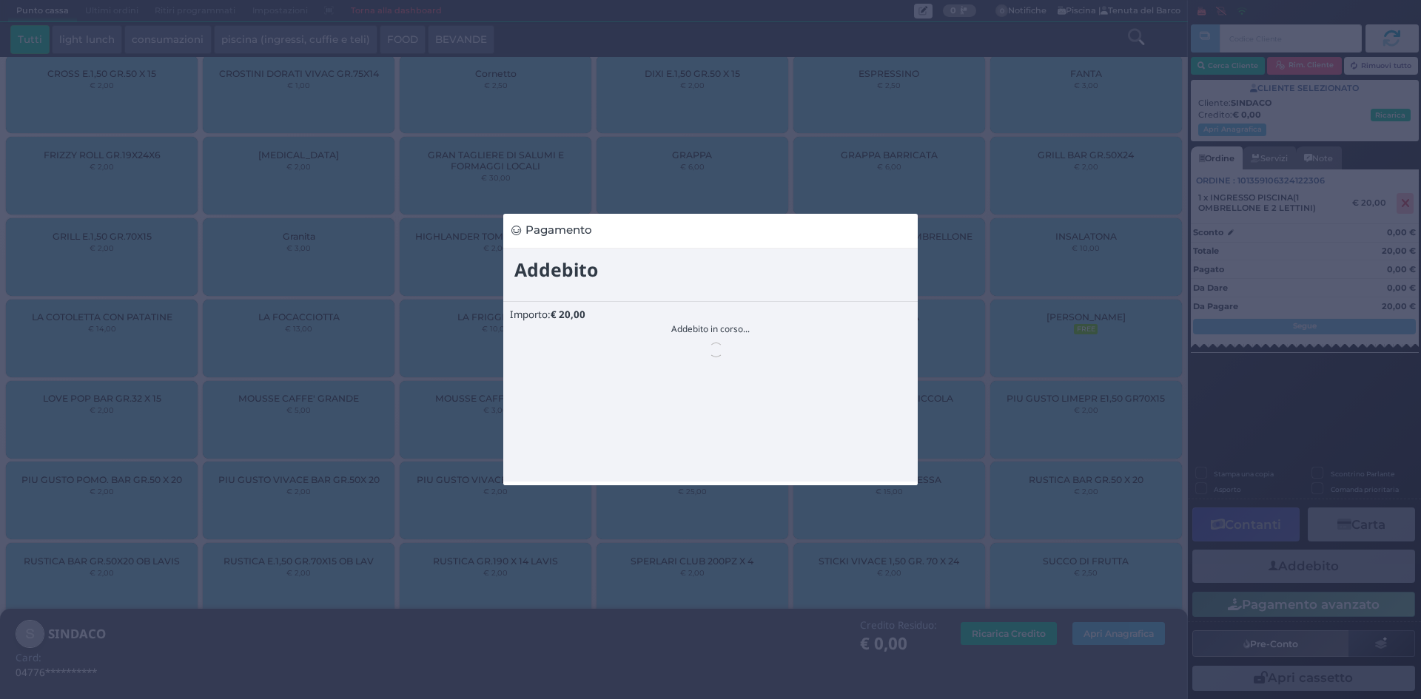
scroll to position [0, 0]
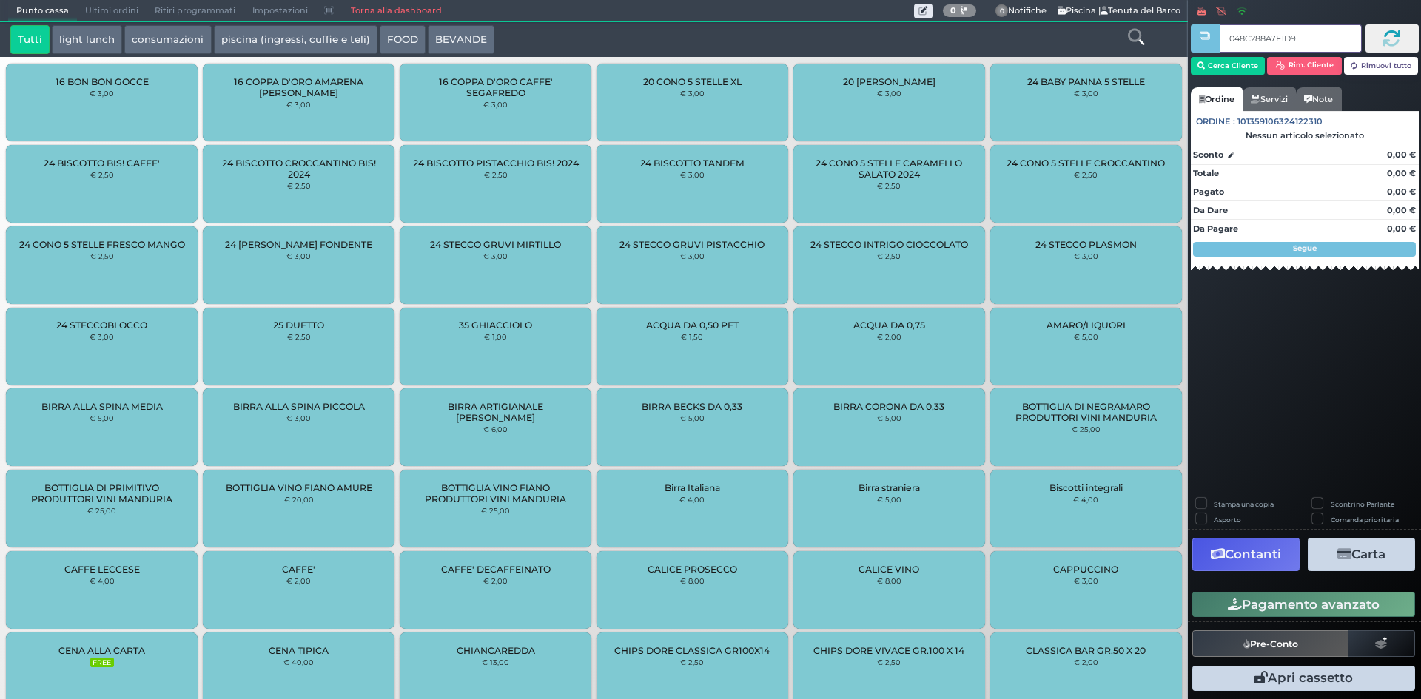
type input "048C288A7F1D90"
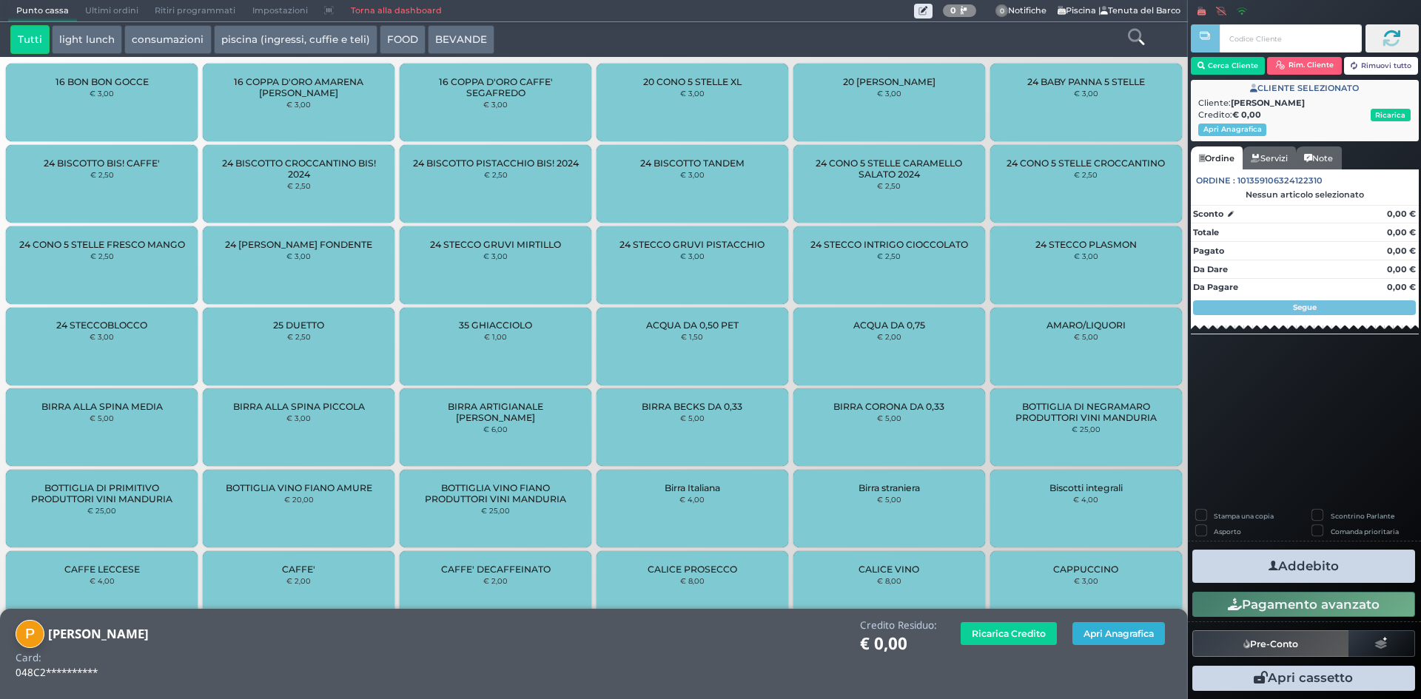
click at [1111, 645] on button "Apri Anagrafica" at bounding box center [1119, 633] width 93 height 23
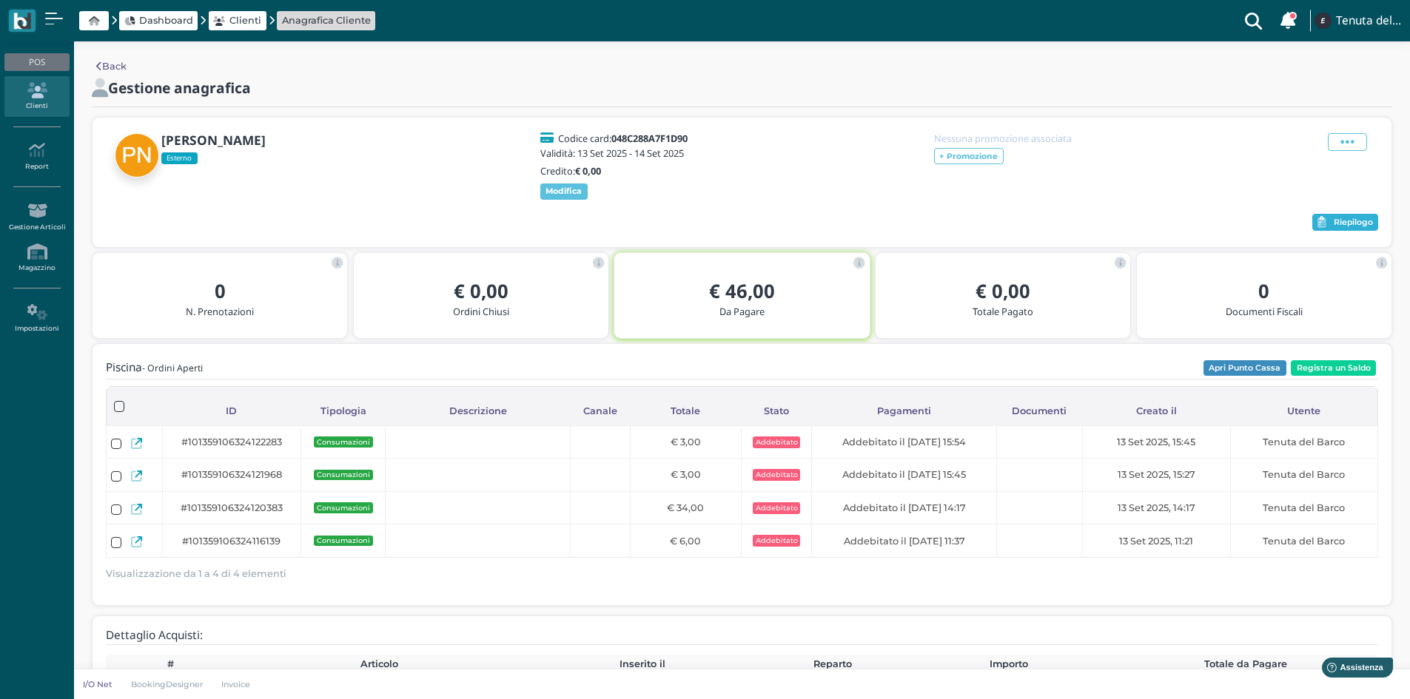
click at [1352, 222] on span "Riepilogo" at bounding box center [1353, 223] width 39 height 10
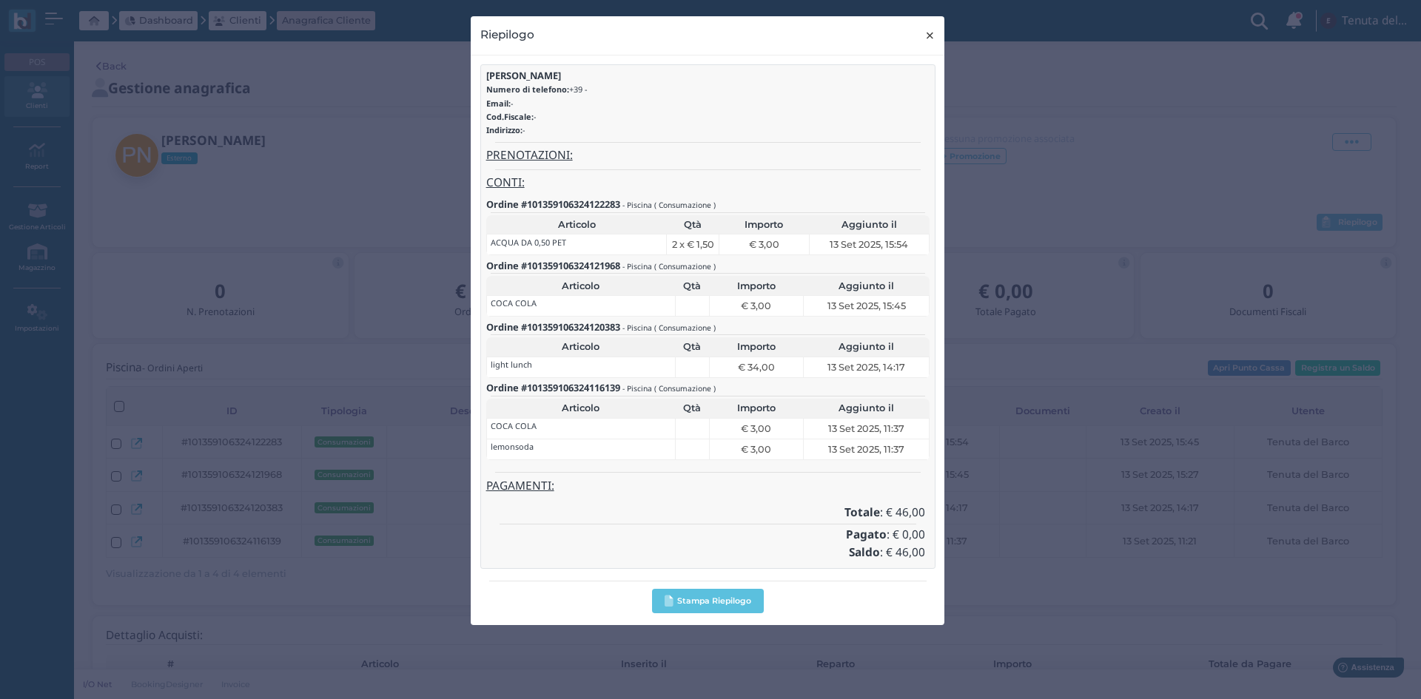
click at [930, 39] on span "×" at bounding box center [929, 35] width 11 height 19
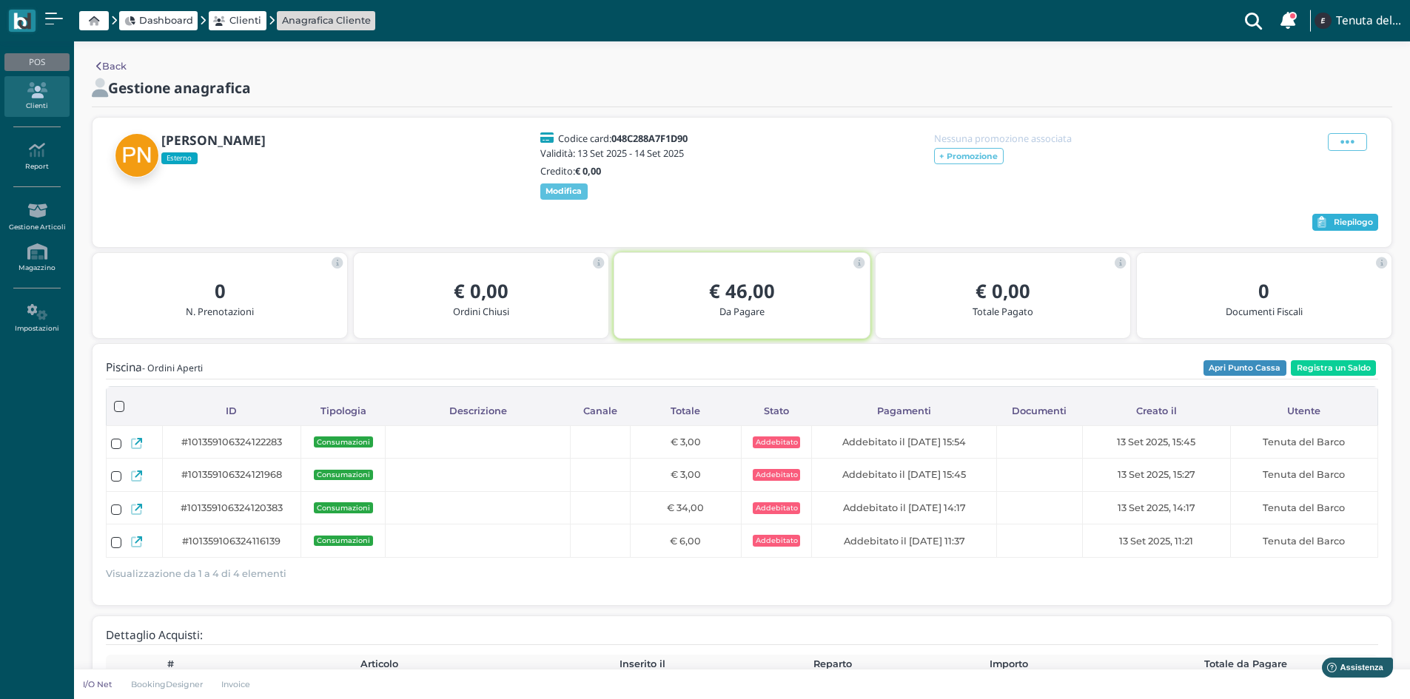
click at [1342, 216] on button "Riepilogo" at bounding box center [1345, 223] width 66 height 18
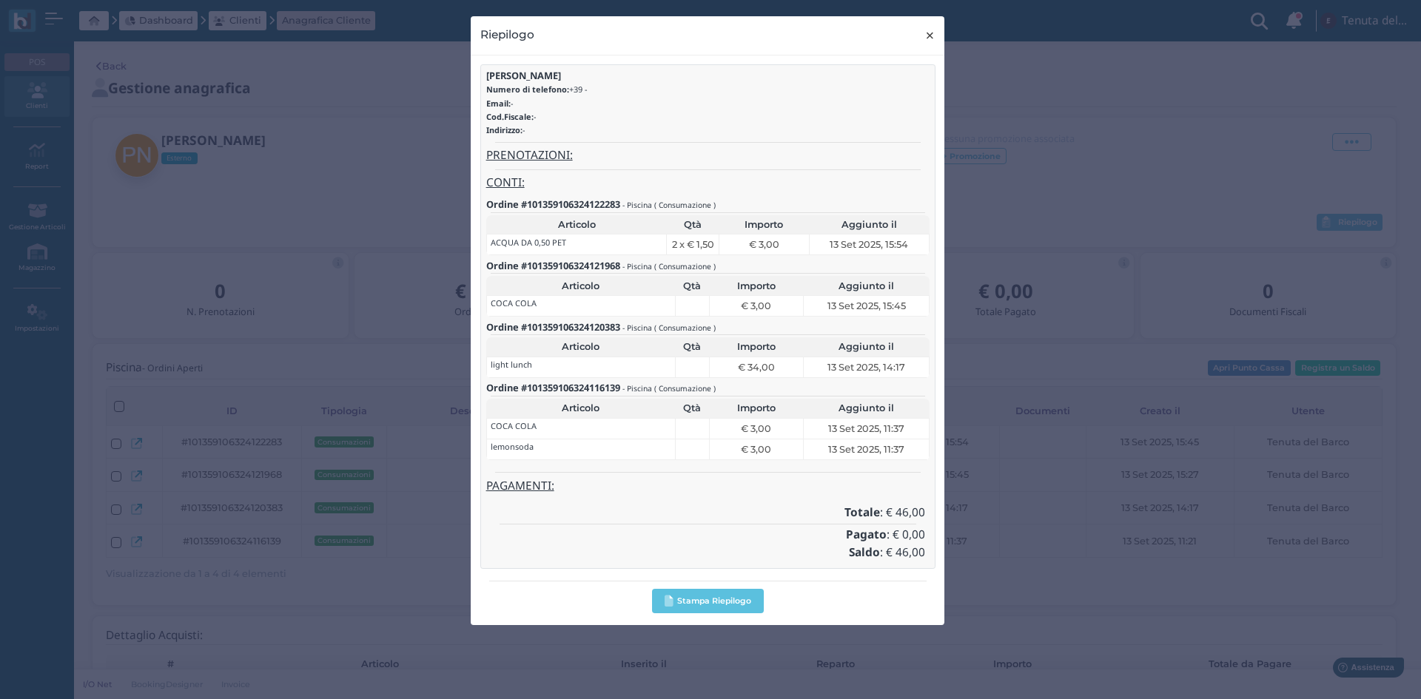
click at [924, 30] on span "×" at bounding box center [929, 35] width 11 height 19
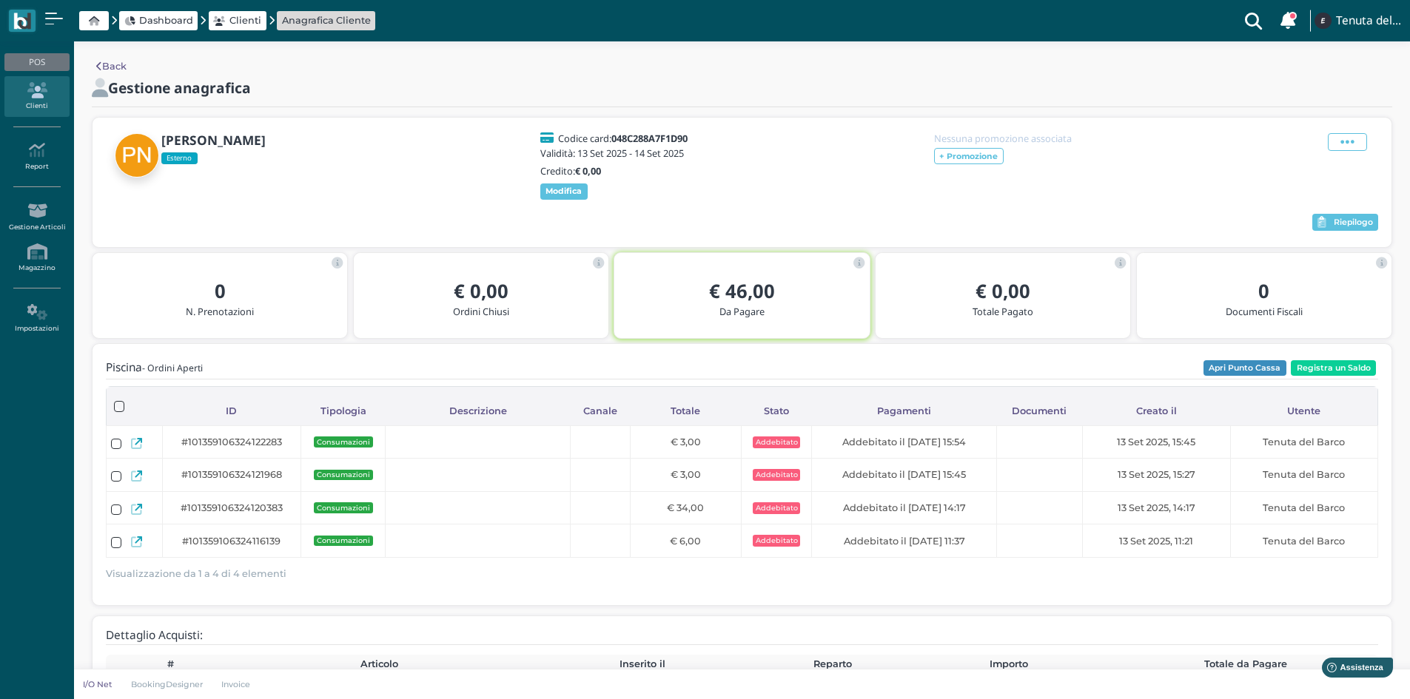
drag, startPoint x: 1210, startPoint y: 87, endPoint x: 1192, endPoint y: 21, distance: 68.4
click at [1210, 86] on div "Gestione anagrafica" at bounding box center [742, 87] width 1318 height 19
click at [1328, 362] on button "Registra un Saldo" at bounding box center [1333, 368] width 85 height 16
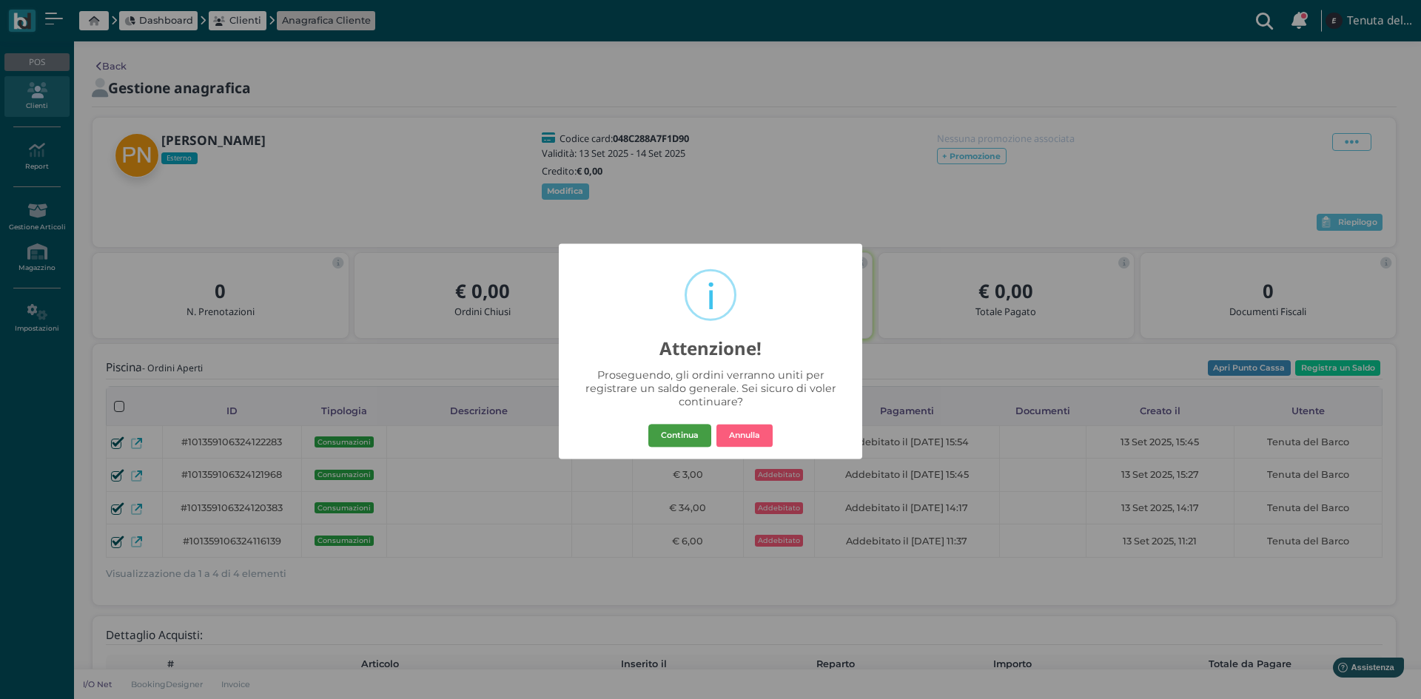
click at [699, 426] on button "Continua" at bounding box center [679, 436] width 63 height 24
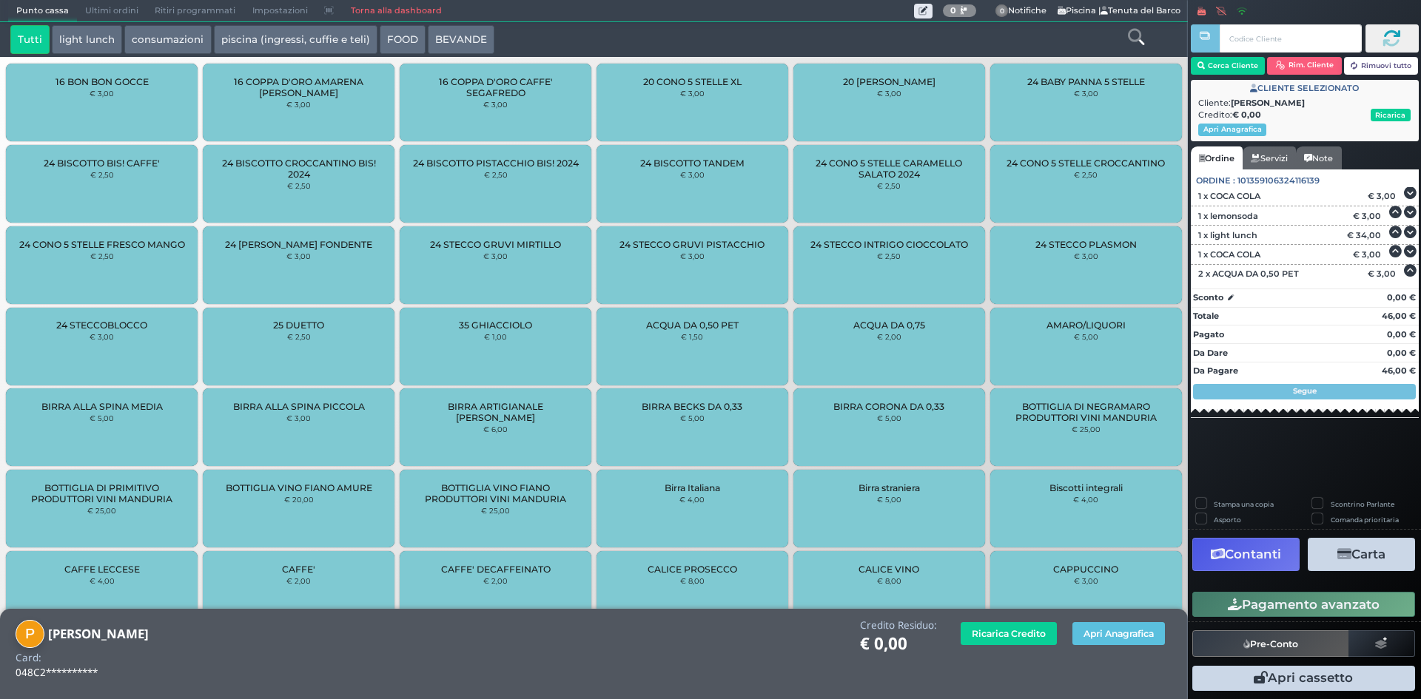
click at [1360, 558] on button "Carta" at bounding box center [1361, 554] width 107 height 33
